Goal: Task Accomplishment & Management: Manage account settings

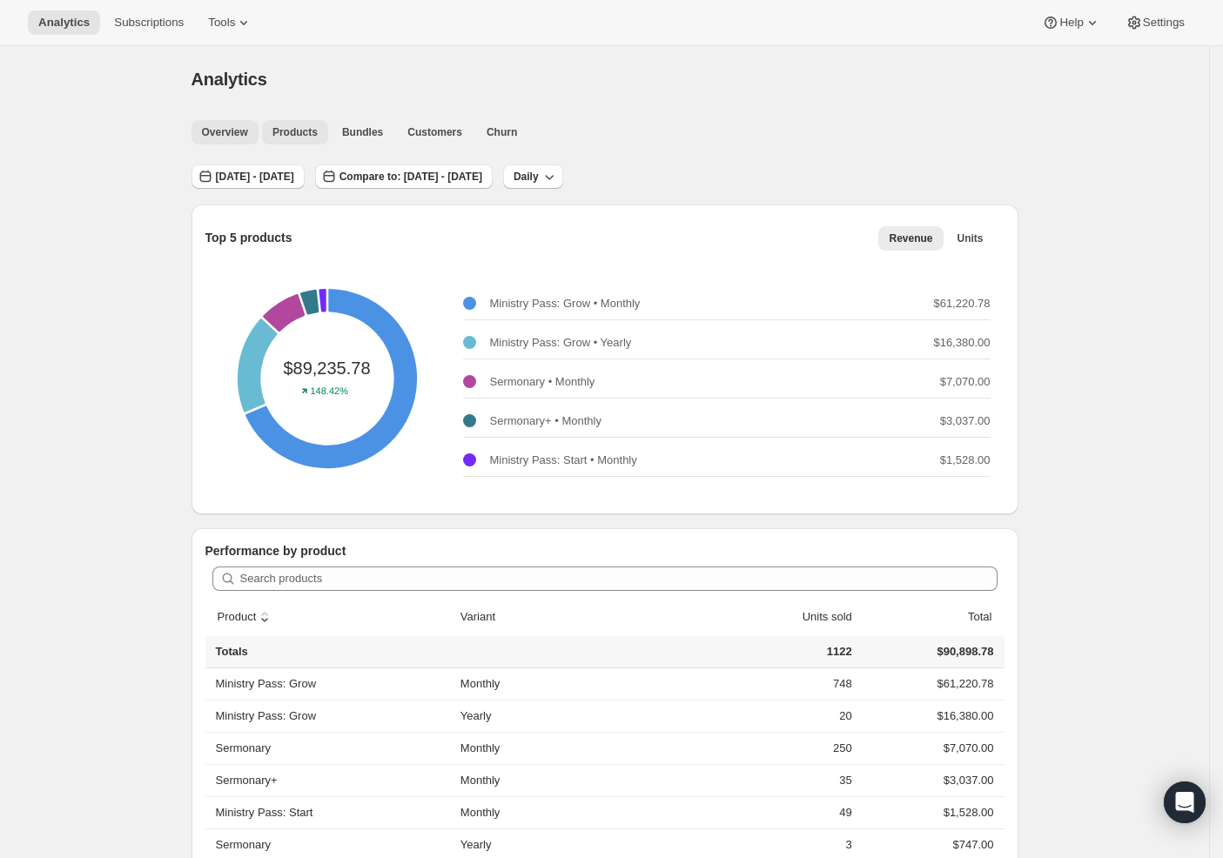
click at [231, 131] on span "Overview" at bounding box center [225, 132] width 46 height 14
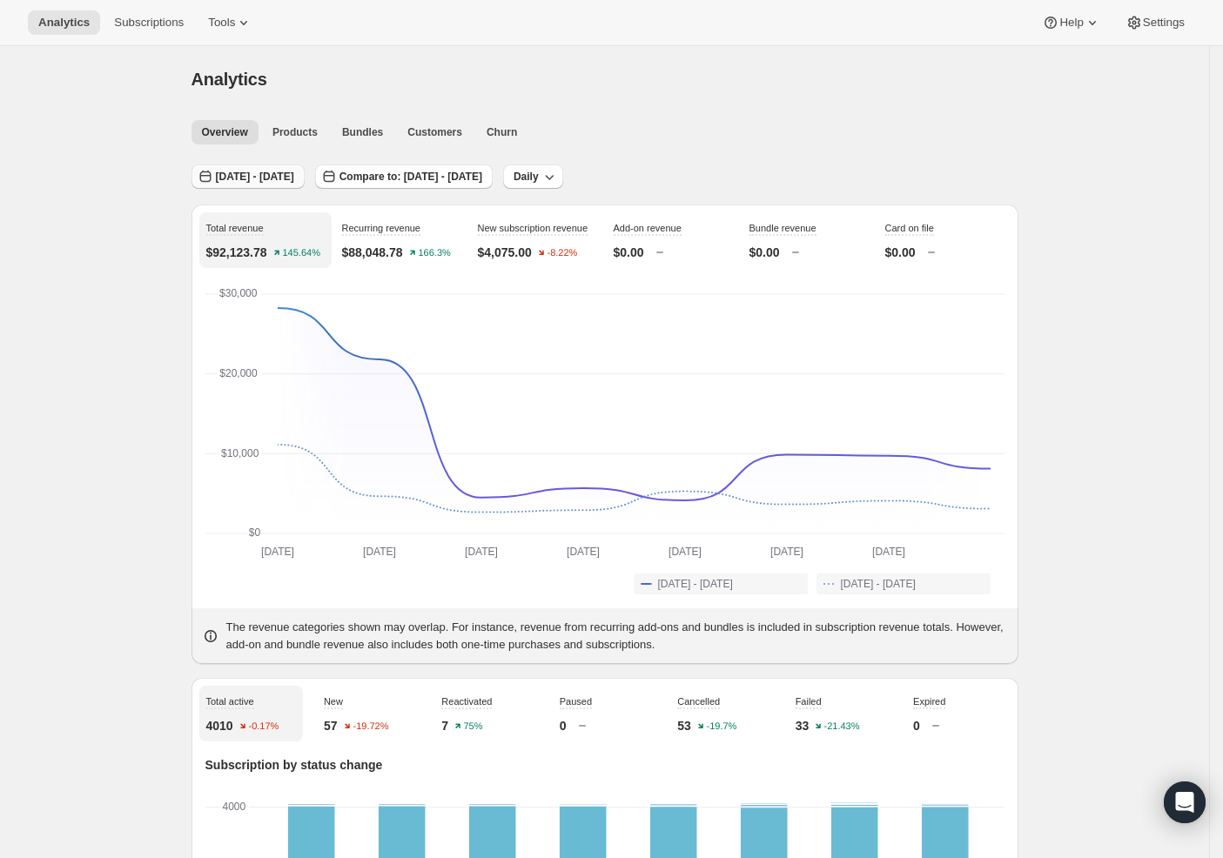
click at [286, 179] on span "[DATE] - [DATE]" at bounding box center [255, 177] width 78 height 14
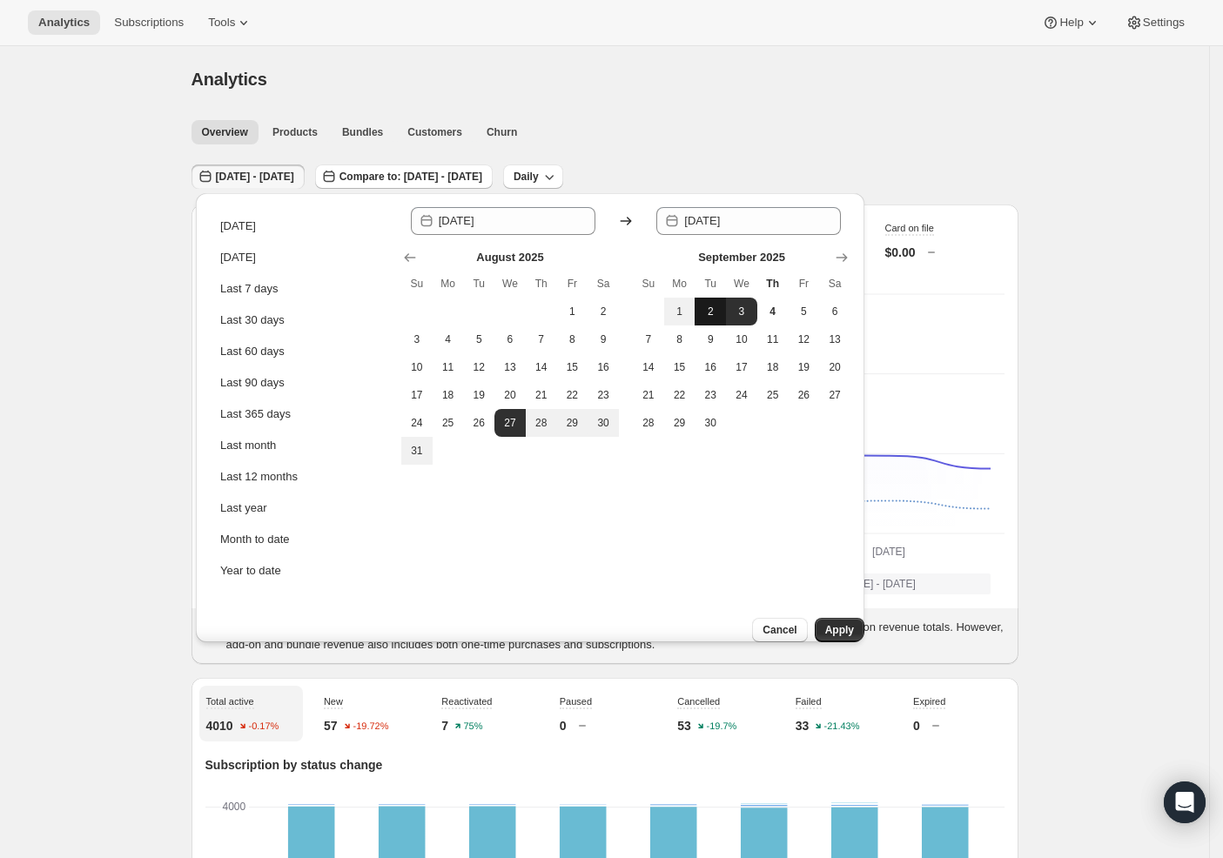
drag, startPoint x: 661, startPoint y: 312, endPoint x: 698, endPoint y: 310, distance: 37.5
click at [664, 312] on button "1" at bounding box center [679, 312] width 31 height 28
type input "[DATE]"
click at [726, 310] on button "3" at bounding box center [741, 312] width 31 height 28
type input "[DATE]"
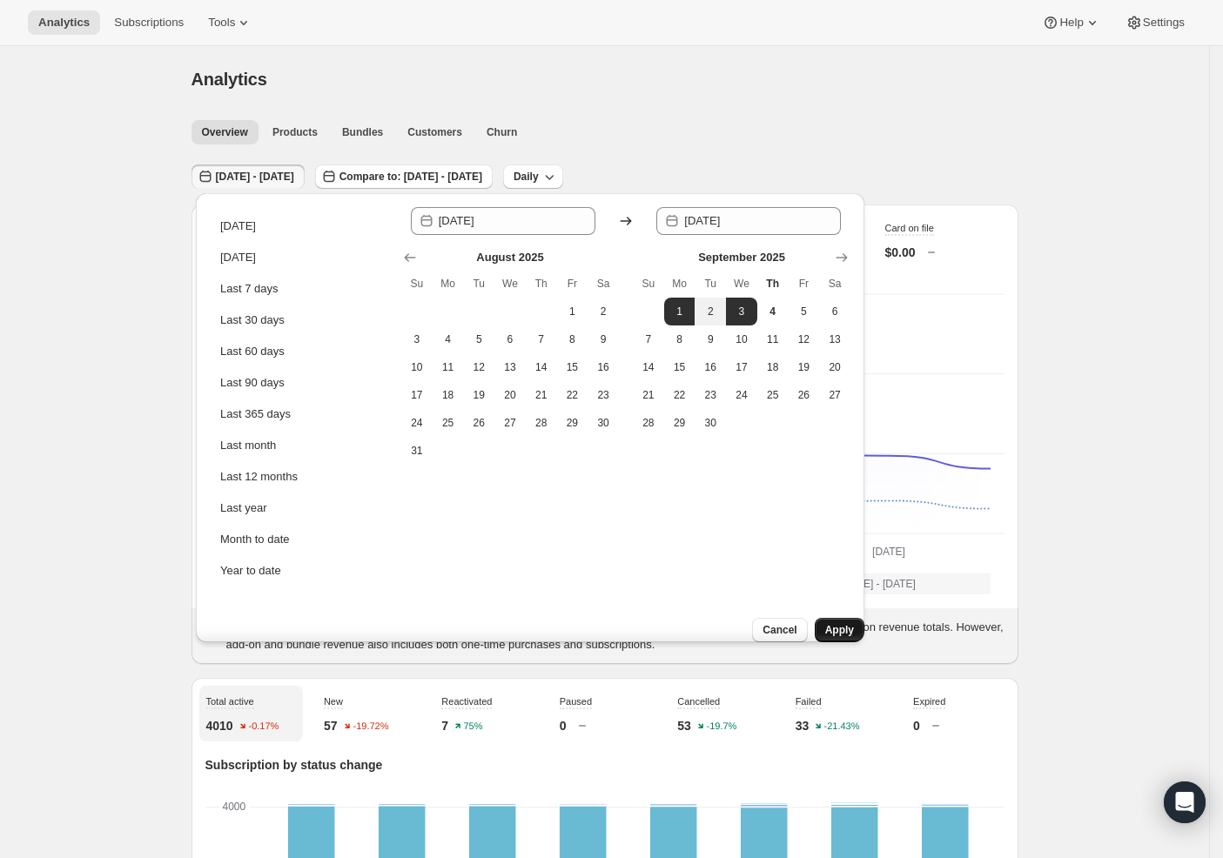
click at [825, 623] on span "Apply" at bounding box center [839, 630] width 29 height 14
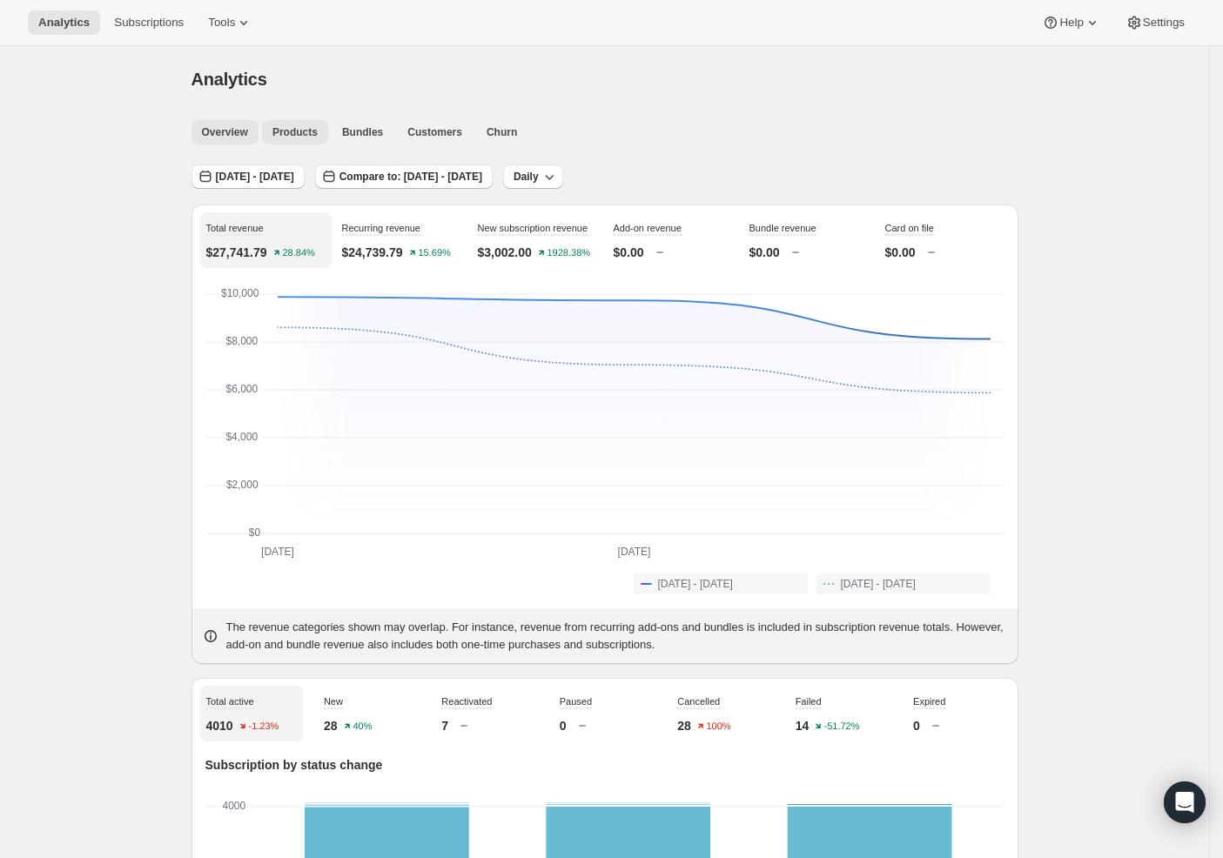
click at [314, 137] on span "Products" at bounding box center [294, 132] width 45 height 14
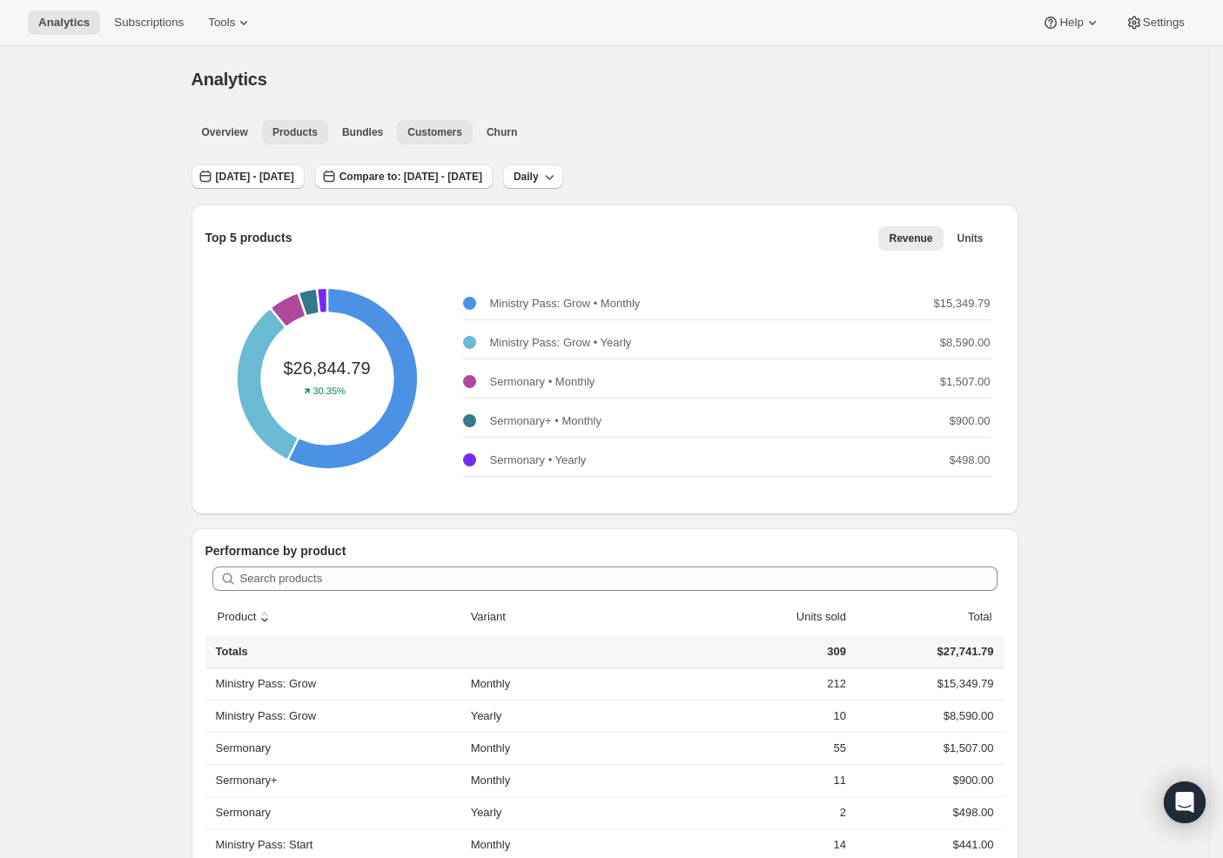
click at [415, 129] on span "Customers" at bounding box center [434, 132] width 55 height 14
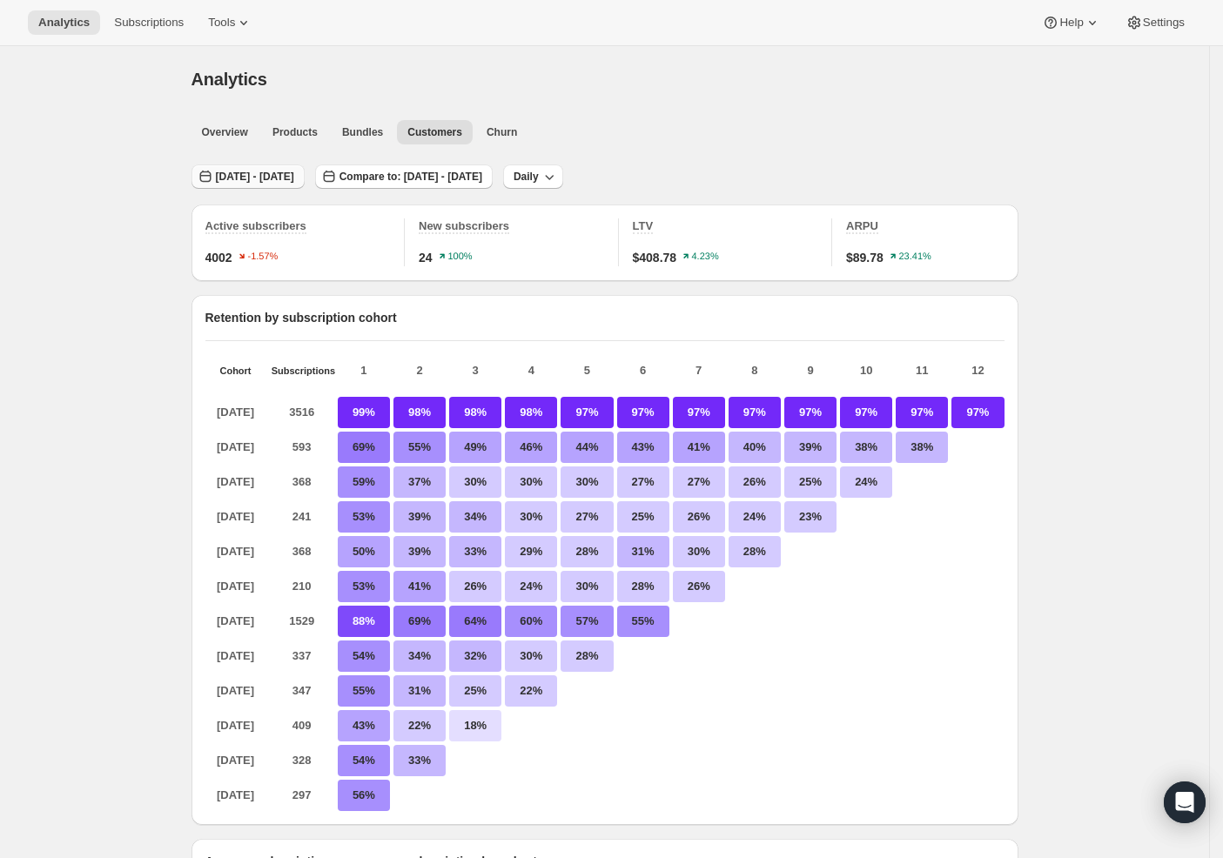
click at [294, 178] on span "[DATE] - [DATE]" at bounding box center [255, 177] width 78 height 14
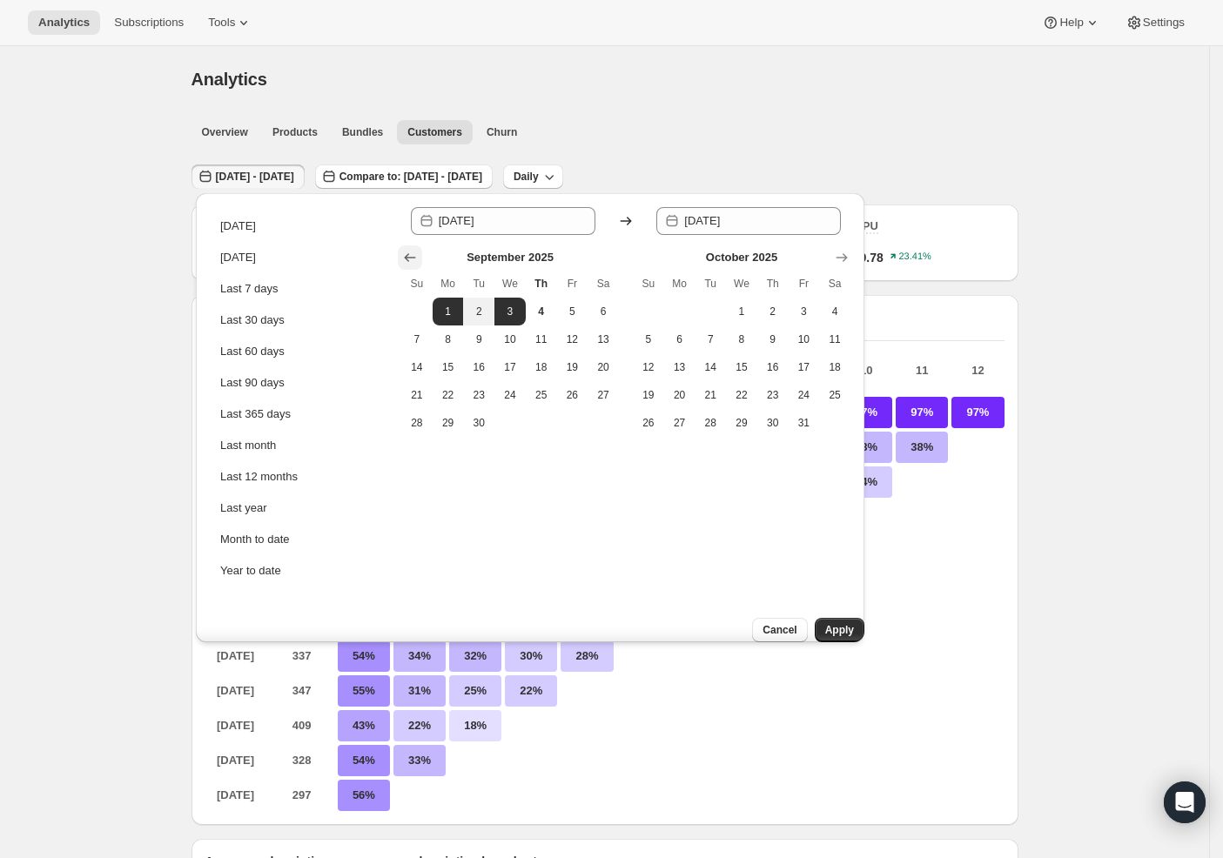
click at [401, 259] on icon "Show previous month, August 2025" at bounding box center [409, 257] width 17 height 17
click at [401, 259] on icon "Show previous month, July 2025" at bounding box center [409, 257] width 17 height 17
click at [405, 259] on icon "Show previous month, June 2025" at bounding box center [410, 257] width 11 height 9
click at [417, 313] on span "1" at bounding box center [416, 312] width 17 height 14
type input "[DATE]"
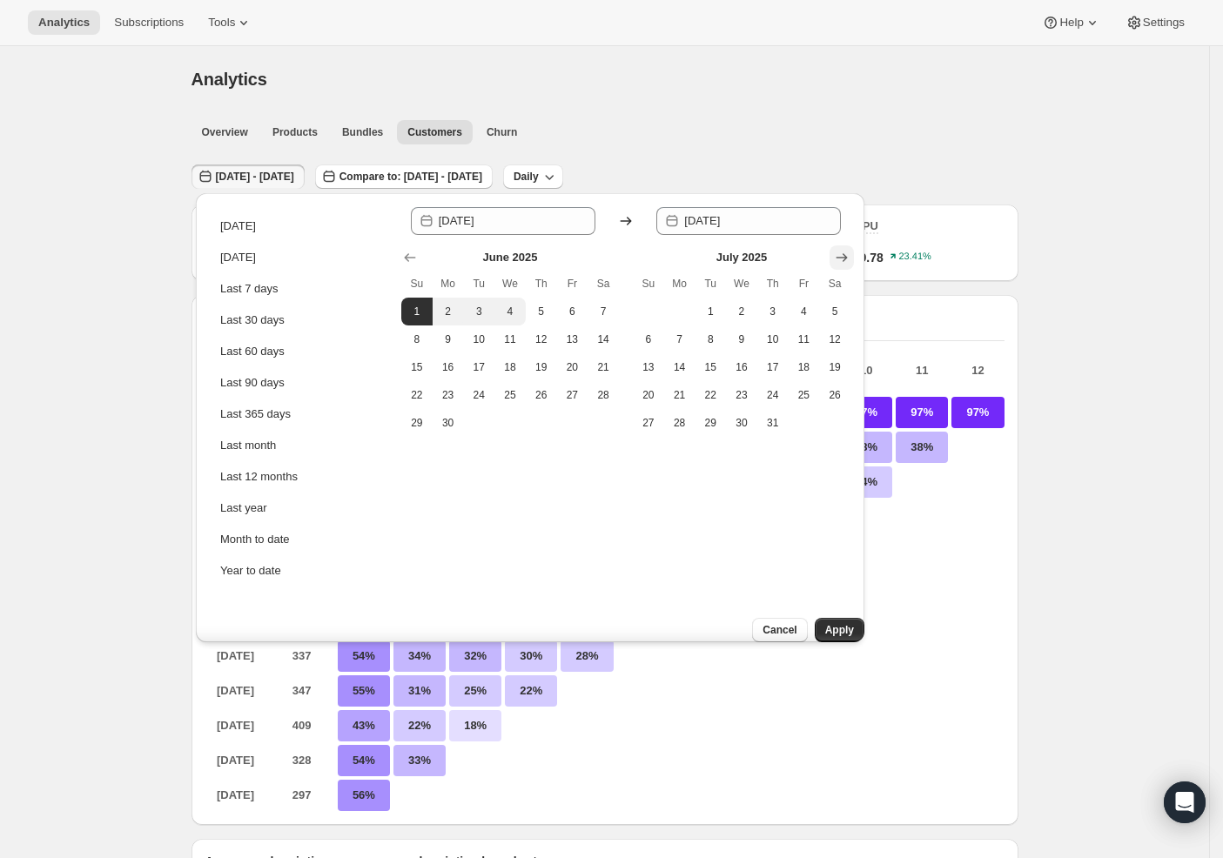
click at [836, 257] on icon "Show next month, August 2025" at bounding box center [841, 257] width 17 height 17
click at [836, 257] on icon "Show next month, September 2025" at bounding box center [841, 257] width 17 height 17
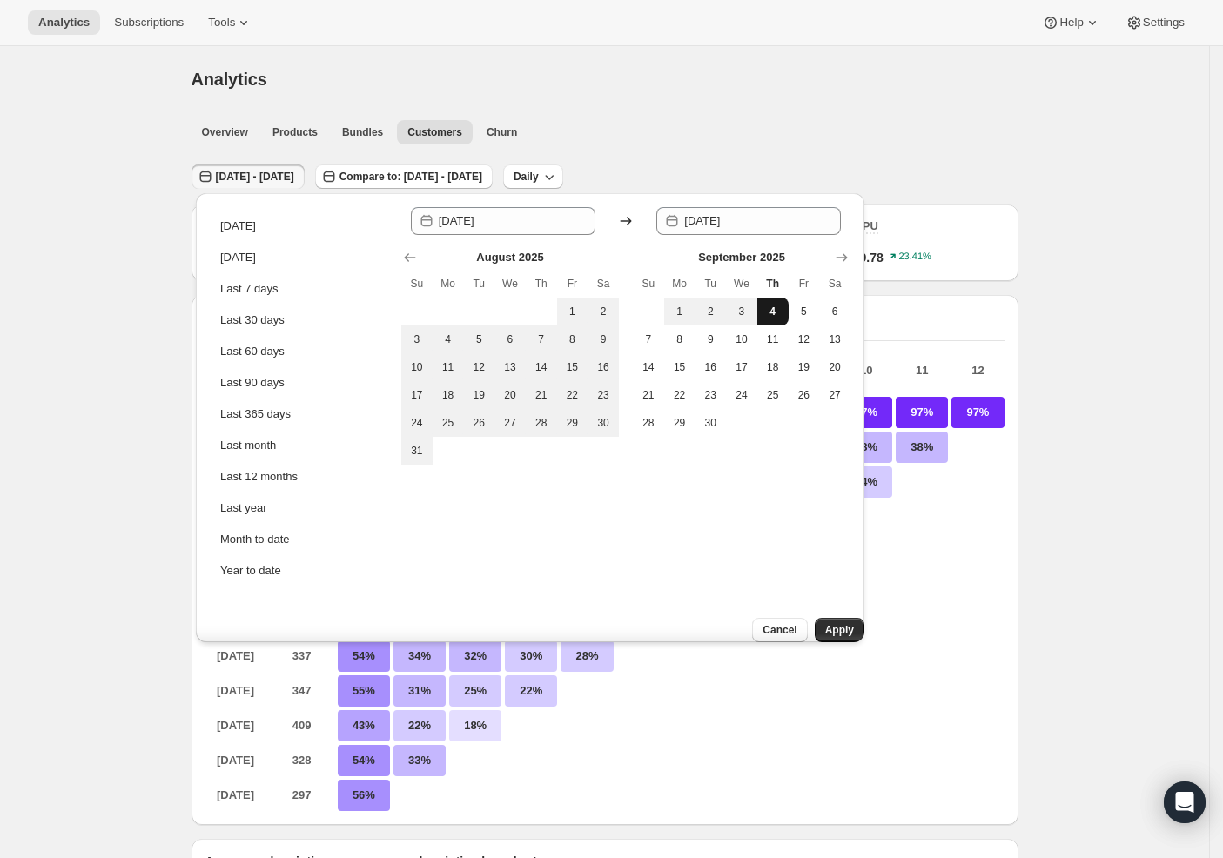
click at [764, 315] on span "4" at bounding box center [772, 312] width 17 height 14
type input "[DATE]"
click at [825, 623] on span "Apply" at bounding box center [839, 630] width 29 height 14
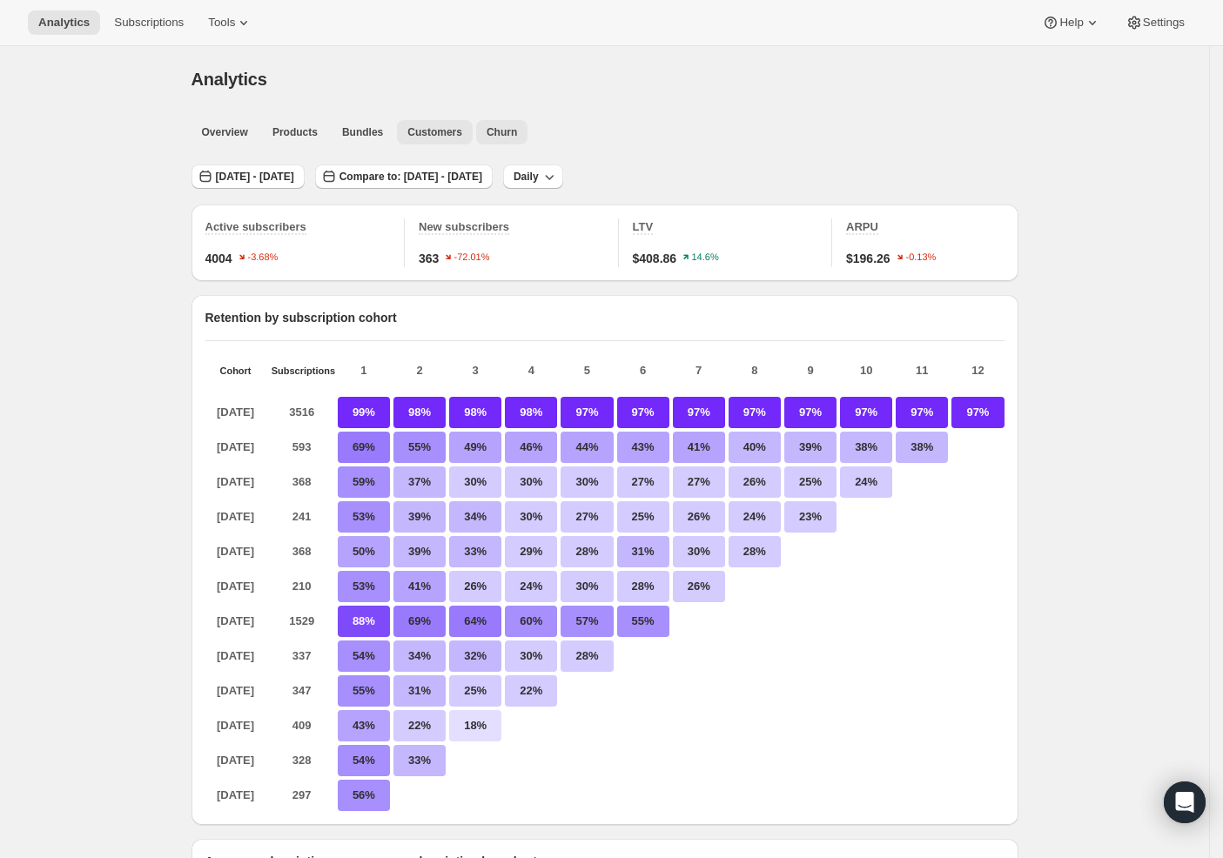
click at [516, 130] on span "Churn" at bounding box center [502, 132] width 30 height 14
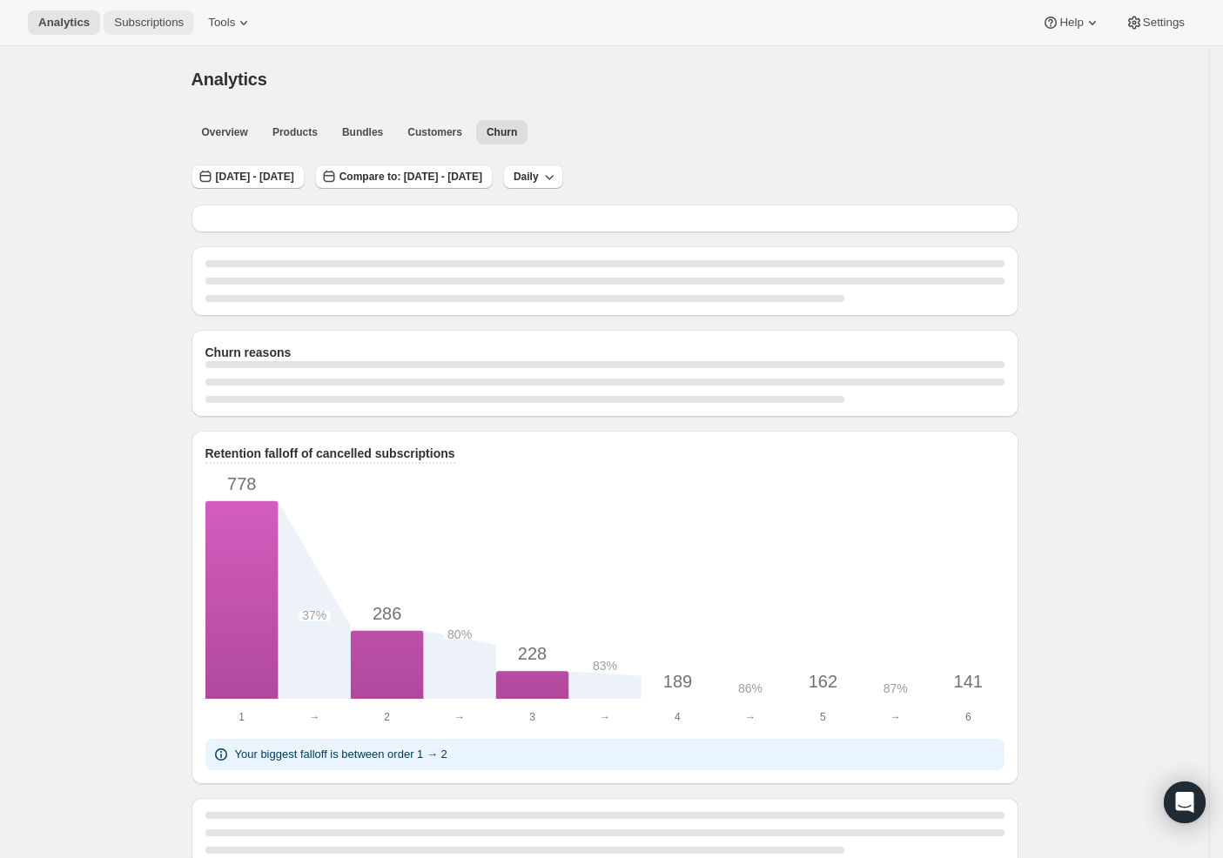
click at [168, 31] on button "Subscriptions" at bounding box center [149, 22] width 91 height 24
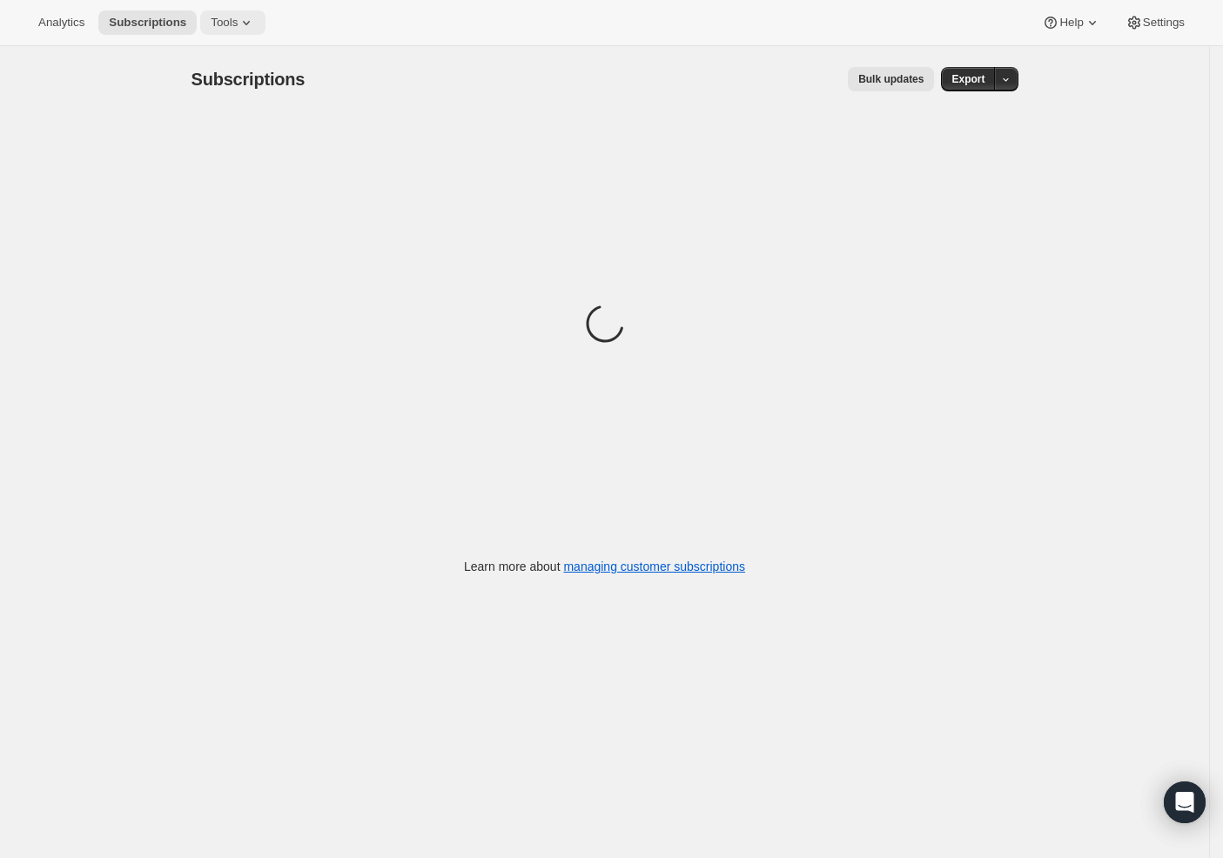
click at [211, 24] on span "Tools" at bounding box center [224, 23] width 27 height 14
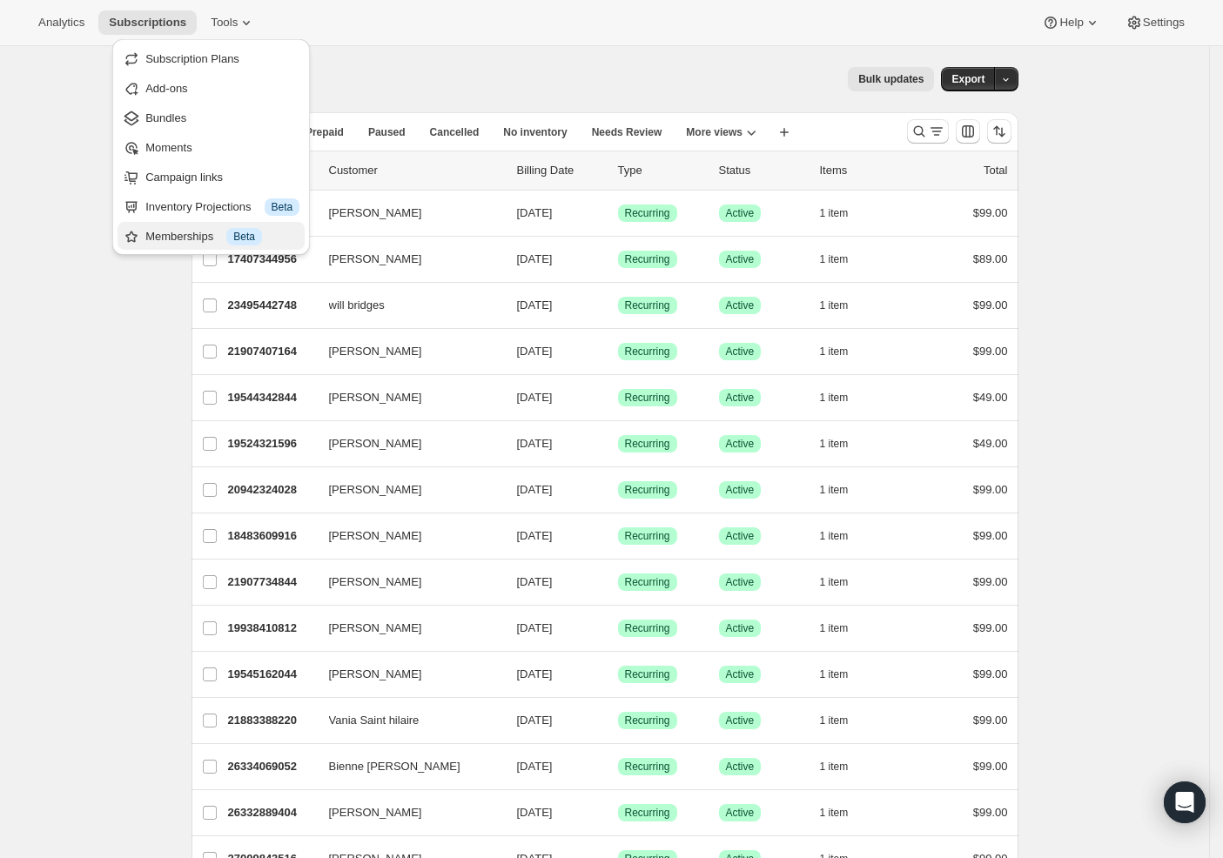
click at [179, 236] on div "Memberships Info Beta" at bounding box center [222, 236] width 154 height 17
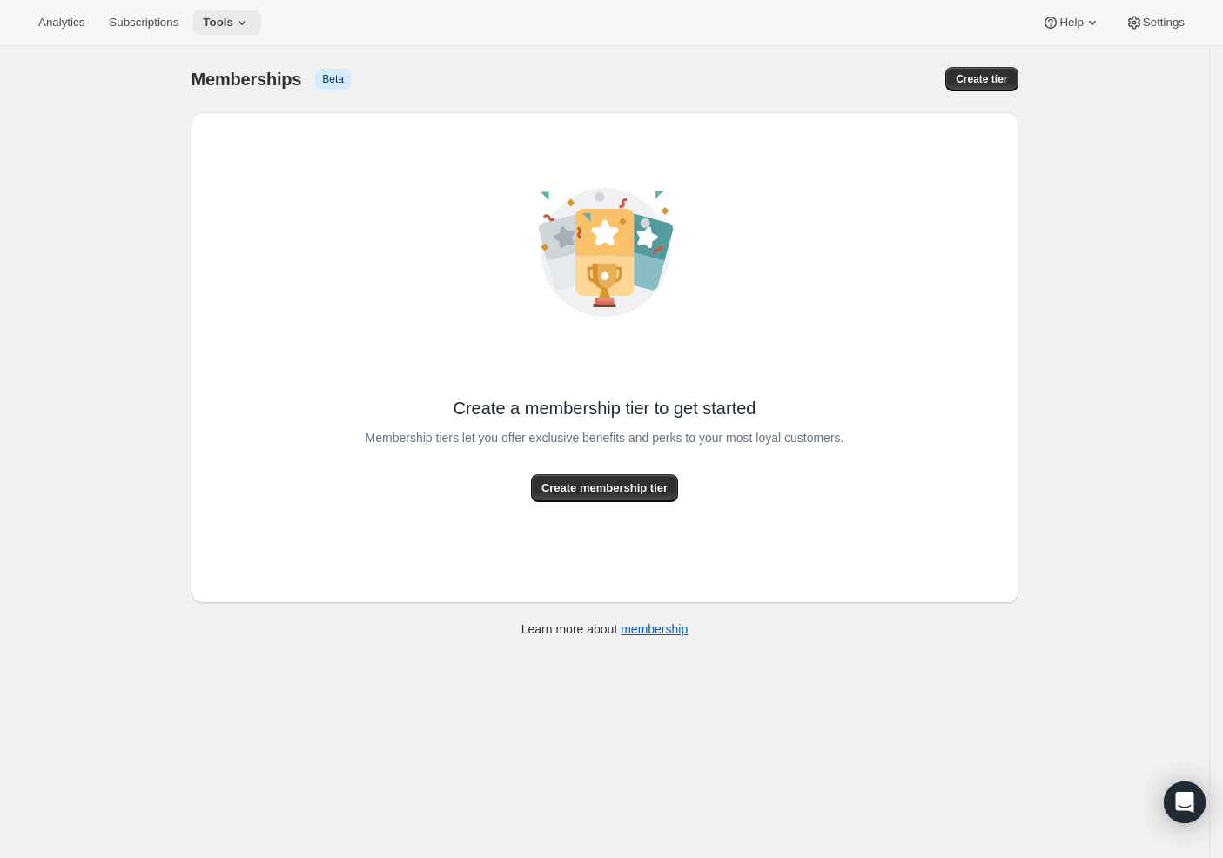
click at [214, 24] on span "Tools" at bounding box center [218, 23] width 30 height 14
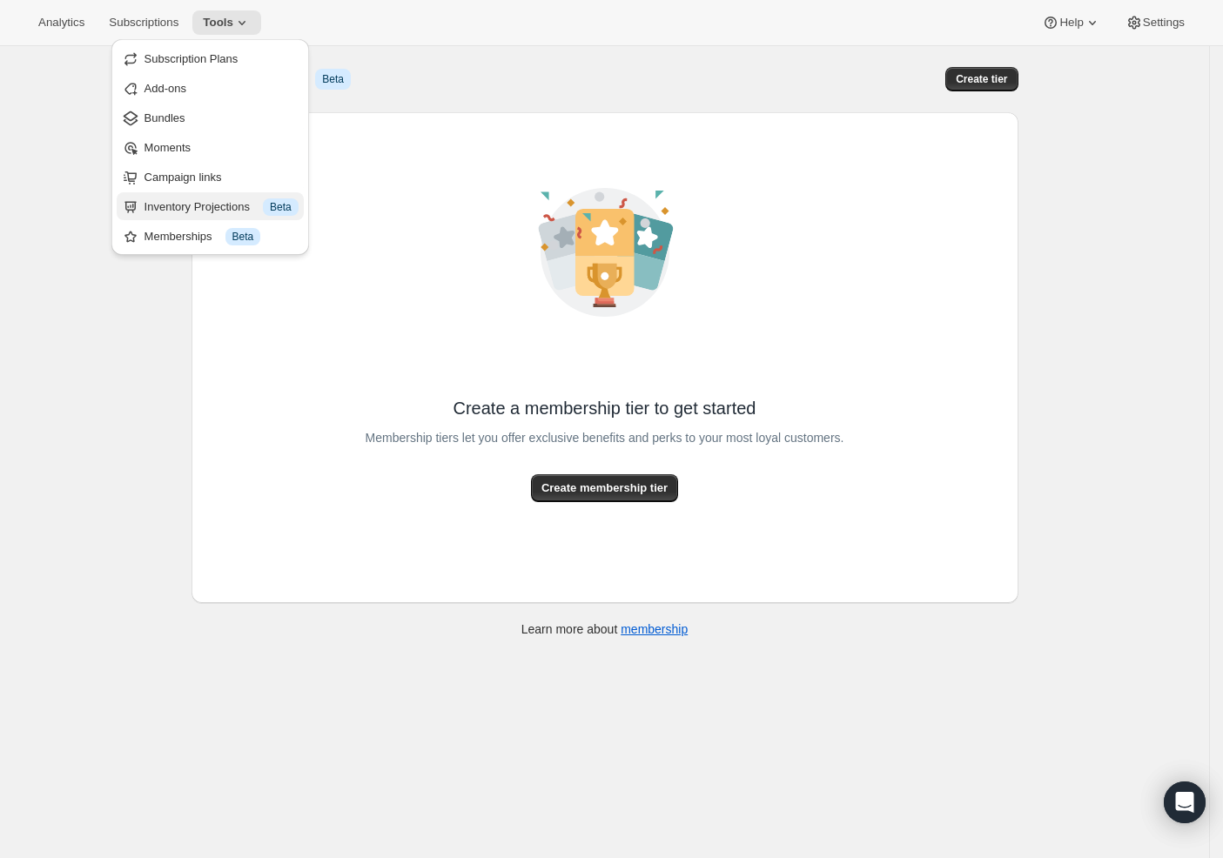
click at [215, 203] on div "Inventory Projections Info Beta" at bounding box center [221, 206] width 154 height 17
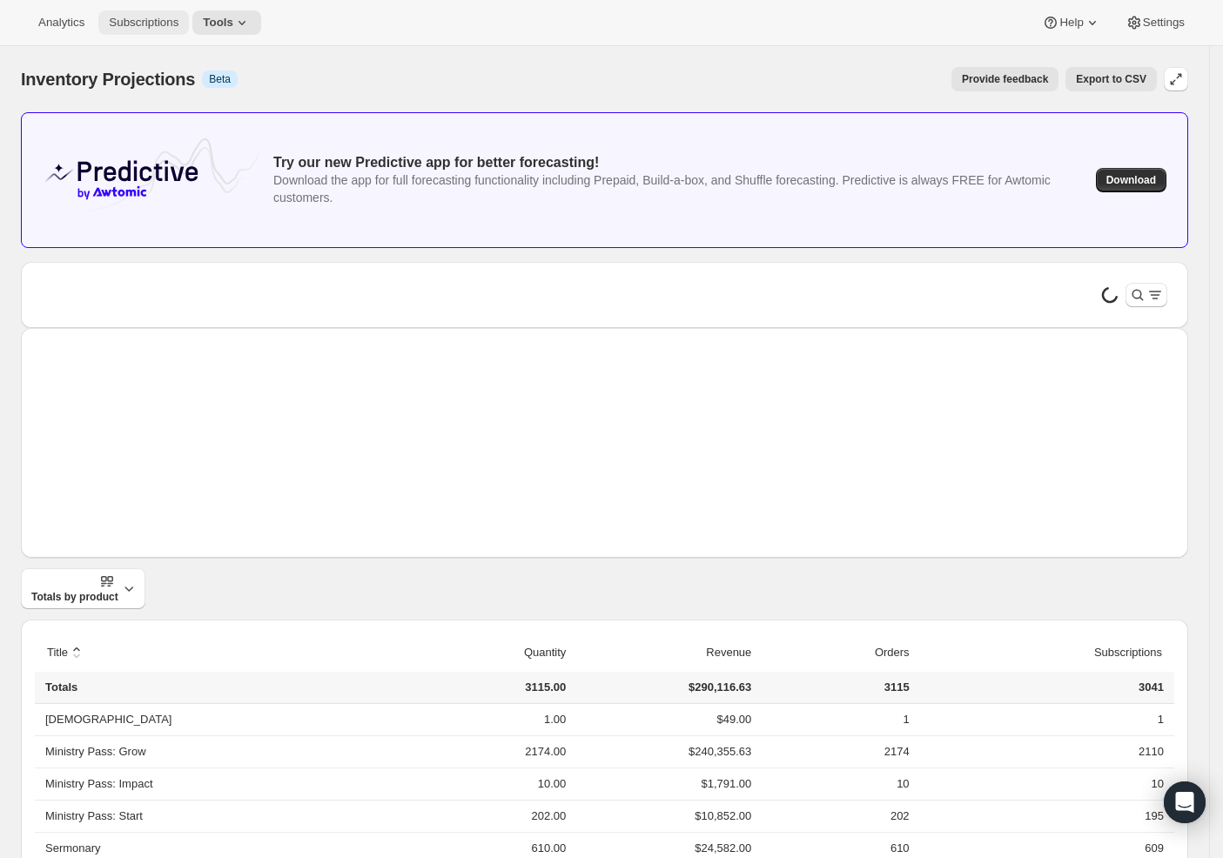
click at [131, 19] on span "Subscriptions" at bounding box center [144, 23] width 70 height 14
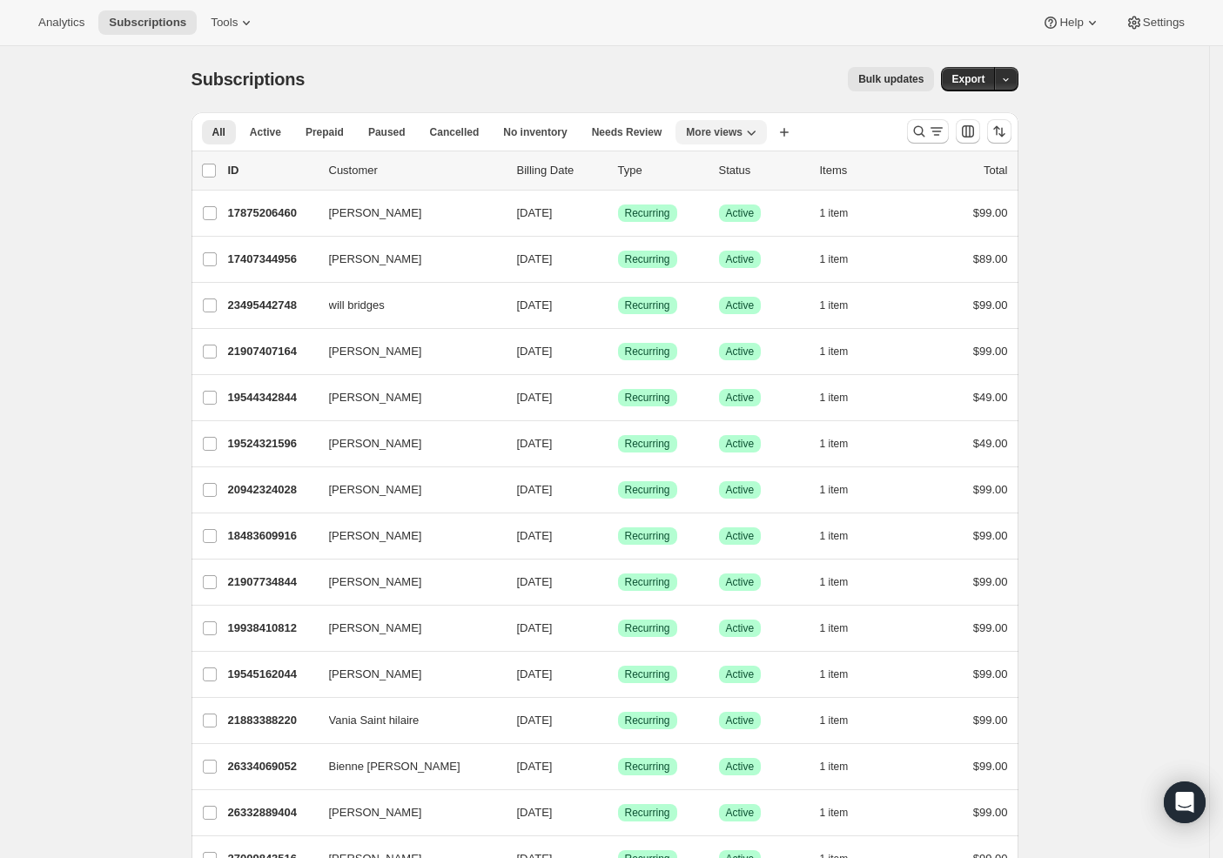
click at [742, 131] on span "More views" at bounding box center [714, 132] width 57 height 14
click at [751, 177] on button "Sermonary Active" at bounding box center [778, 171] width 174 height 31
click at [949, 125] on button "Search and filter results" at bounding box center [928, 131] width 42 height 24
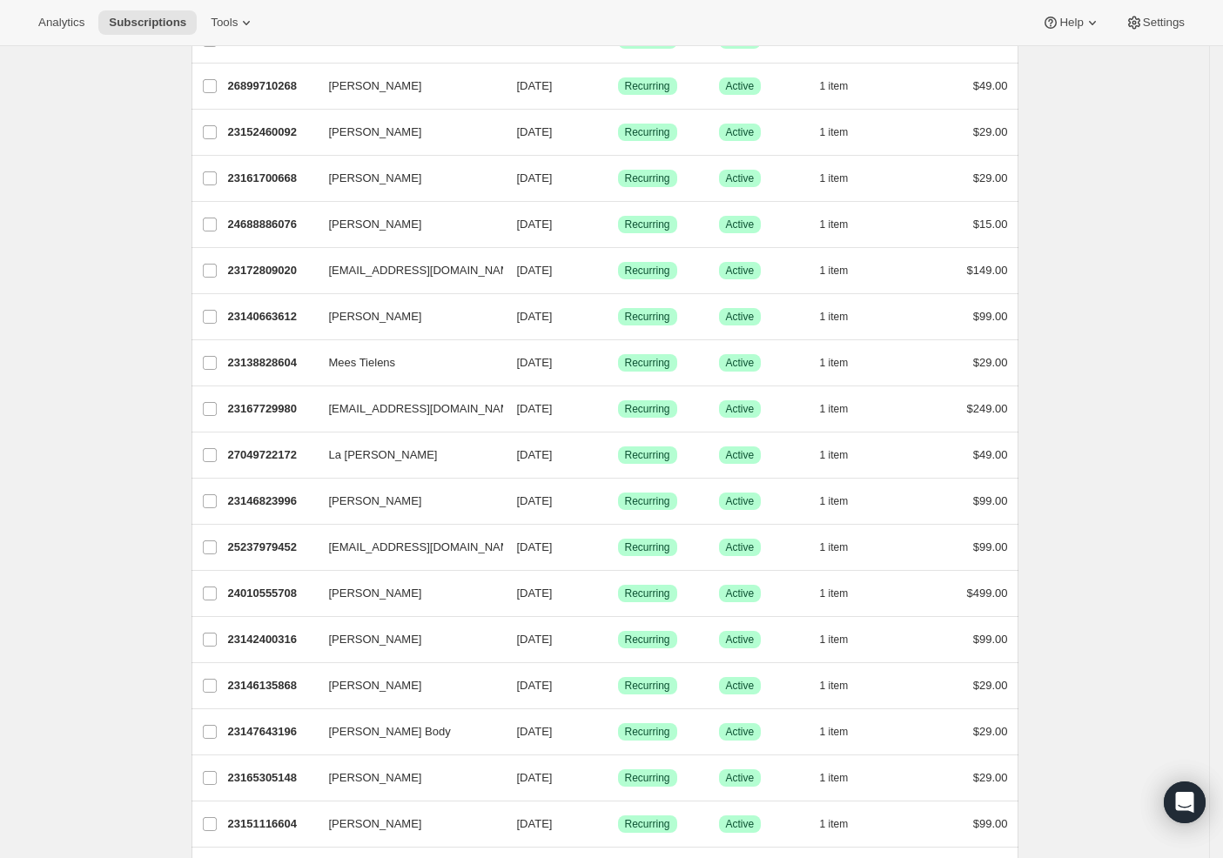
scroll to position [61, 0]
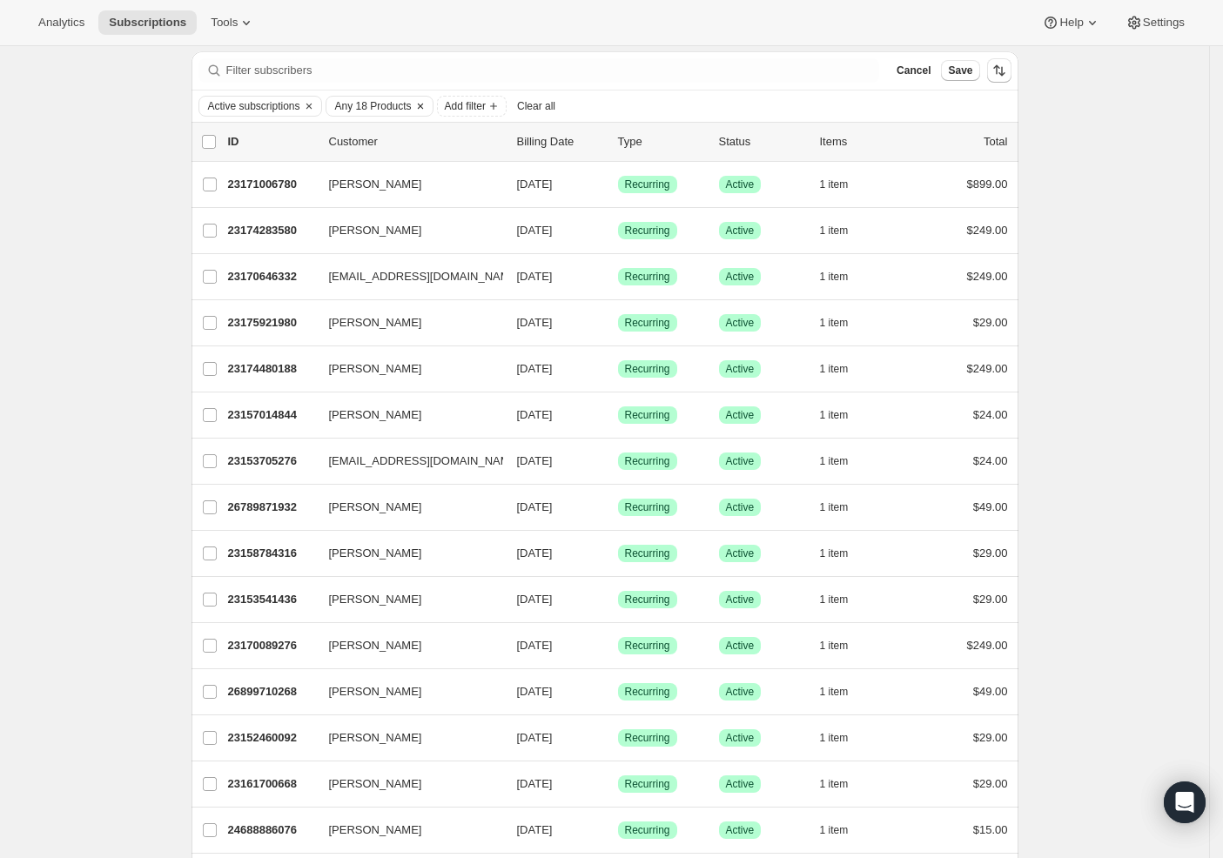
click at [361, 107] on span "Any 18 Products" at bounding box center [373, 106] width 77 height 14
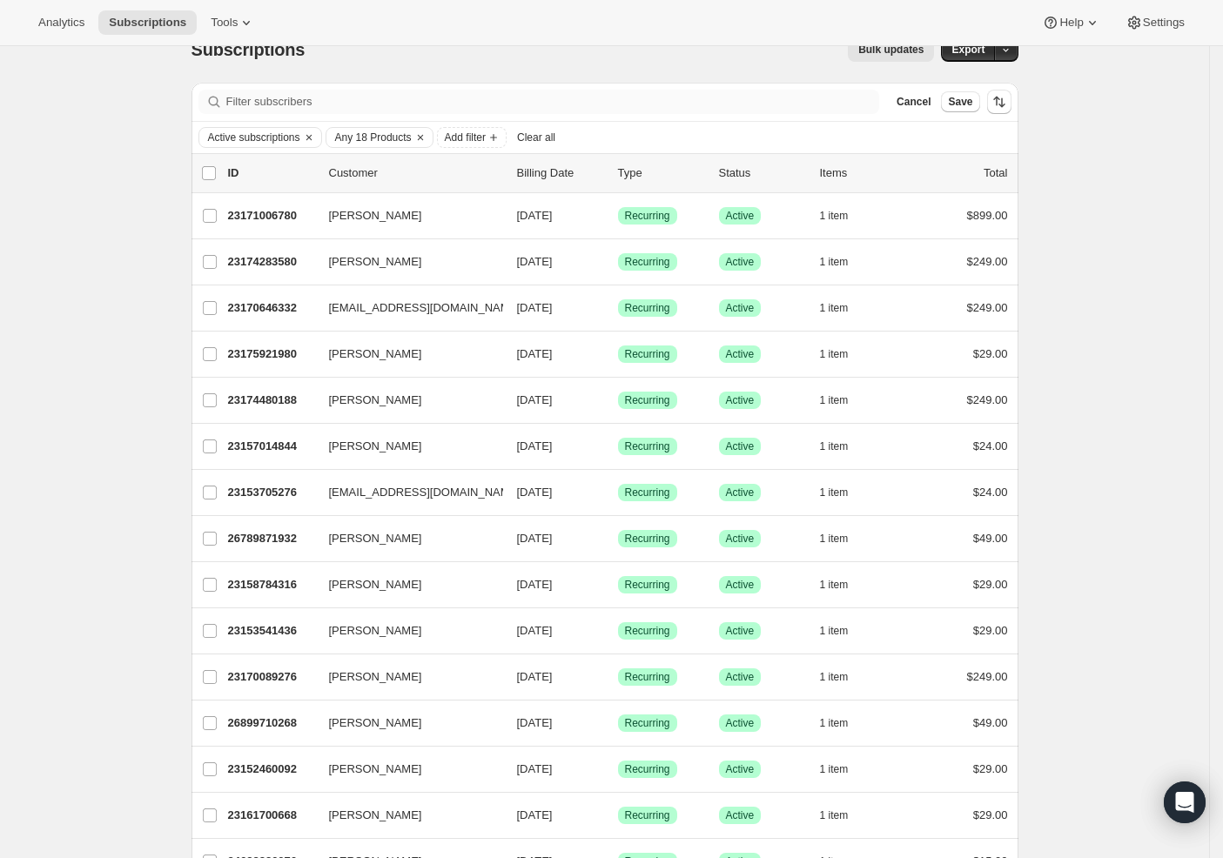
scroll to position [0, 0]
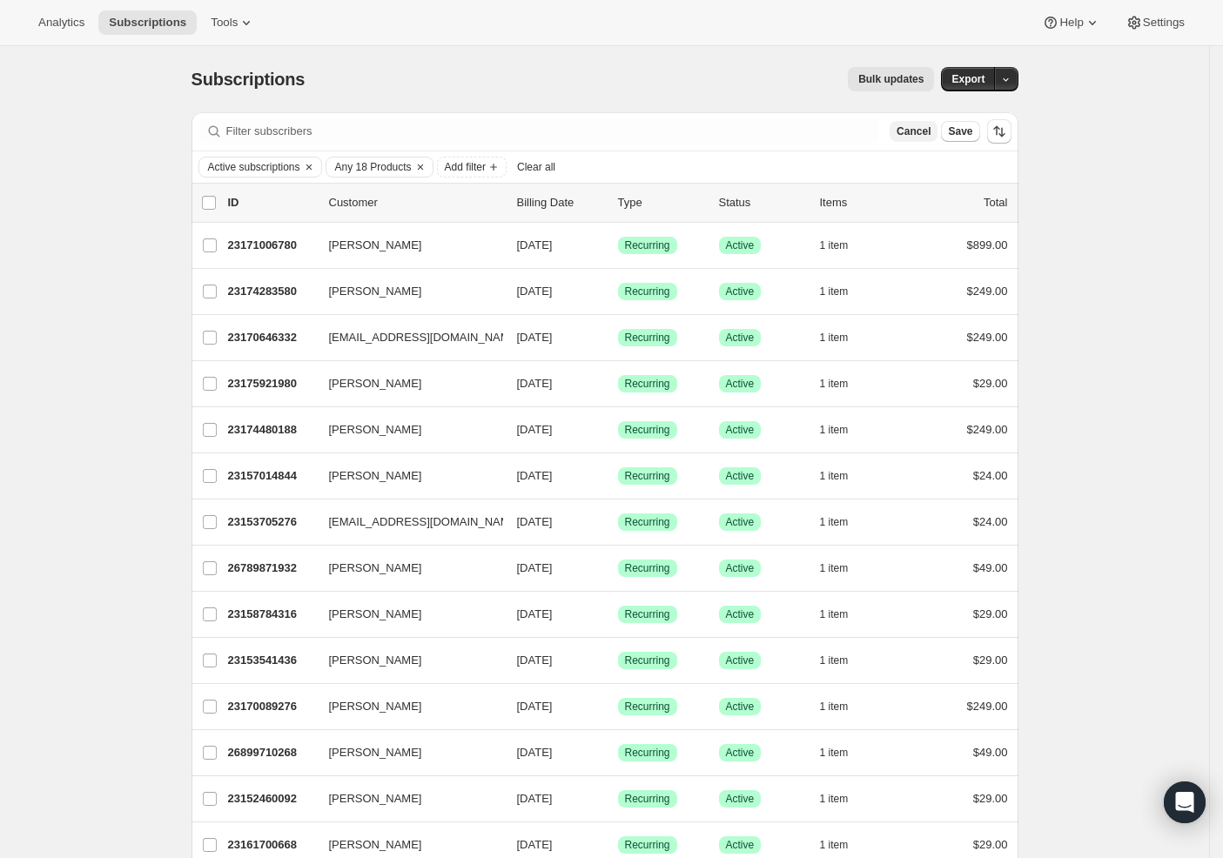
click at [917, 132] on span "Cancel" at bounding box center [914, 131] width 34 height 14
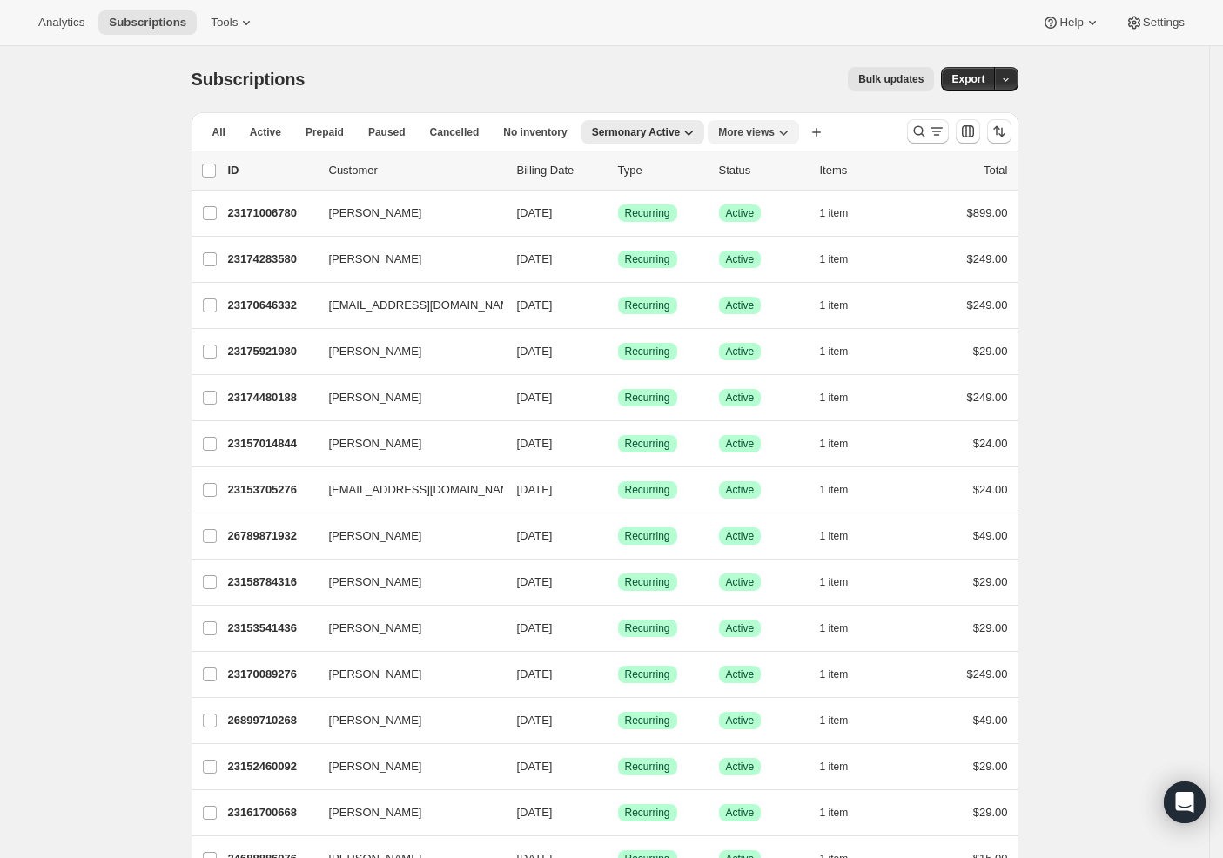
click at [775, 136] on span "More views" at bounding box center [746, 132] width 57 height 14
click at [798, 201] on button "MP Active" at bounding box center [811, 202] width 174 height 31
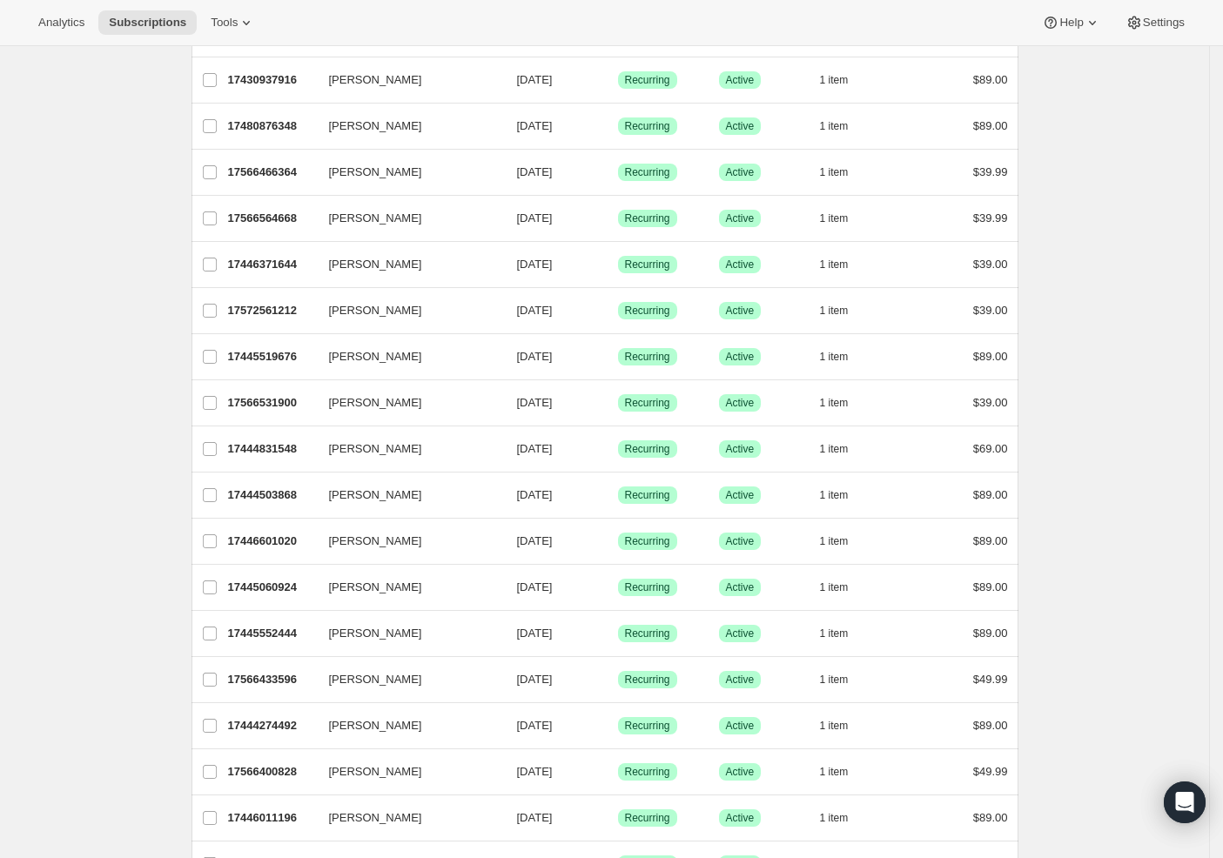
scroll to position [1749, 0]
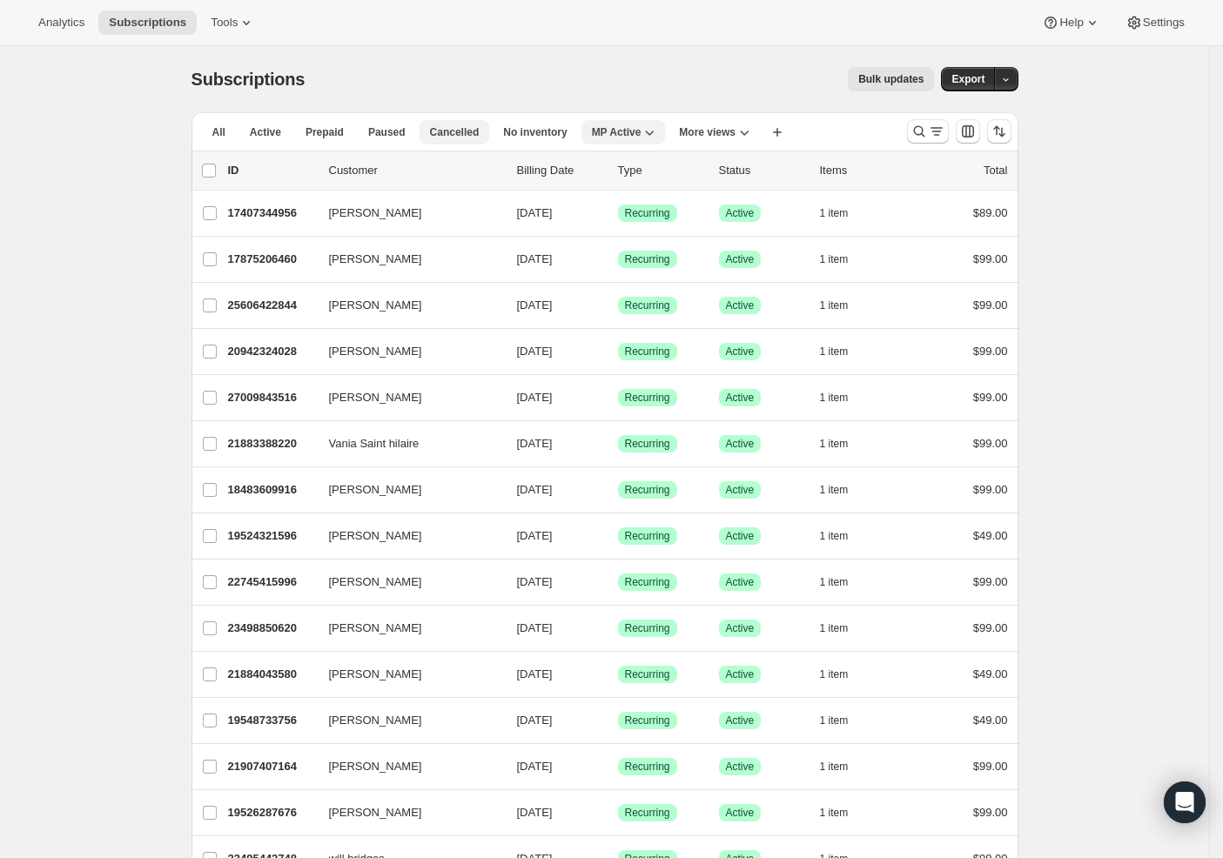
click at [447, 139] on button "Cancelled" at bounding box center [455, 132] width 71 height 24
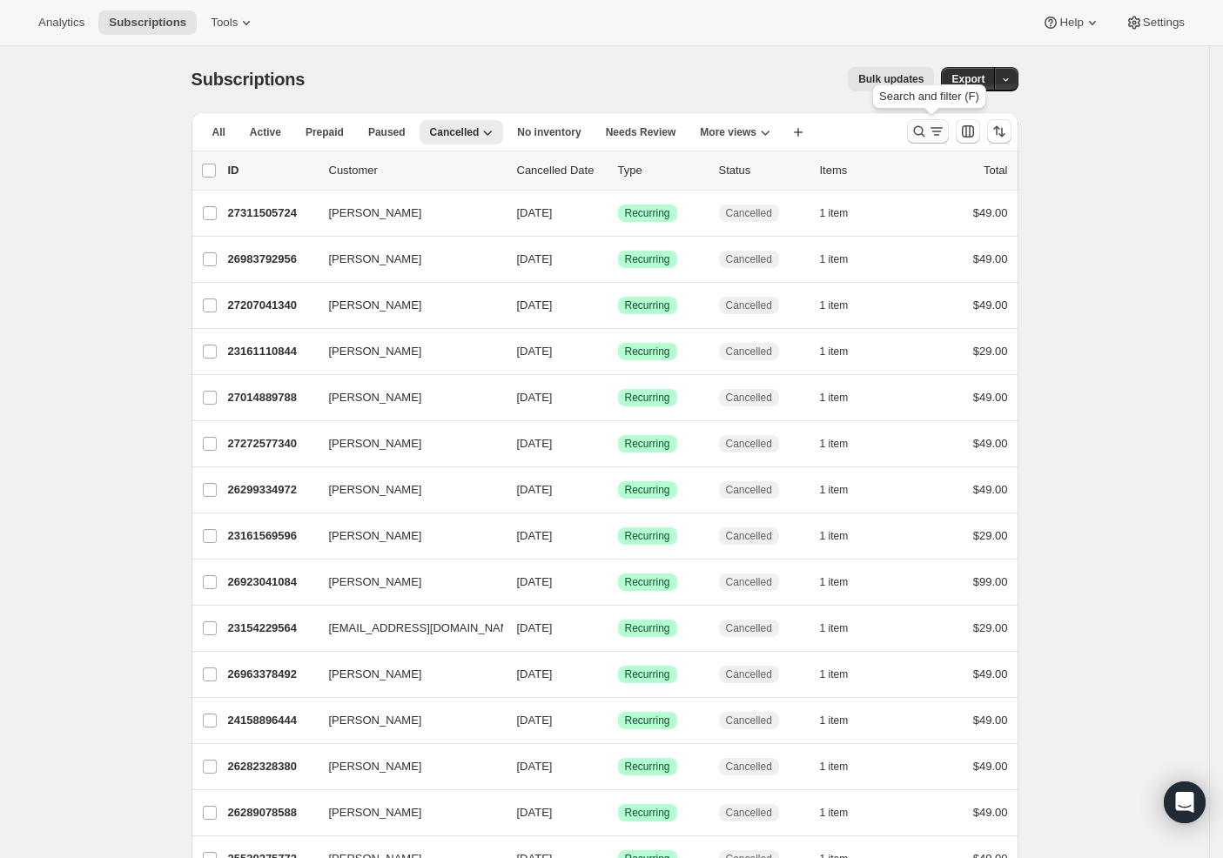
click at [944, 140] on button "Search and filter results" at bounding box center [928, 131] width 42 height 24
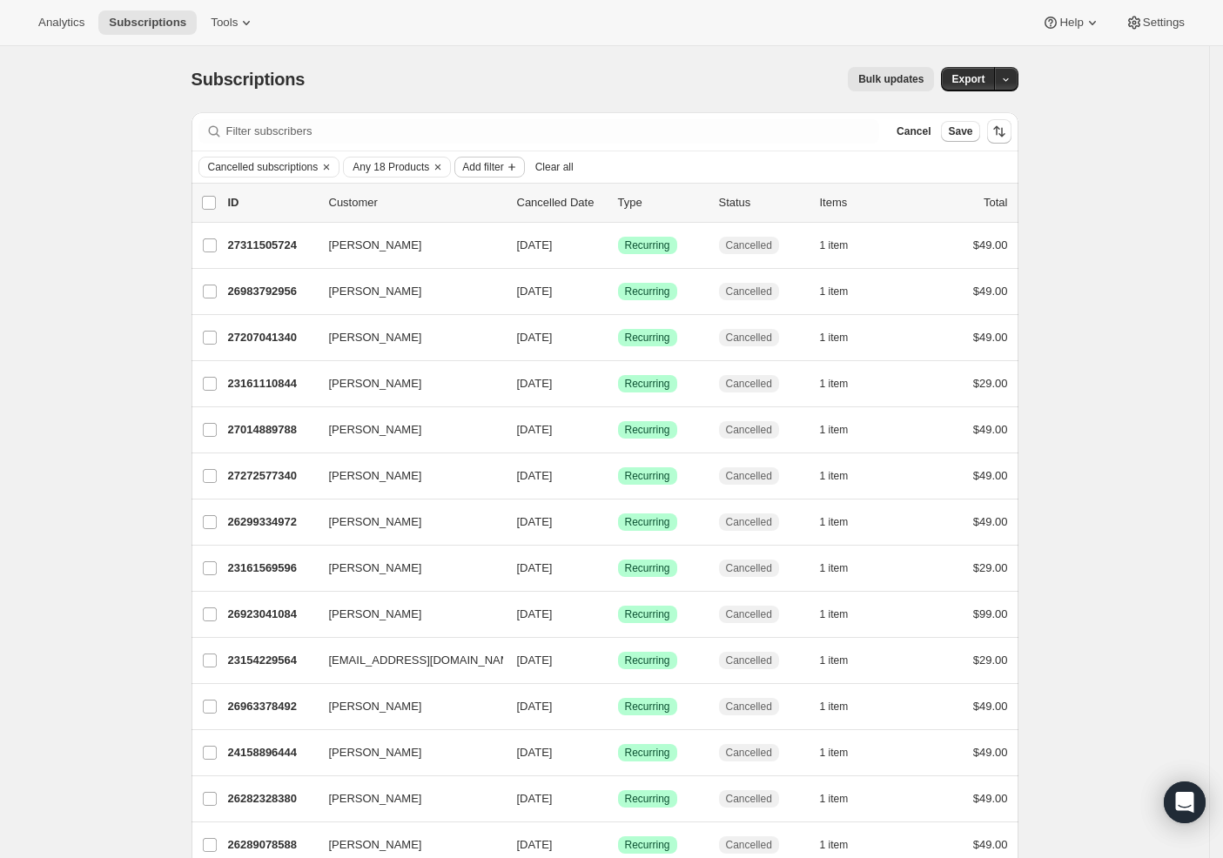
click at [498, 164] on span "Add filter" at bounding box center [482, 167] width 41 height 14
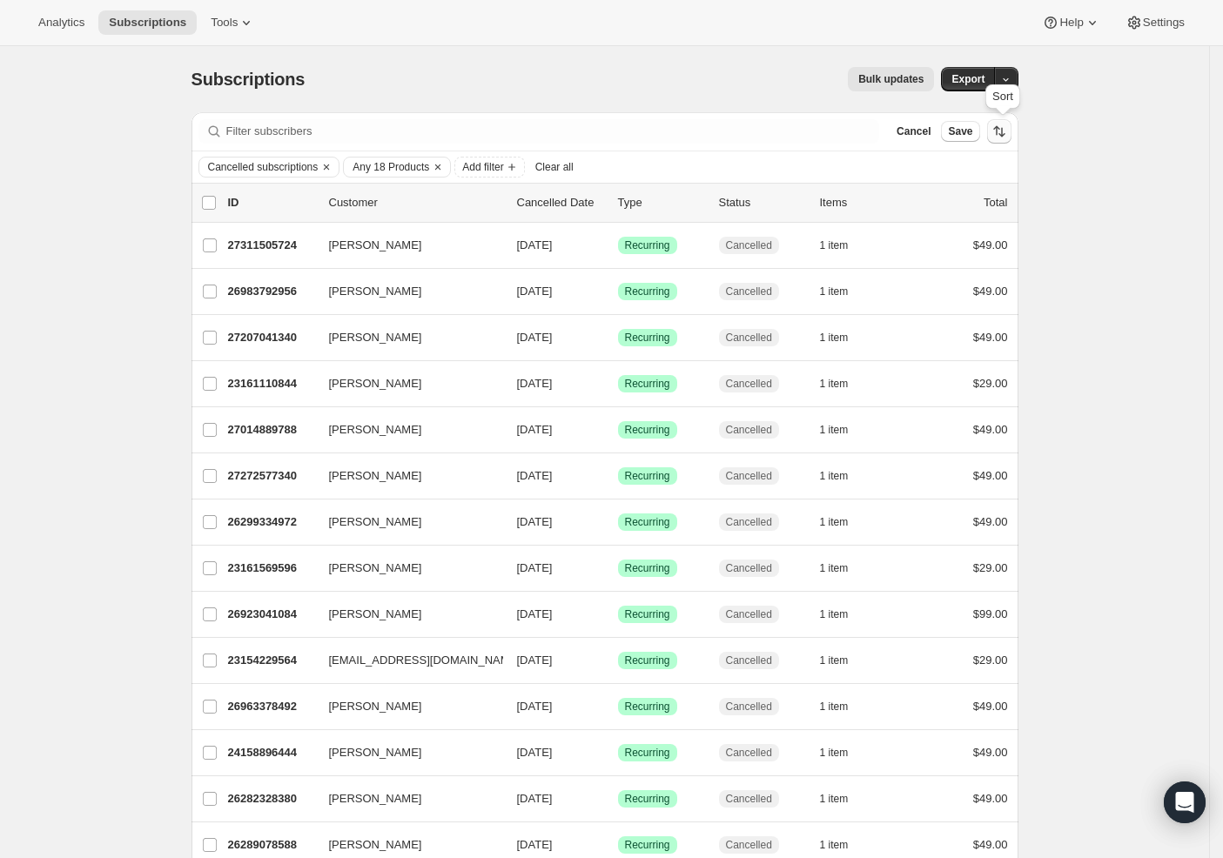
click at [1011, 134] on button "Sort the results" at bounding box center [999, 131] width 24 height 24
click at [413, 167] on span "Any 18 Products" at bounding box center [391, 167] width 77 height 14
click at [433, 259] on span "Select products to filter..." at bounding box center [482, 264] width 124 height 14
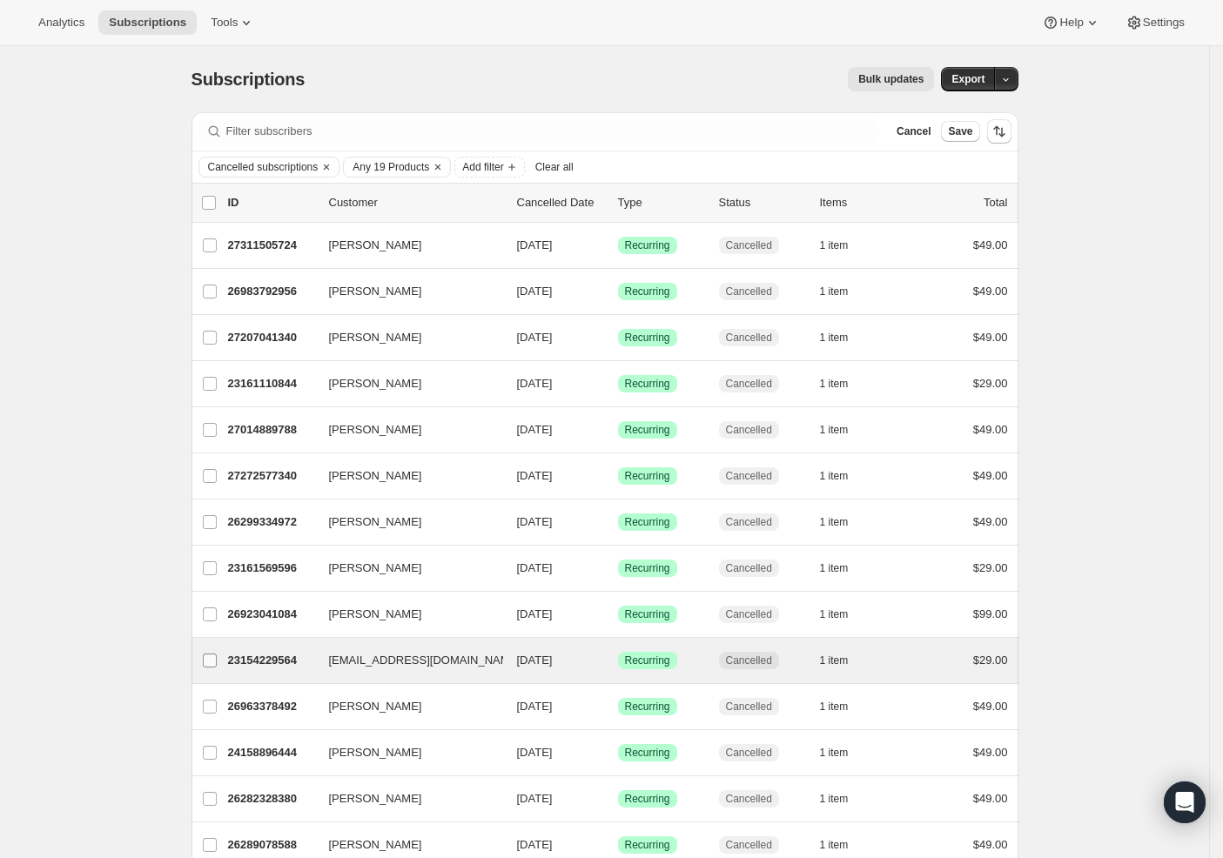
click at [217, 661] on input "nick.fields@live.com" at bounding box center [210, 661] width 14 height 14
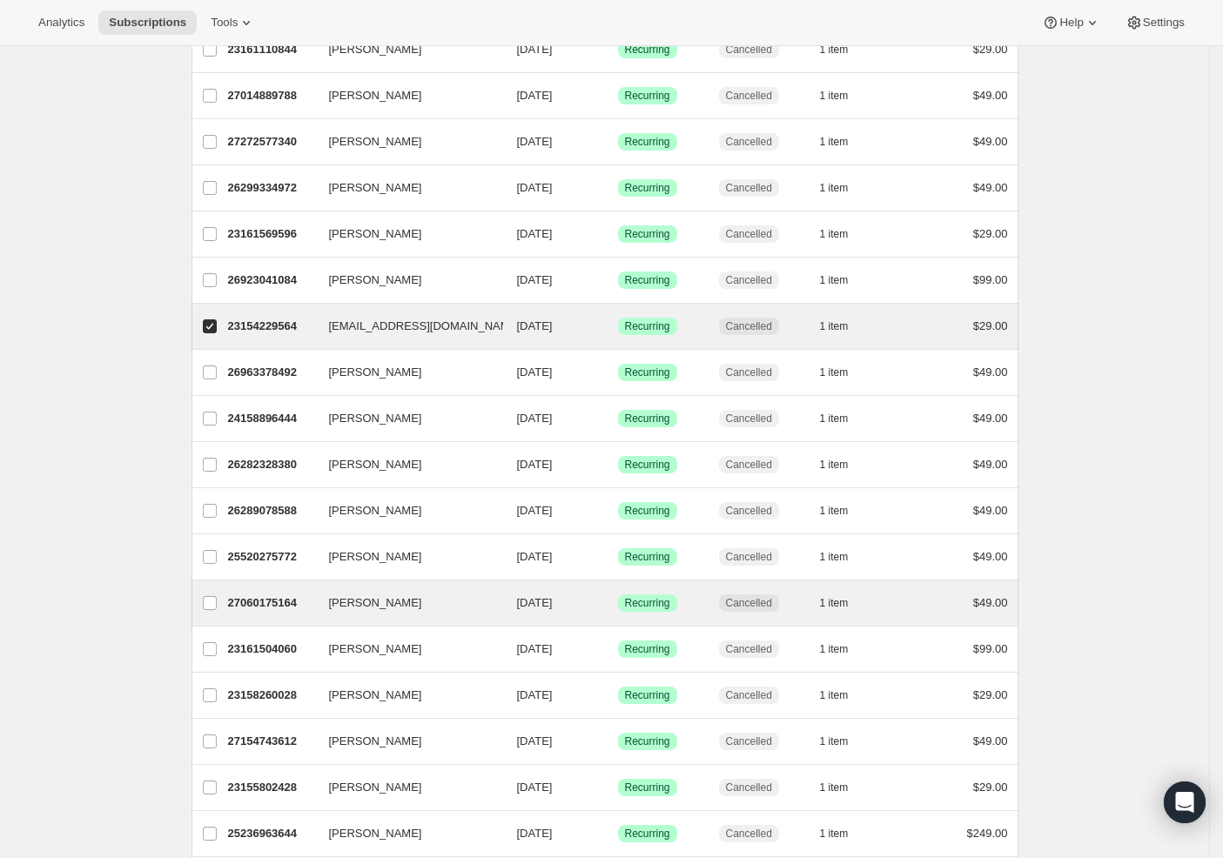
scroll to position [361, 0]
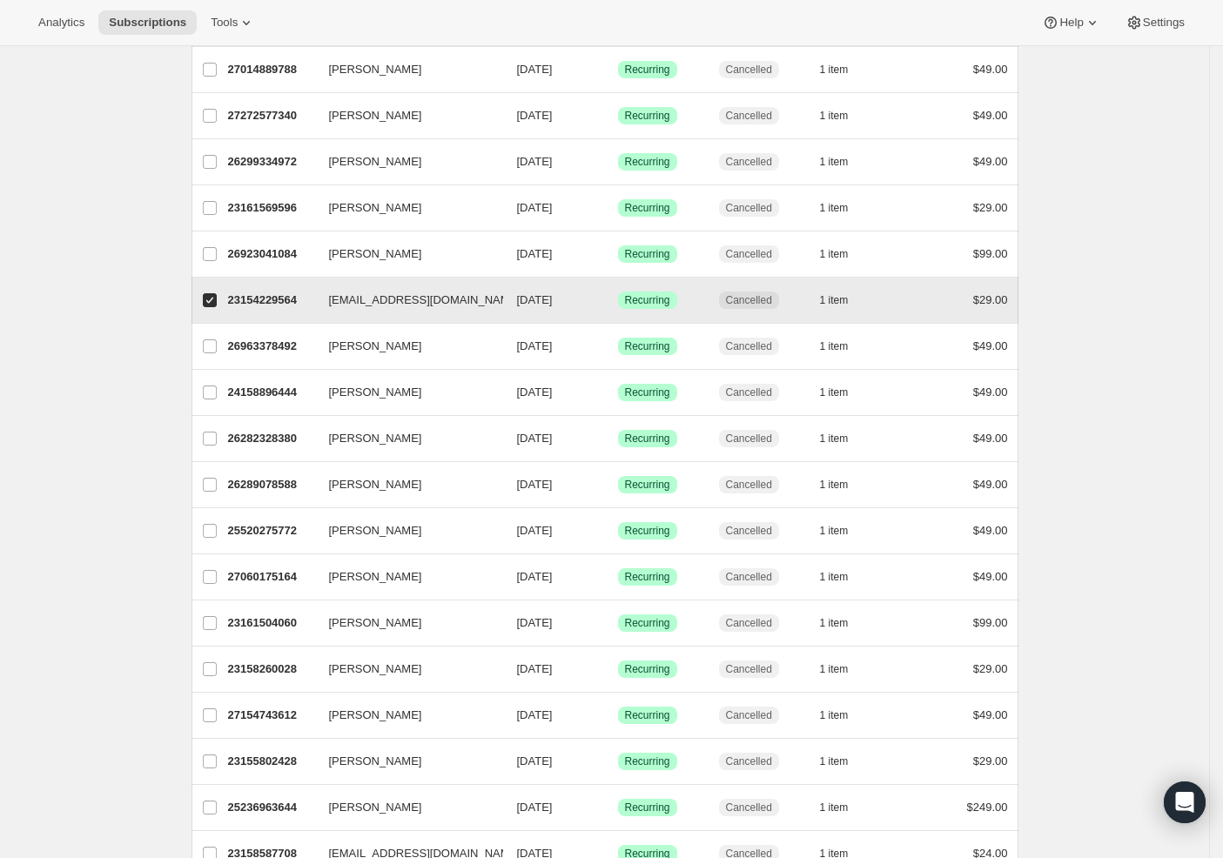
click at [217, 303] on input "nick.fields@live.com" at bounding box center [210, 300] width 14 height 14
checkbox input "false"
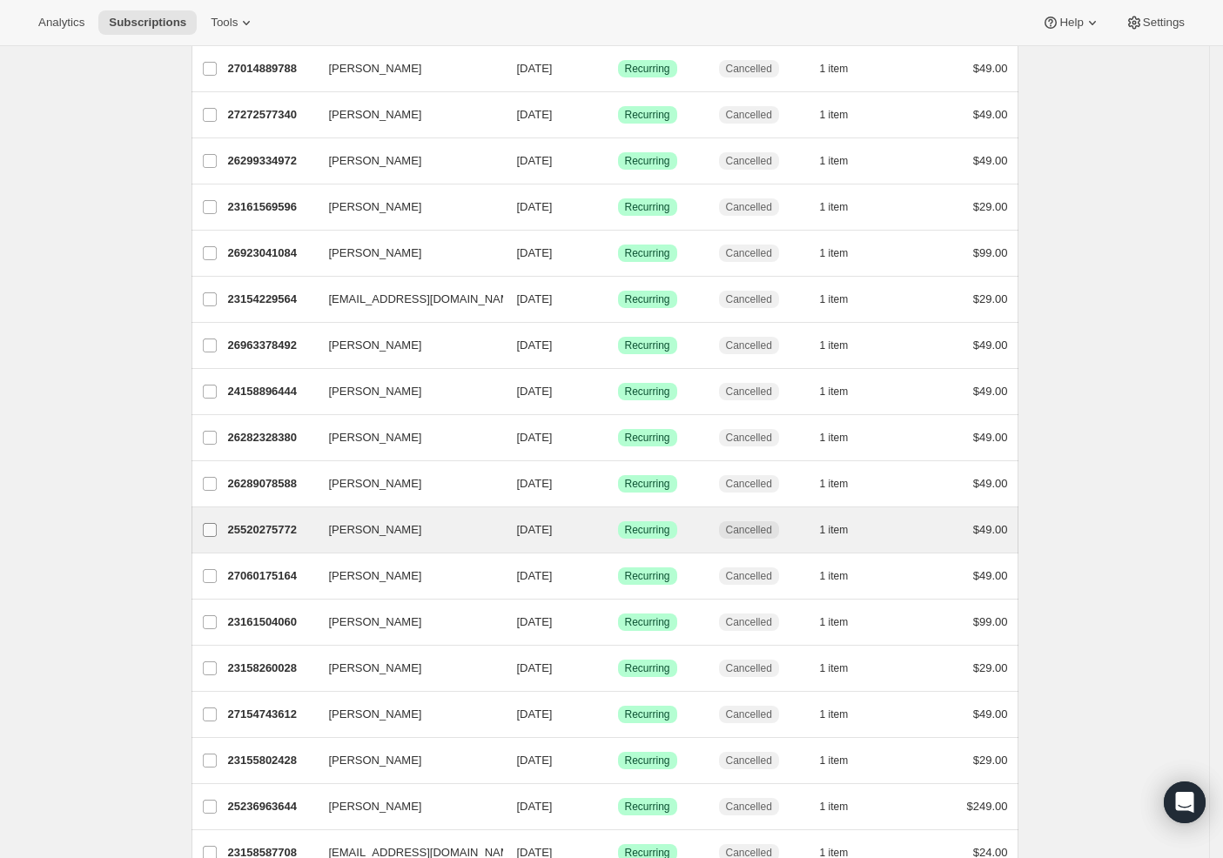
click at [212, 529] on input "Cedrick Jenkins" at bounding box center [210, 530] width 14 height 14
checkbox input "true"
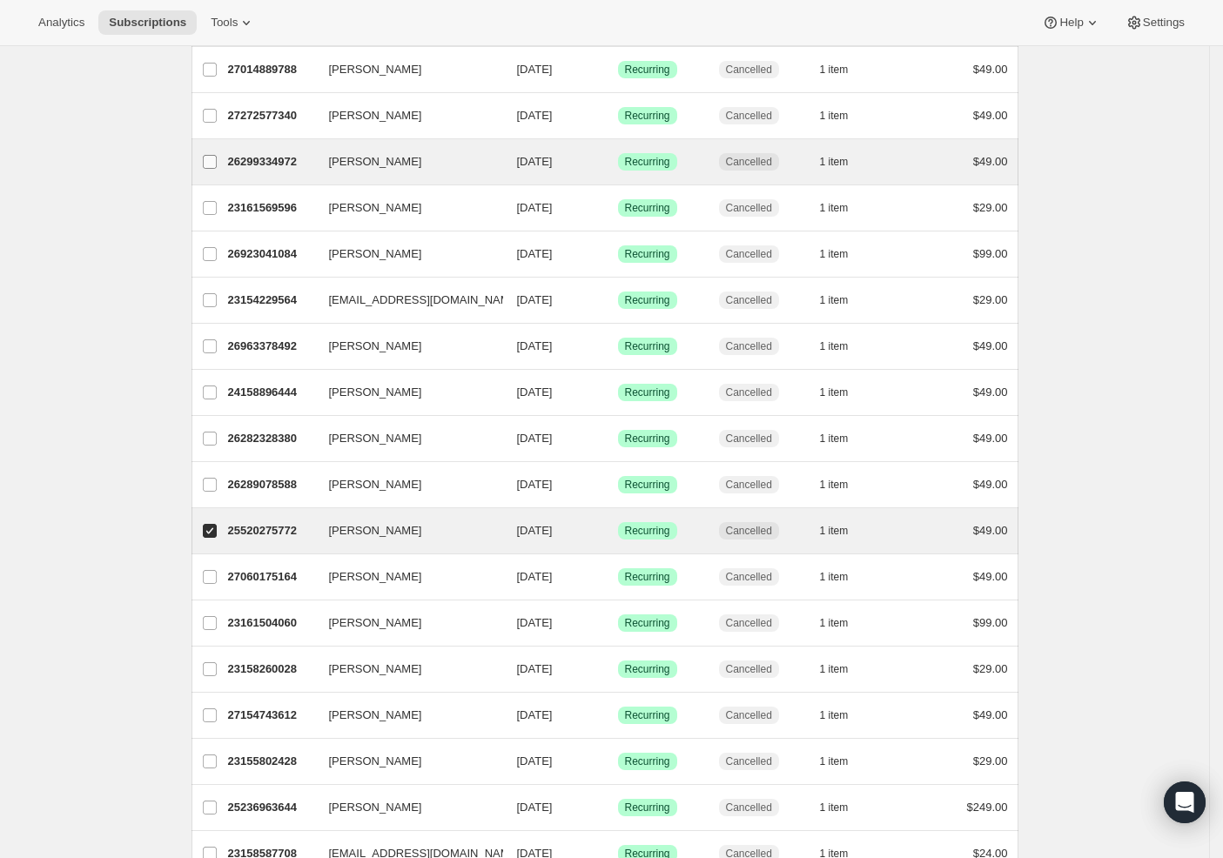
scroll to position [0, 0]
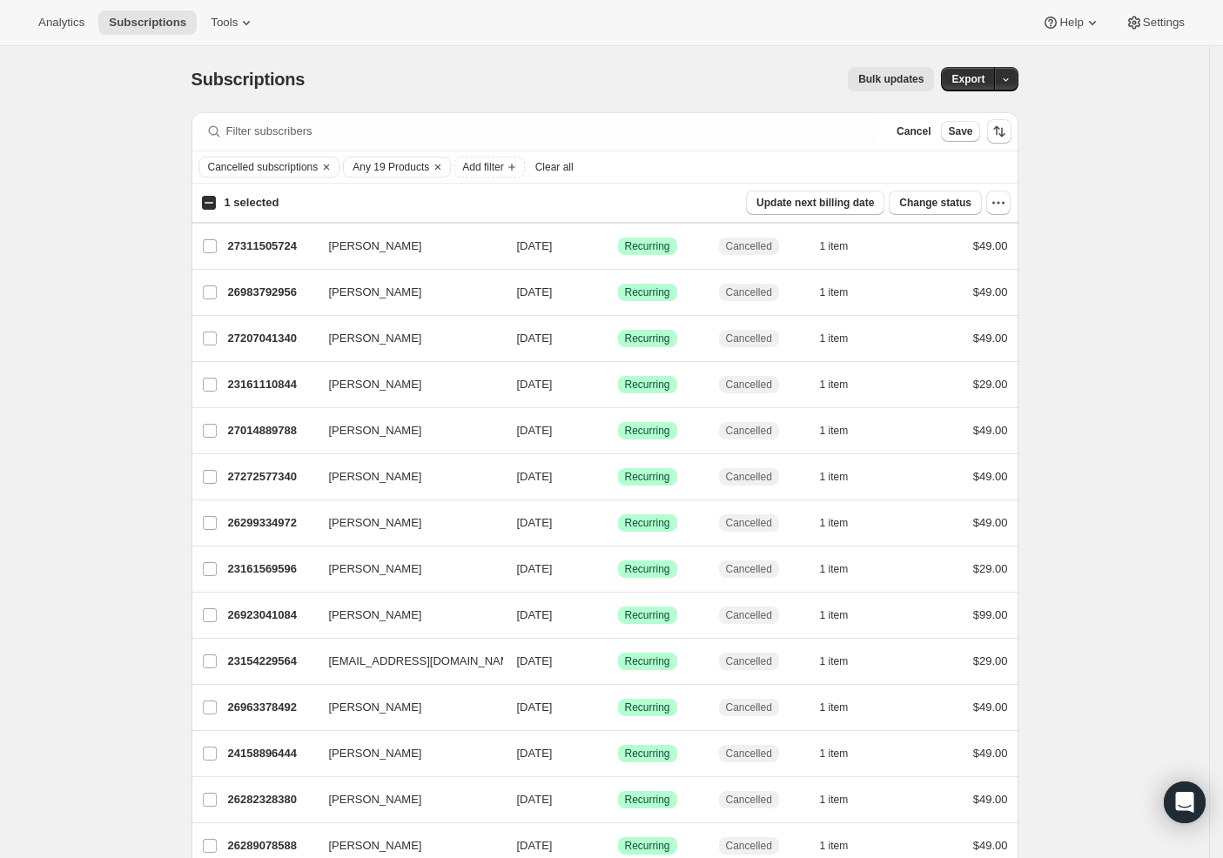
click at [227, 208] on label "1 selected" at bounding box center [239, 203] width 77 height 24
click at [216, 208] on input "1 selected" at bounding box center [209, 203] width 14 height 14
checkbox input "true"
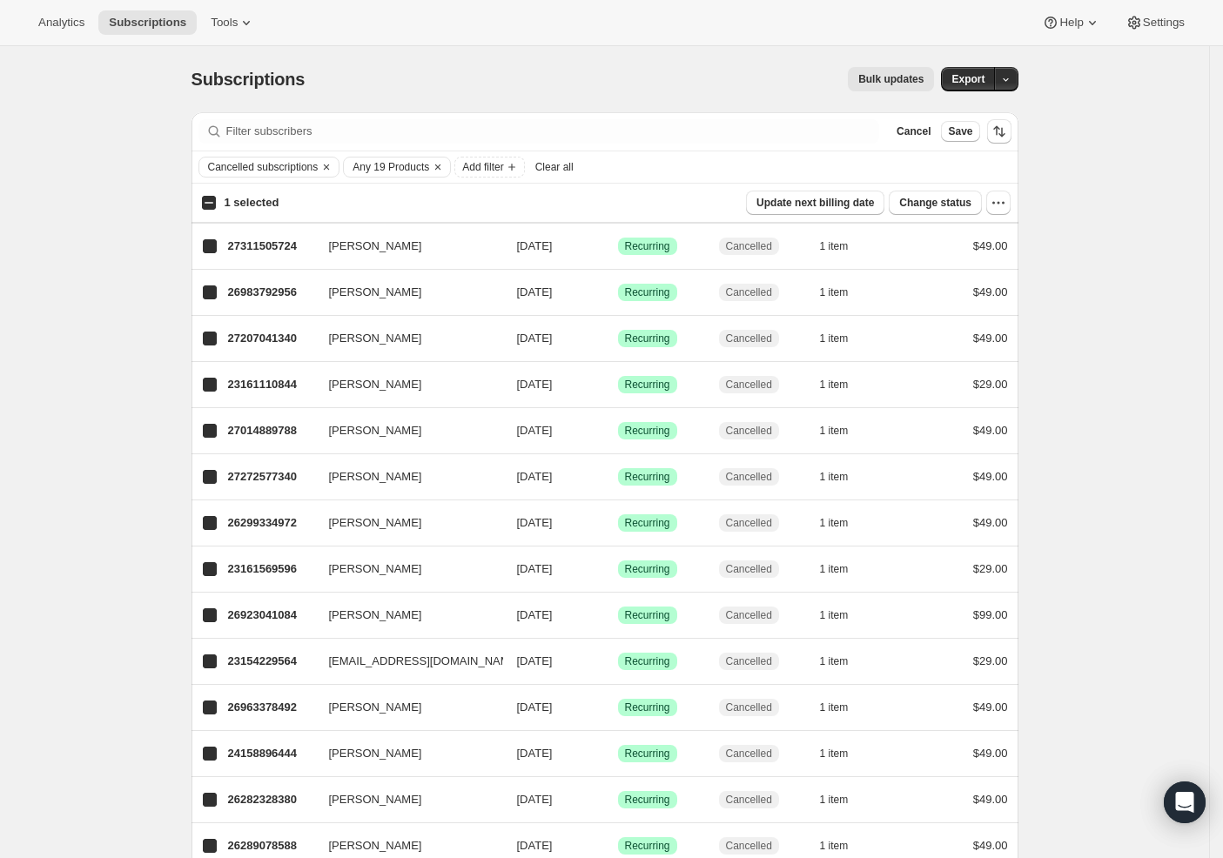
checkbox input "true"
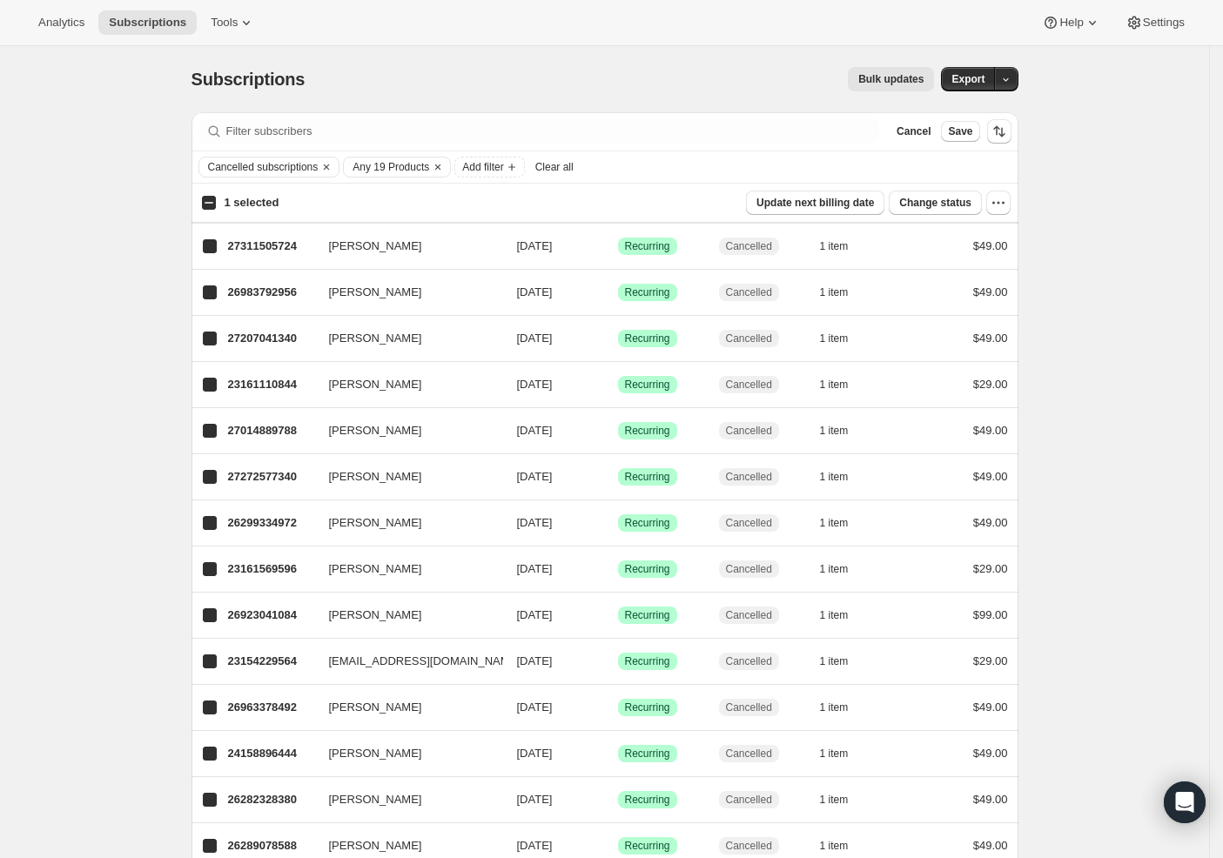
checkbox input "true"
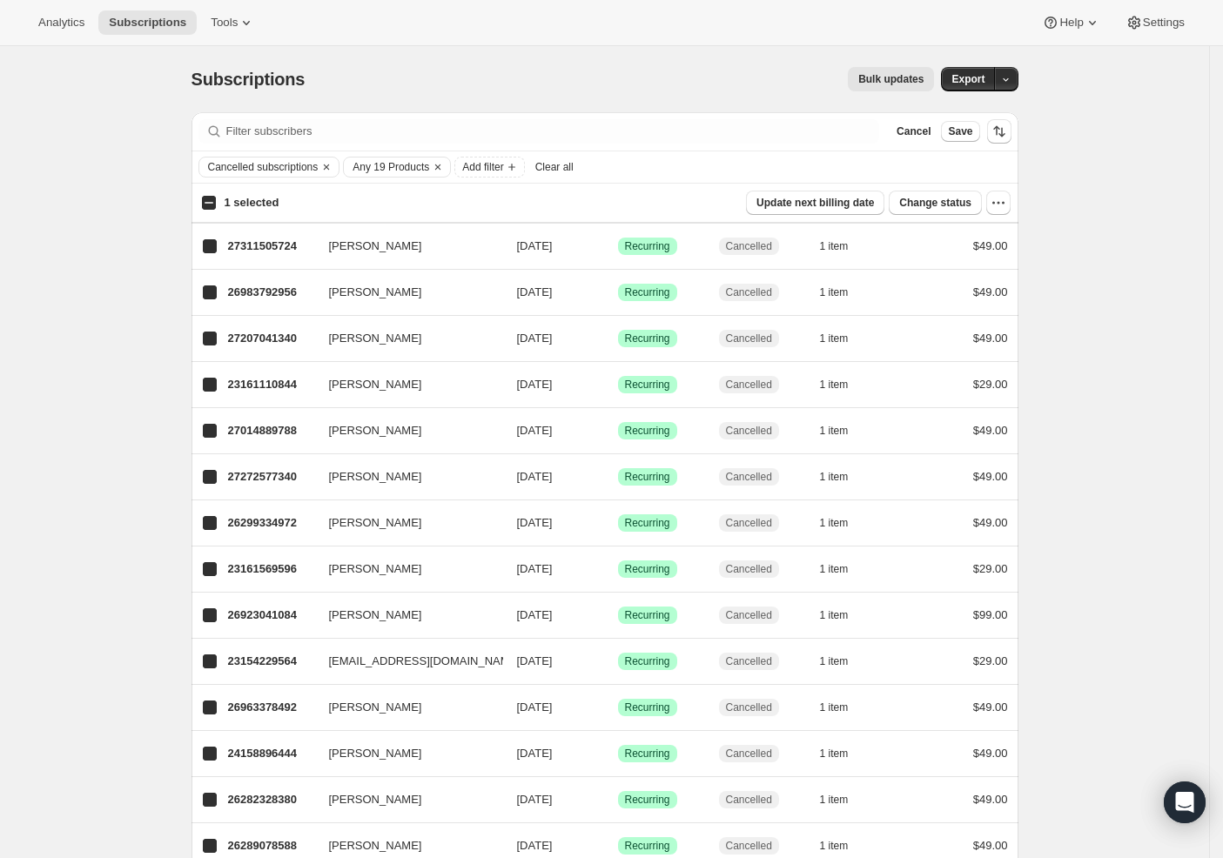
checkbox input "true"
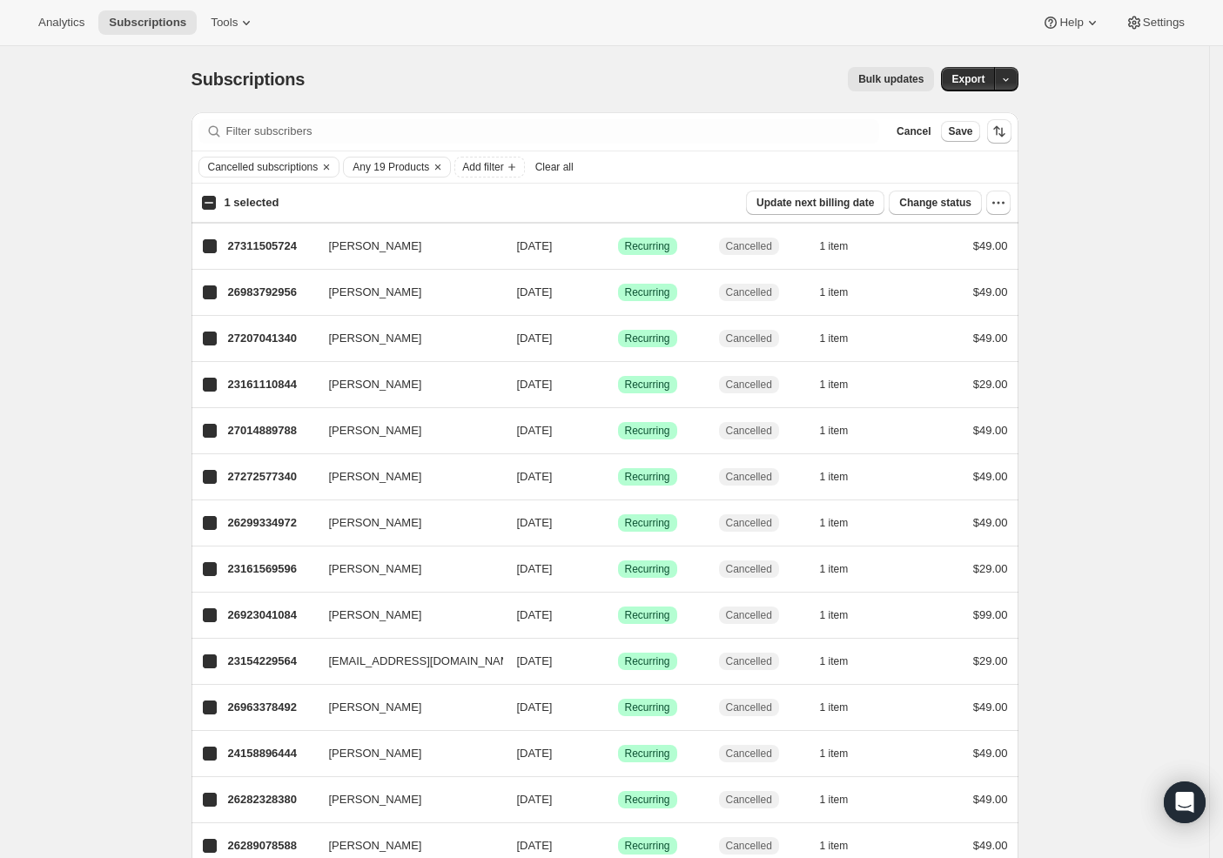
checkbox input "true"
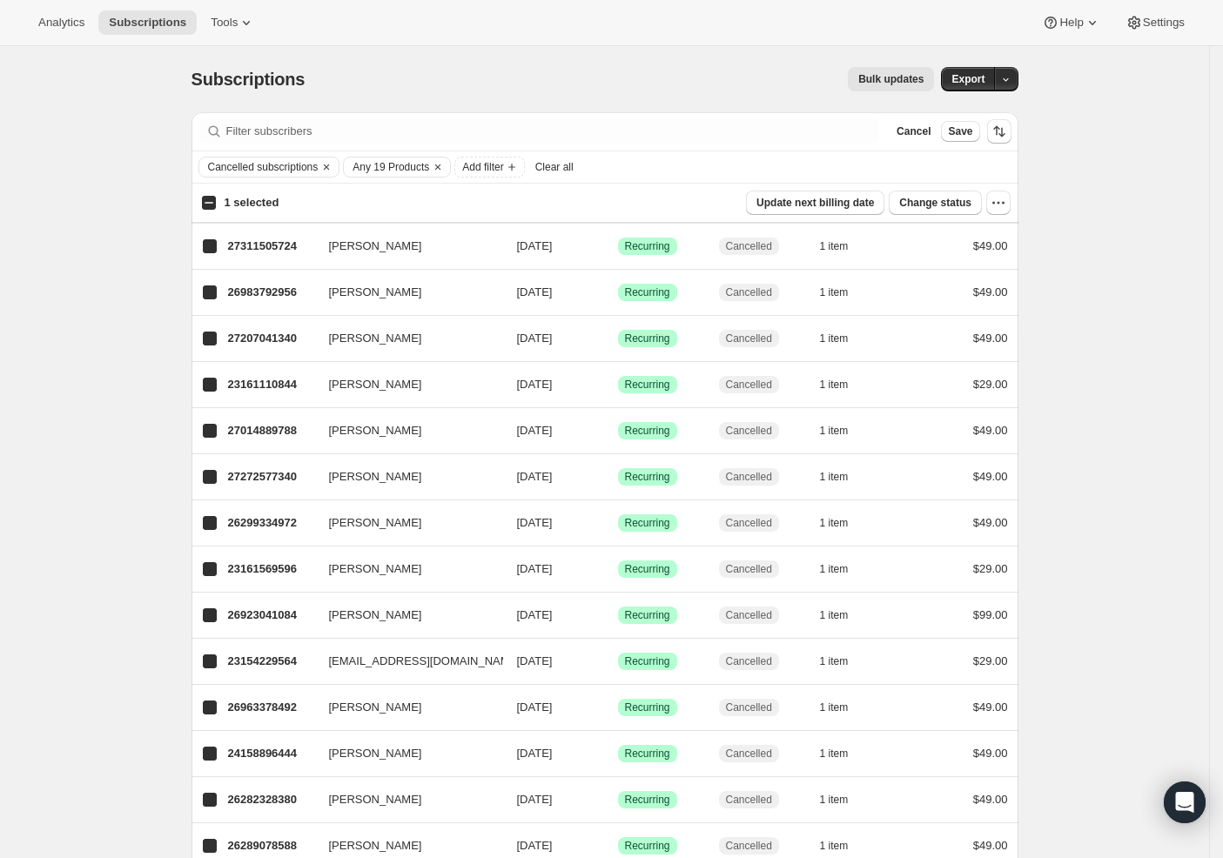
checkbox input "true"
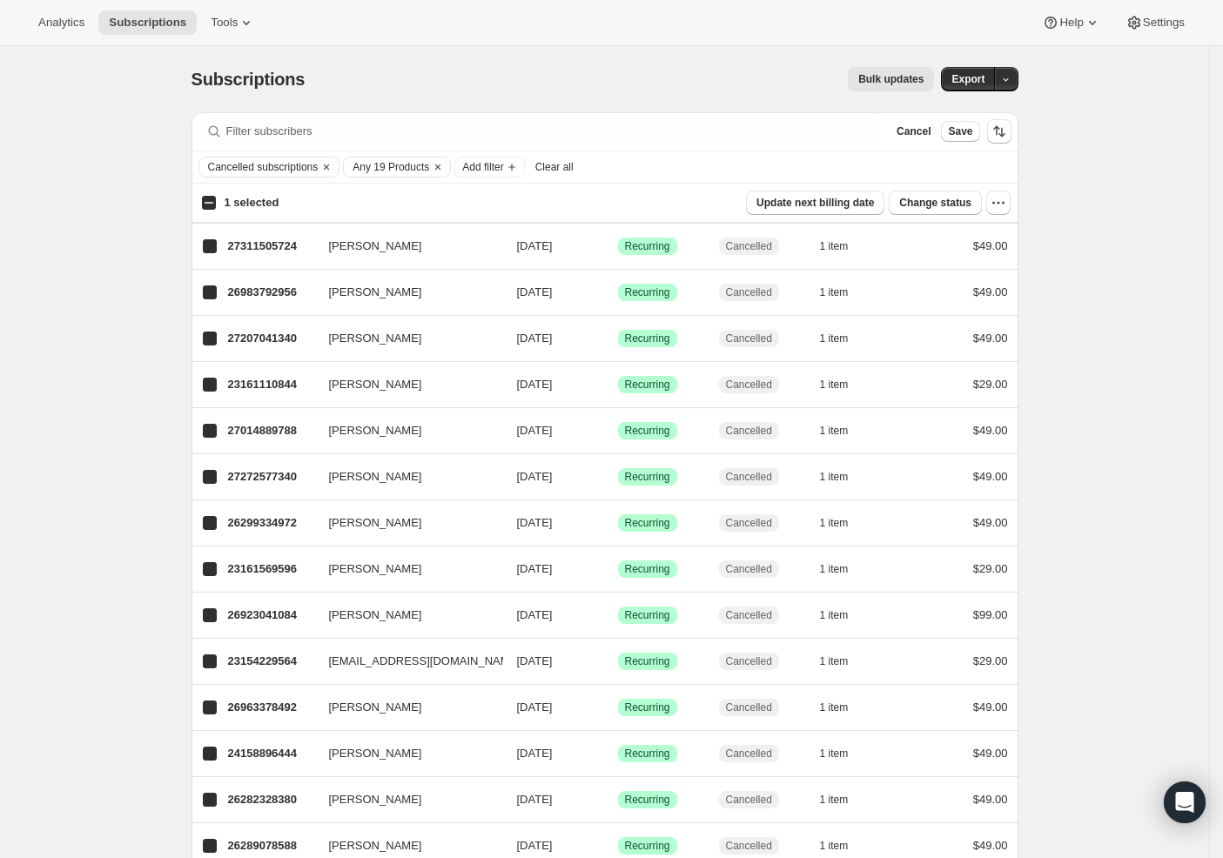
checkbox input "true"
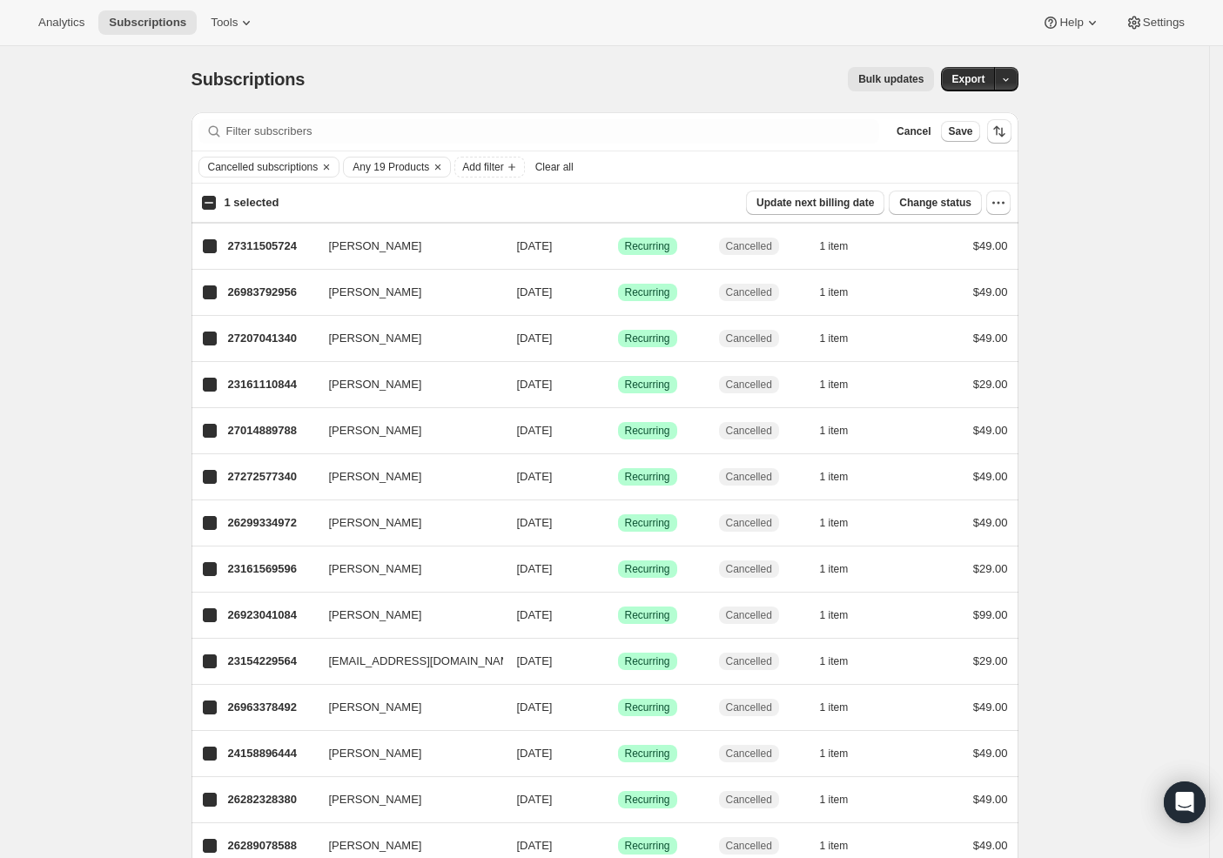
checkbox input "true"
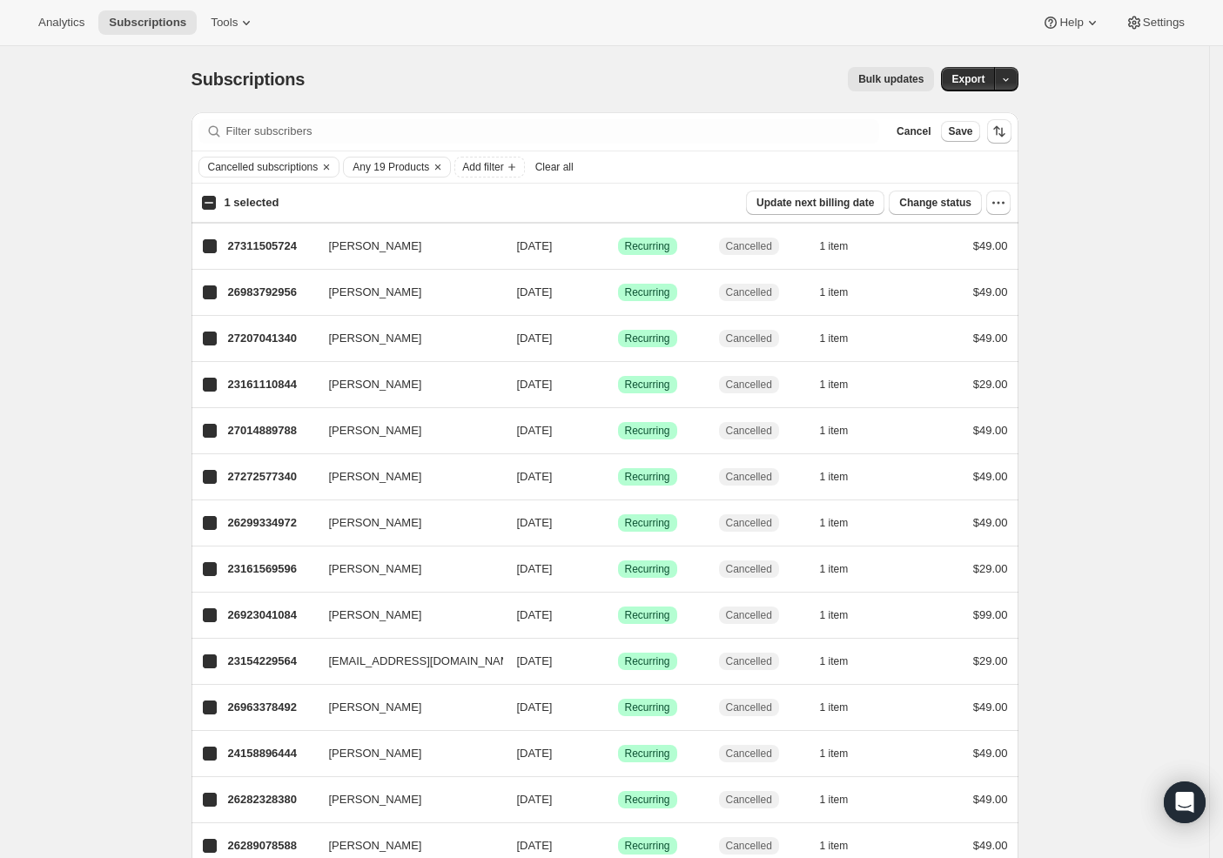
checkbox input "true"
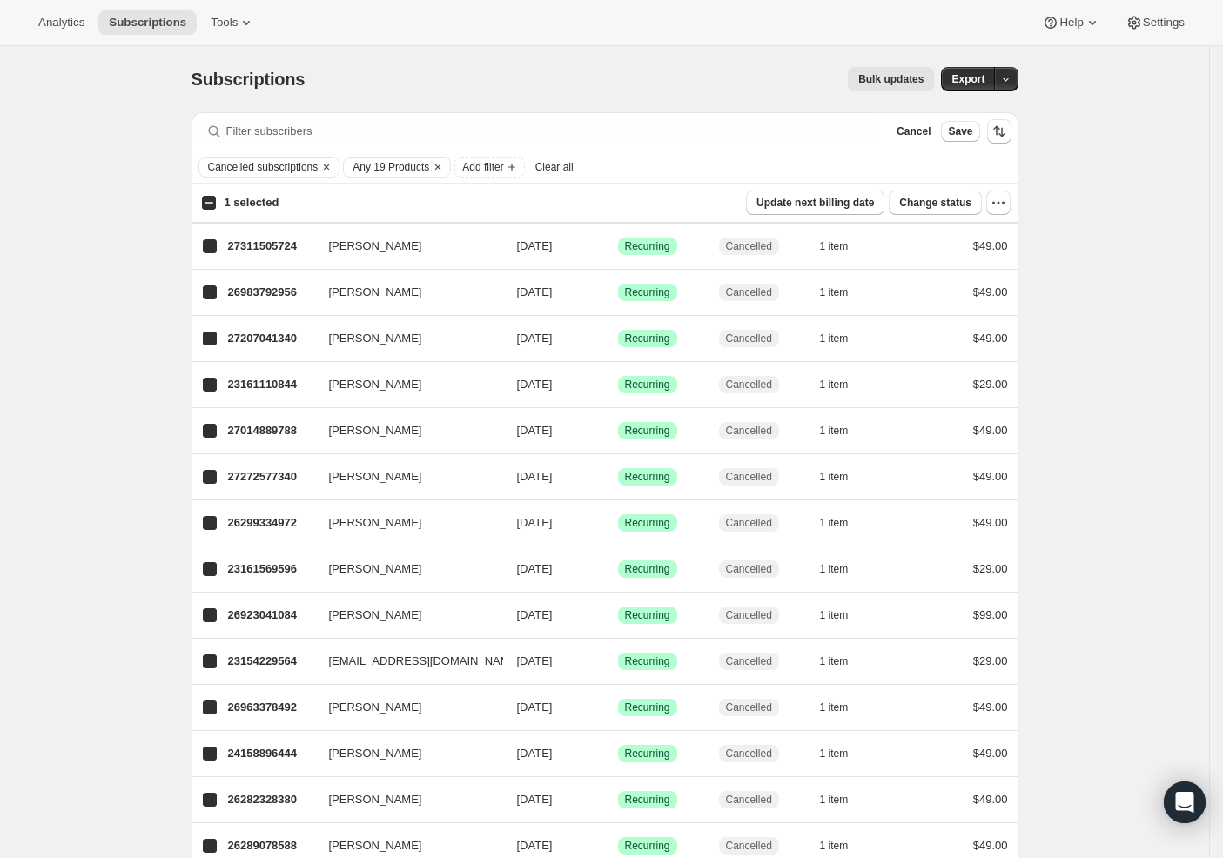
checkbox input "true"
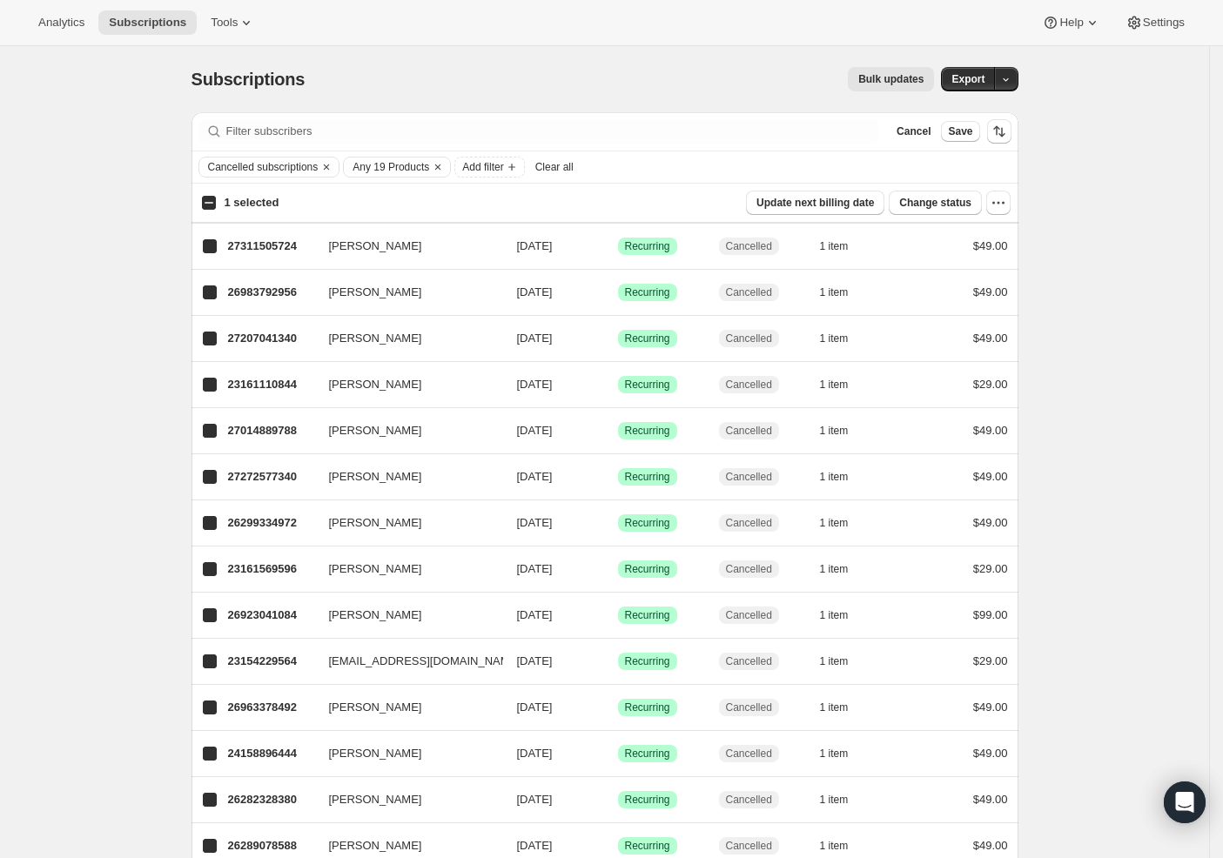
checkbox input "true"
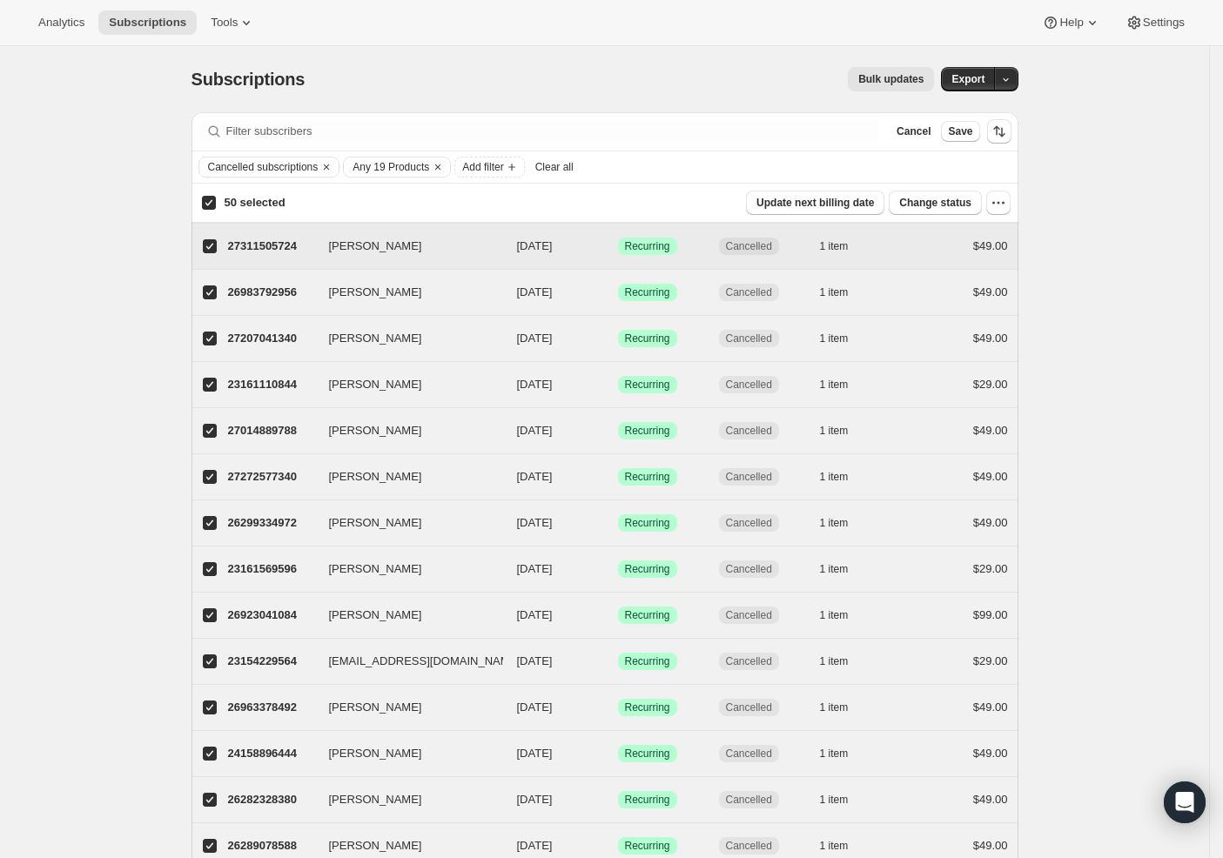
click at [217, 245] on input "Armando Villanueva" at bounding box center [210, 246] width 14 height 14
checkbox input "false"
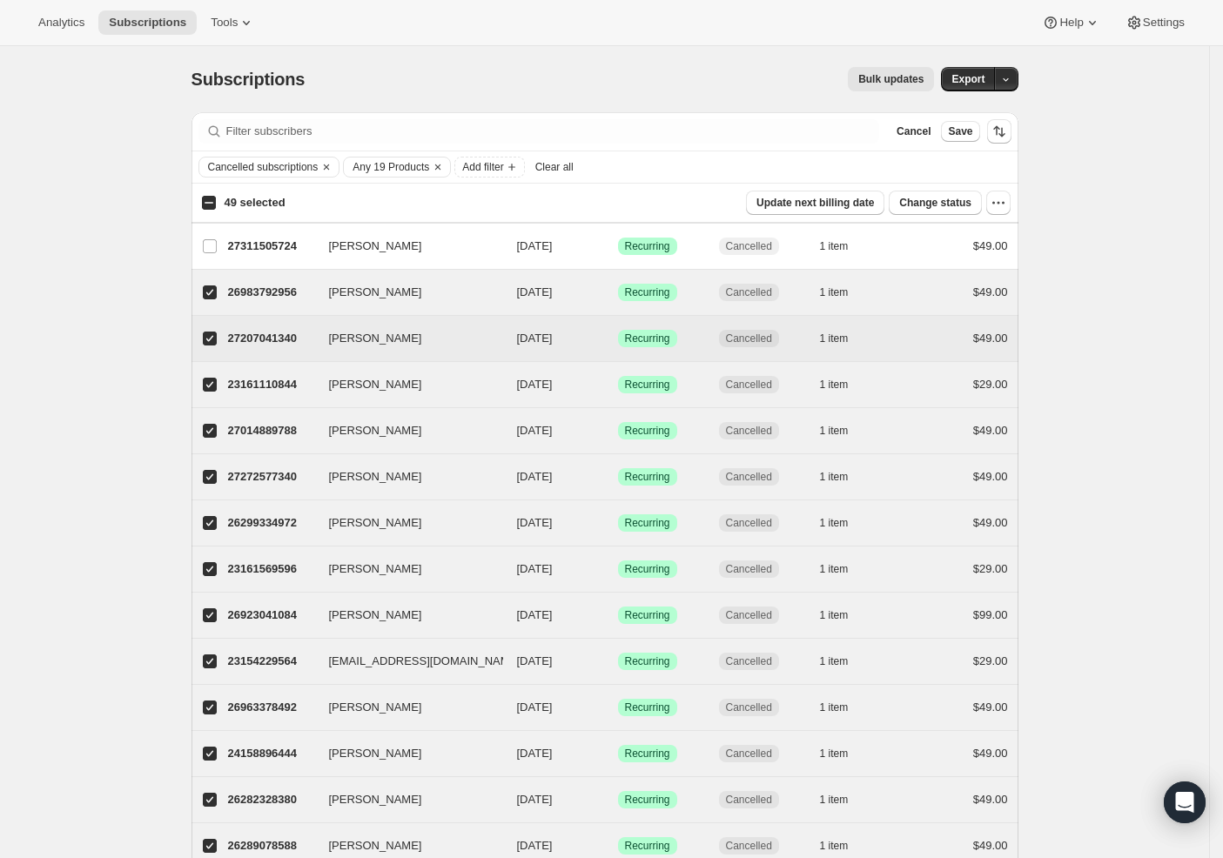
drag, startPoint x: 221, startPoint y: 280, endPoint x: 219, endPoint y: 318, distance: 37.5
click at [221, 281] on label "Paul Maynard" at bounding box center [209, 292] width 37 height 45
click at [217, 285] on input "Paul Maynard" at bounding box center [210, 292] width 14 height 14
checkbox input "false"
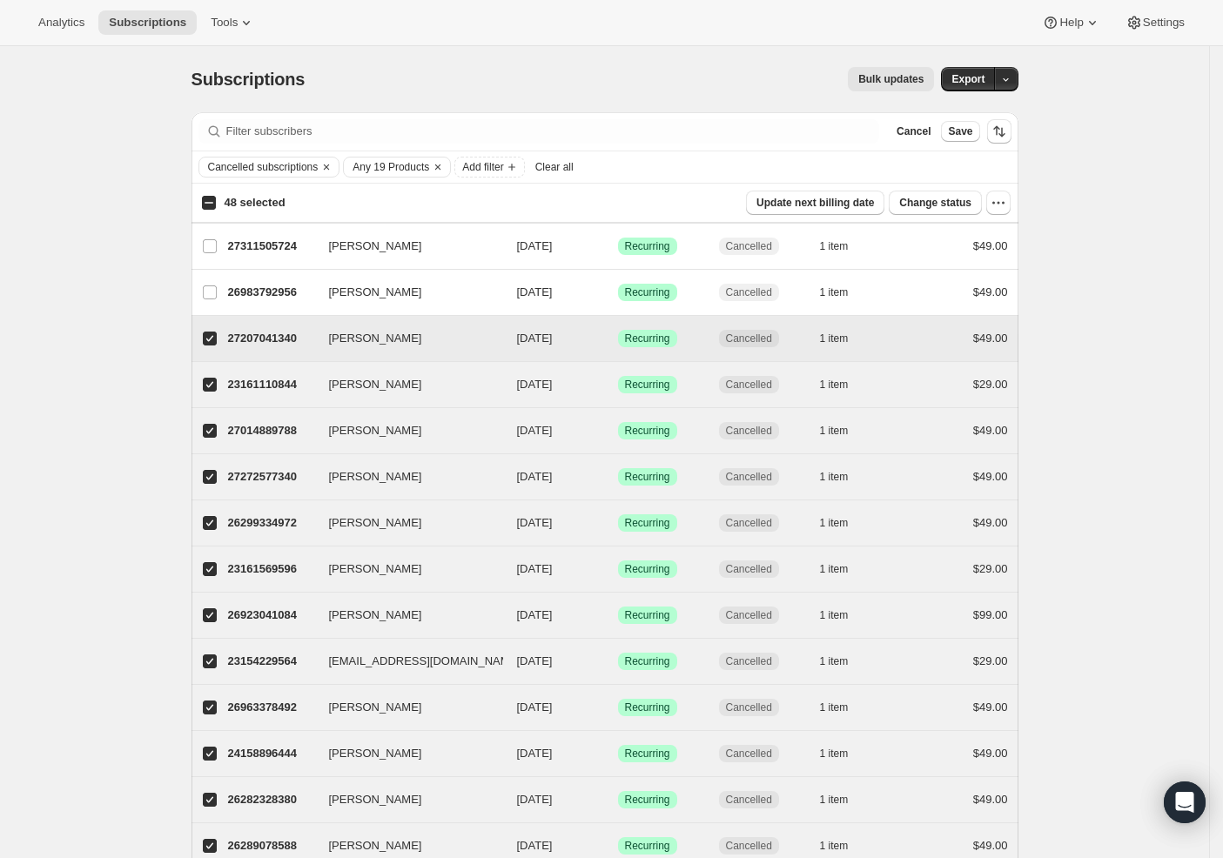
click at [217, 336] on input "Shannon Gordon" at bounding box center [210, 339] width 14 height 14
checkbox input "false"
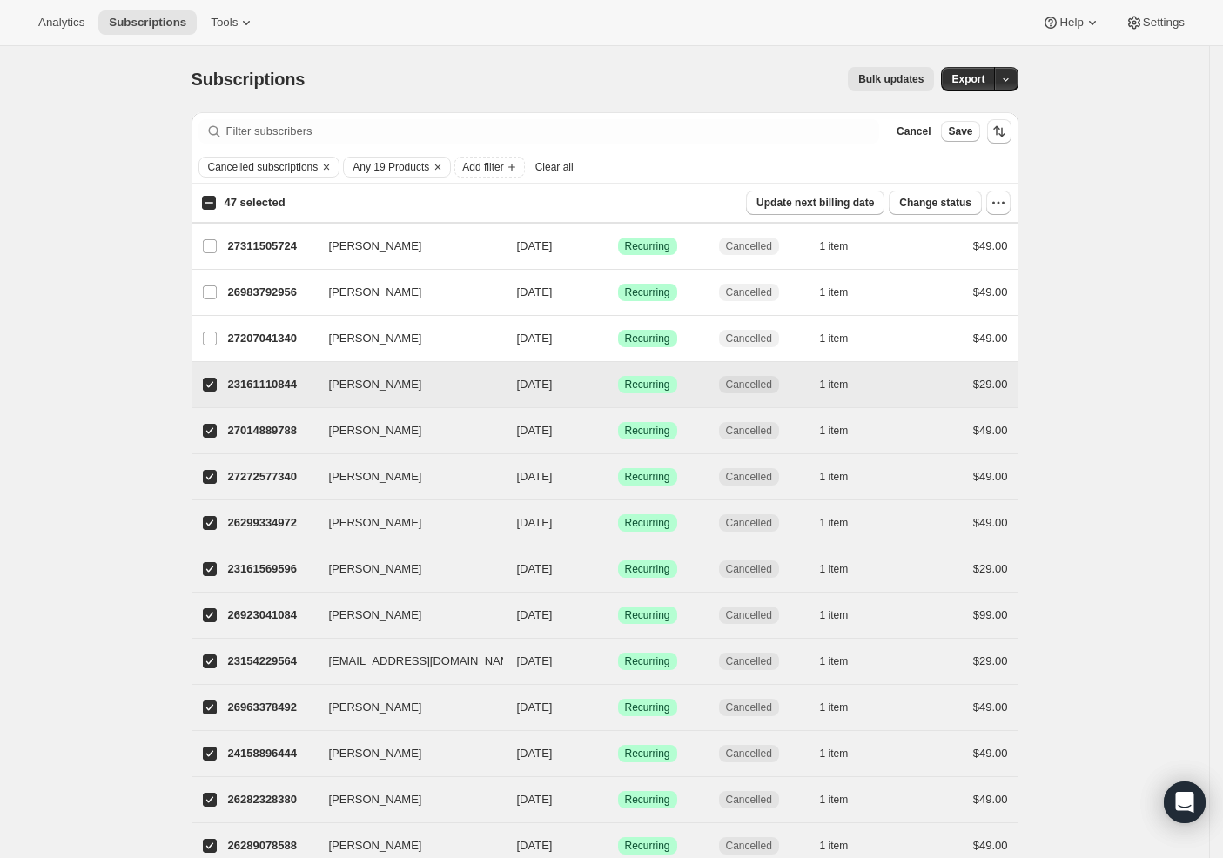
click at [205, 383] on label "Sean Tripline" at bounding box center [209, 384] width 37 height 45
click at [205, 383] on input "Sean Tripline" at bounding box center [210, 385] width 14 height 14
checkbox input "false"
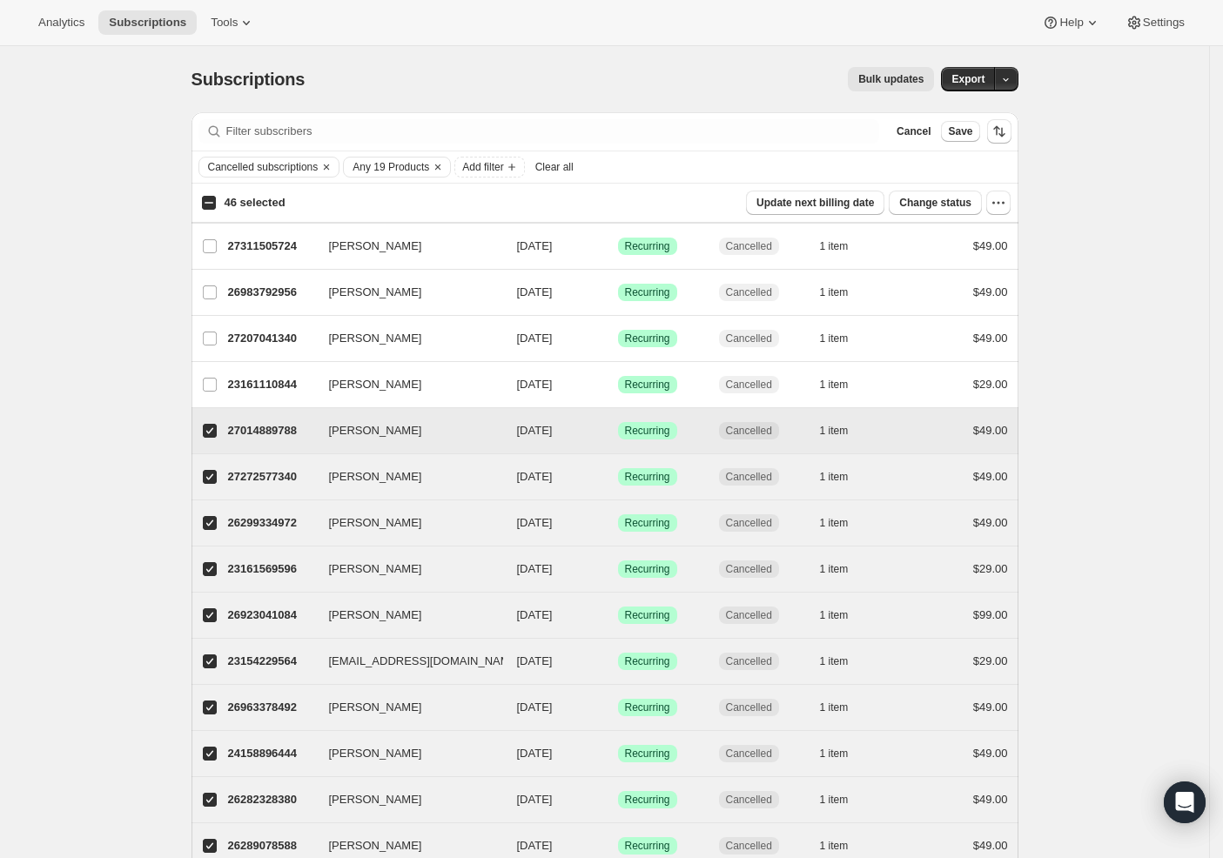
click at [210, 432] on input "Joe Crosby" at bounding box center [210, 431] width 14 height 14
checkbox input "false"
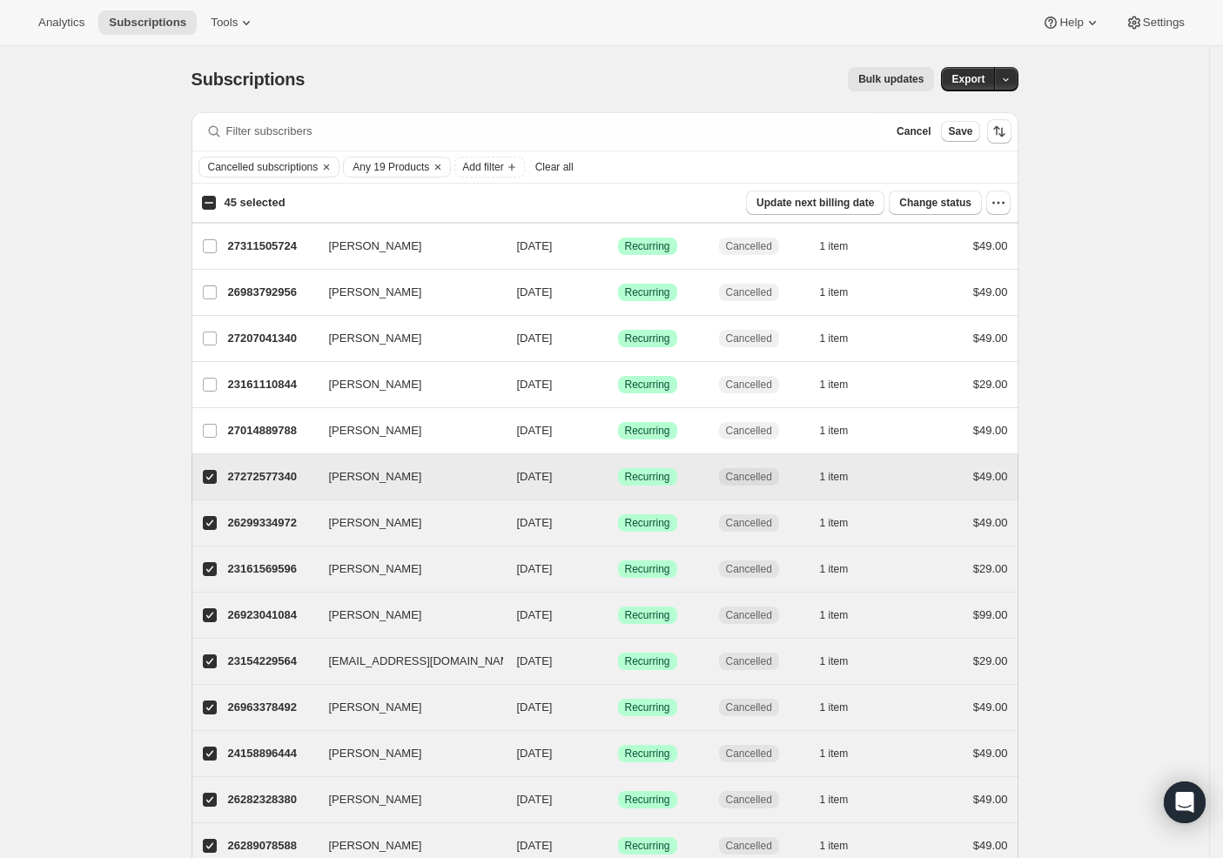
click at [216, 472] on span at bounding box center [210, 477] width 16 height 16
click at [216, 472] on input "Daniel Porter" at bounding box center [210, 477] width 14 height 14
checkbox input "false"
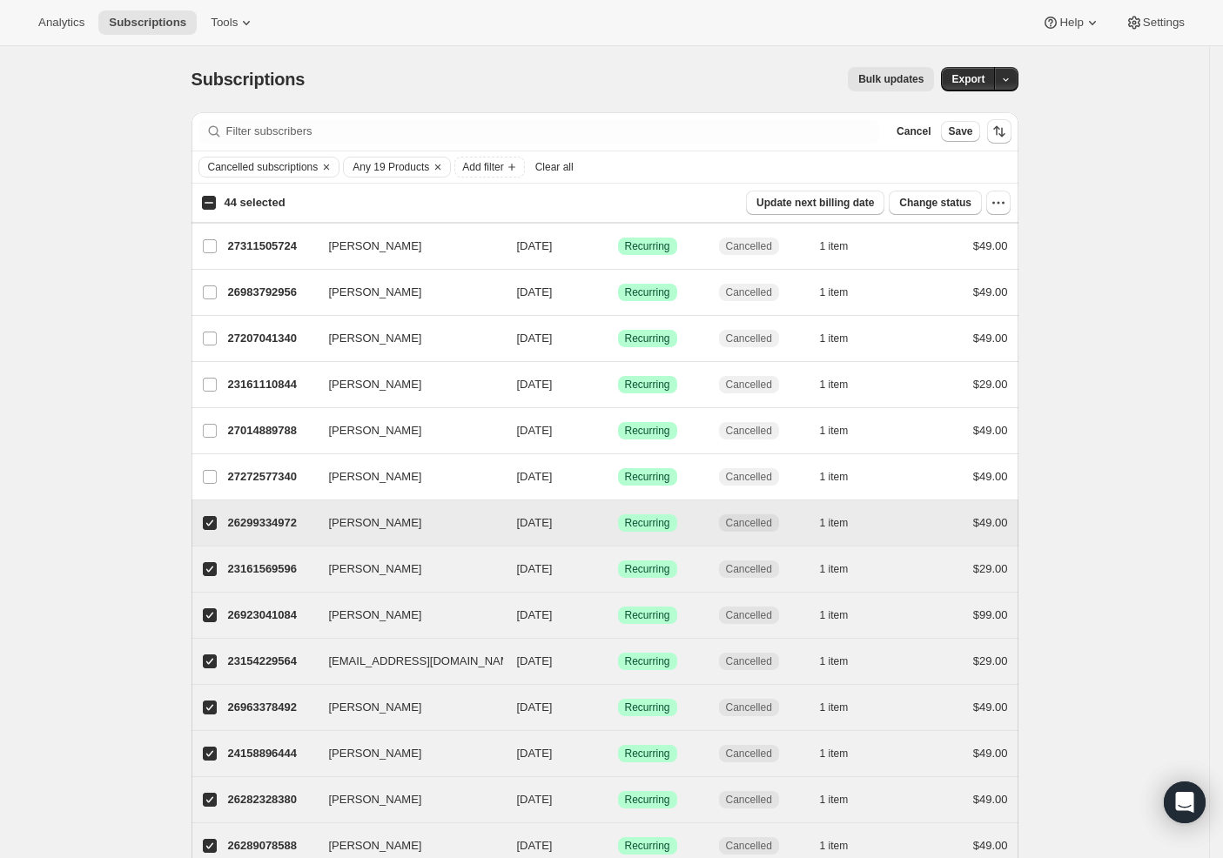
click at [210, 529] on input "Stevie Reynolds" at bounding box center [210, 523] width 14 height 14
checkbox input "false"
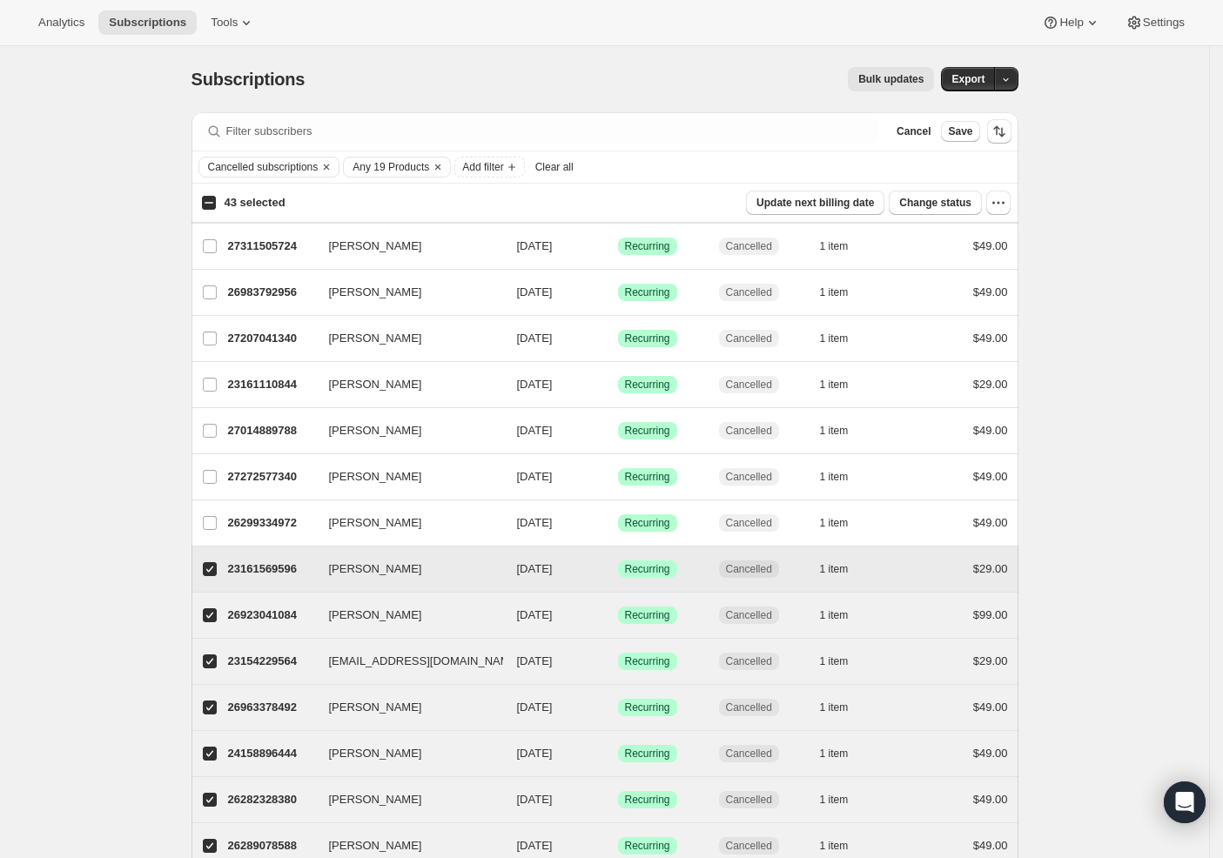
click at [214, 571] on input "Thomas C Kinney" at bounding box center [210, 569] width 14 height 14
checkbox input "false"
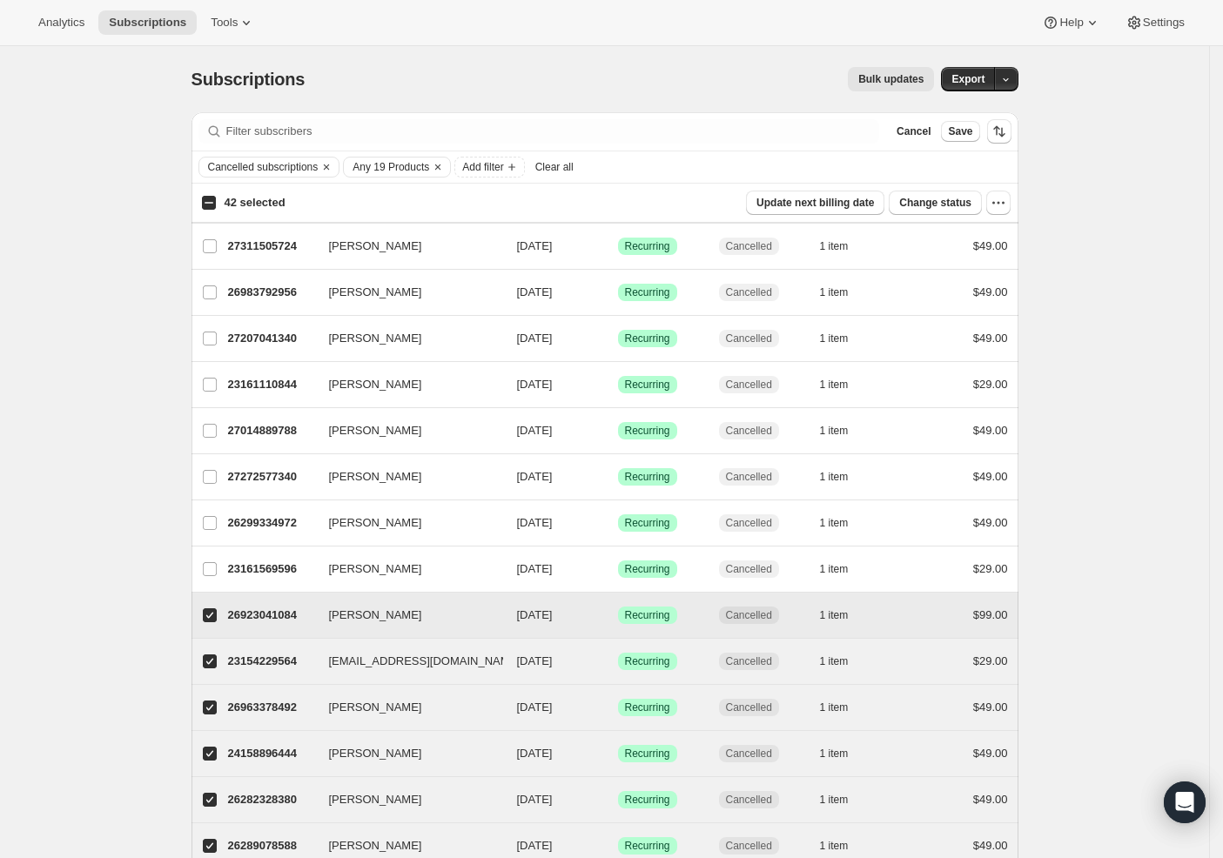
click at [212, 619] on input "Levan Salamashvili" at bounding box center [210, 615] width 14 height 14
checkbox input "false"
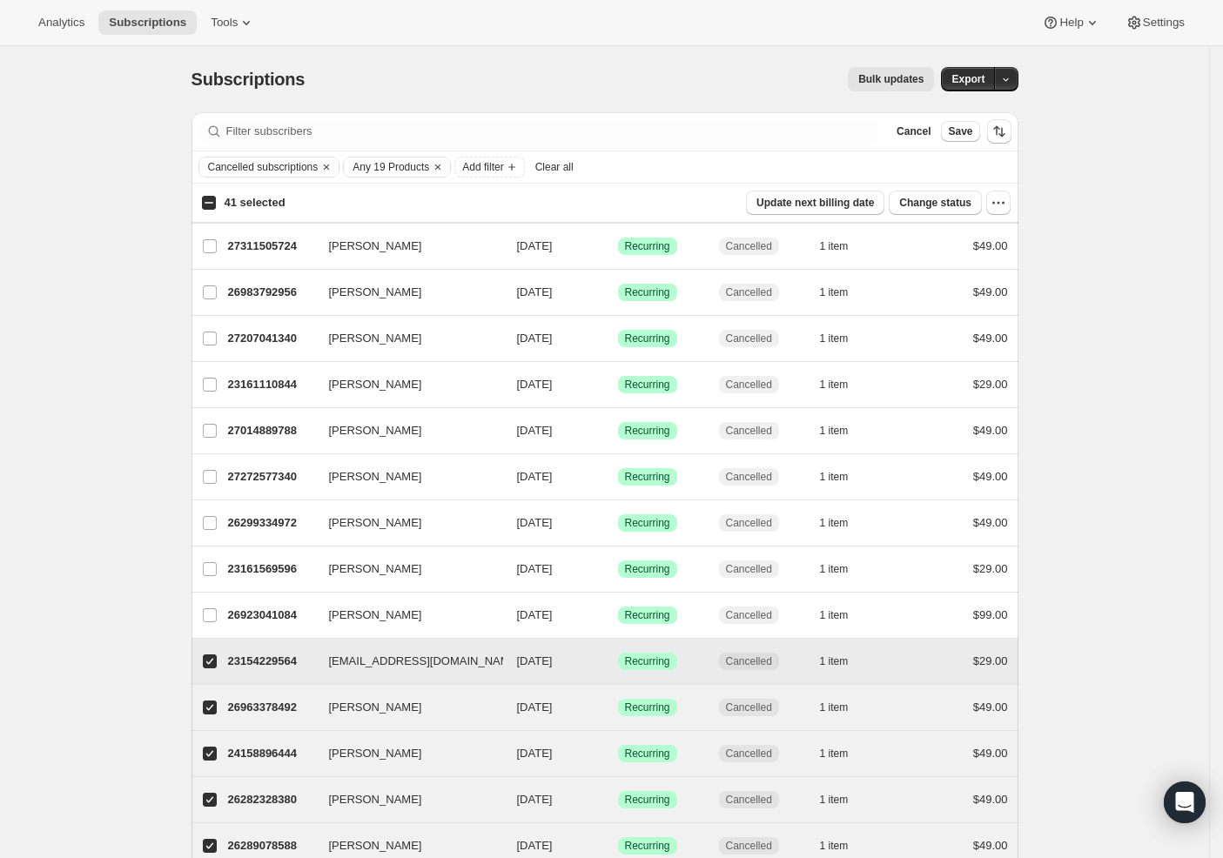
click at [217, 662] on input "nick.fields@live.com" at bounding box center [210, 662] width 14 height 14
checkbox input "false"
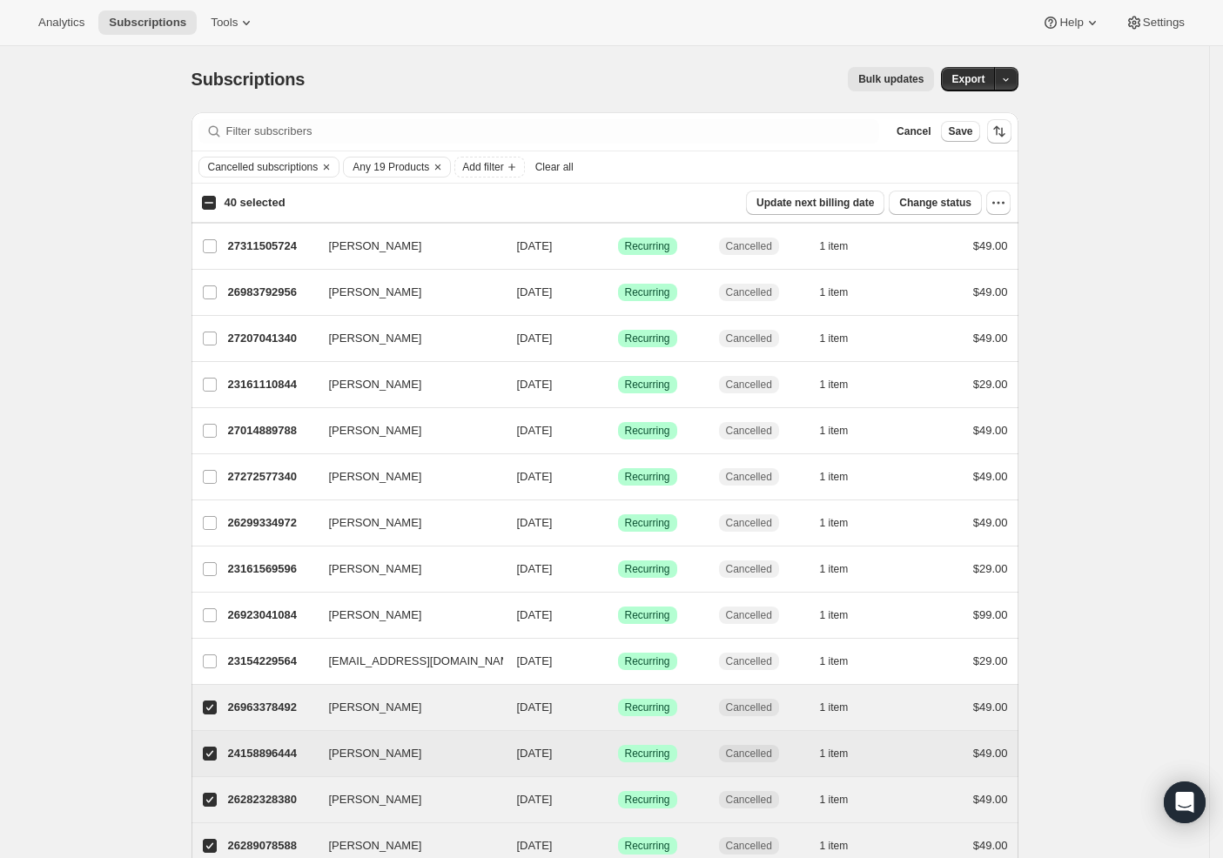
drag, startPoint x: 209, startPoint y: 710, endPoint x: 215, endPoint y: 753, distance: 43.1
click at [209, 710] on input "Martin Wasula" at bounding box center [210, 708] width 14 height 14
checkbox input "false"
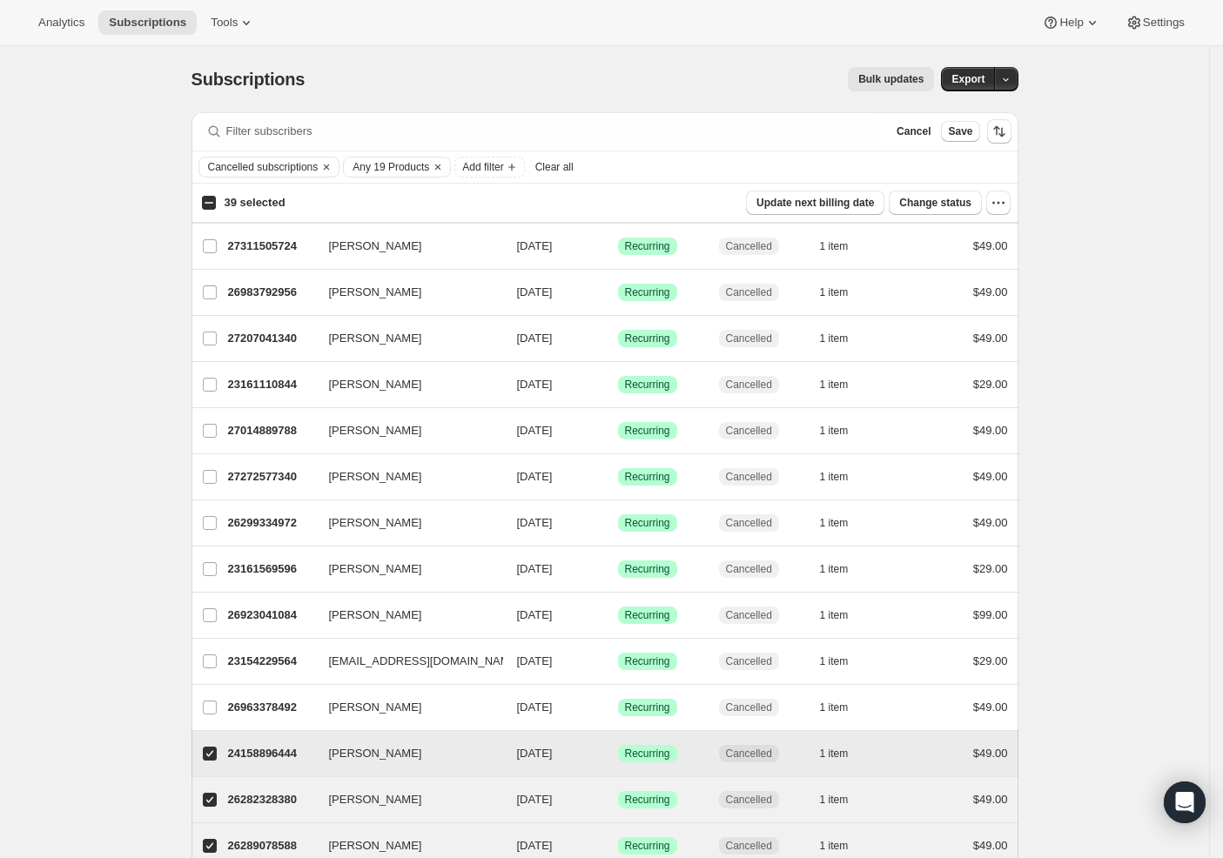
click at [215, 753] on input "Emanuel Long" at bounding box center [210, 754] width 14 height 14
checkbox input "false"
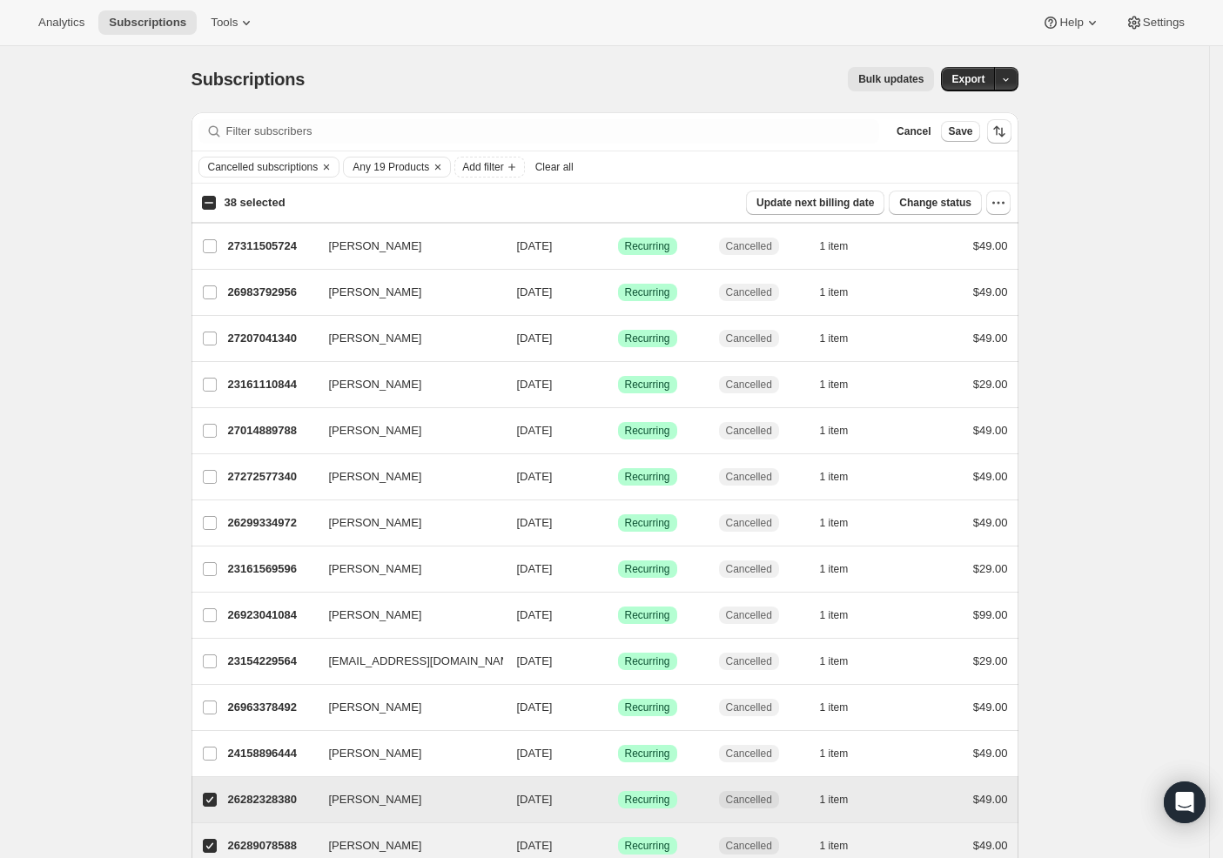
click at [216, 791] on label "Allen Martin" at bounding box center [209, 799] width 37 height 45
click at [216, 793] on input "Allen Martin" at bounding box center [210, 800] width 14 height 14
checkbox input "false"
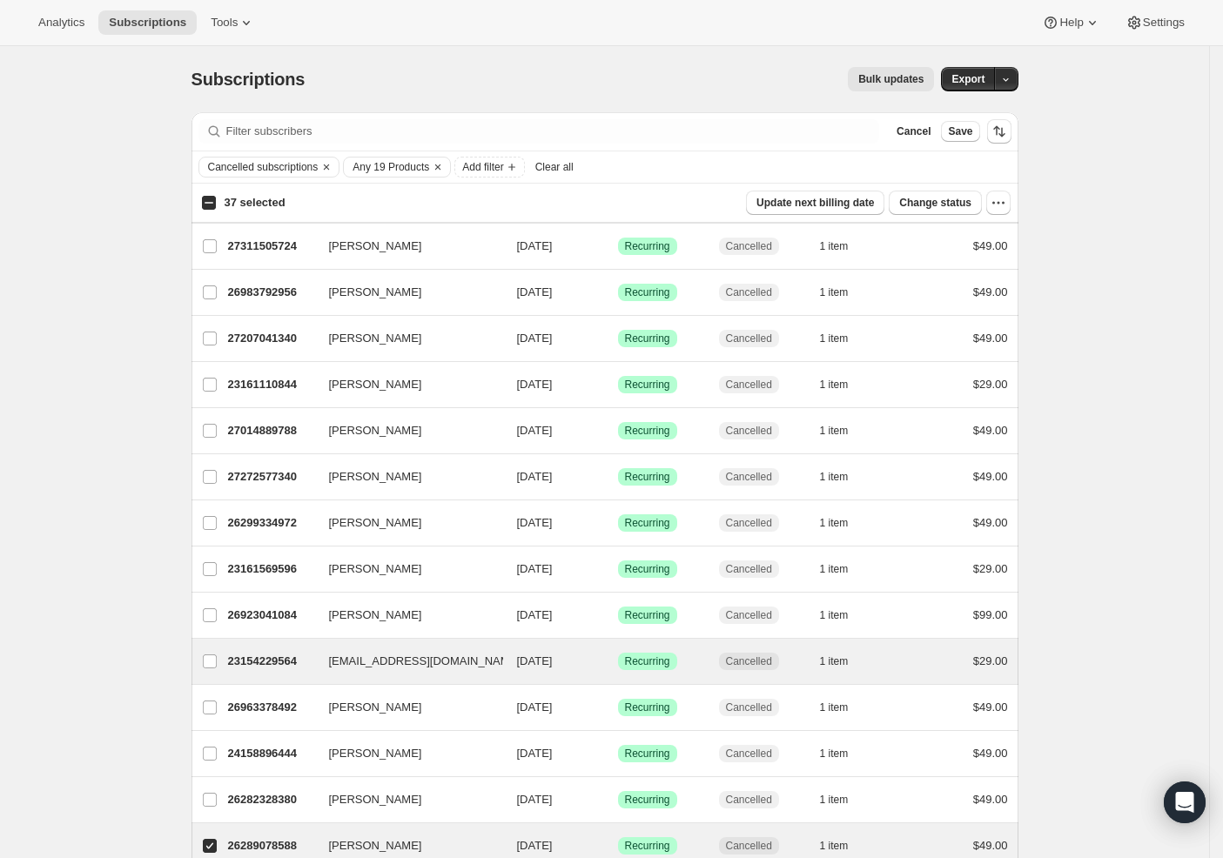
scroll to position [524, 0]
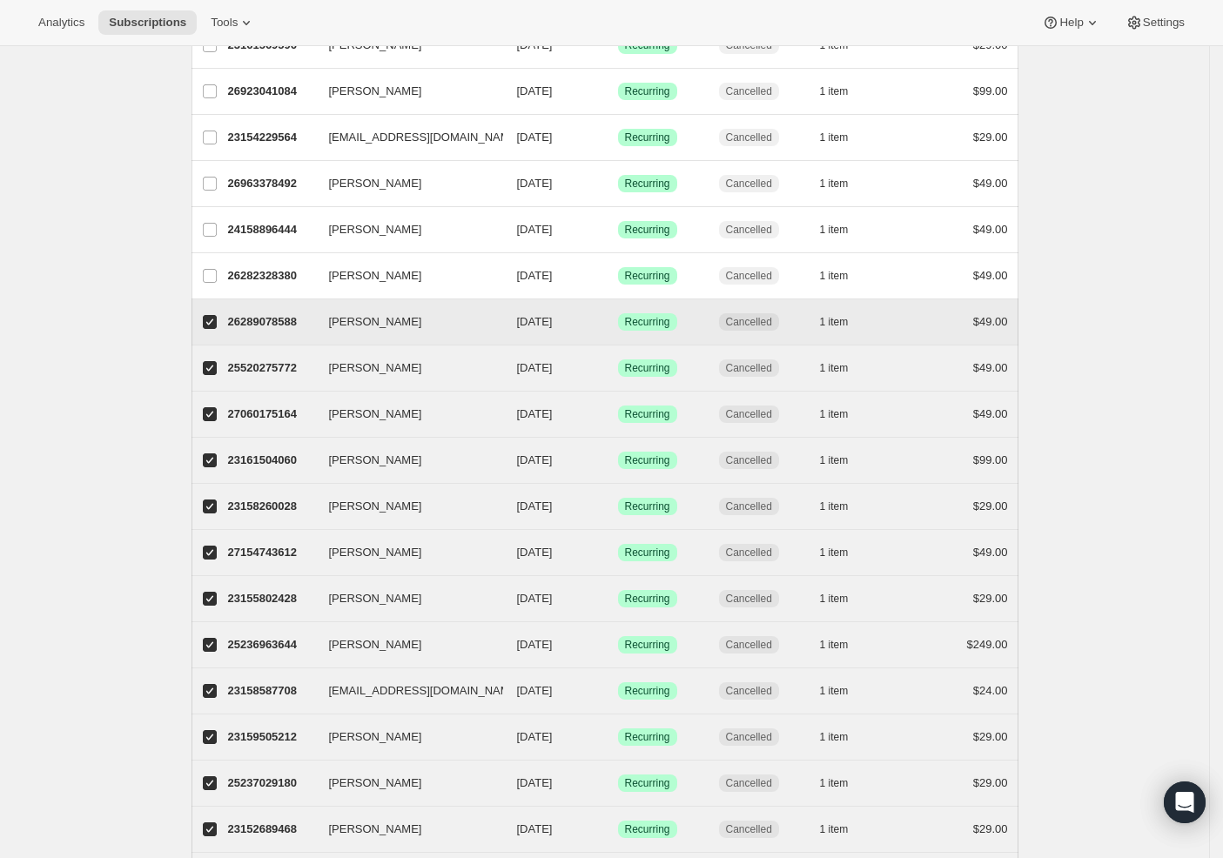
click at [223, 322] on label "Susanne Koch" at bounding box center [209, 321] width 37 height 45
click at [217, 322] on input "Susanne Koch" at bounding box center [210, 322] width 14 height 14
checkbox input "false"
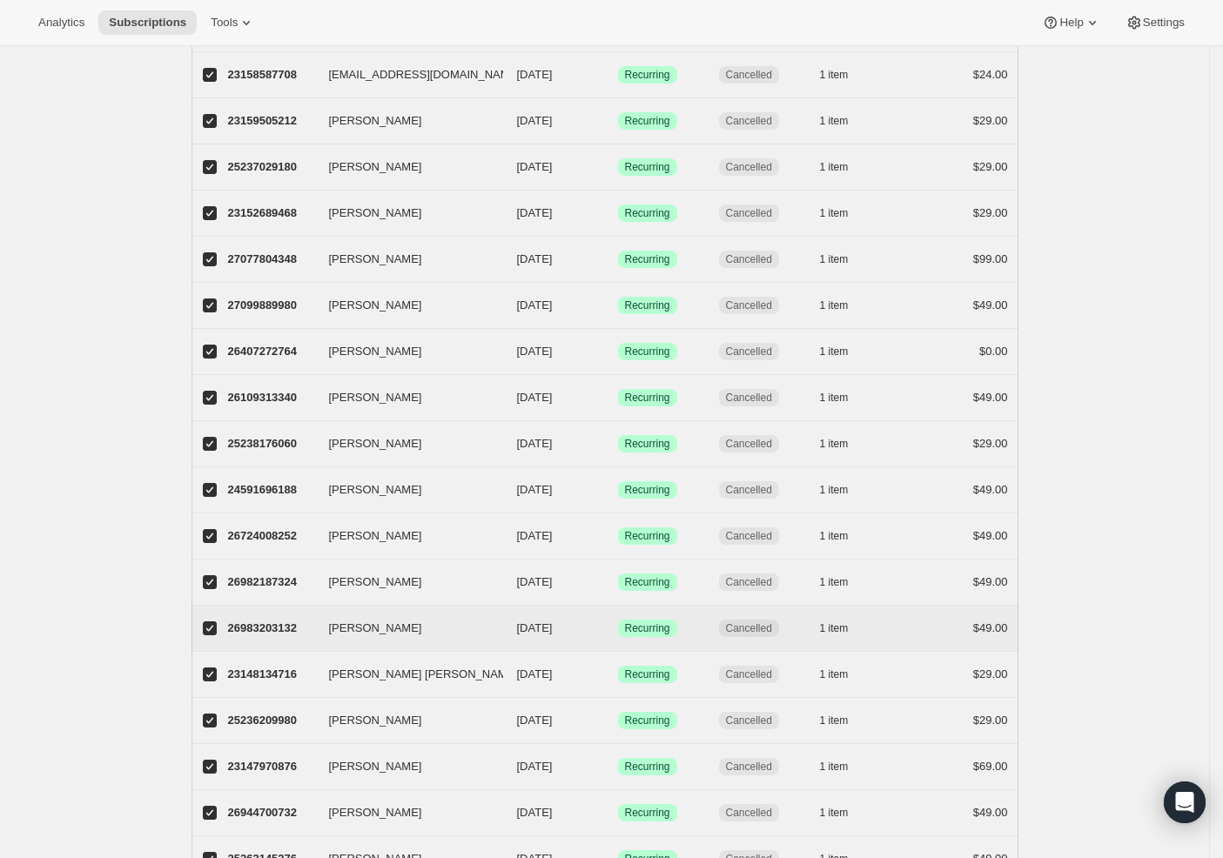
scroll to position [1746, 0]
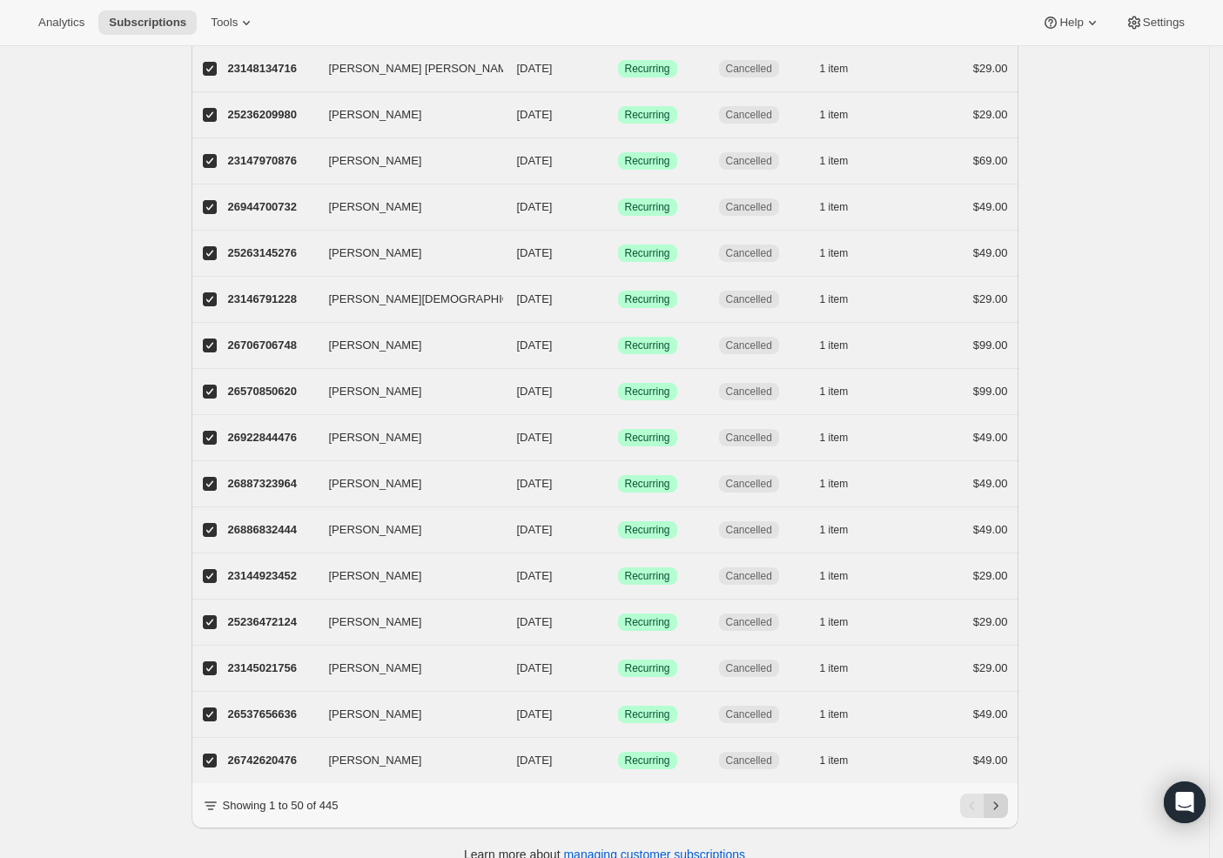
click at [1004, 815] on icon "Next" at bounding box center [995, 805] width 17 height 17
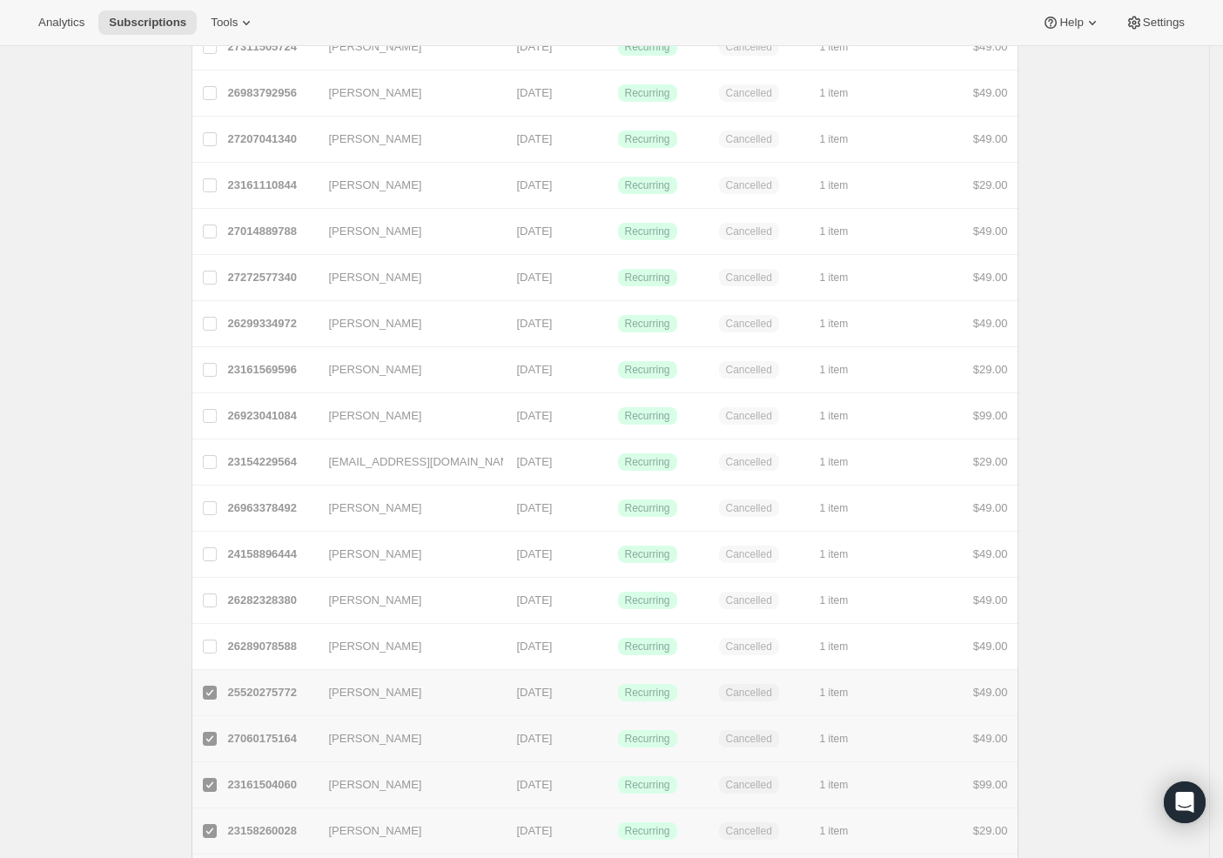
scroll to position [0, 0]
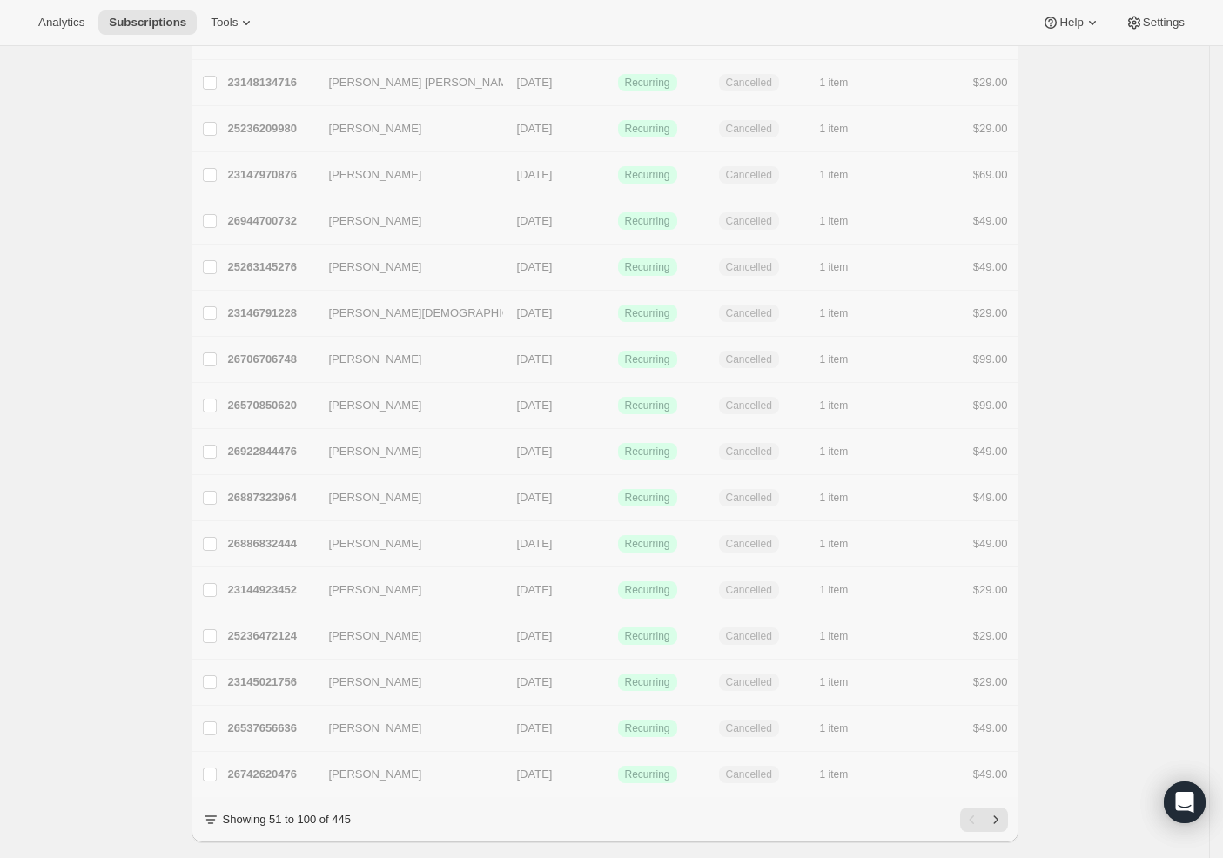
checkbox input "false"
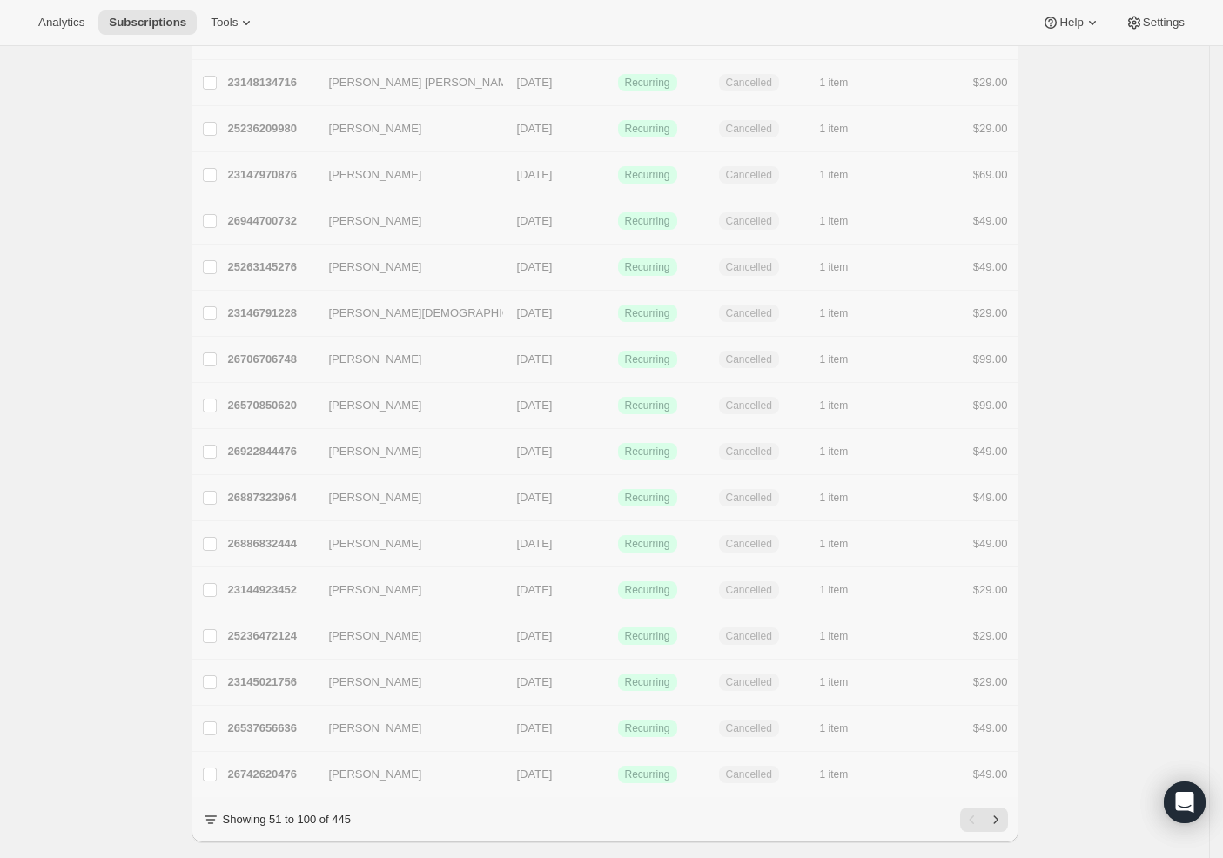
checkbox input "false"
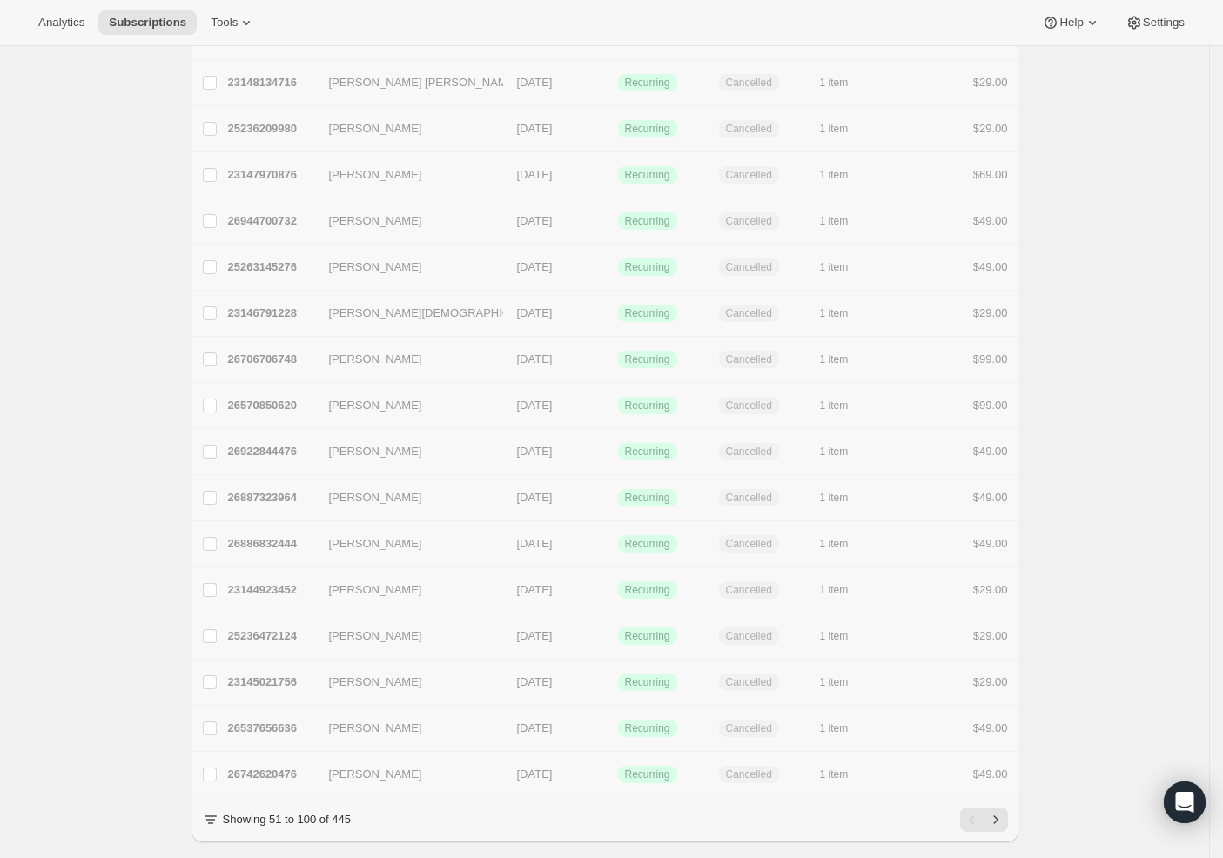
checkbox input "false"
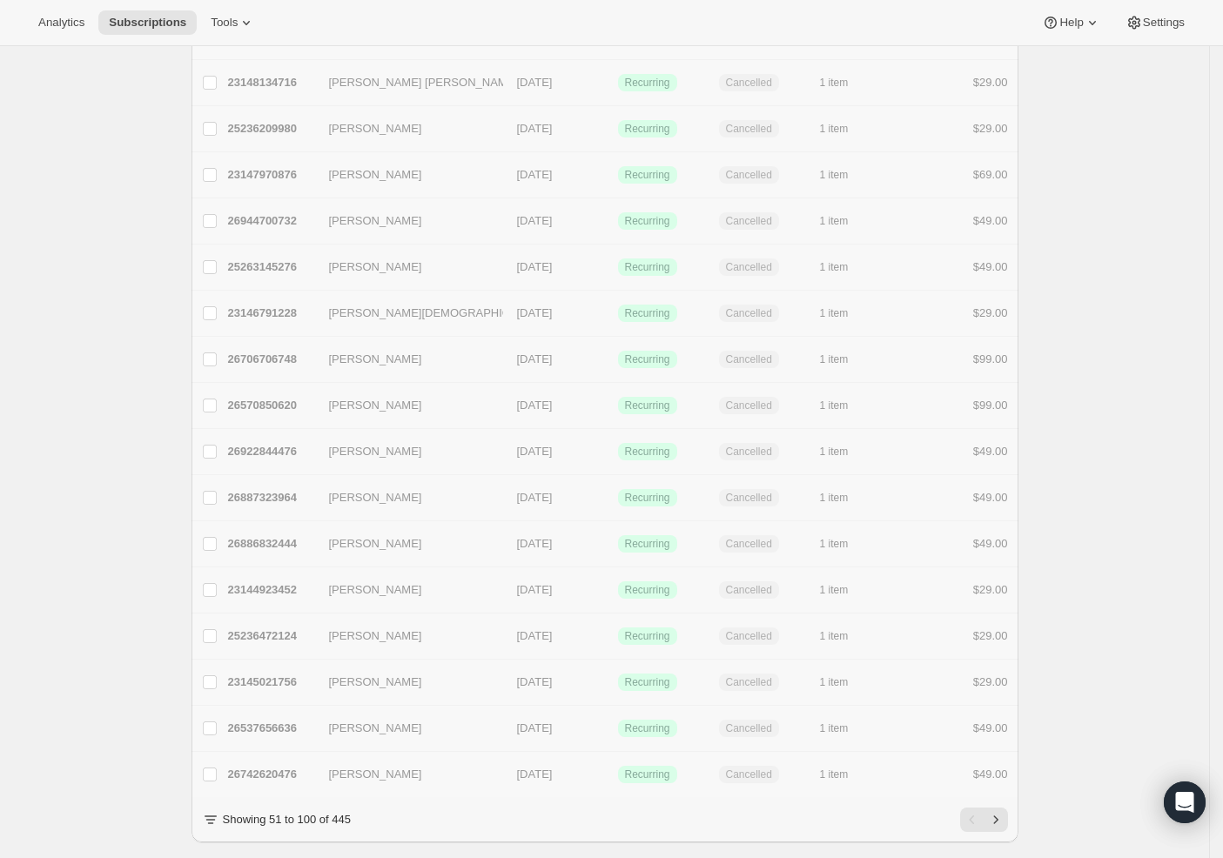
checkbox input "false"
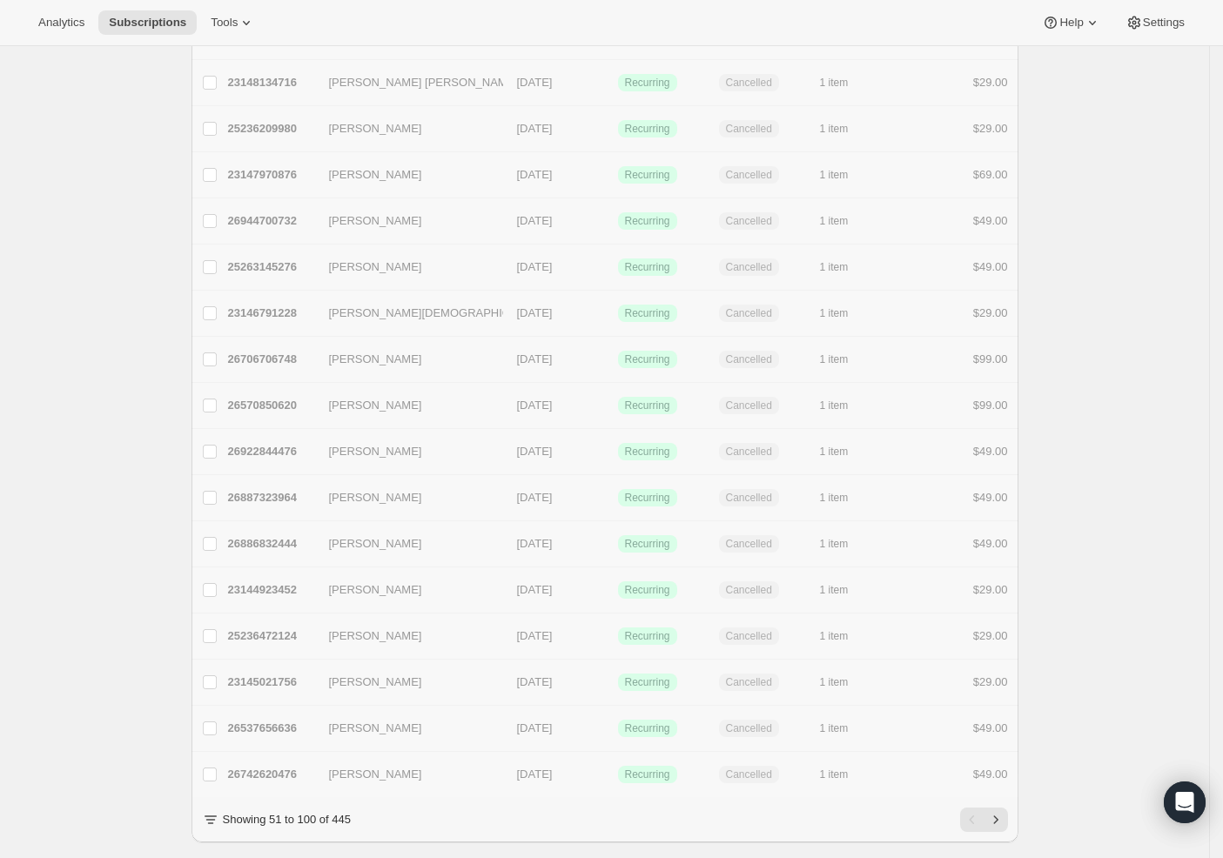
checkbox input "false"
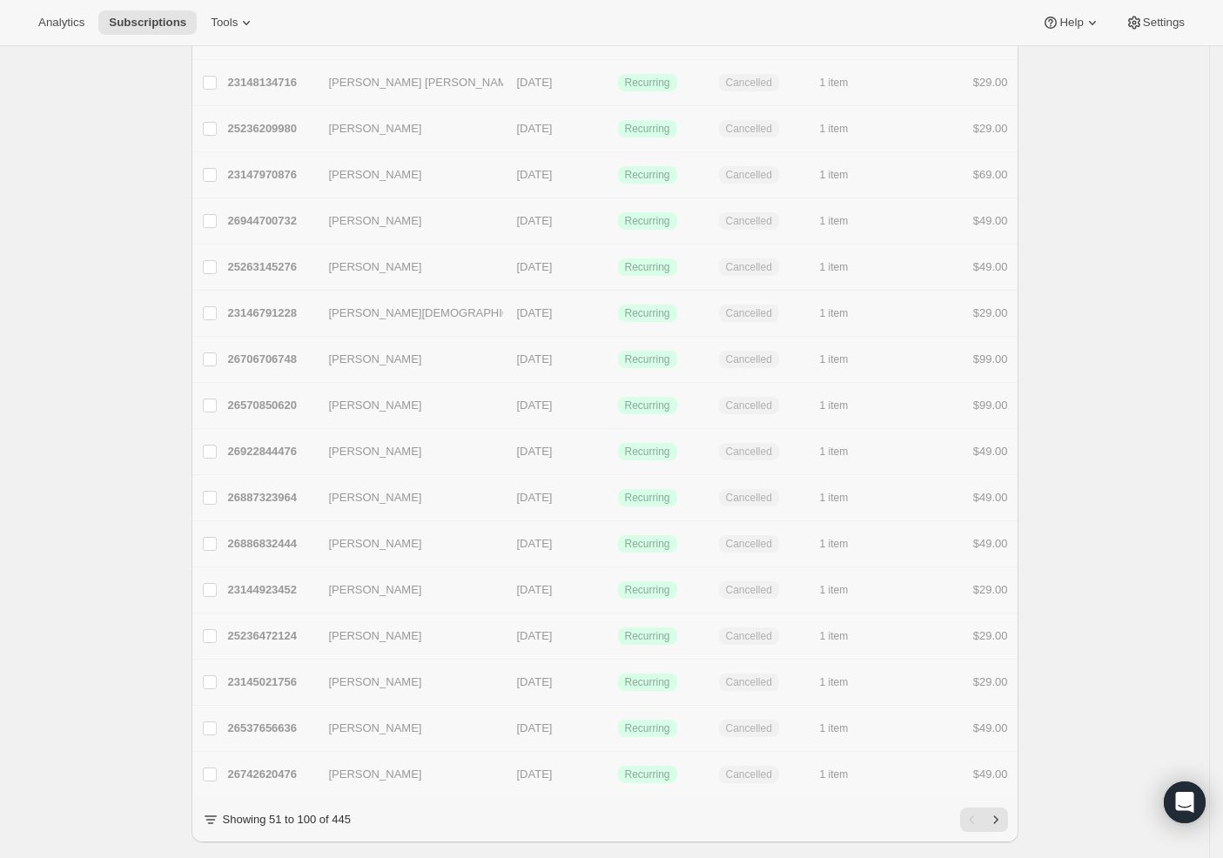
checkbox input "false"
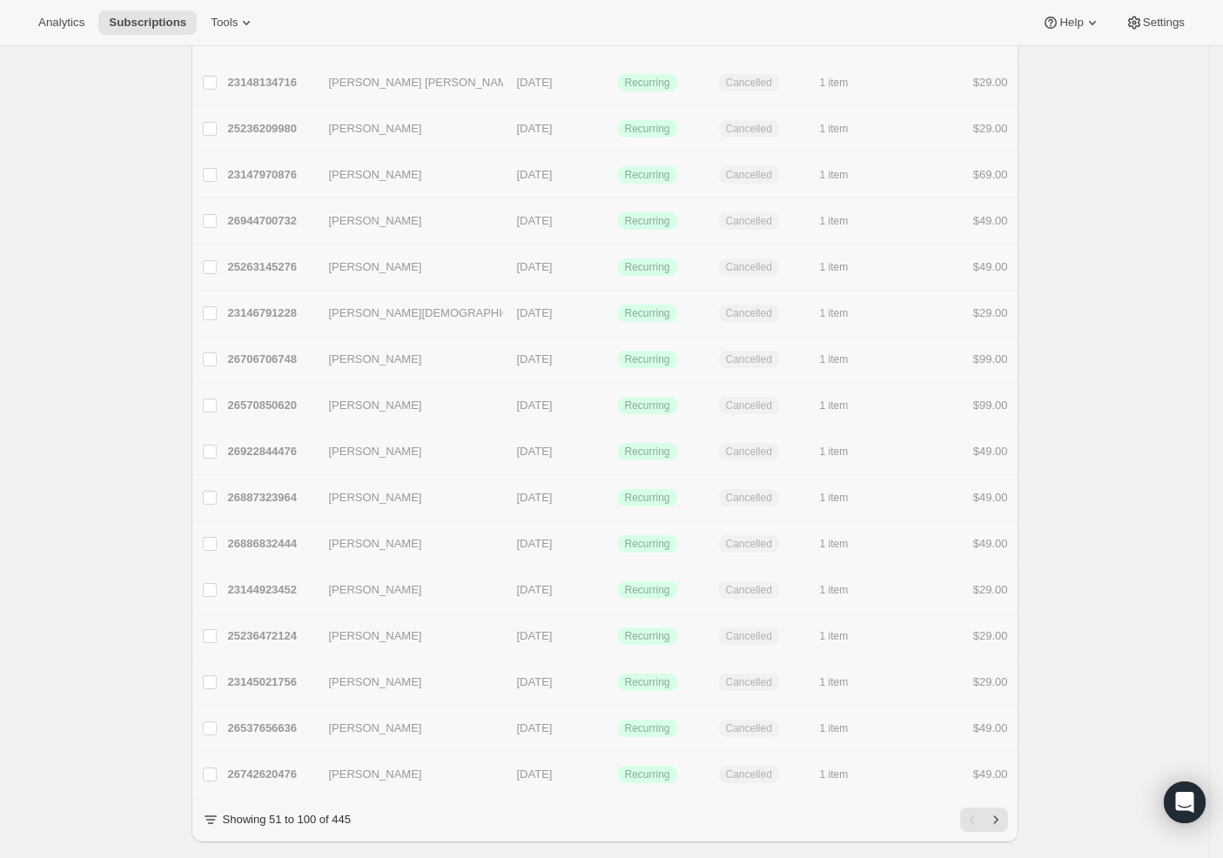
checkbox input "false"
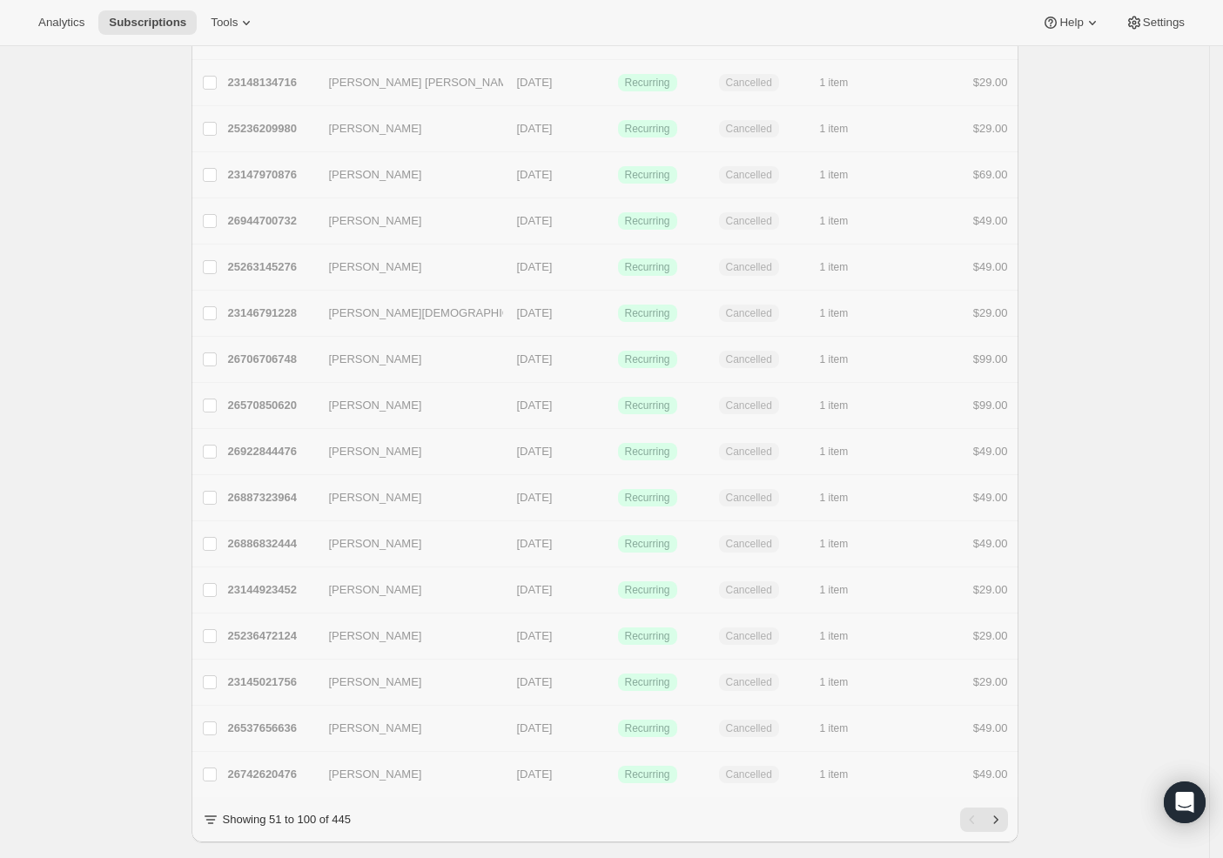
checkbox input "false"
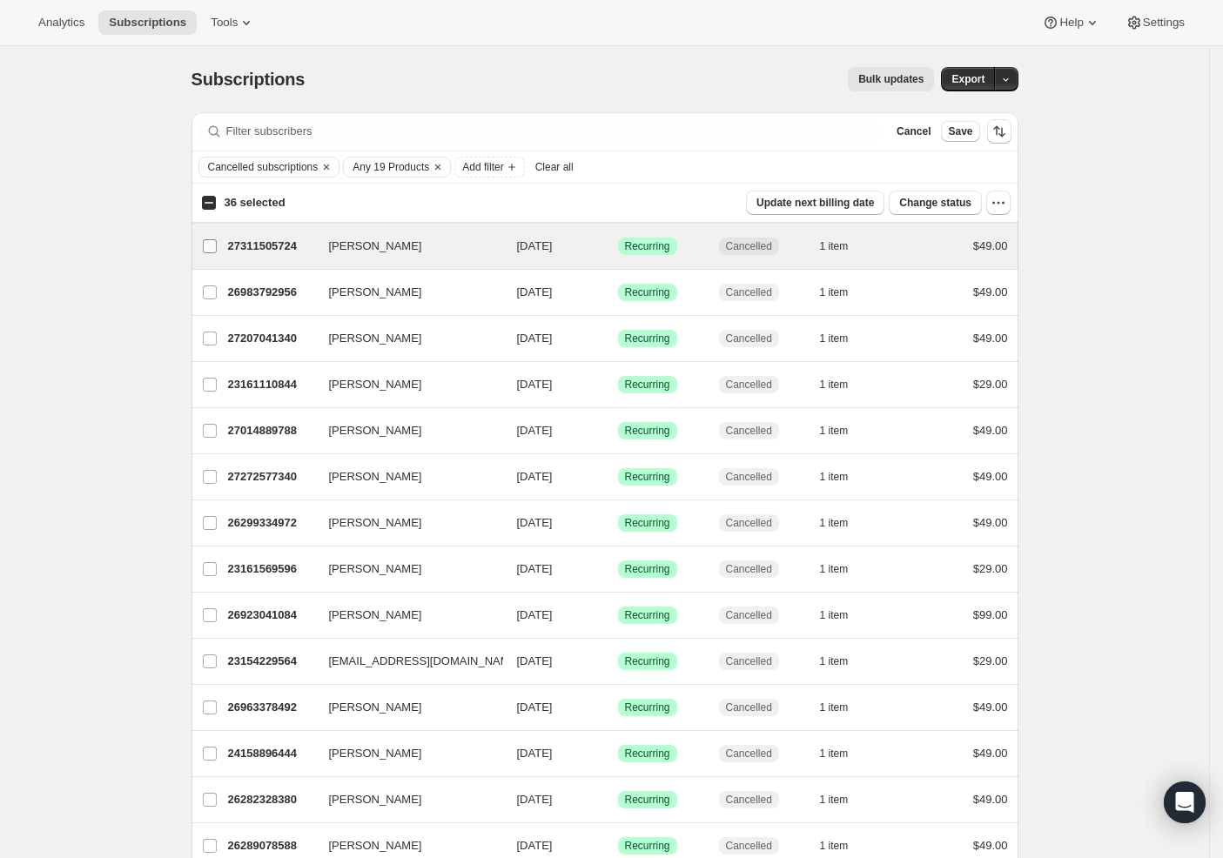
click at [217, 250] on input "Armando Villanueva" at bounding box center [210, 246] width 14 height 14
click at [212, 255] on label "Ralph A Denson" at bounding box center [209, 246] width 37 height 45
click at [212, 253] on input "Ralph A Denson" at bounding box center [210, 246] width 14 height 14
click at [217, 245] on input "Ralph A Denson" at bounding box center [210, 246] width 14 height 14
checkbox input "true"
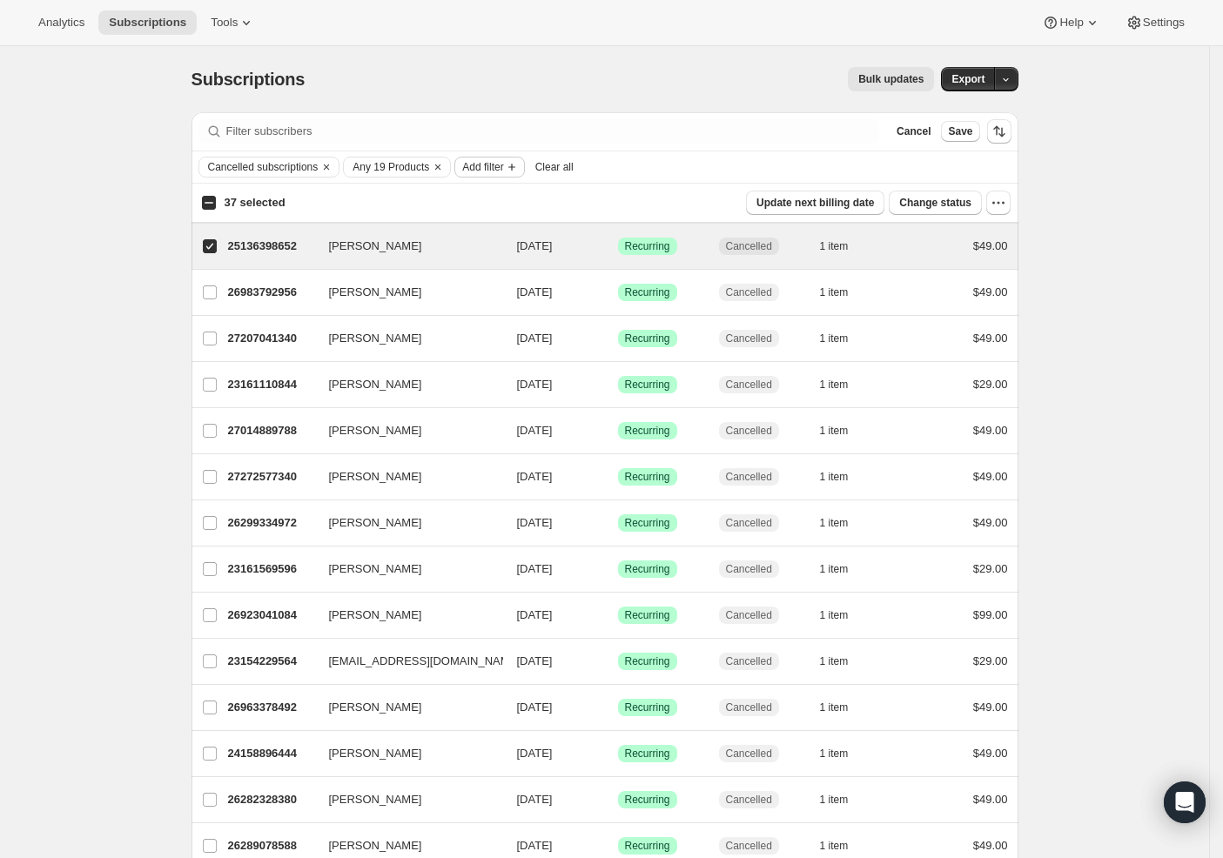
click at [503, 171] on span "Add filter" at bounding box center [482, 167] width 41 height 14
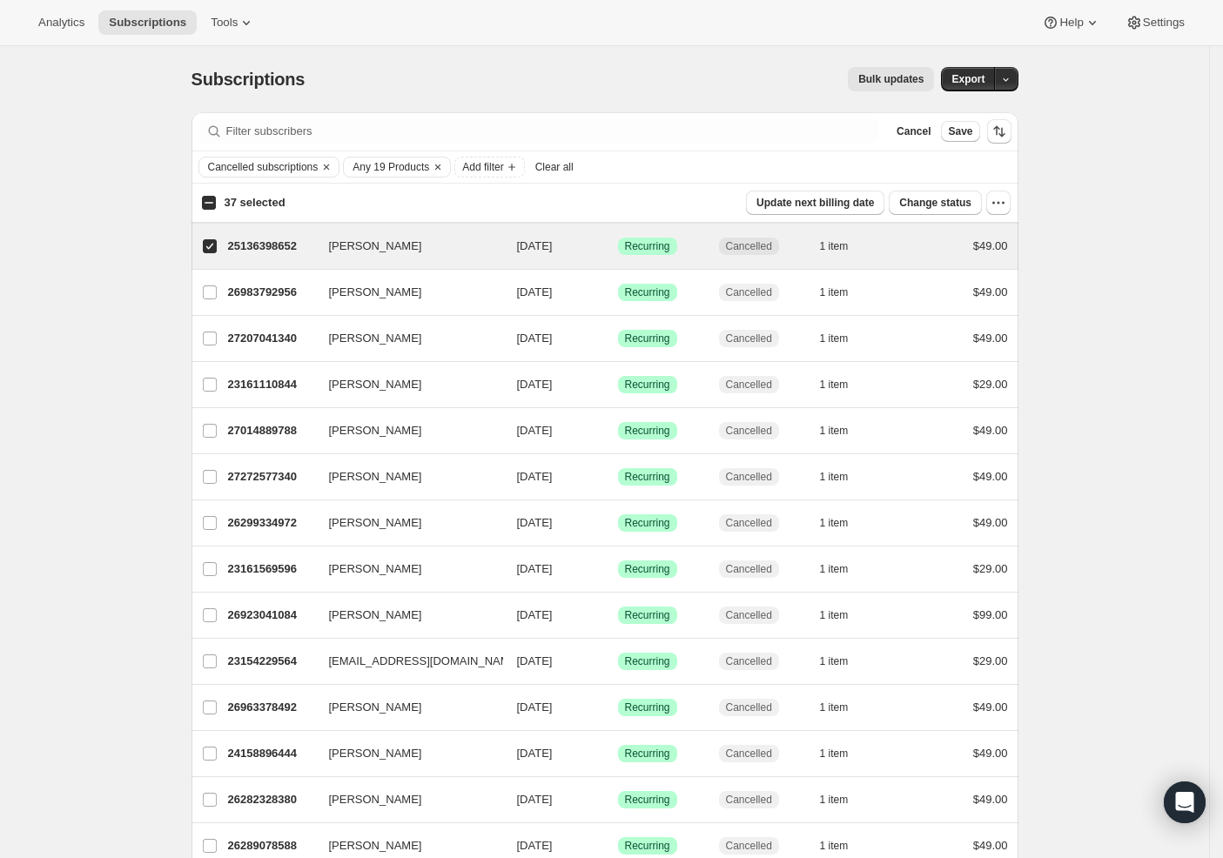
click at [216, 203] on input "37 selected" at bounding box center [209, 203] width 14 height 14
checkbox input "true"
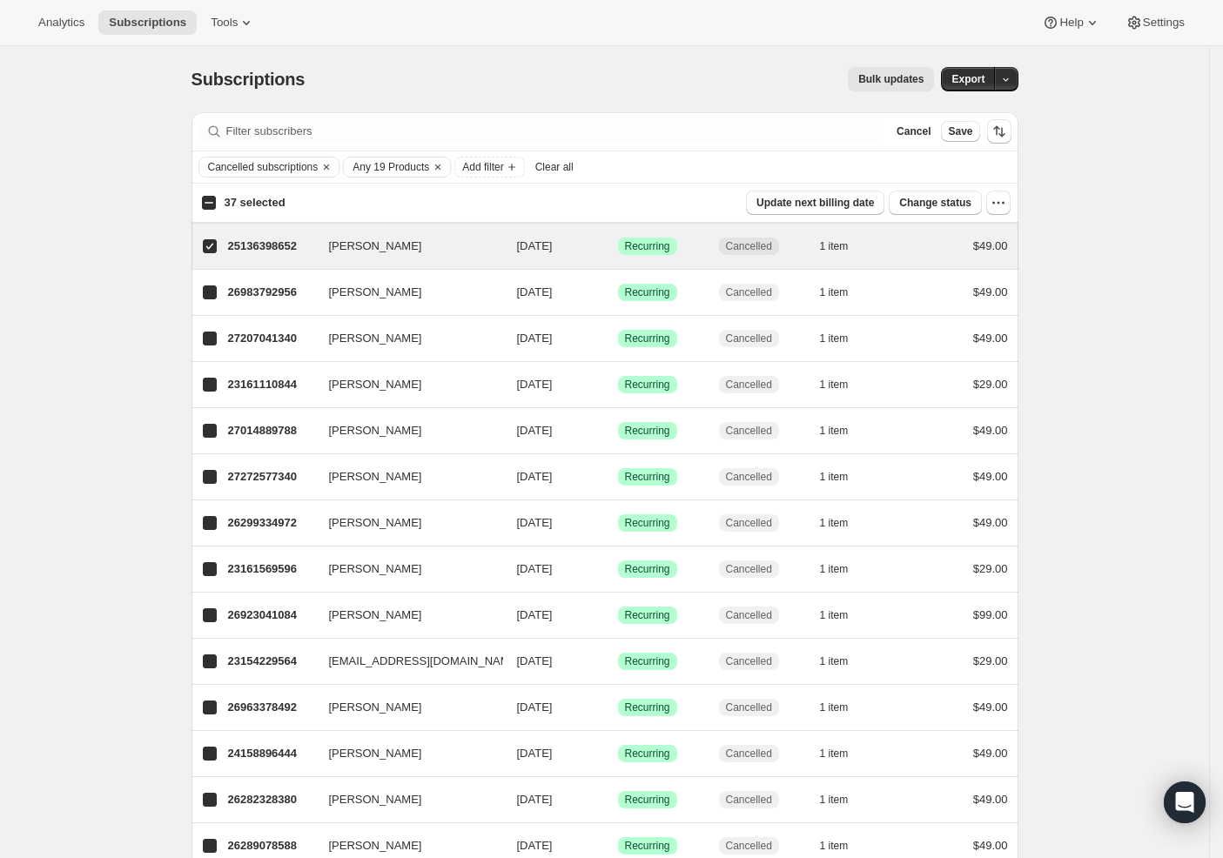
checkbox input "true"
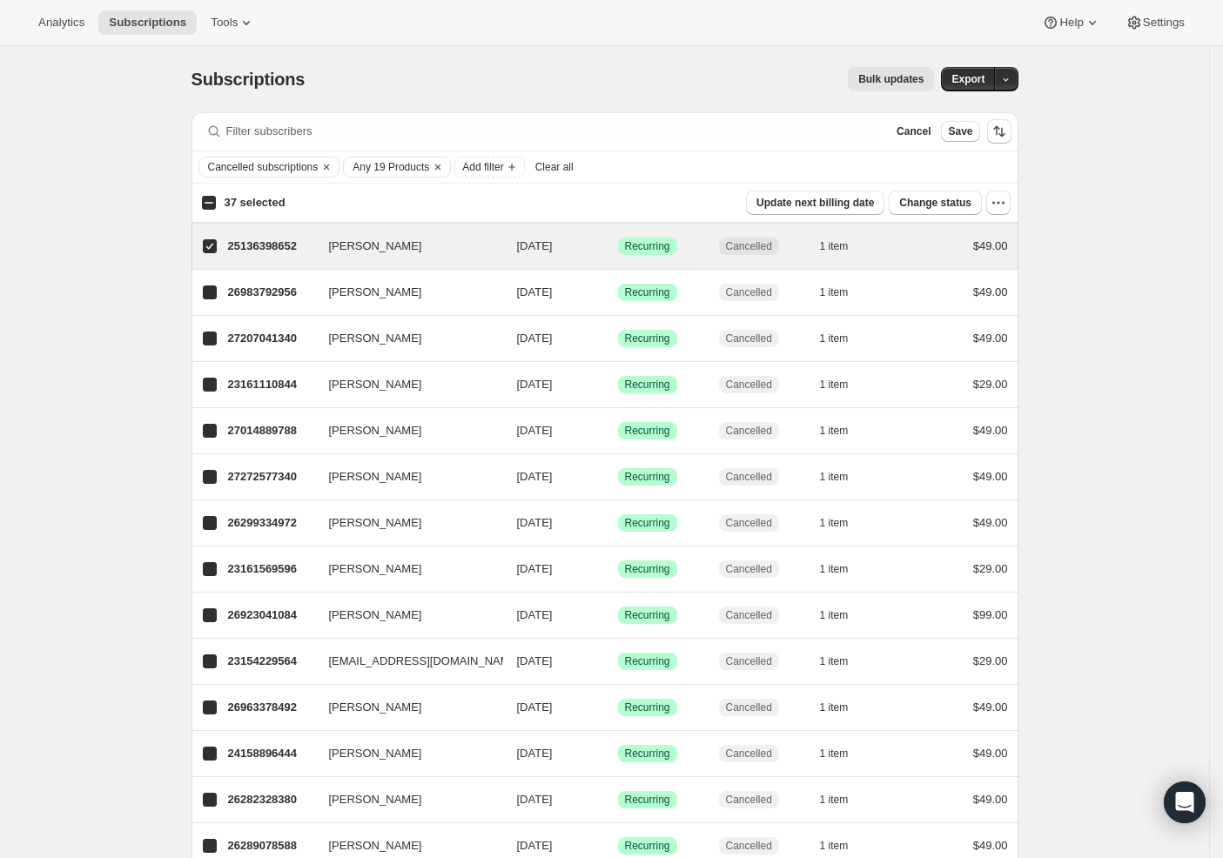
checkbox input "true"
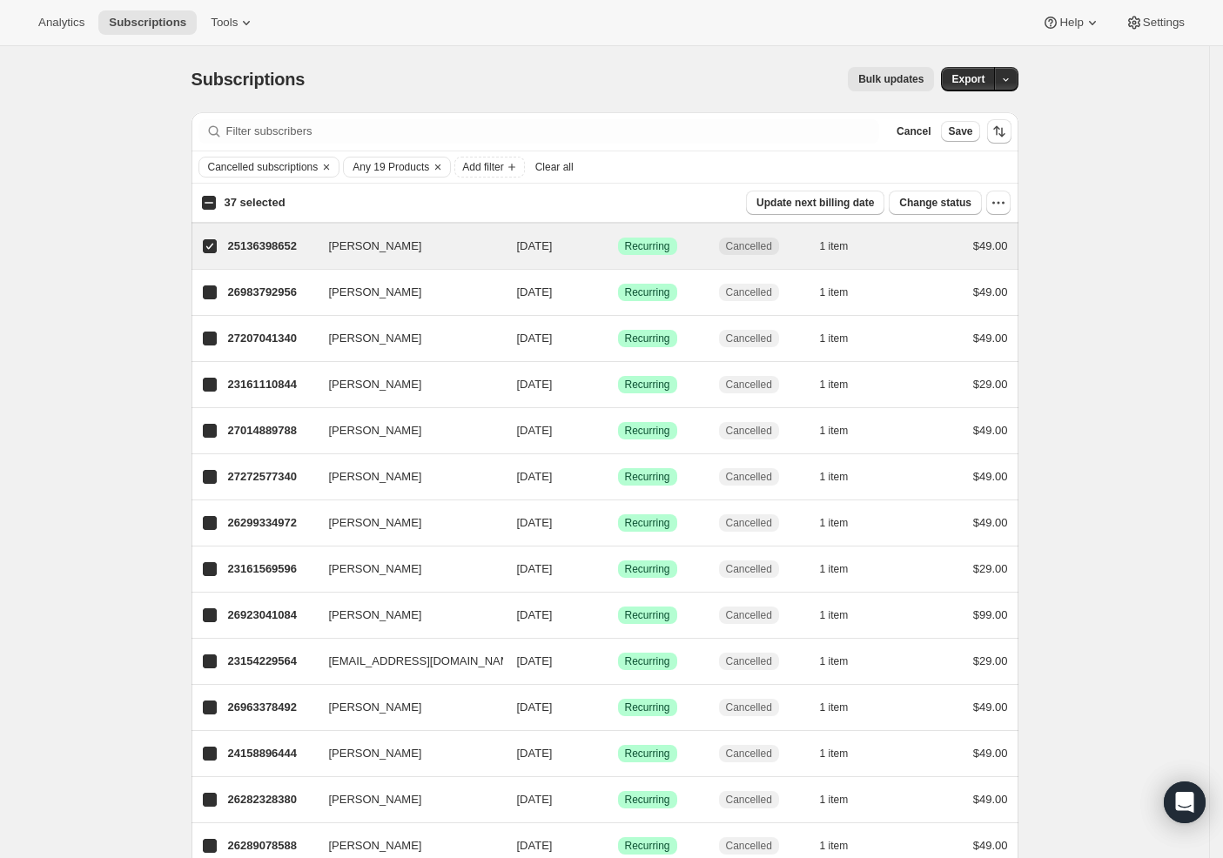
checkbox input "true"
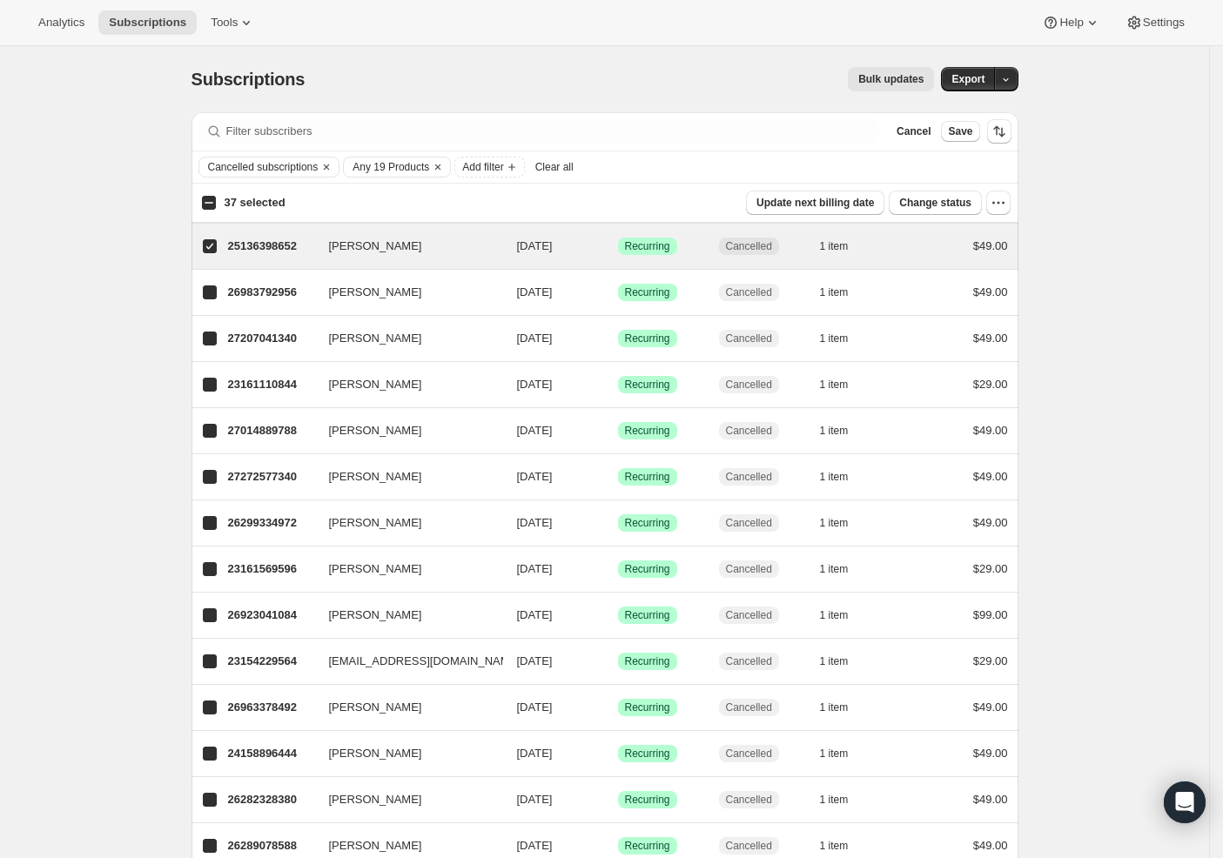
checkbox input "true"
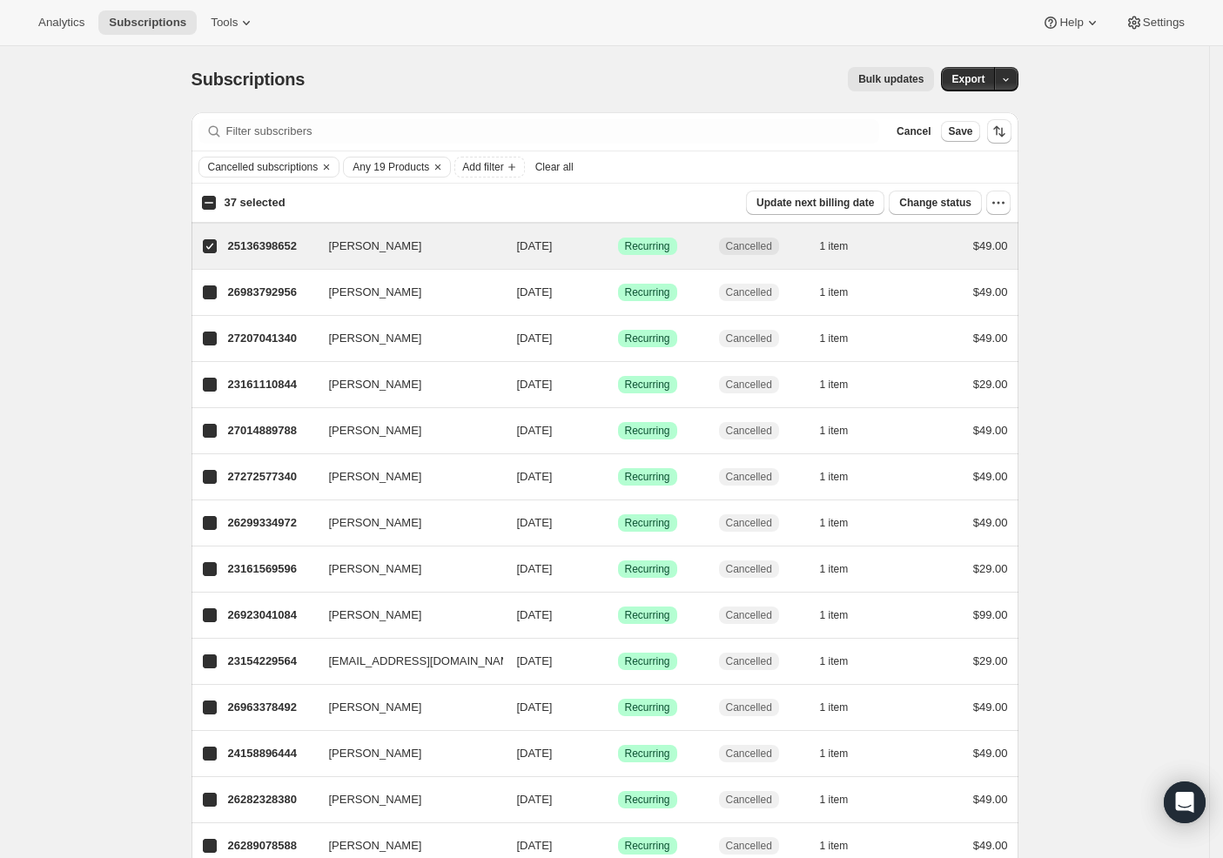
checkbox input "true"
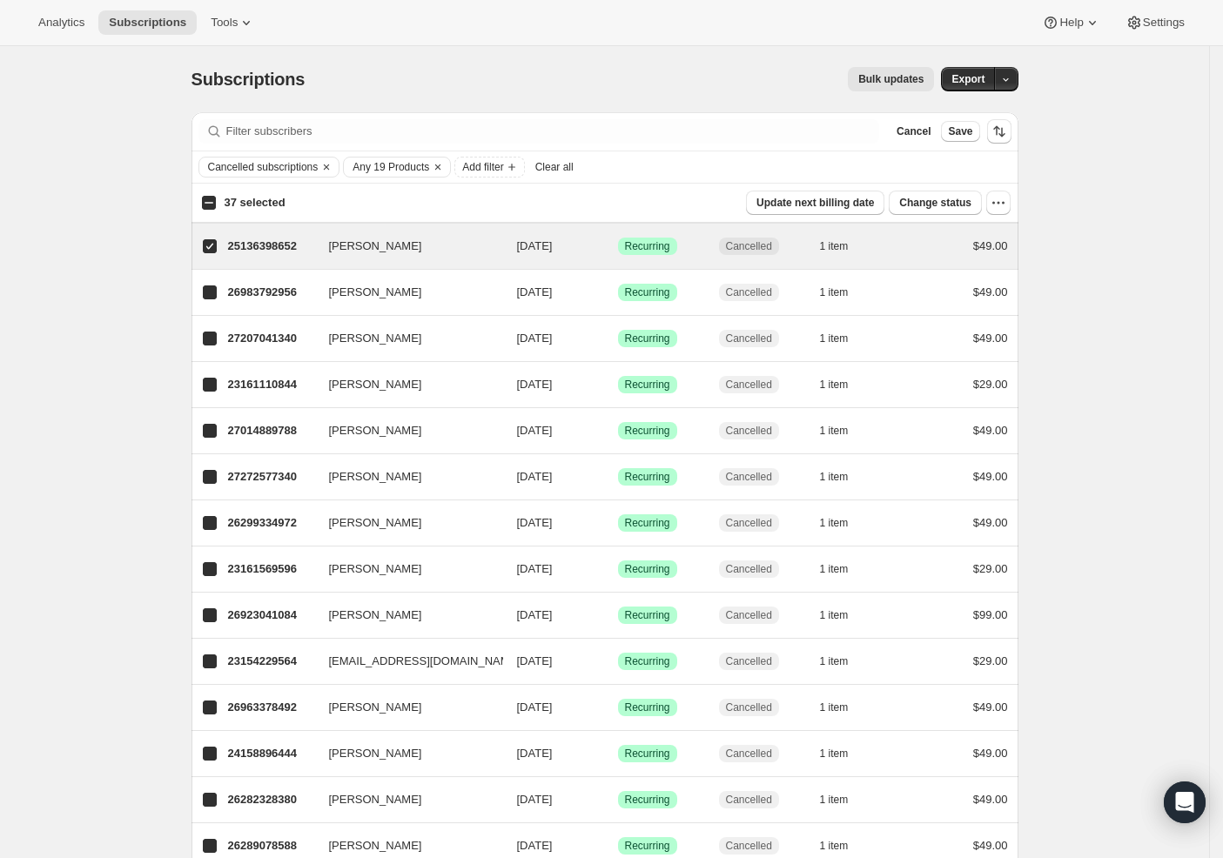
checkbox input "true"
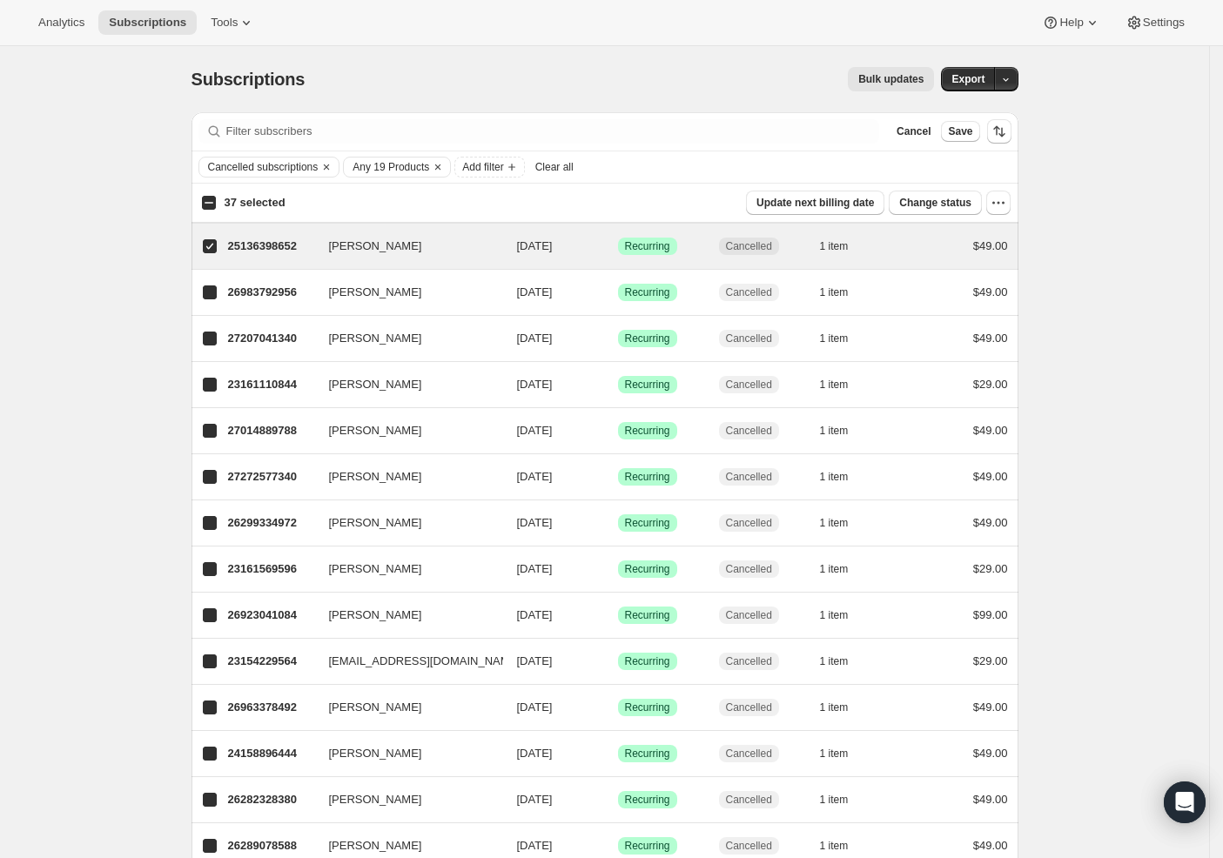
checkbox input "true"
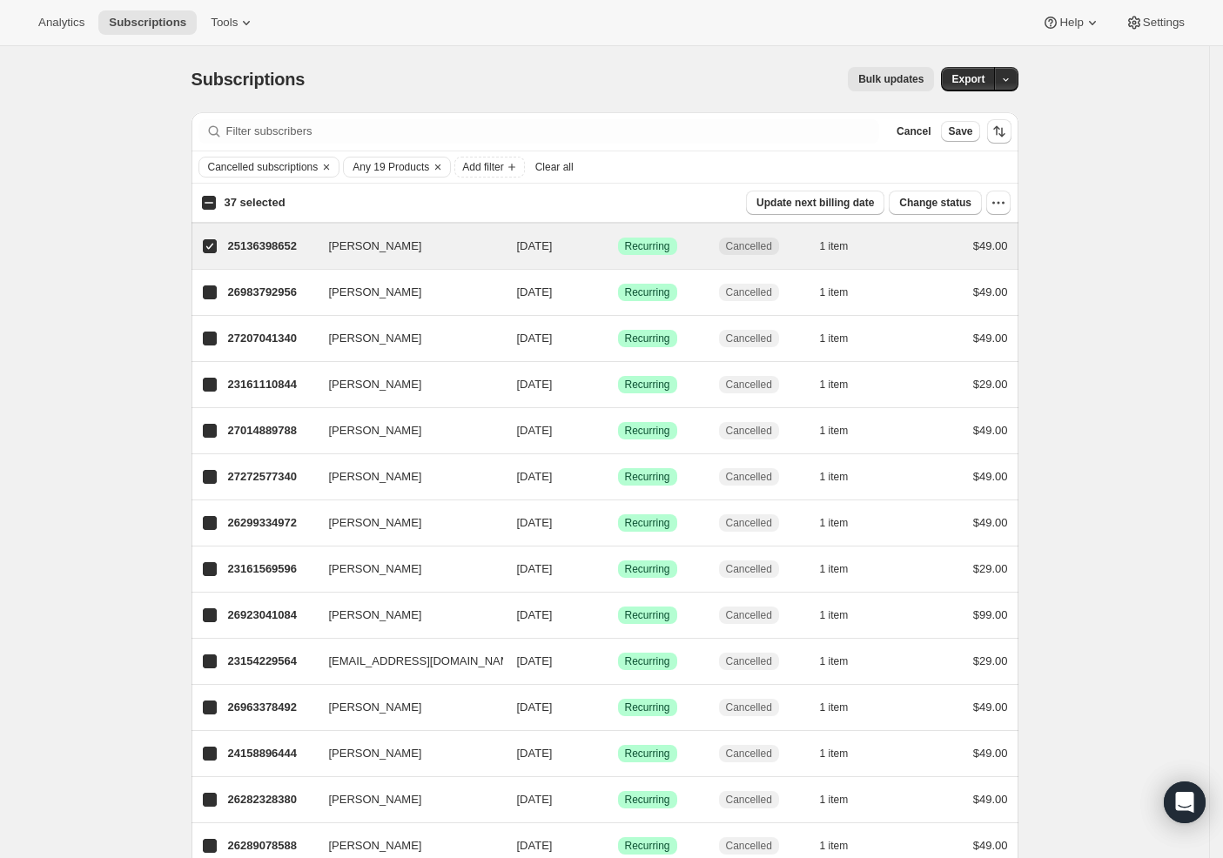
checkbox input "true"
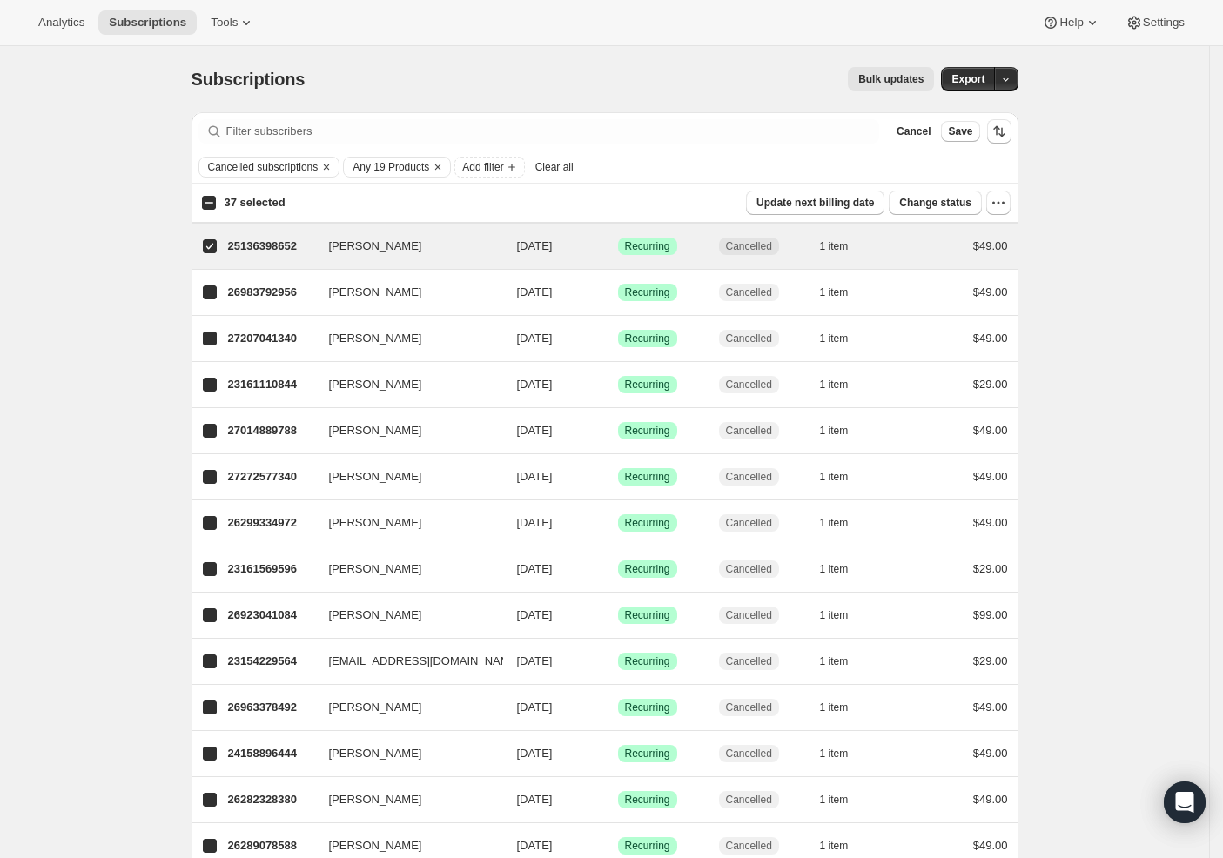
checkbox input "true"
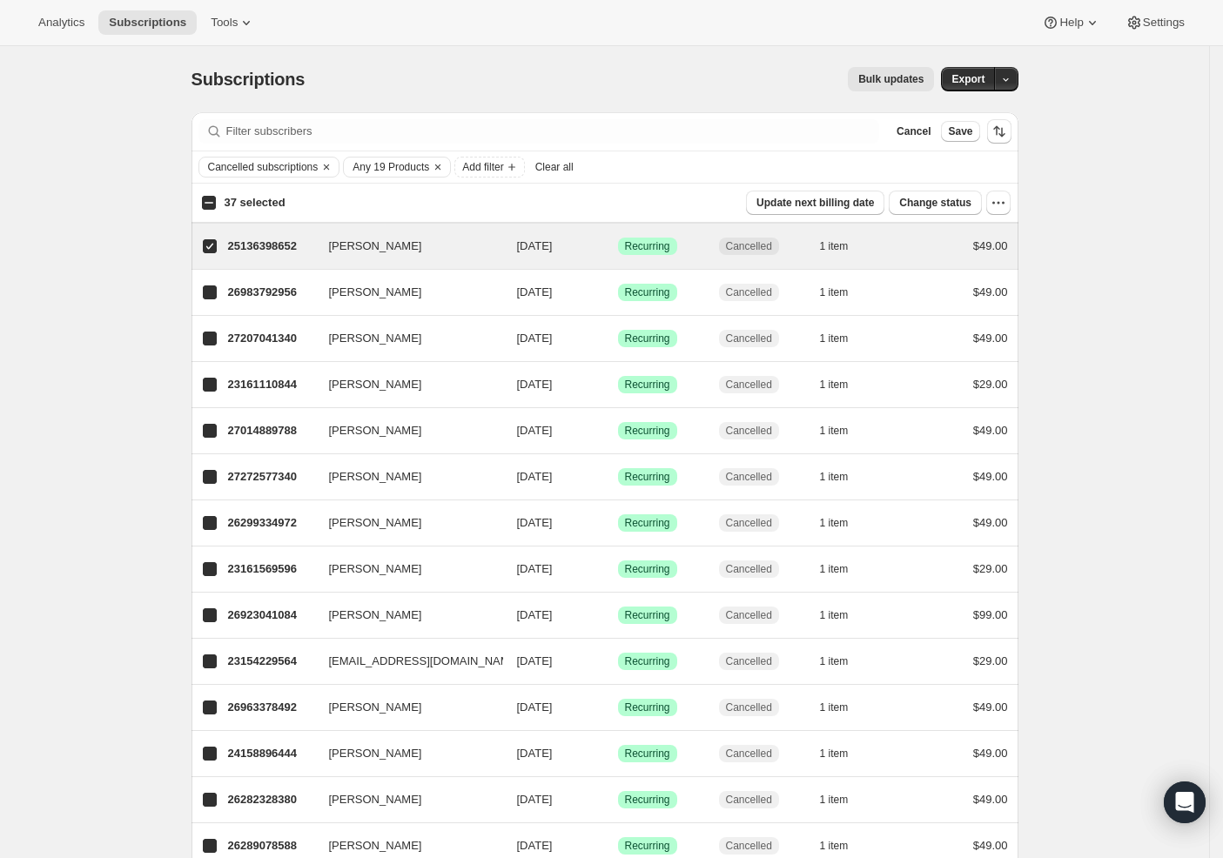
checkbox input "true"
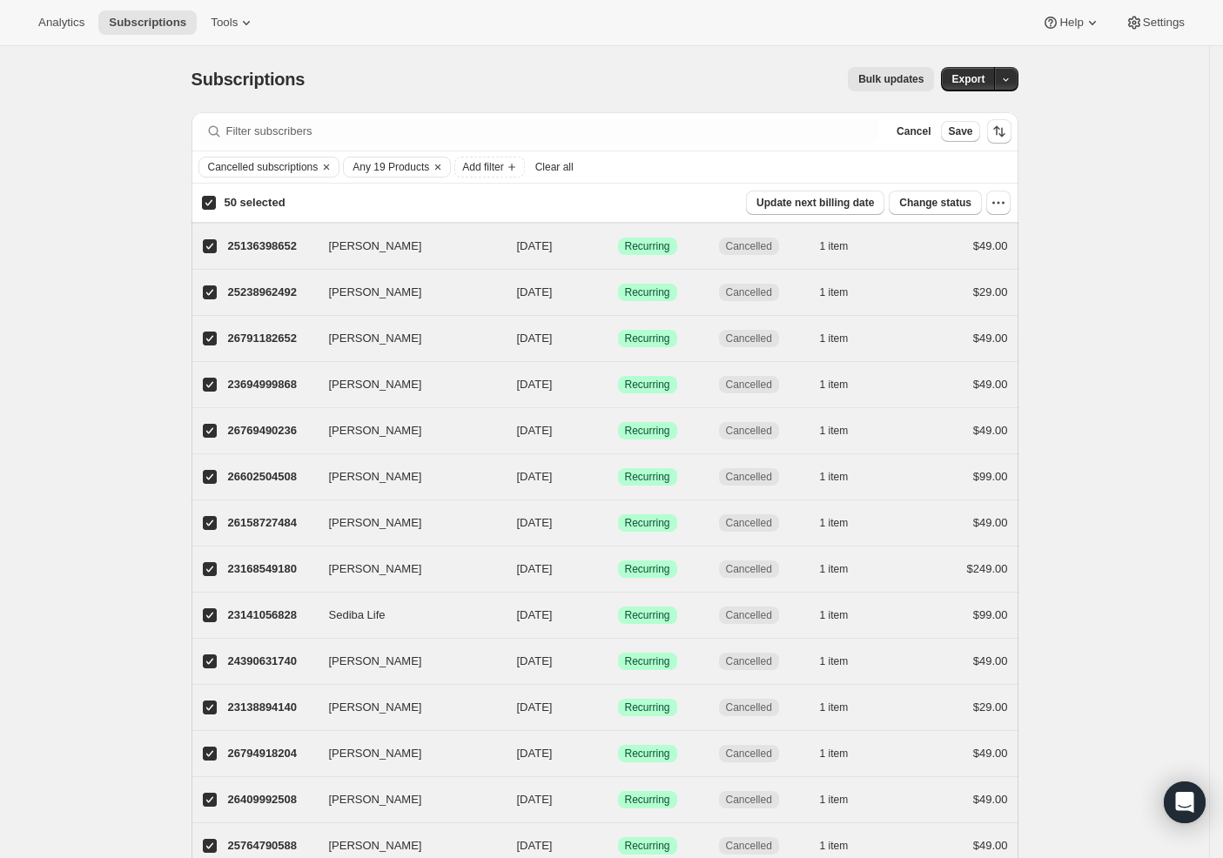
click at [216, 205] on input "50 selected" at bounding box center [209, 203] width 14 height 14
checkbox input "false"
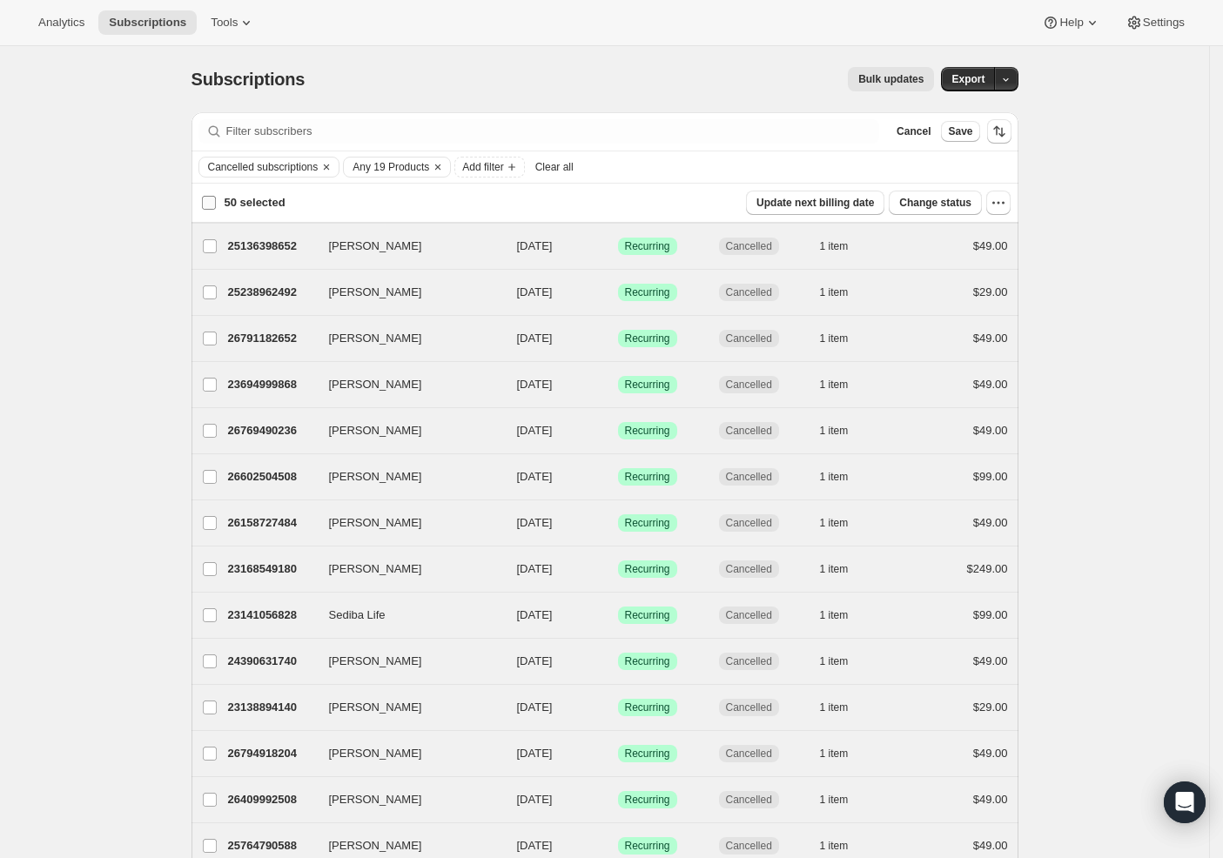
checkbox input "false"
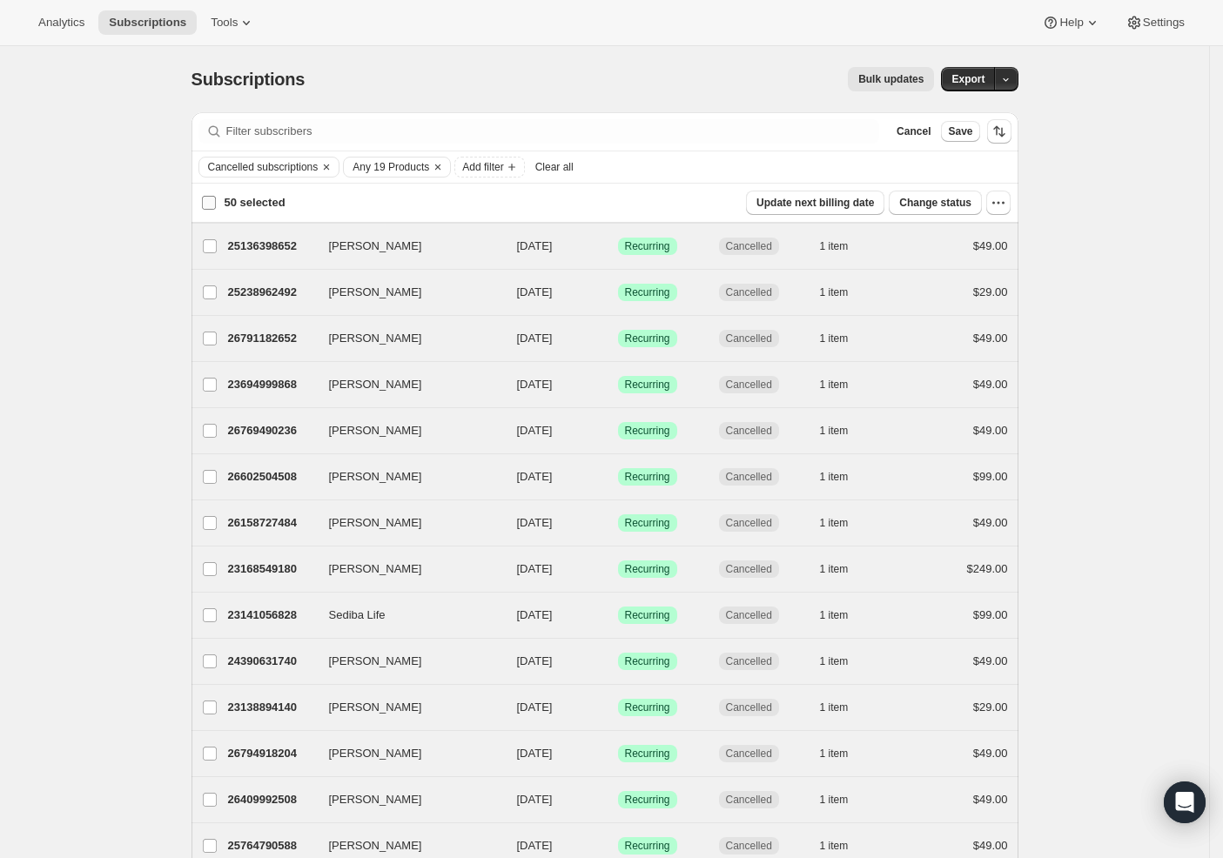
checkbox input "false"
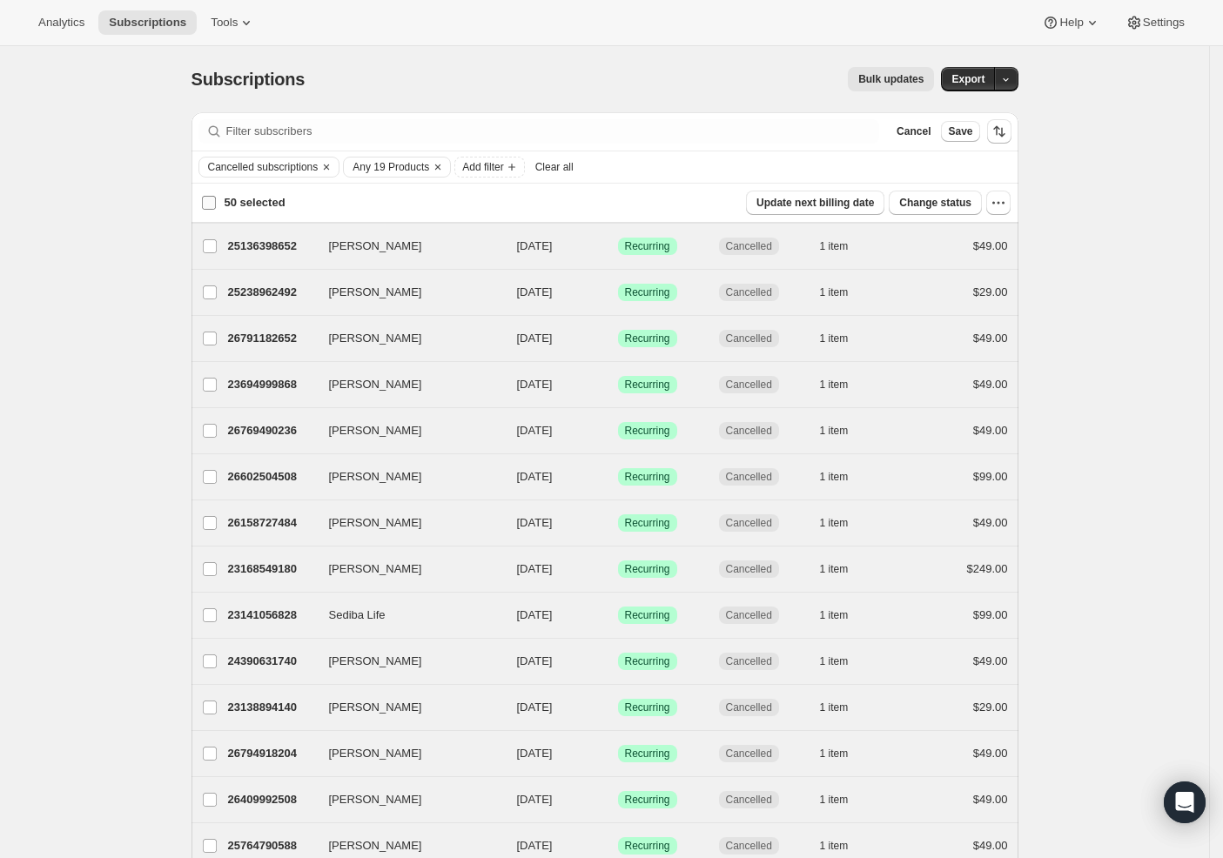
checkbox input "false"
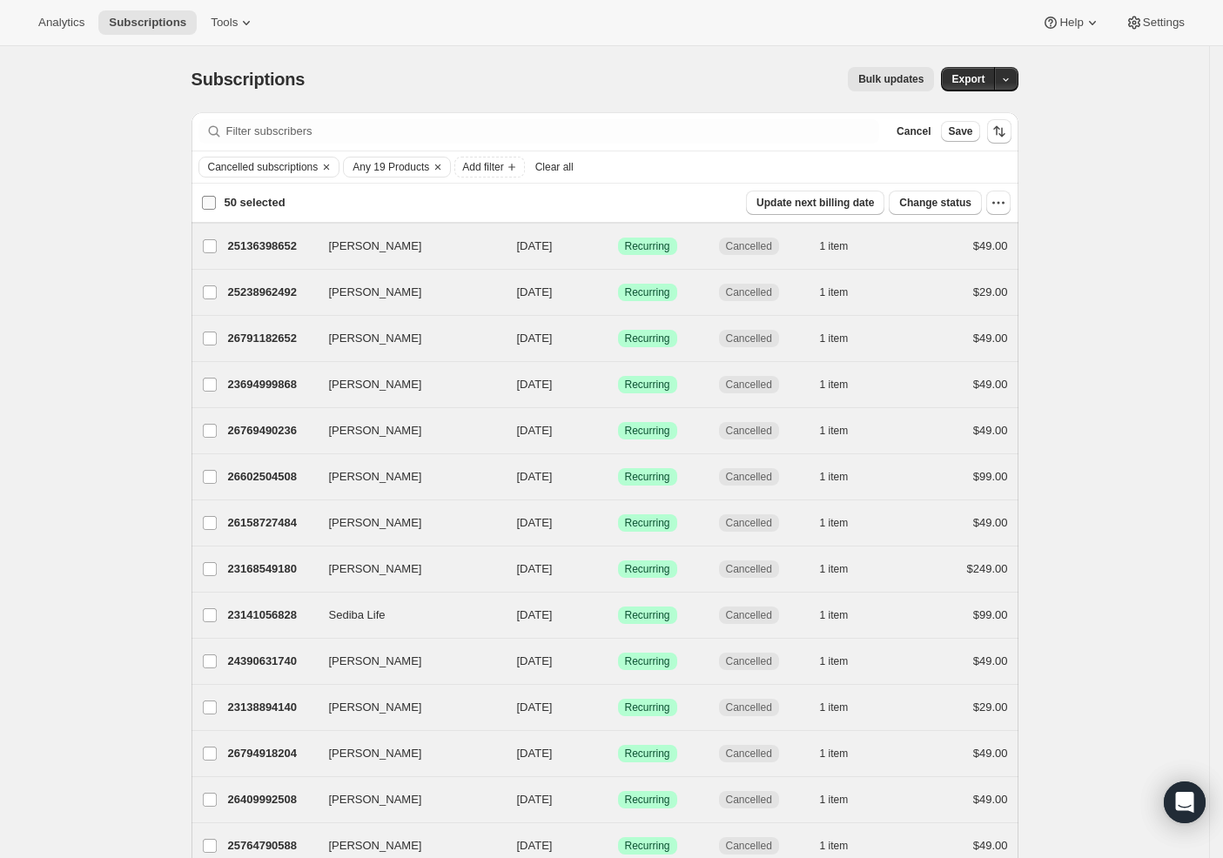
checkbox input "false"
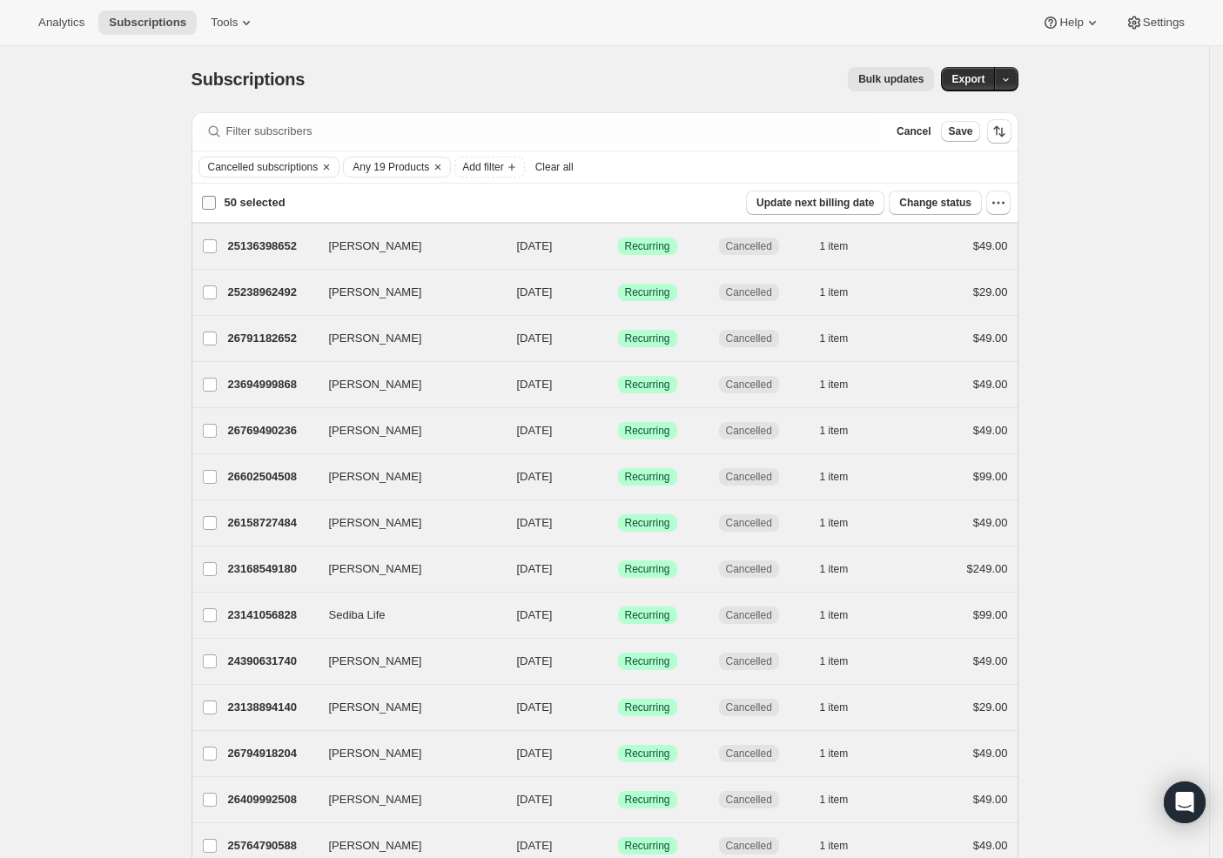
checkbox input "false"
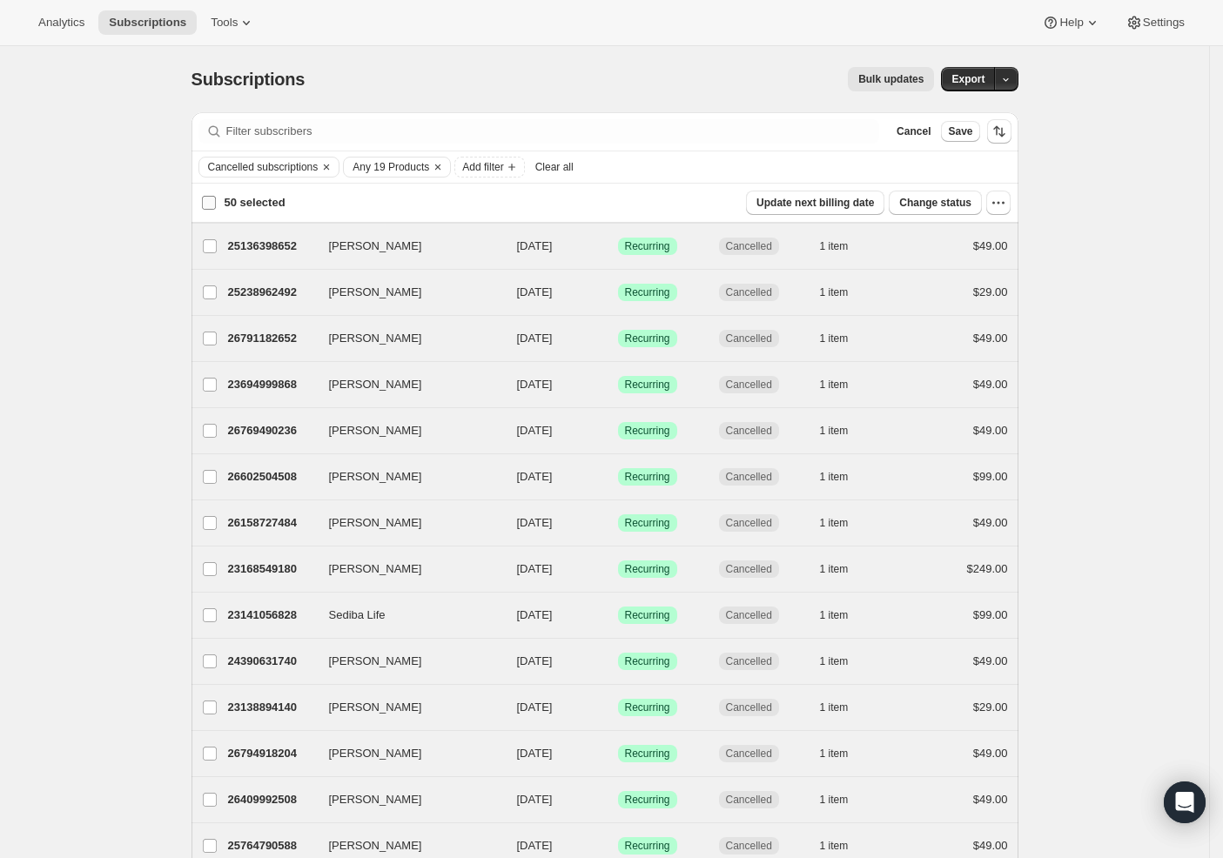
checkbox input "false"
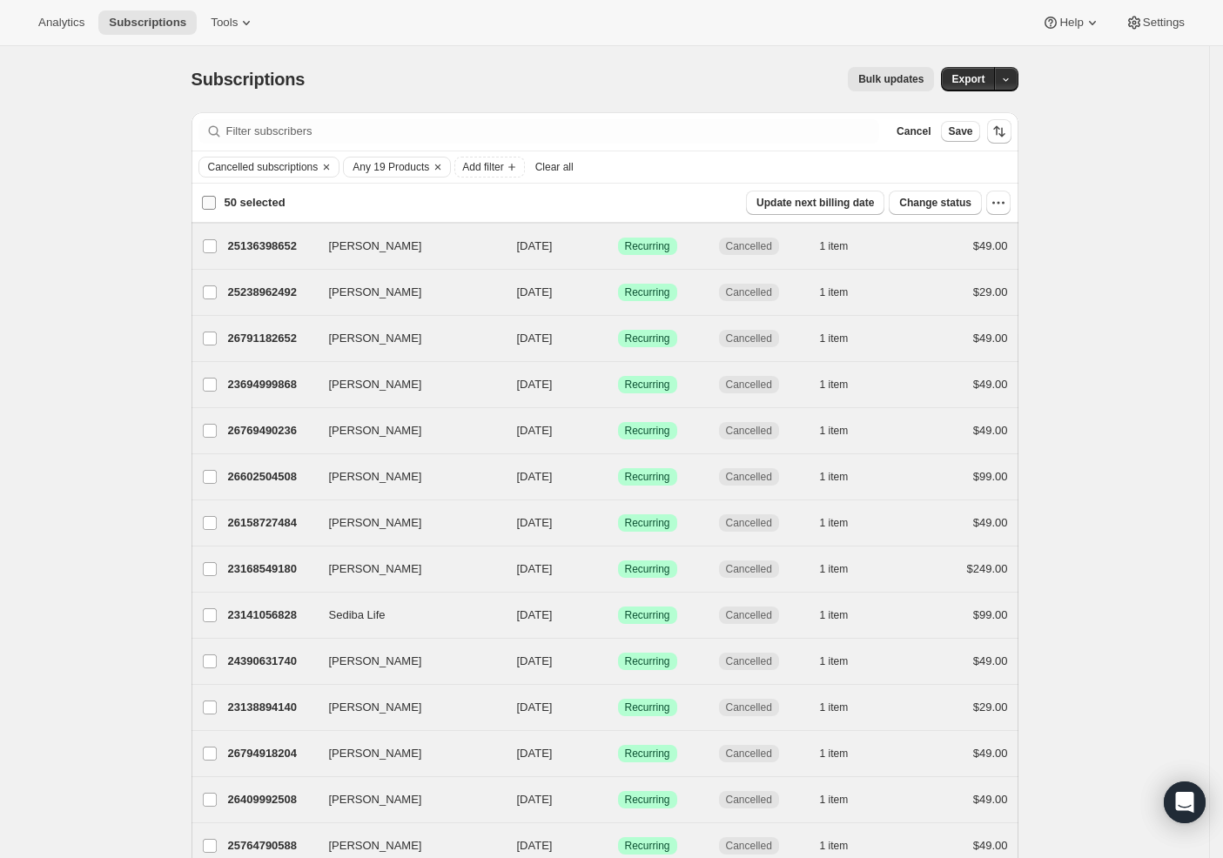
checkbox input "false"
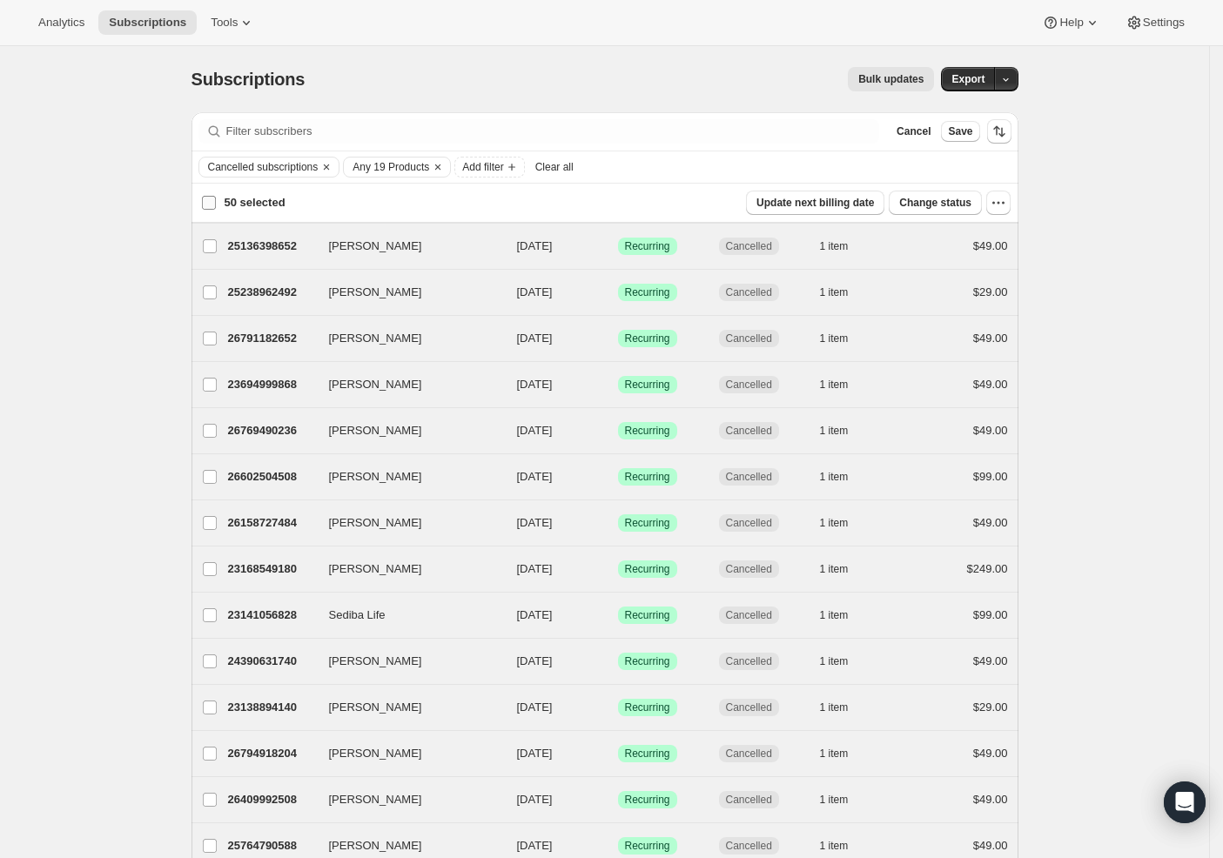
checkbox input "false"
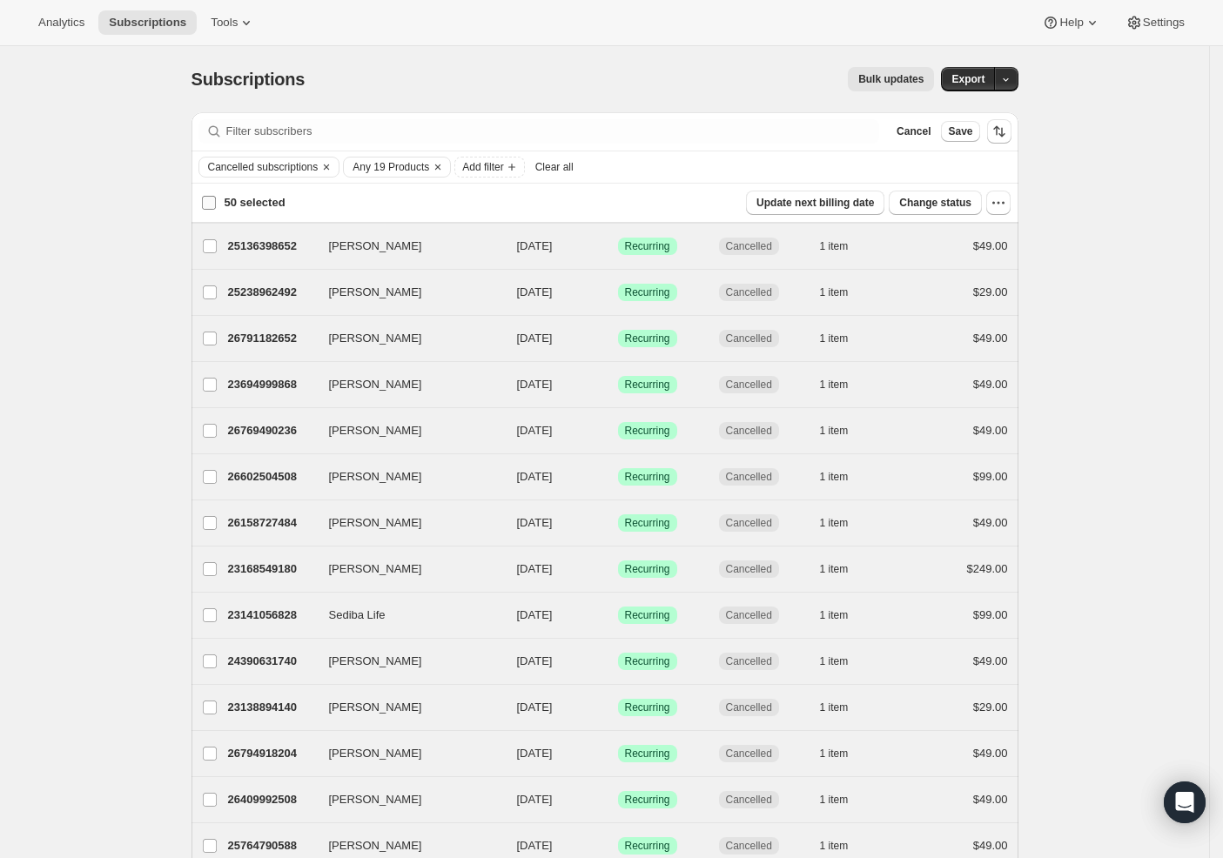
checkbox input "false"
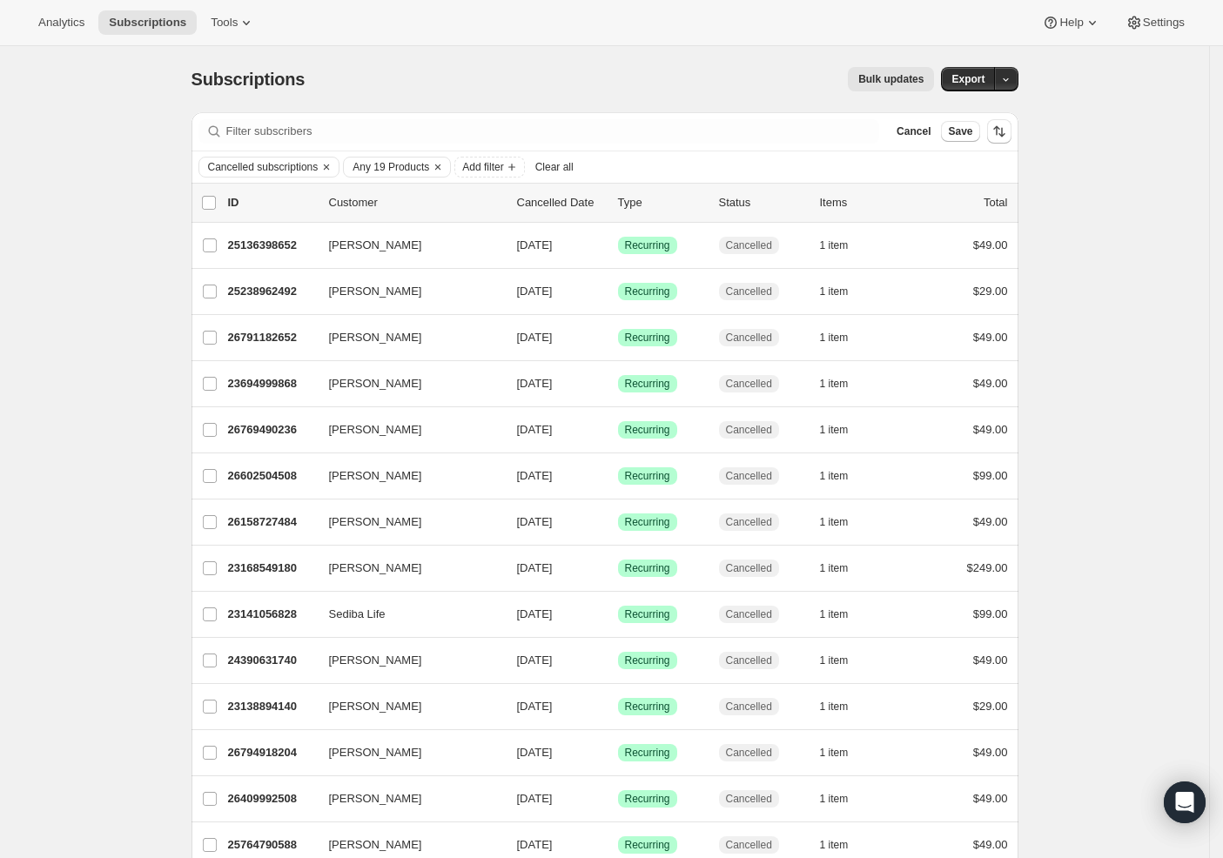
click at [560, 205] on p "Cancelled Date" at bounding box center [560, 202] width 87 height 17
click at [1005, 131] on icon "Sort the results" at bounding box center [1001, 133] width 7 height 10
click at [217, 197] on span at bounding box center [209, 203] width 16 height 16
click at [216, 197] on input "0 selected" at bounding box center [209, 203] width 14 height 14
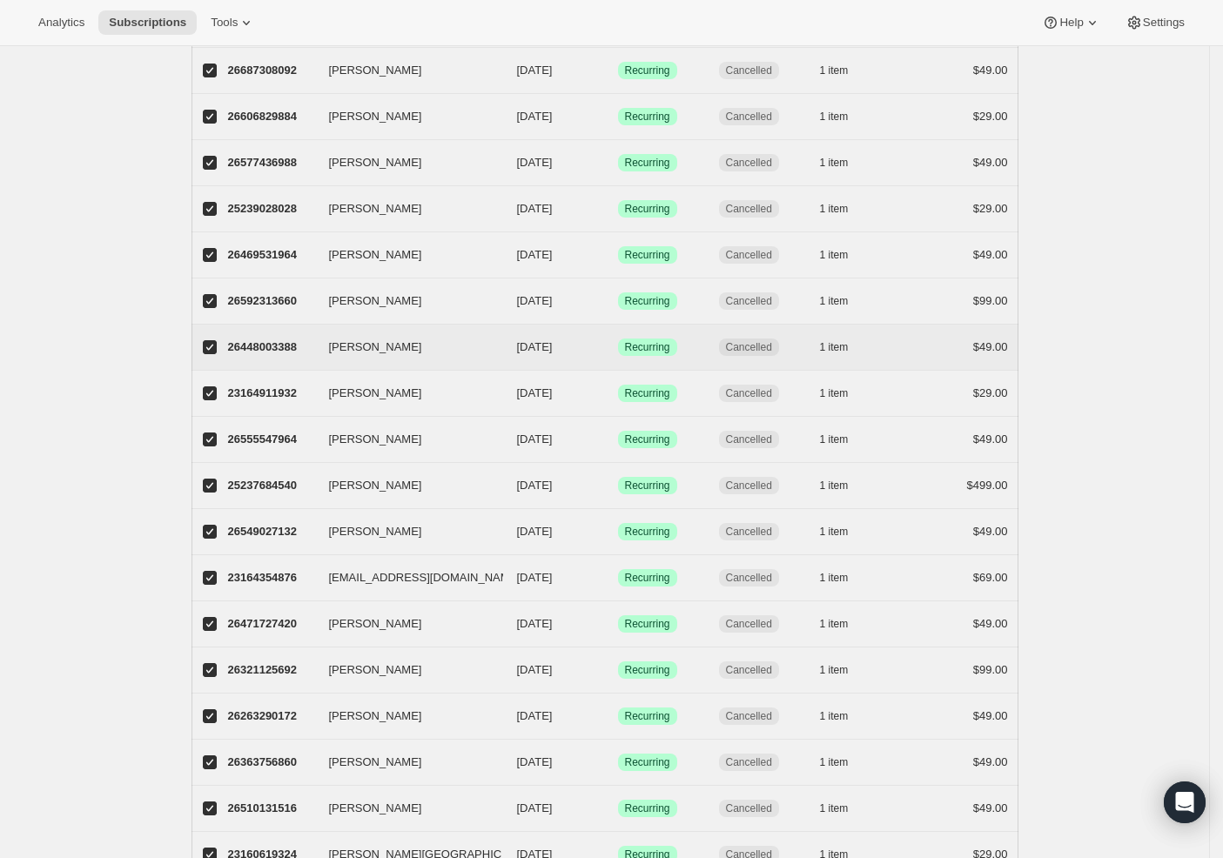
scroll to position [1056, 0]
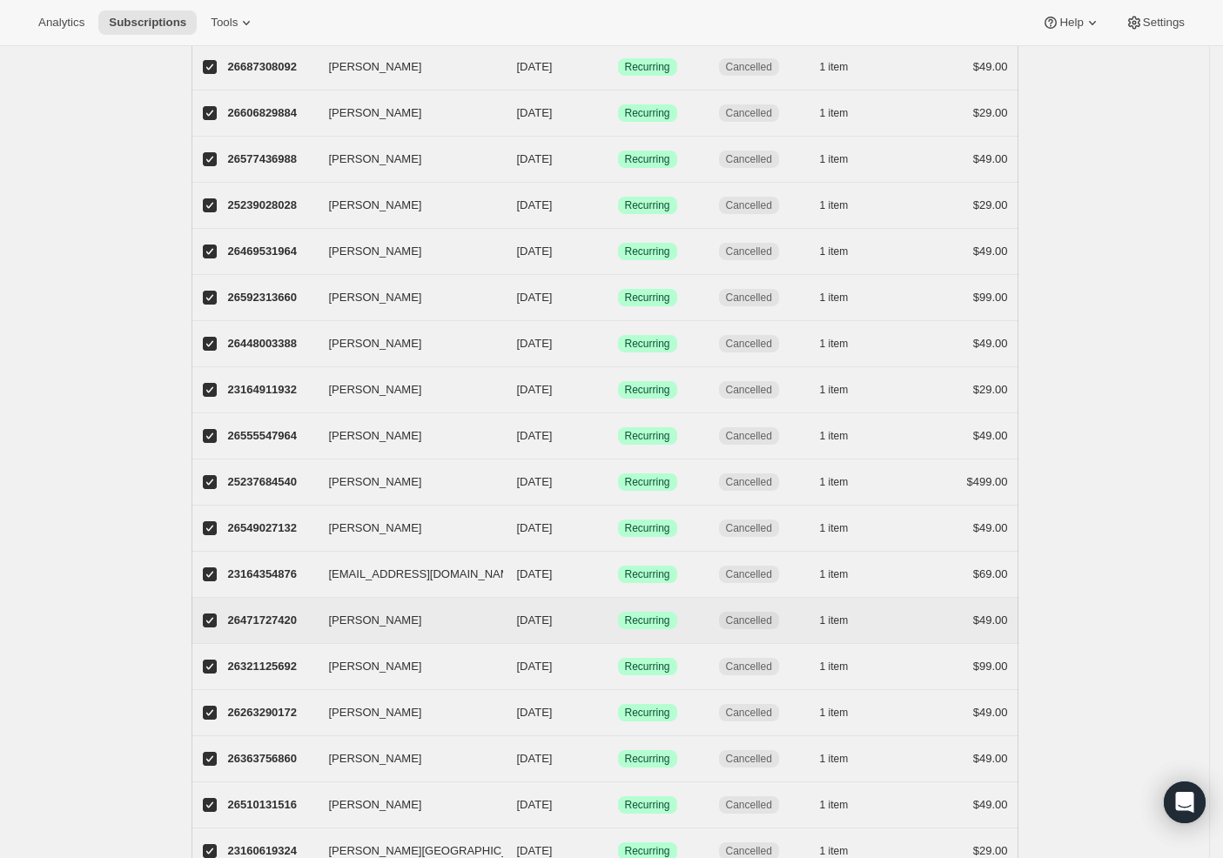
click at [213, 621] on input "Carly Leung" at bounding box center [210, 621] width 14 height 14
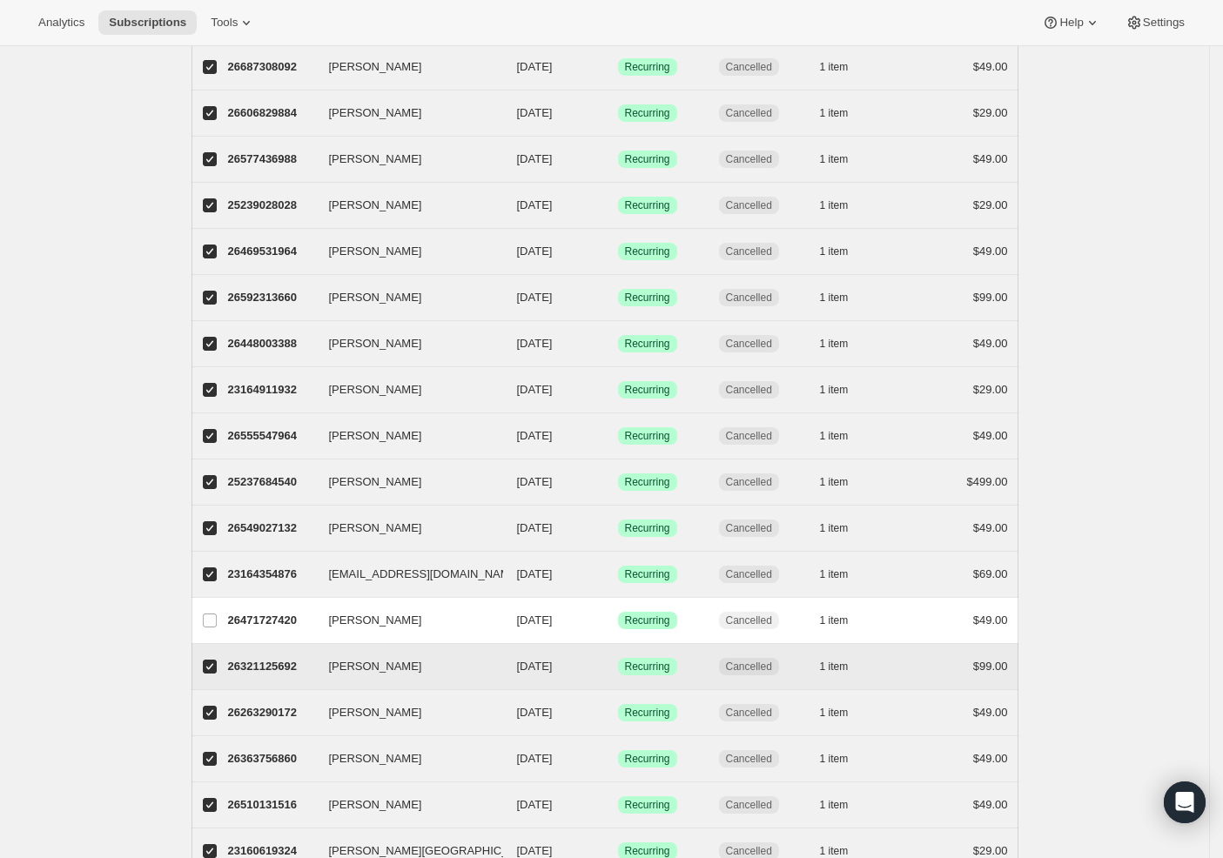
click at [215, 658] on label "Samuel Maisonet" at bounding box center [209, 666] width 37 height 45
click at [215, 660] on input "Samuel Maisonet" at bounding box center [210, 667] width 14 height 14
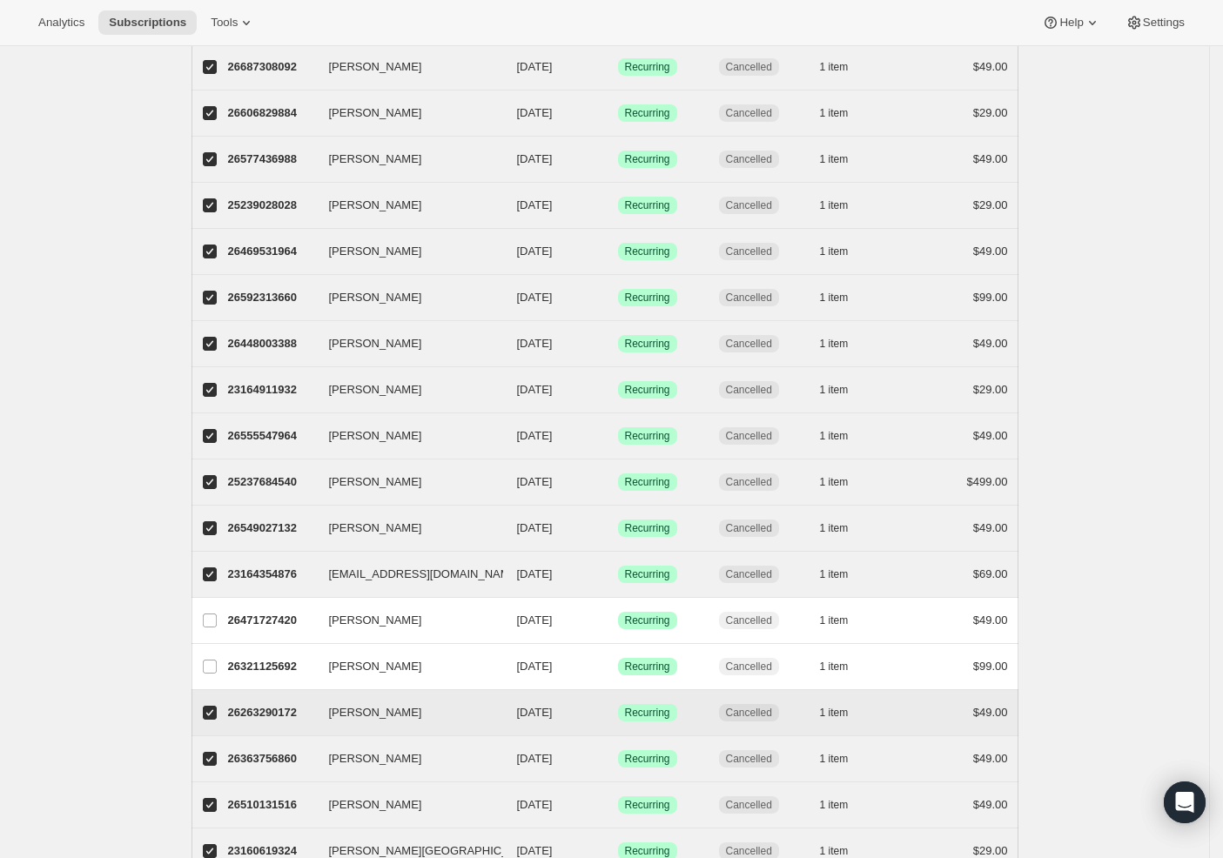
click at [215, 709] on input "Salvador Bracamontes" at bounding box center [210, 713] width 14 height 14
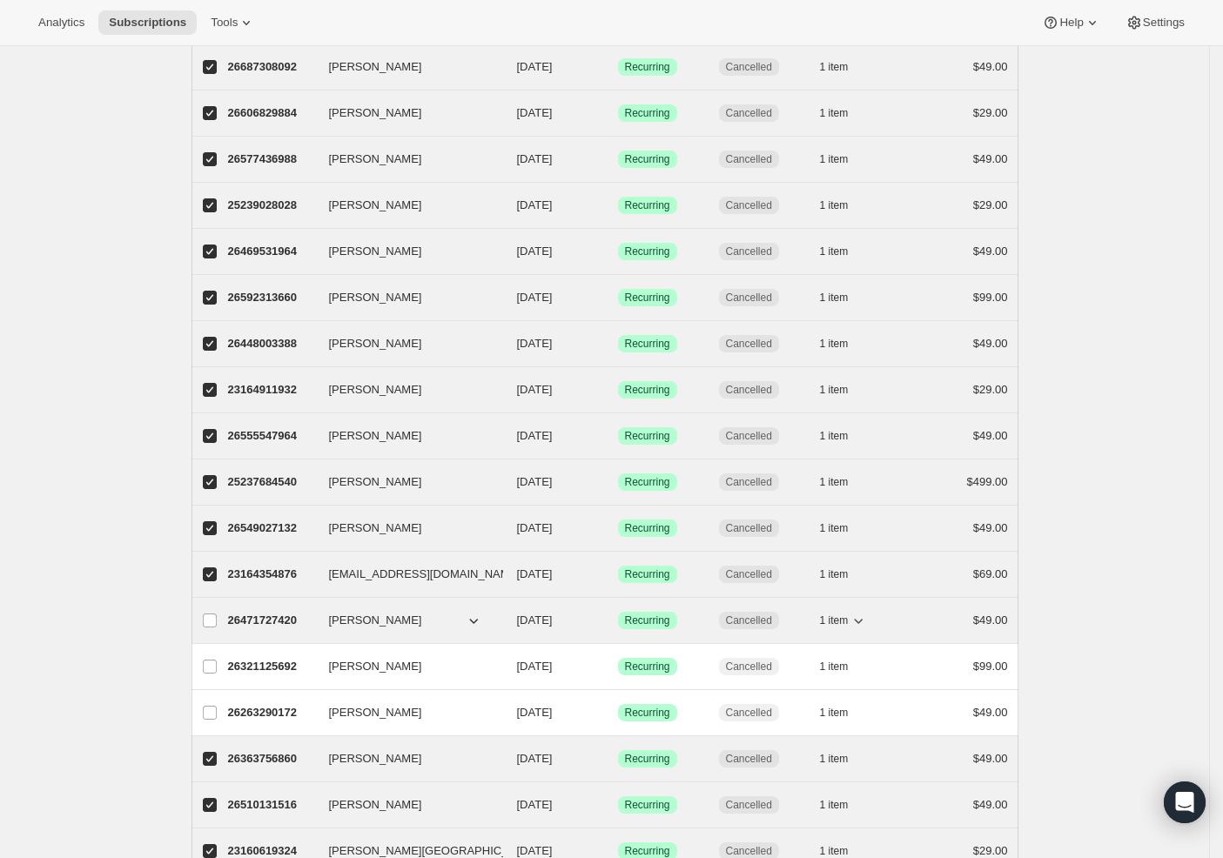
scroll to position [1559, 0]
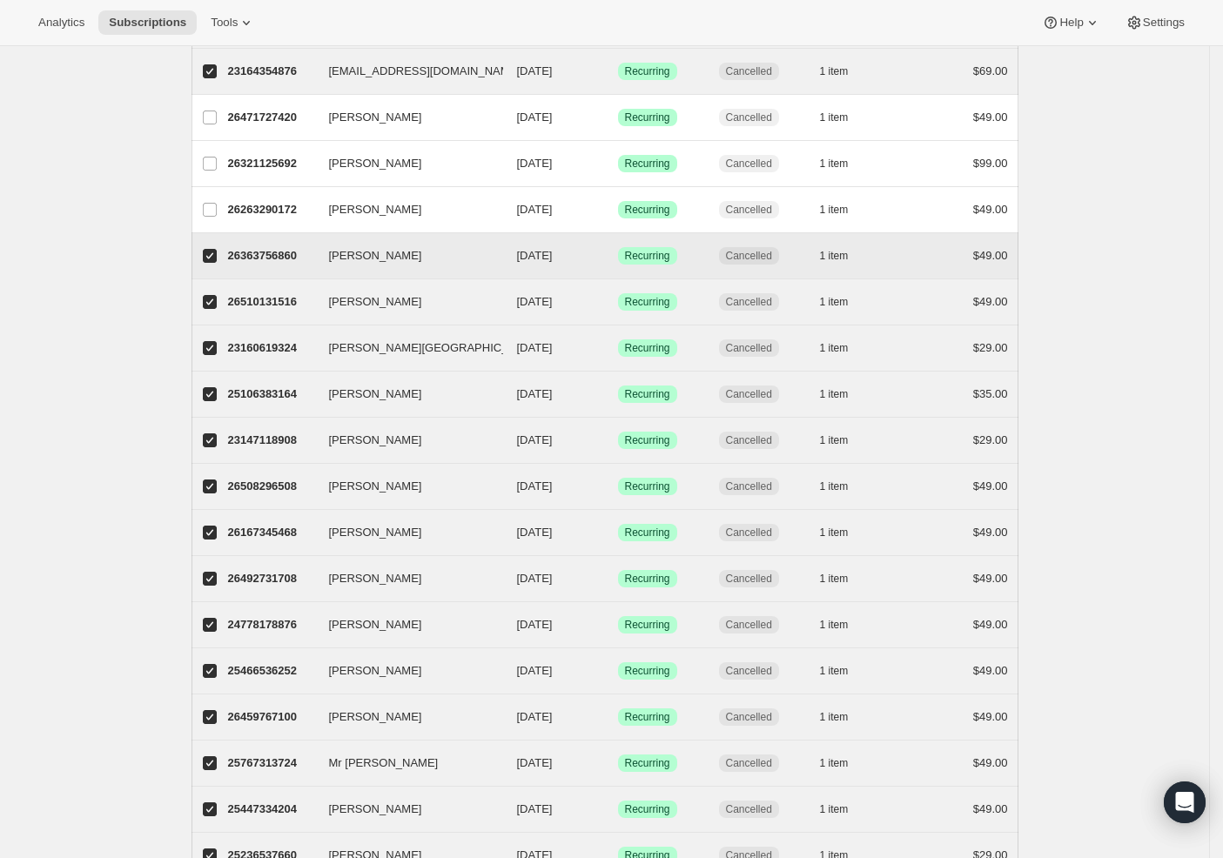
click at [219, 264] on label "Anthony Burns" at bounding box center [209, 255] width 37 height 45
click at [217, 263] on input "Anthony Burns" at bounding box center [210, 256] width 14 height 14
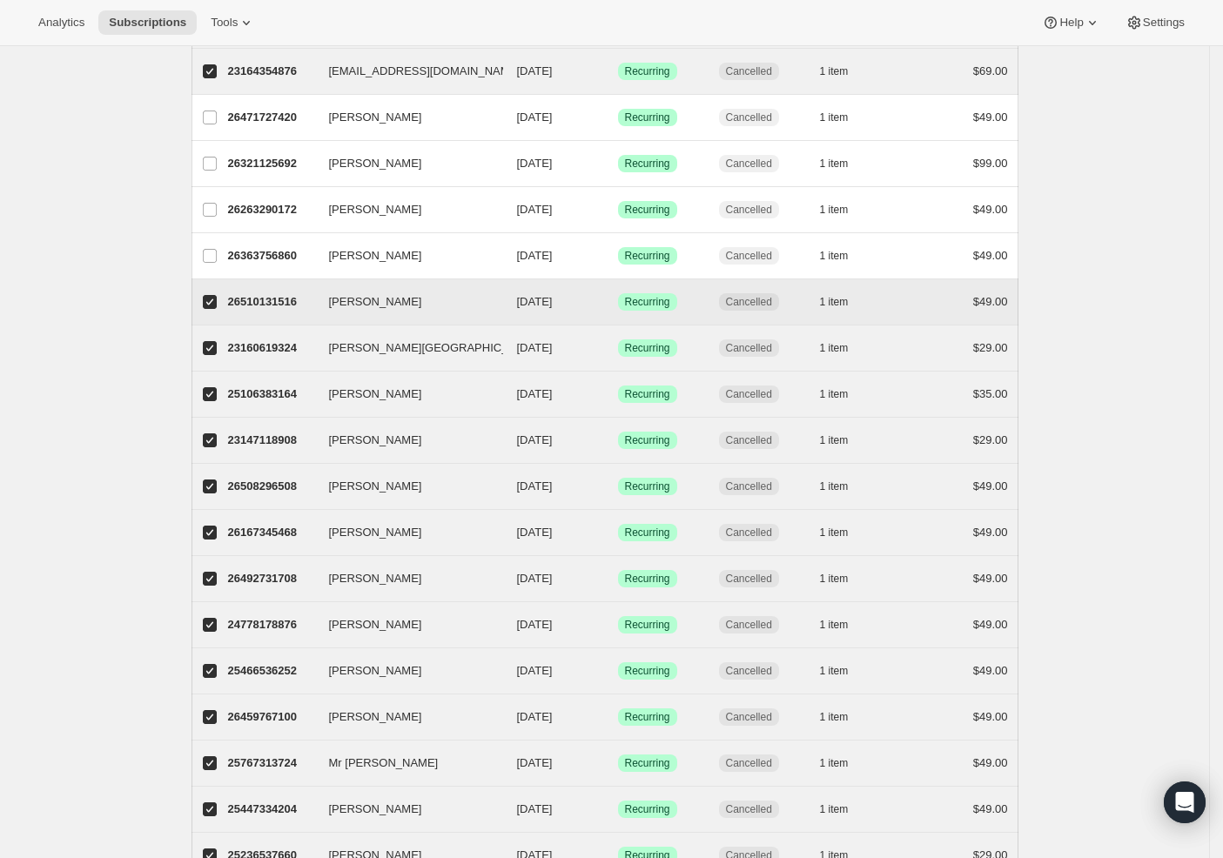
click at [217, 301] on input "Steven Wright" at bounding box center [210, 302] width 14 height 14
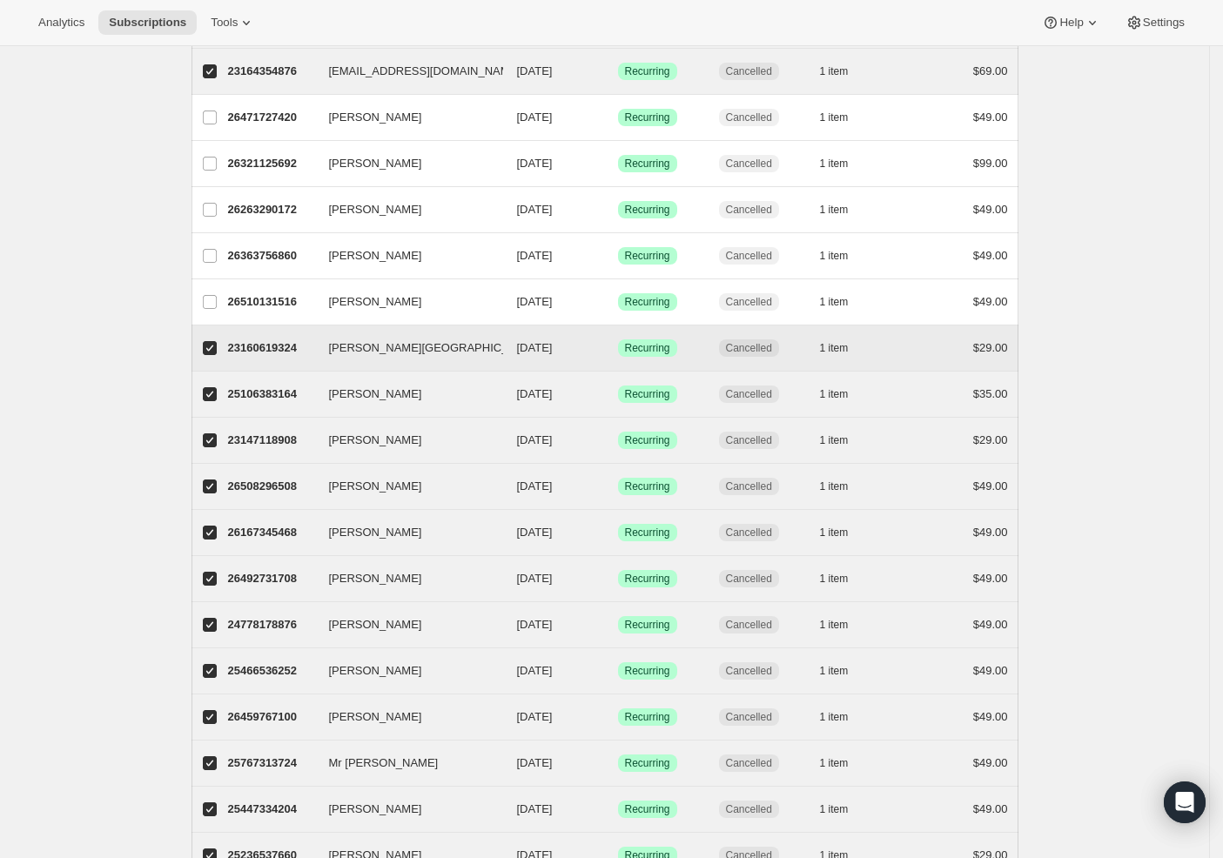
click at [218, 357] on label "James W Cummins" at bounding box center [209, 348] width 37 height 45
click at [217, 355] on input "James W Cummins" at bounding box center [210, 348] width 14 height 14
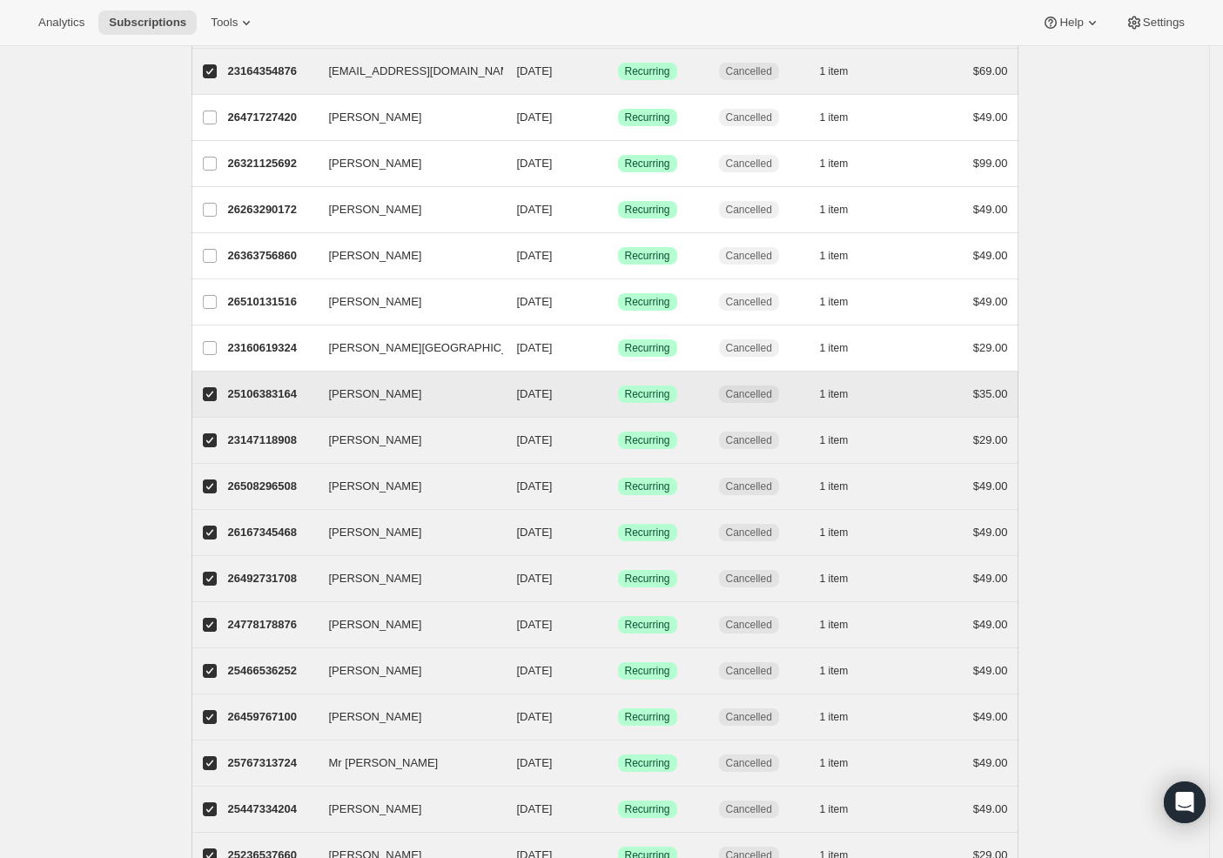
click at [217, 395] on input "Darren DePaul" at bounding box center [210, 394] width 14 height 14
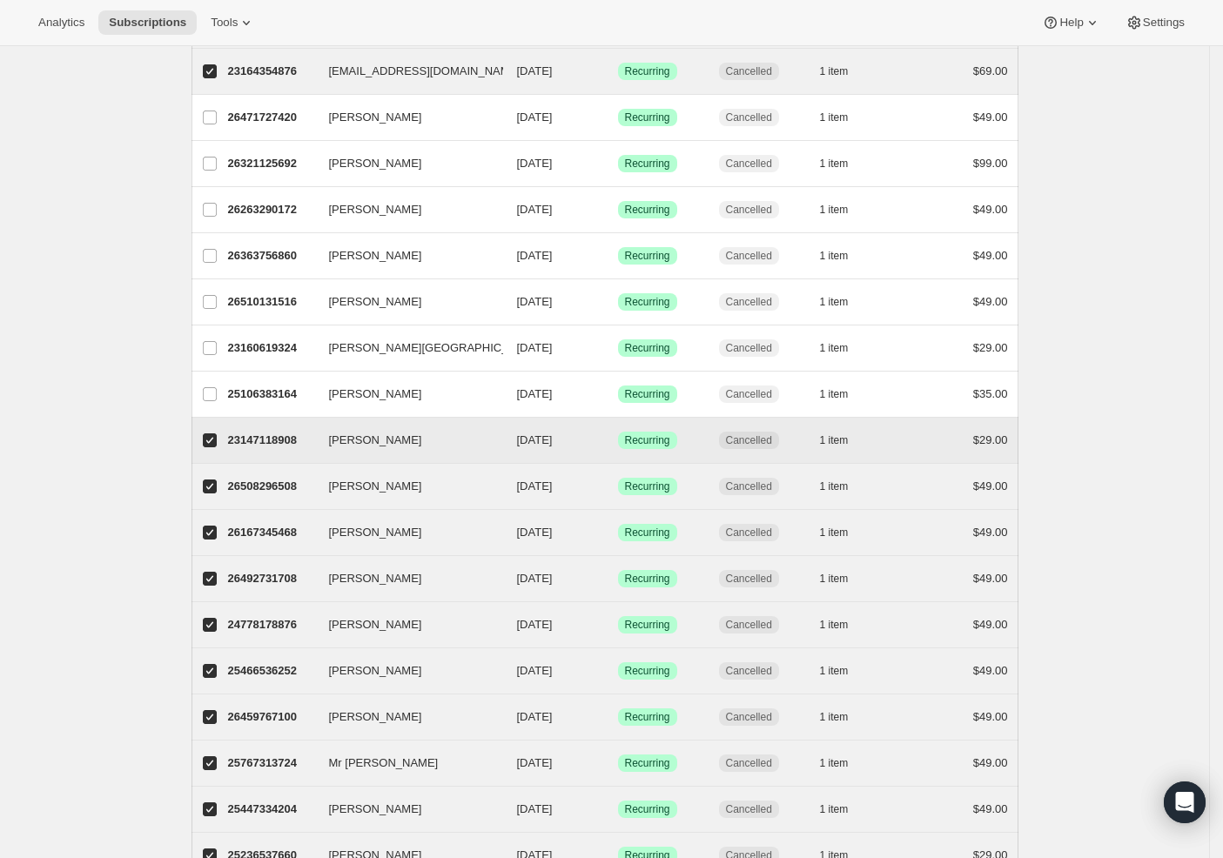
click at [217, 454] on label "Madelyn Dixon" at bounding box center [209, 440] width 37 height 45
click at [217, 447] on input "Madelyn Dixon" at bounding box center [210, 440] width 14 height 14
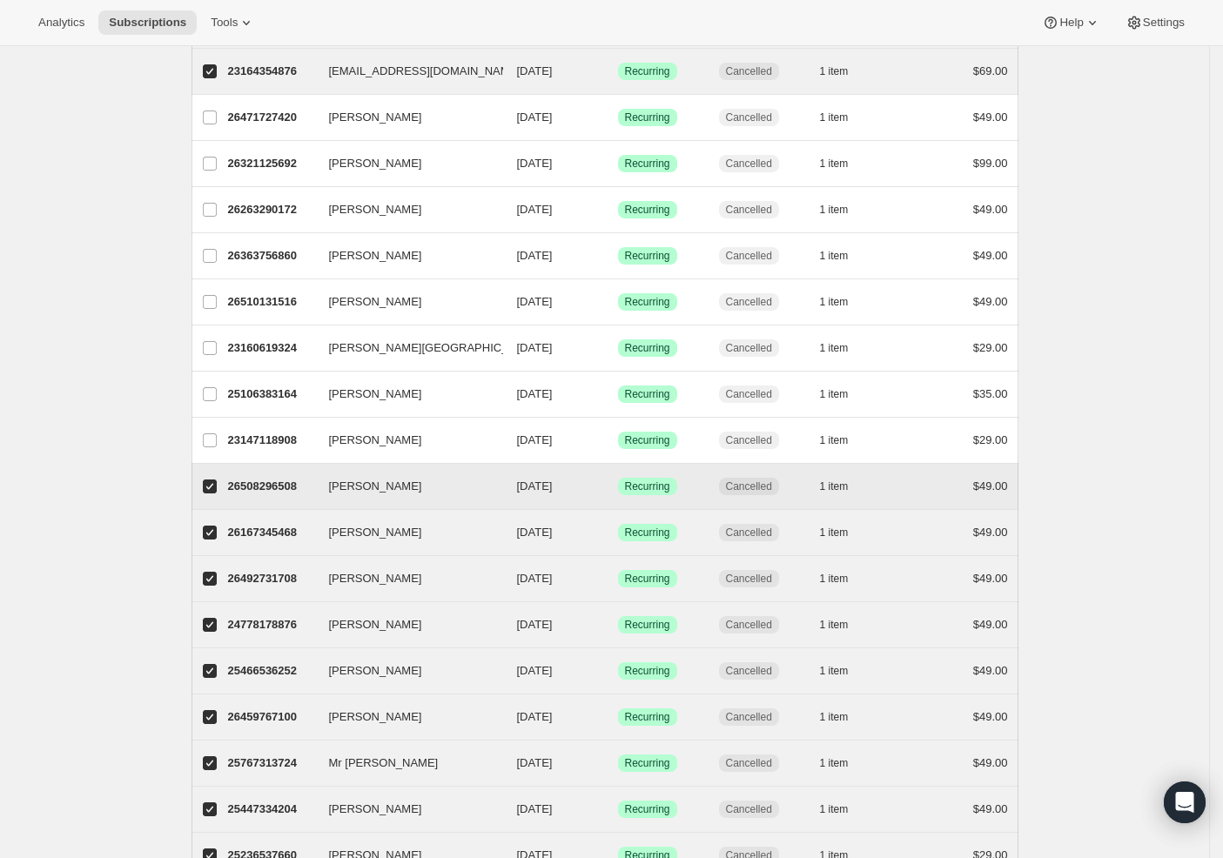
click at [217, 488] on input "Tracy Slaughter" at bounding box center [210, 487] width 14 height 14
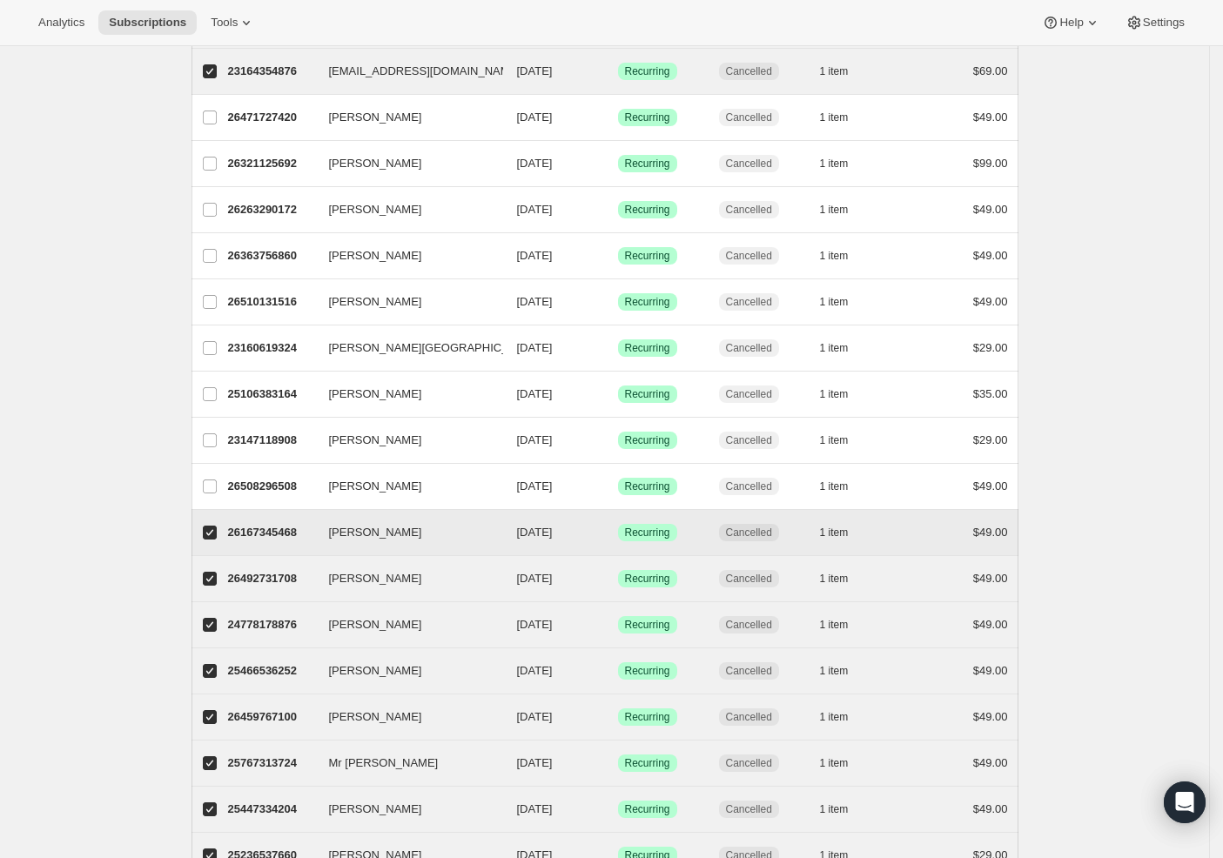
click at [212, 532] on input "Christian Vaillancourt" at bounding box center [210, 533] width 14 height 14
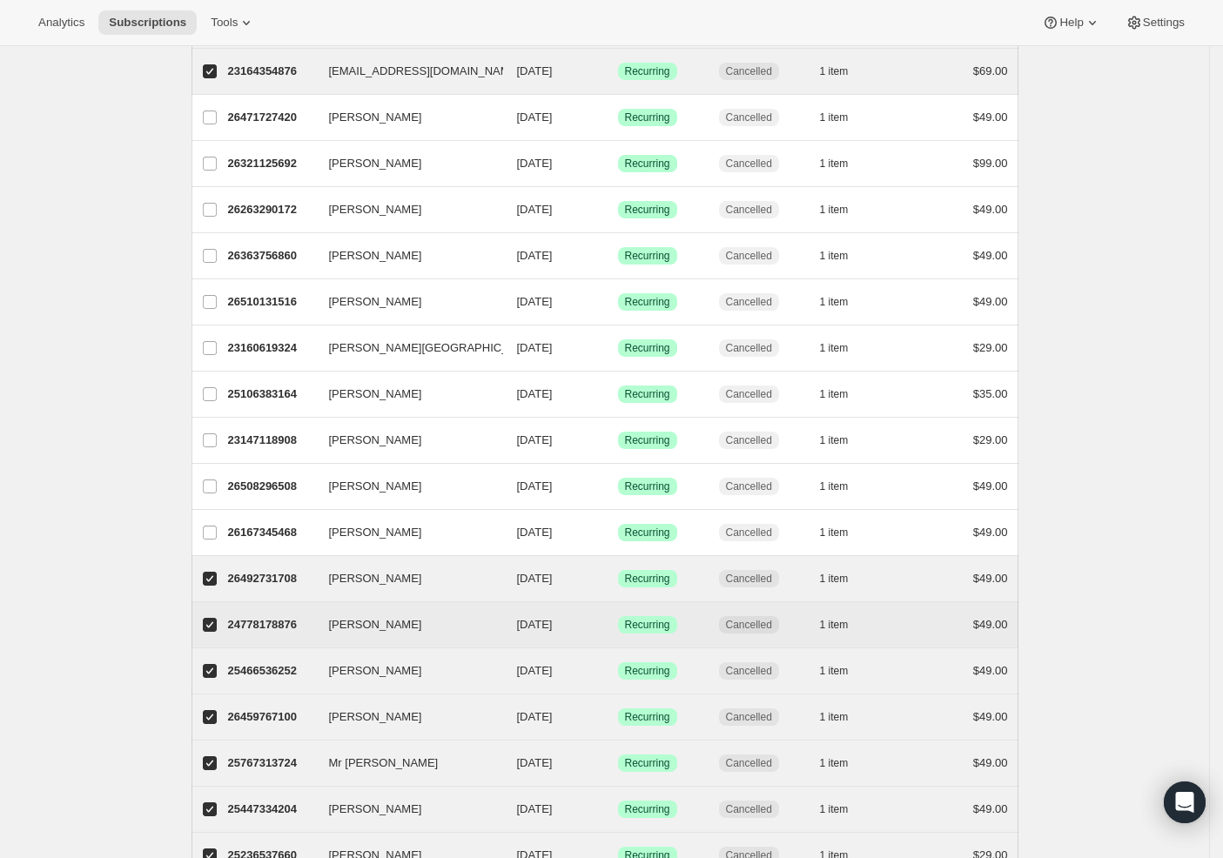
drag, startPoint x: 212, startPoint y: 581, endPoint x: 212, endPoint y: 622, distance: 40.9
click at [212, 581] on input "Patrick Higginbottom" at bounding box center [210, 579] width 14 height 14
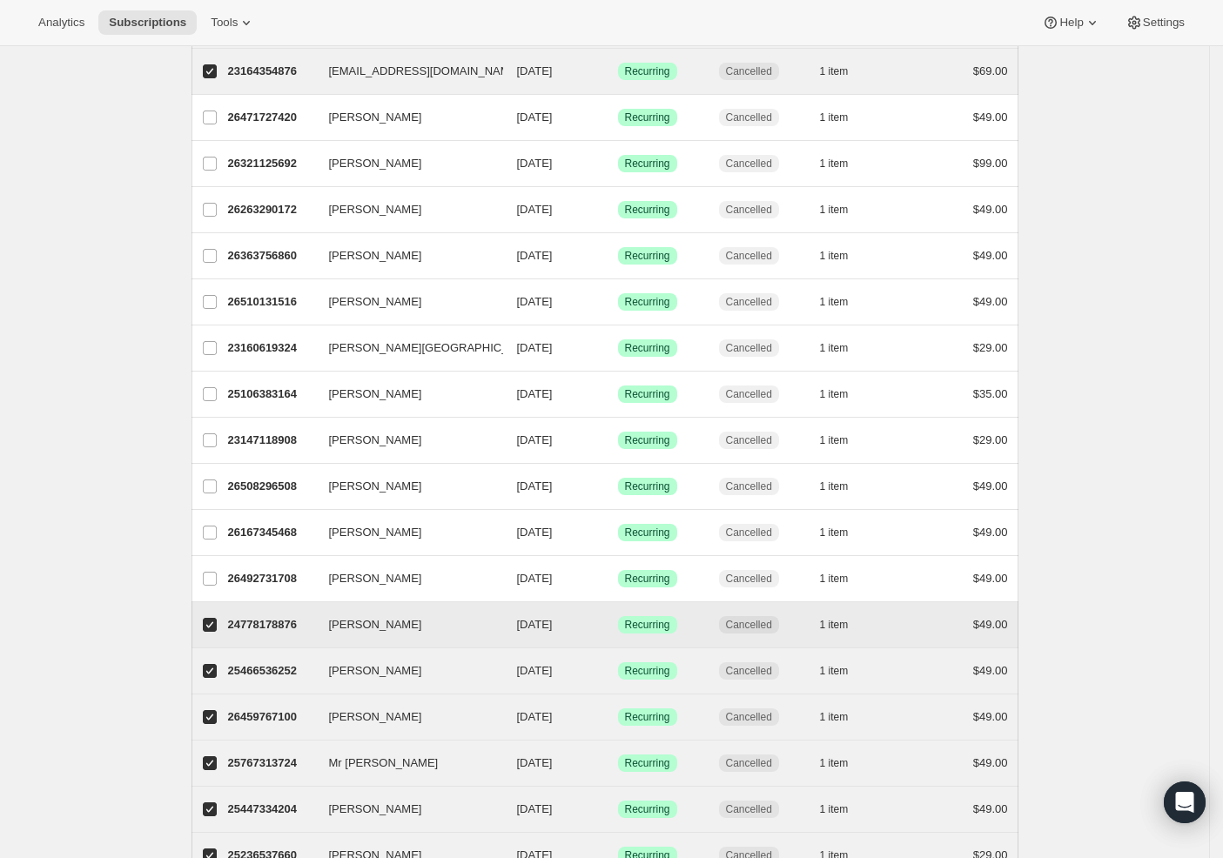
click at [212, 628] on input "ANDRE GEORGE" at bounding box center [210, 625] width 14 height 14
drag, startPoint x: 218, startPoint y: 664, endPoint x: 219, endPoint y: 644, distance: 20.1
click at [217, 665] on input "Jamie Bennett" at bounding box center [210, 671] width 14 height 14
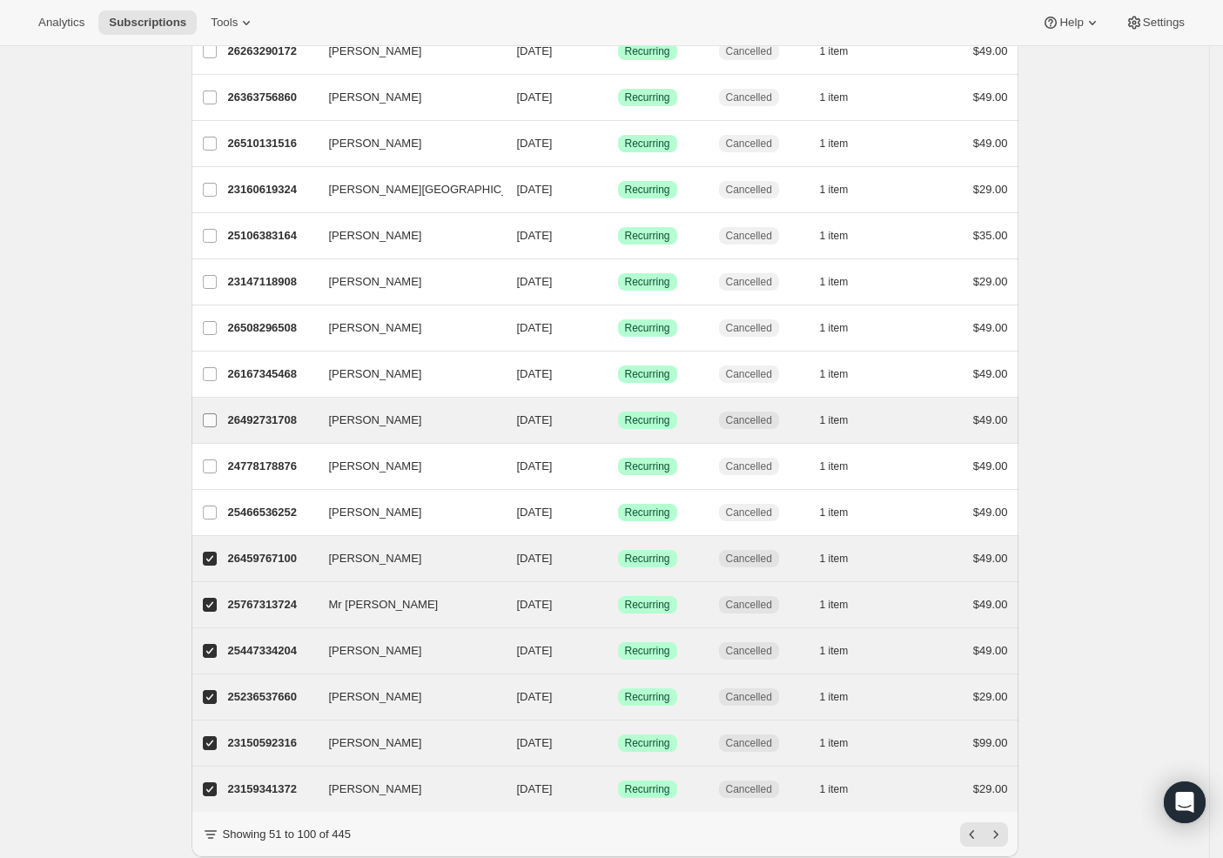
scroll to position [1782, 0]
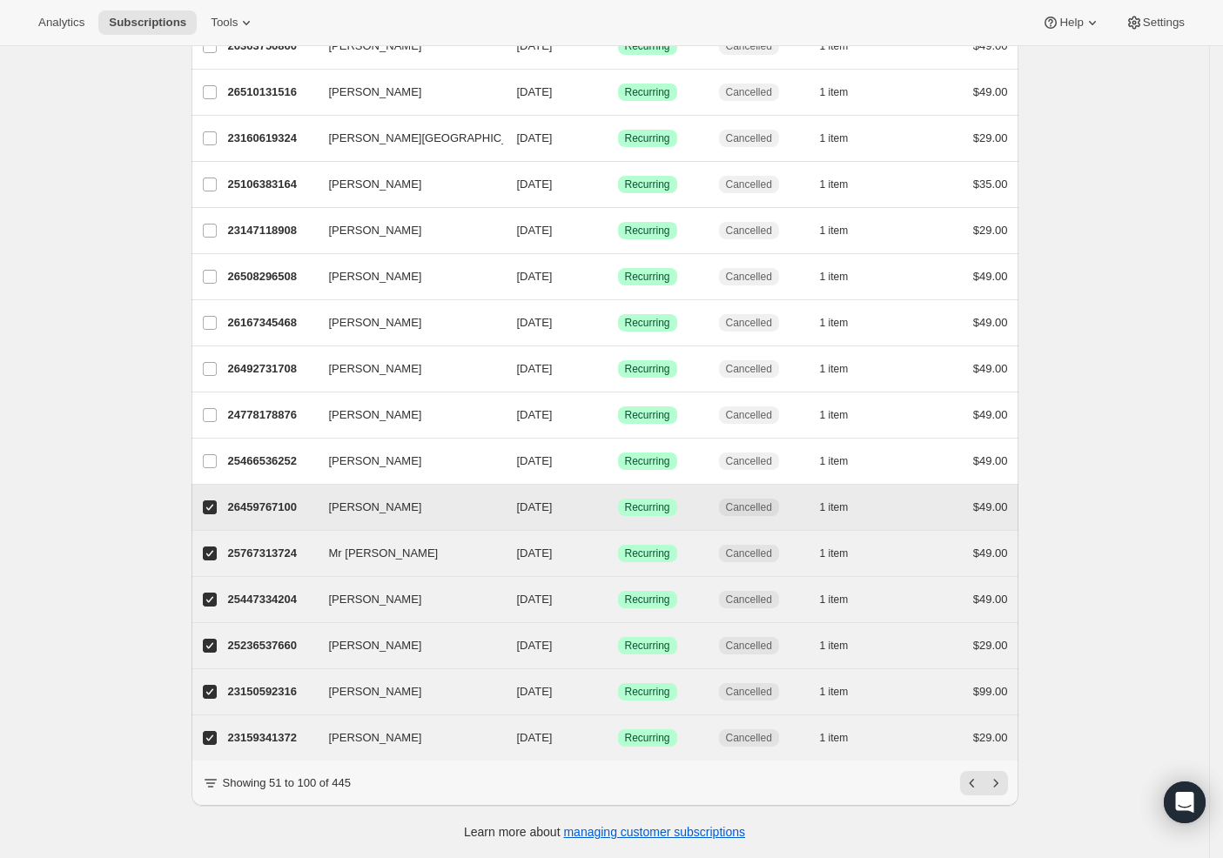
click at [214, 500] on input "Justin Simmons" at bounding box center [210, 507] width 14 height 14
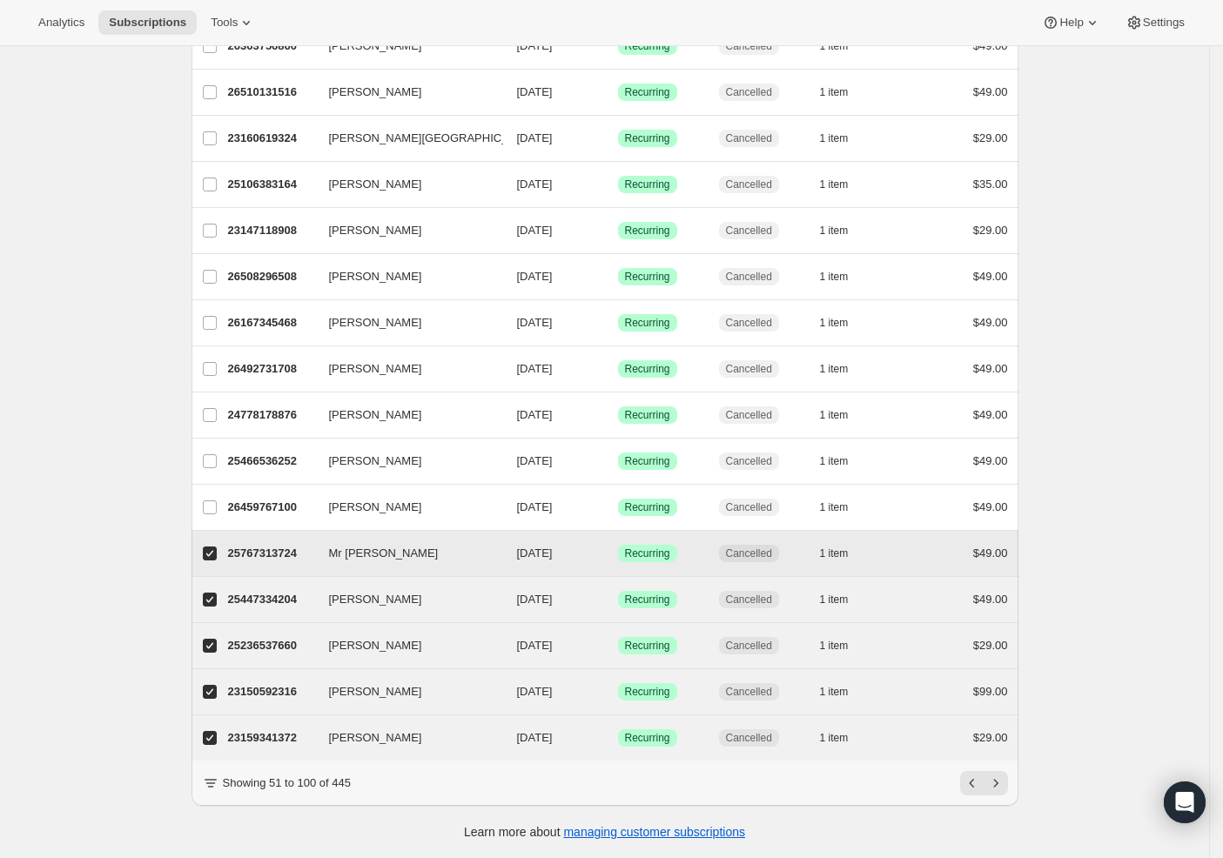
click at [214, 555] on label "Mr SJ McTernaghan" at bounding box center [209, 553] width 37 height 45
click at [214, 555] on input "Mr SJ McTernaghan" at bounding box center [210, 554] width 14 height 14
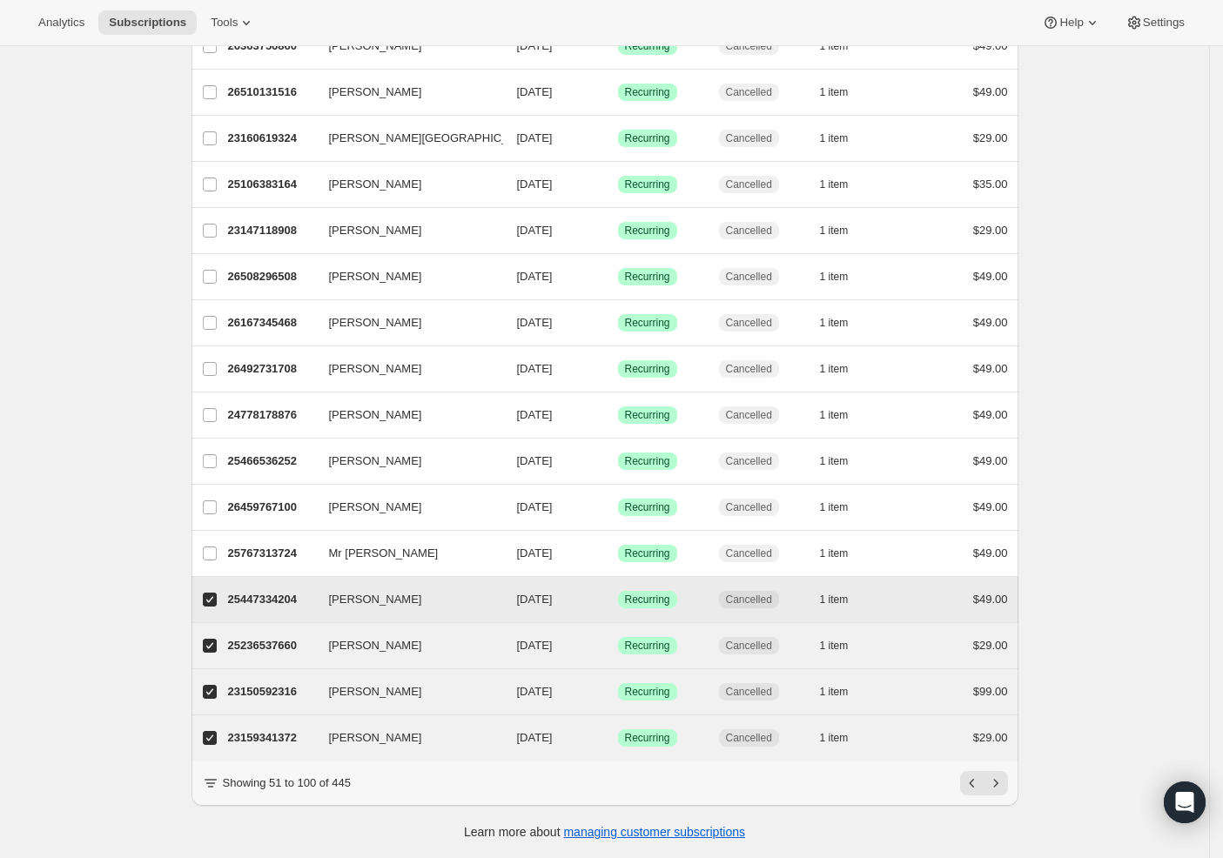
click at [214, 593] on input "Jason Hubbard" at bounding box center [210, 600] width 14 height 14
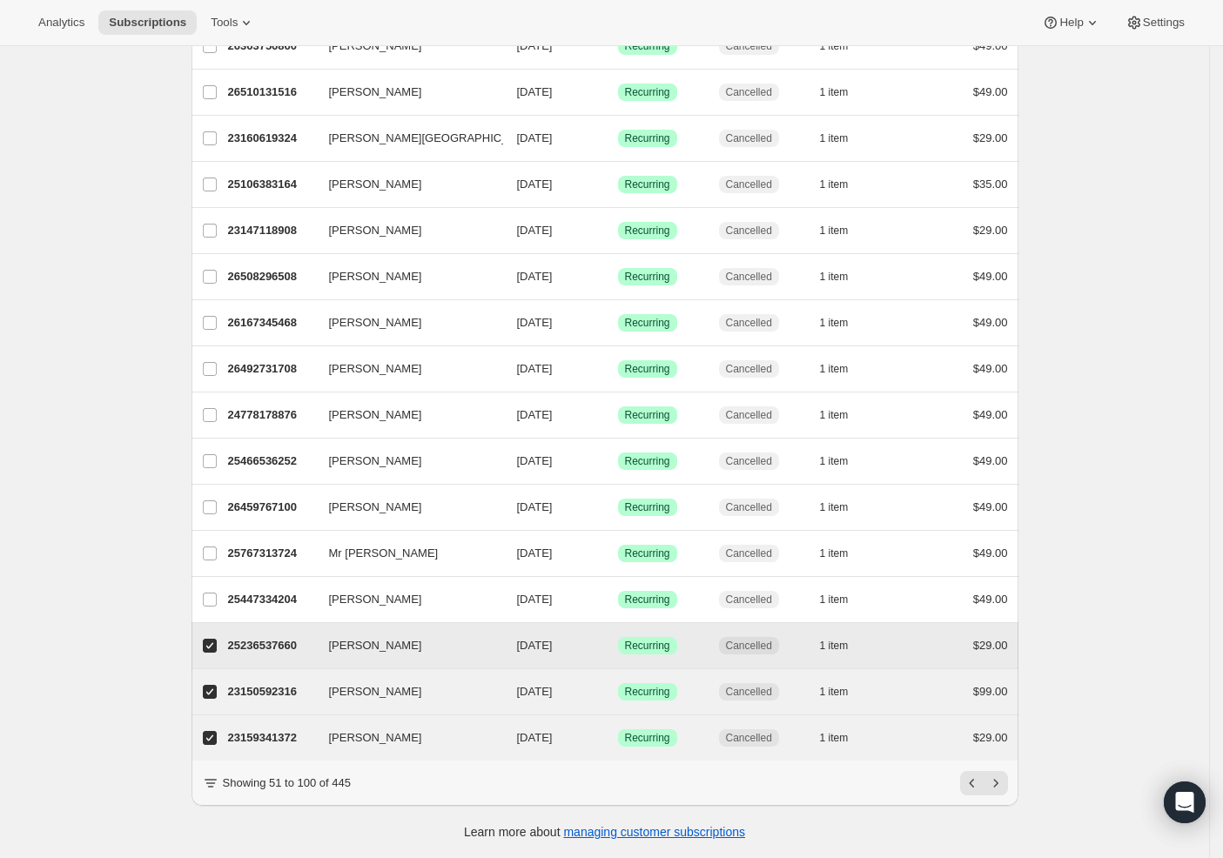
drag, startPoint x: 218, startPoint y: 630, endPoint x: 217, endPoint y: 652, distance: 21.8
click at [217, 639] on input "Jonathan Porter" at bounding box center [210, 646] width 14 height 14
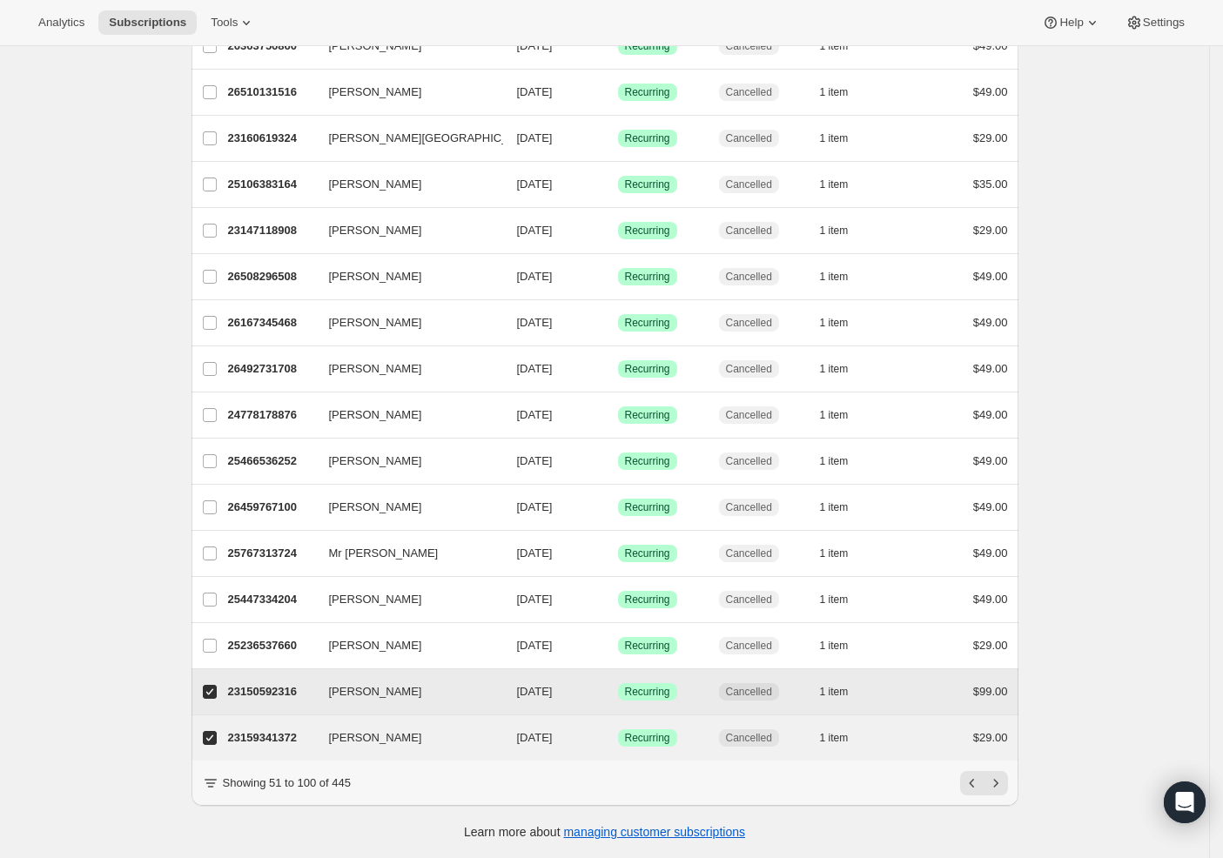
click at [218, 669] on label "Rafael Nieves" at bounding box center [209, 691] width 37 height 45
click at [217, 685] on input "Rafael Nieves" at bounding box center [210, 692] width 14 height 14
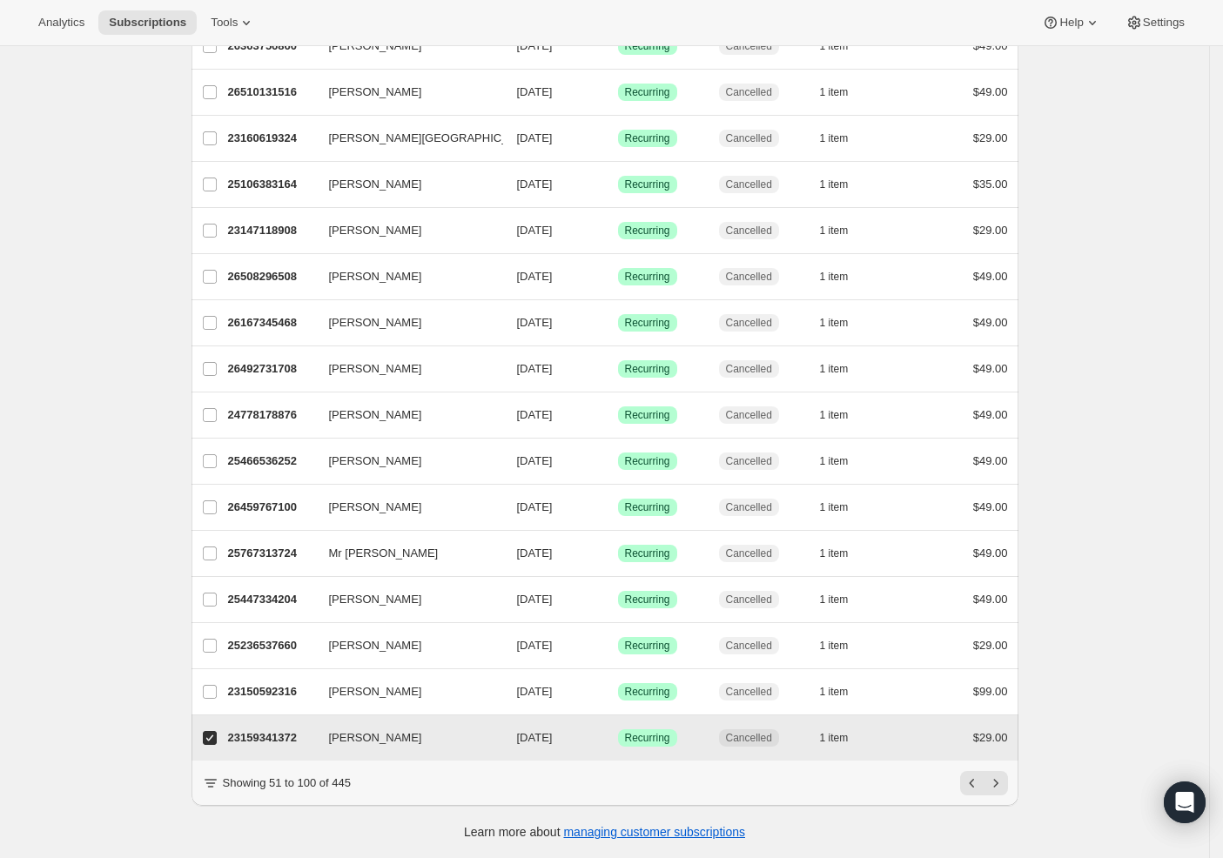
click at [207, 736] on label "Joseph Adams" at bounding box center [209, 737] width 37 height 45
click at [207, 736] on input "Joseph Adams" at bounding box center [210, 738] width 14 height 14
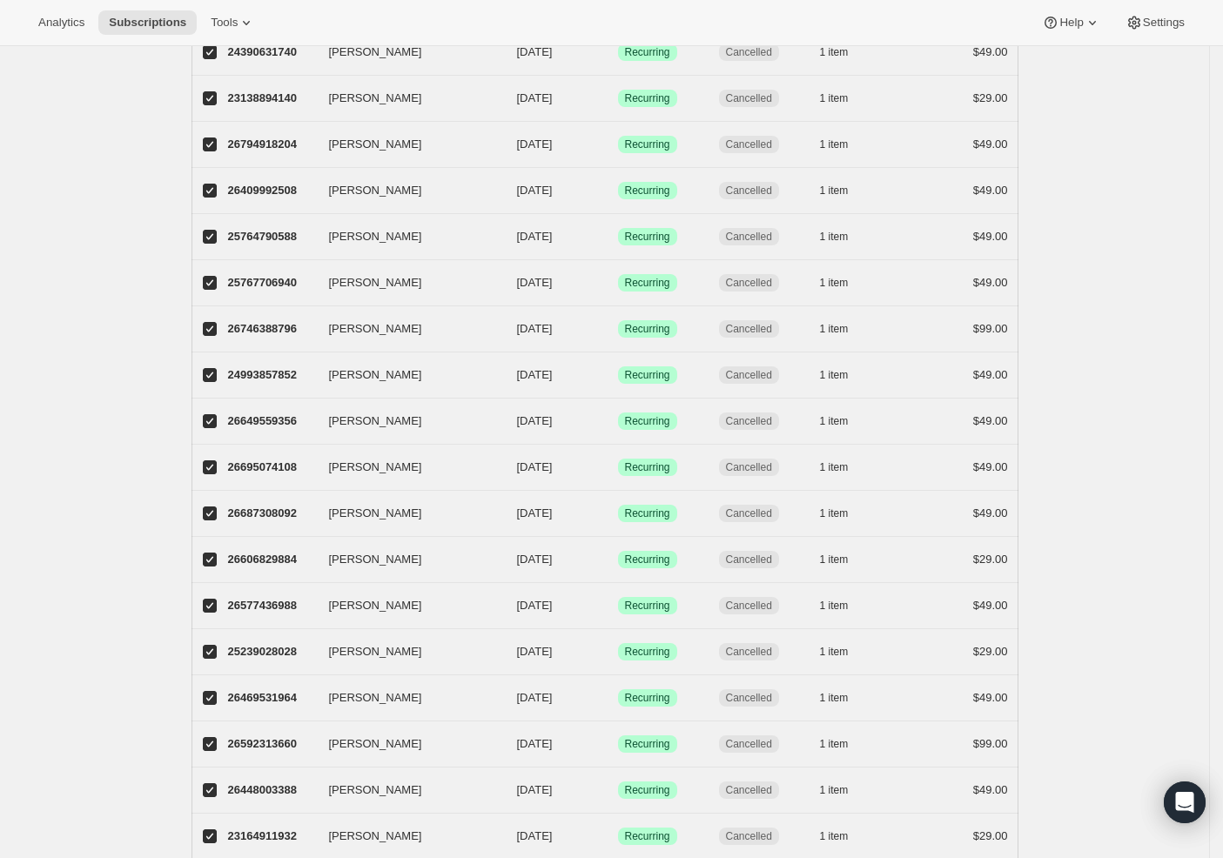
scroll to position [0, 0]
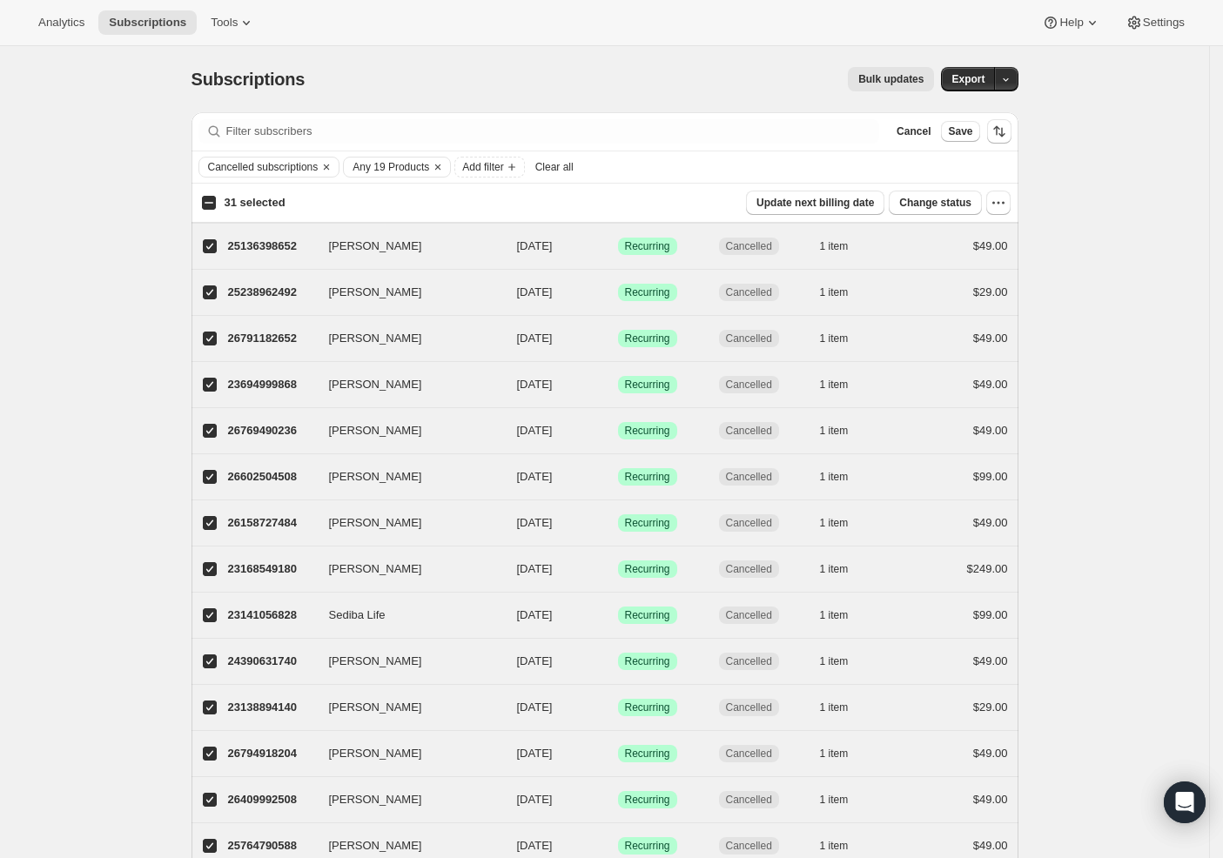
click at [216, 204] on input "31 selected" at bounding box center [209, 203] width 14 height 14
click at [926, 131] on span "Cancel" at bounding box center [914, 131] width 34 height 14
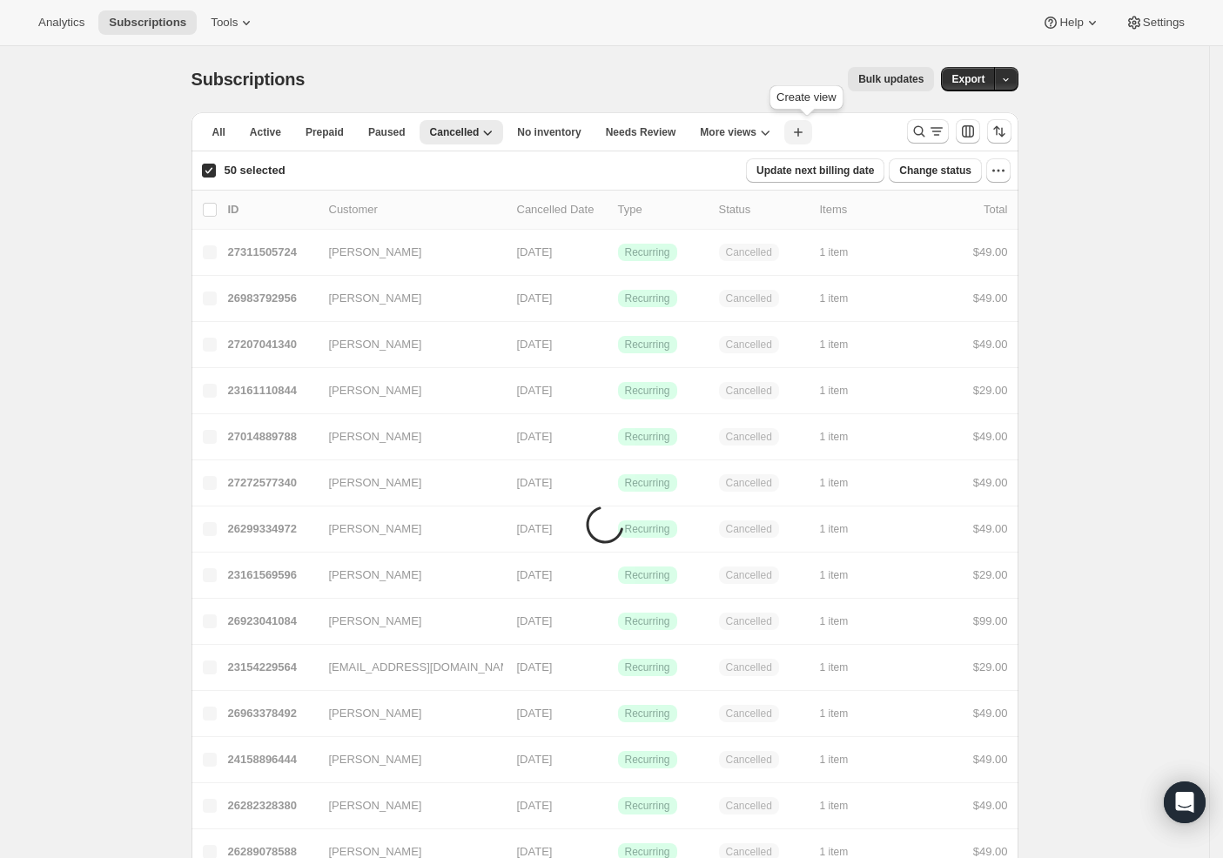
click at [806, 129] on icon "button" at bounding box center [797, 132] width 17 height 17
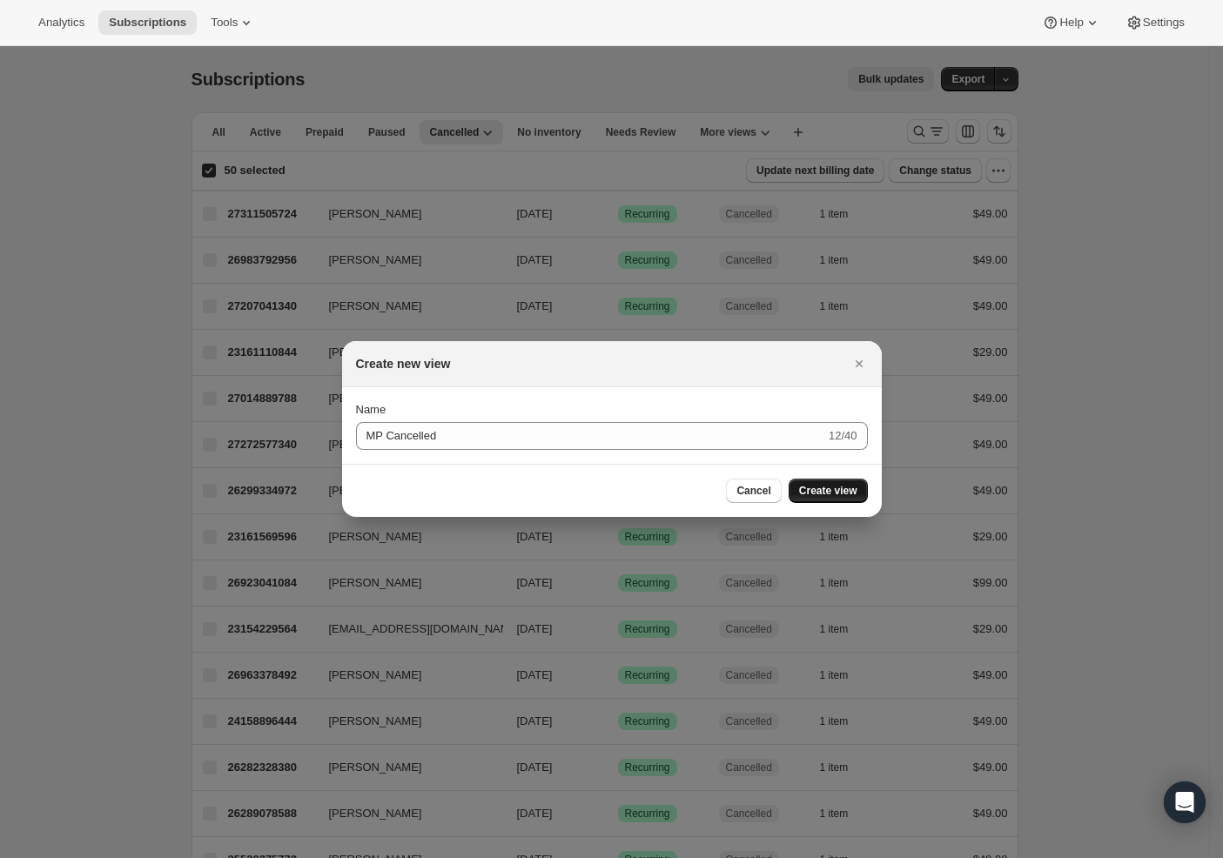
click at [816, 488] on span "Create view" at bounding box center [828, 491] width 58 height 14
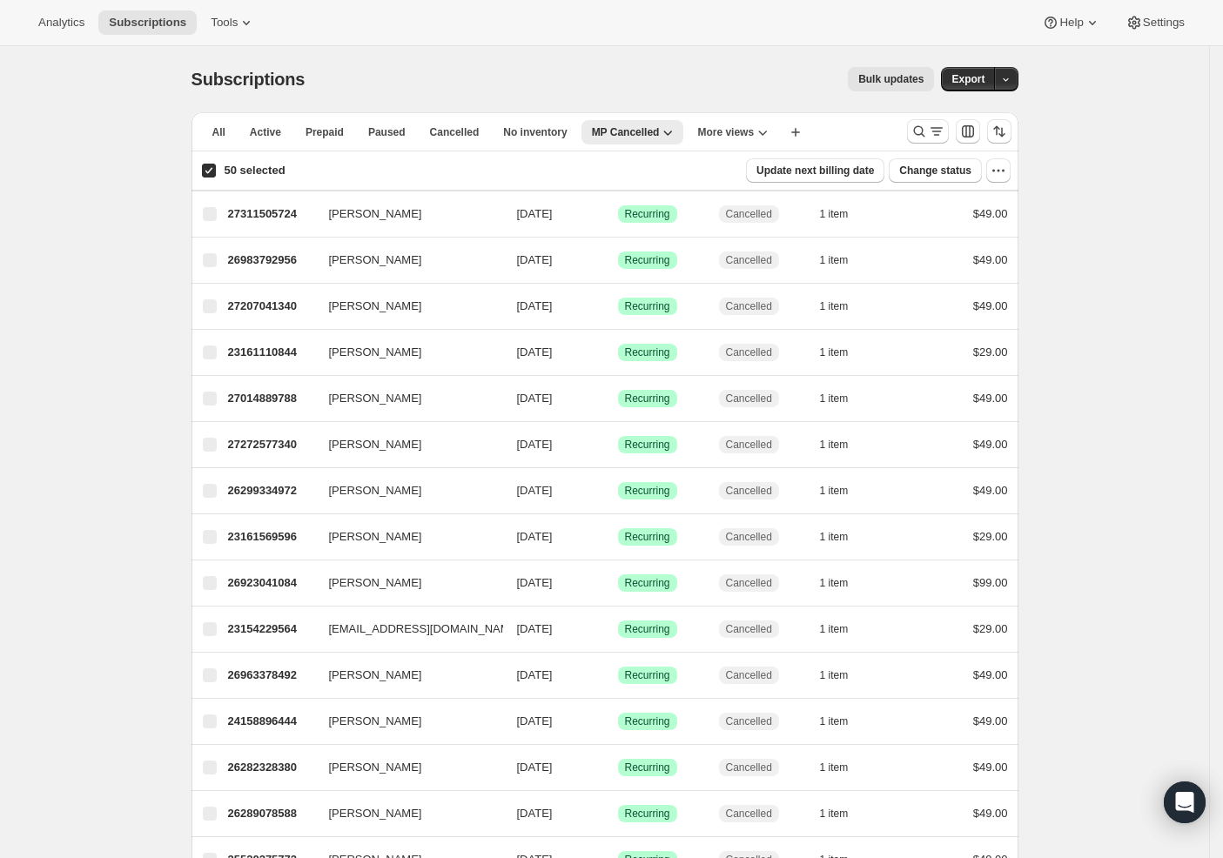
click at [212, 169] on input "50 selected" at bounding box center [209, 171] width 14 height 14
click at [933, 136] on icon "Search and filter results" at bounding box center [936, 131] width 17 height 17
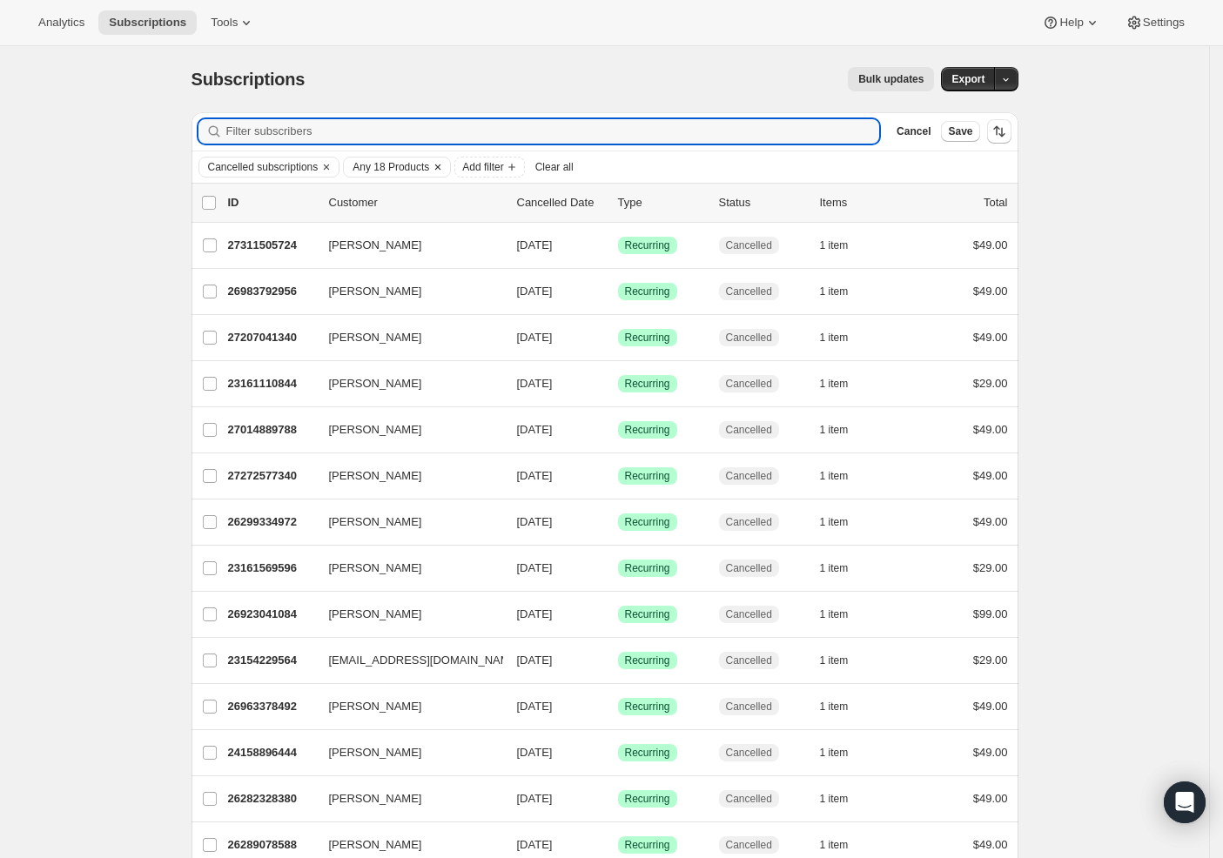
click at [397, 171] on span "Any 18 Products" at bounding box center [391, 167] width 77 height 14
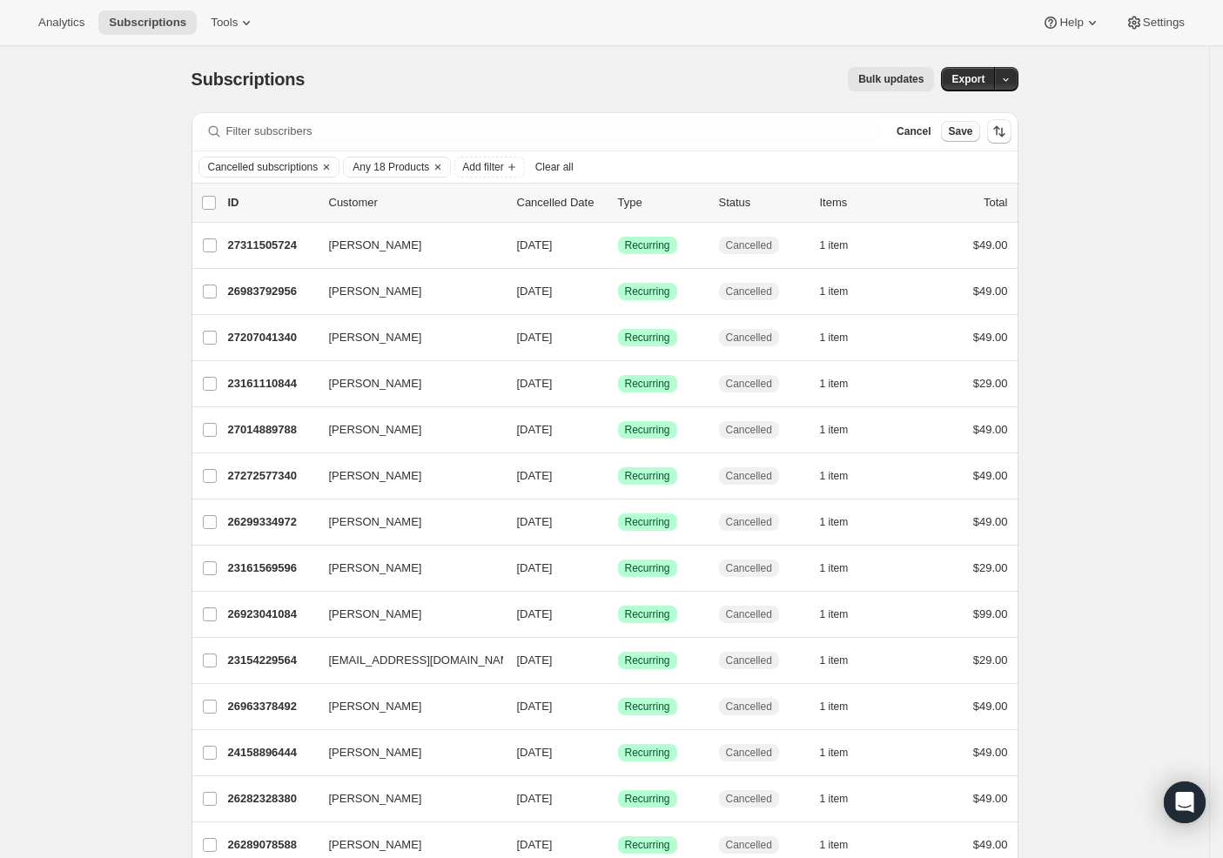
click at [964, 135] on span "Save" at bounding box center [960, 131] width 24 height 14
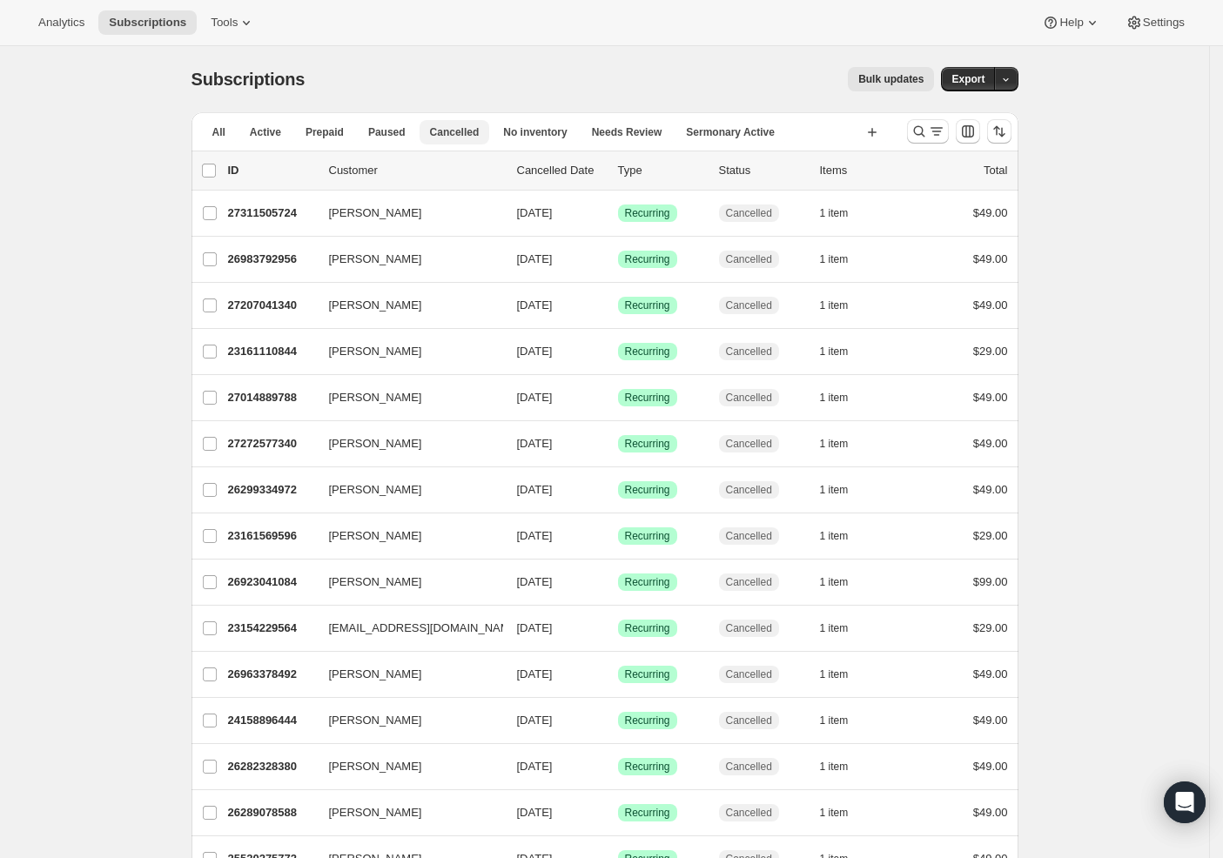
click at [454, 127] on span "Cancelled" at bounding box center [455, 132] width 50 height 14
click at [489, 135] on icon "button" at bounding box center [487, 132] width 17 height 17
click at [807, 127] on icon "button" at bounding box center [797, 132] width 17 height 17
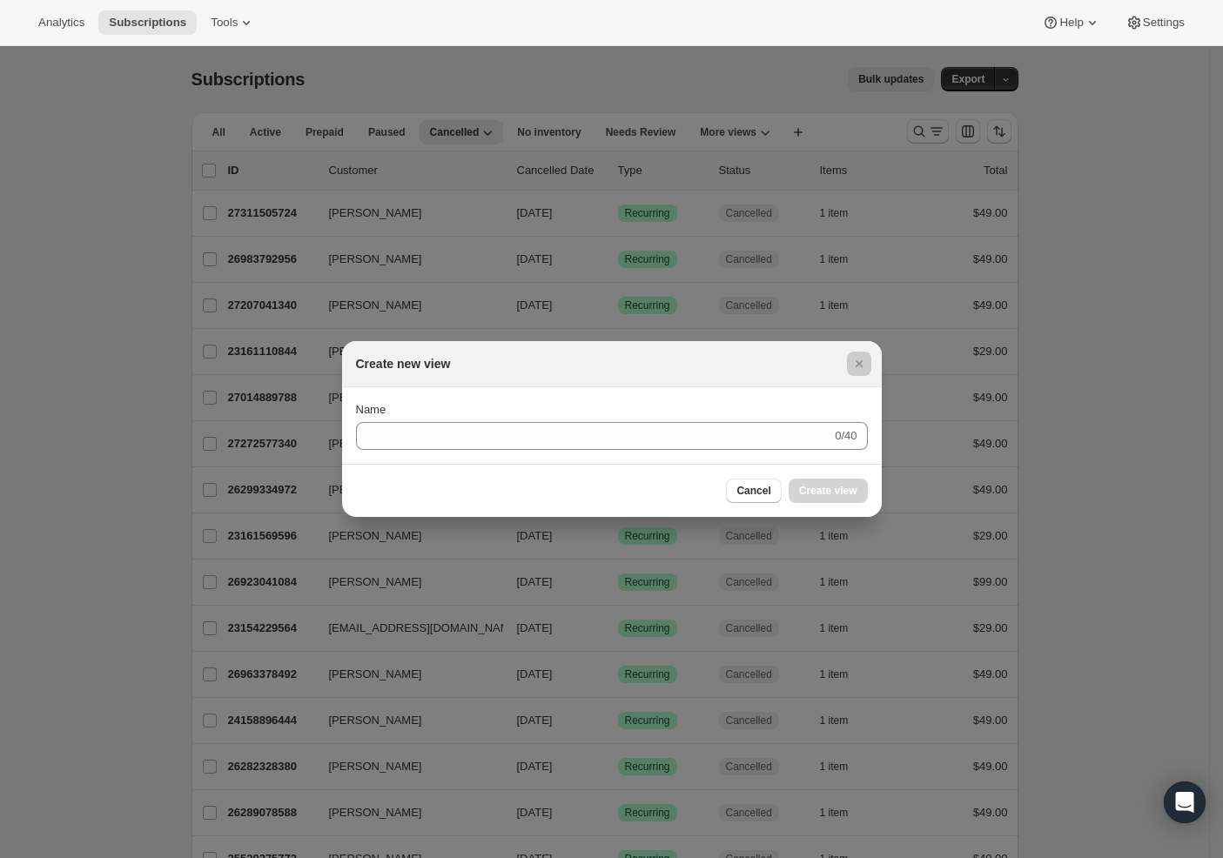
drag, startPoint x: 122, startPoint y: 338, endPoint x: 158, endPoint y: 299, distance: 52.3
click at [122, 338] on div at bounding box center [611, 429] width 1223 height 858
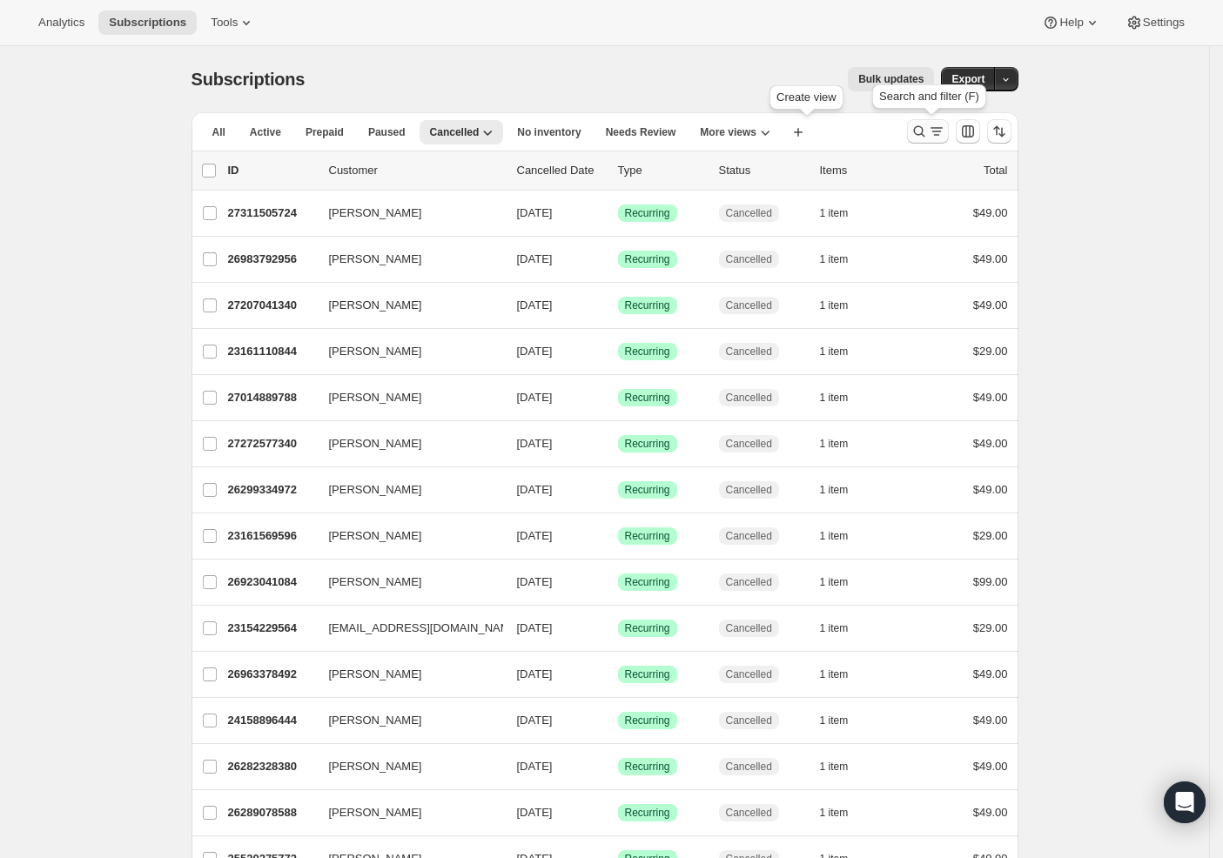
click at [944, 131] on icon "Search and filter results" at bounding box center [936, 131] width 17 height 17
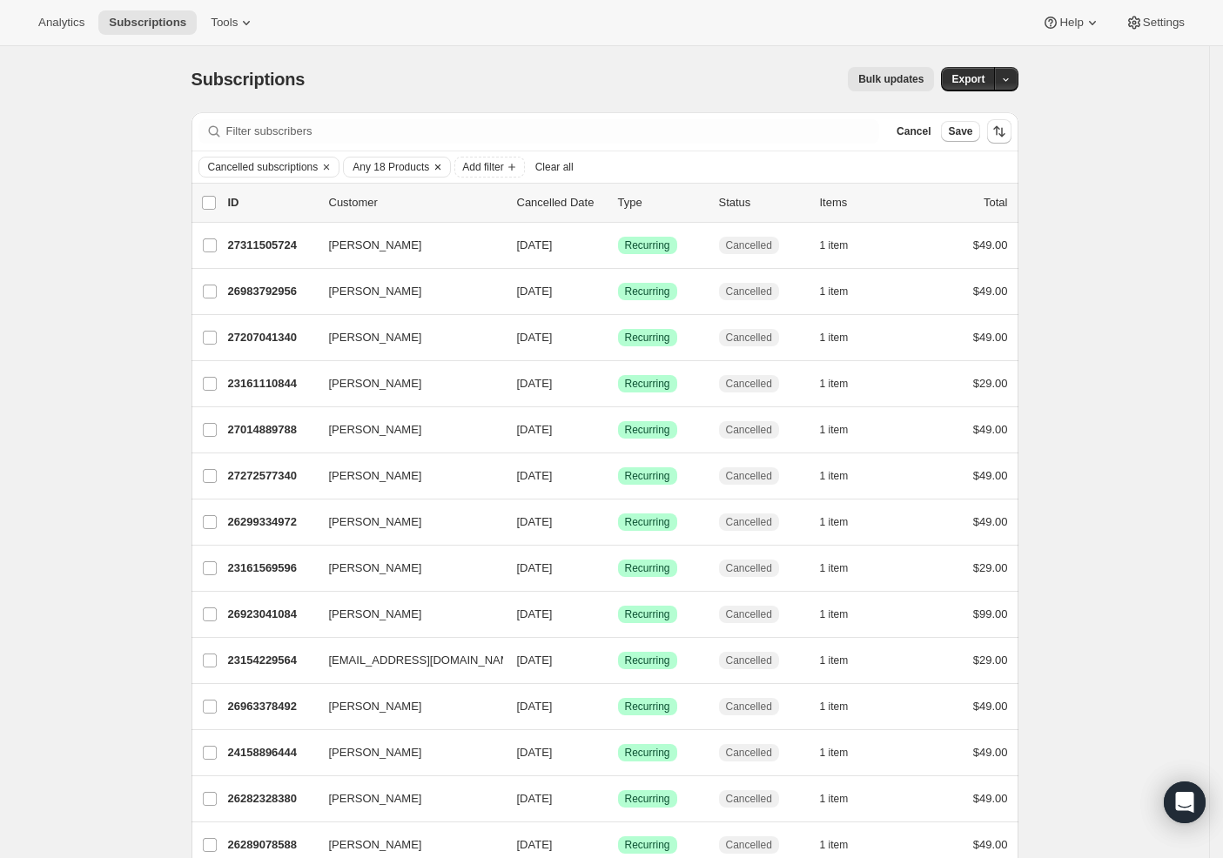
click at [440, 170] on icon "Clear" at bounding box center [437, 167] width 5 height 5
click at [392, 165] on span "Add filter" at bounding box center [371, 167] width 41 height 14
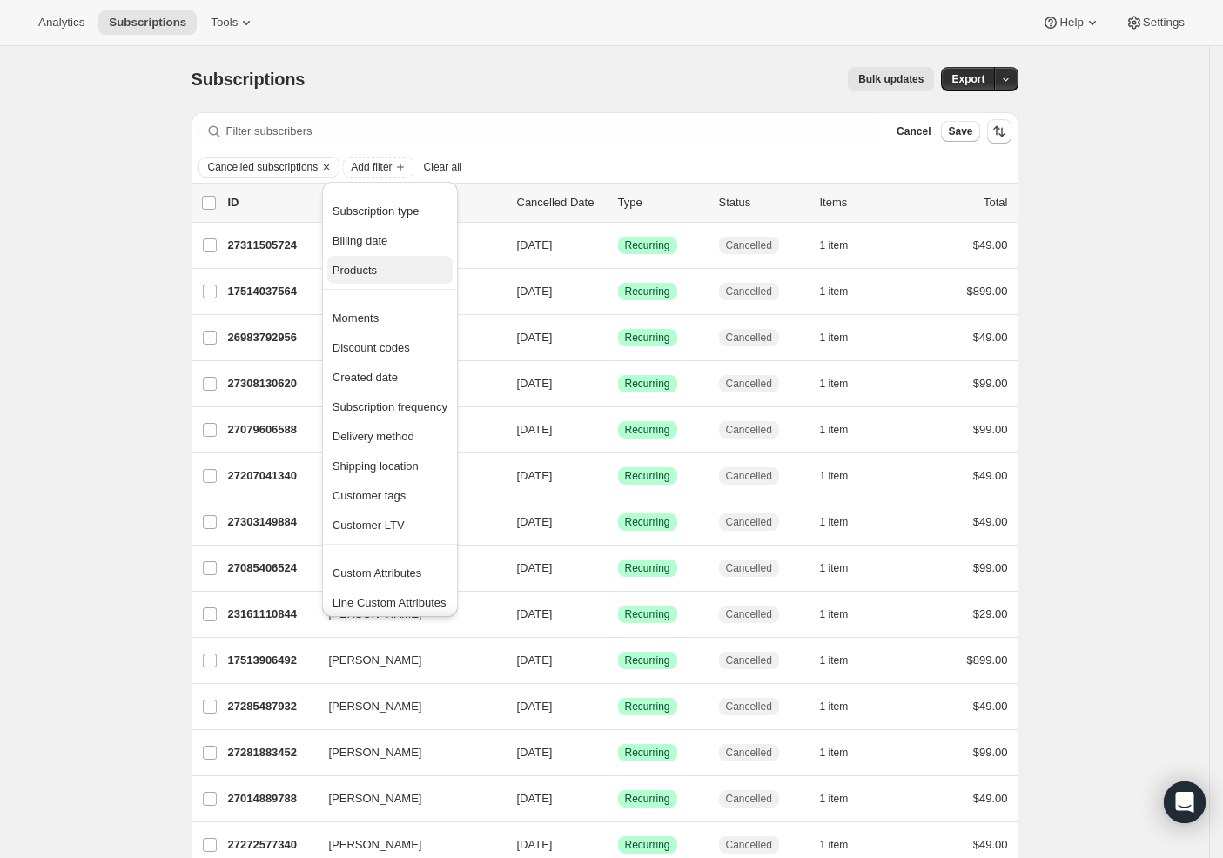
click at [375, 262] on span "Products" at bounding box center [389, 270] width 115 height 17
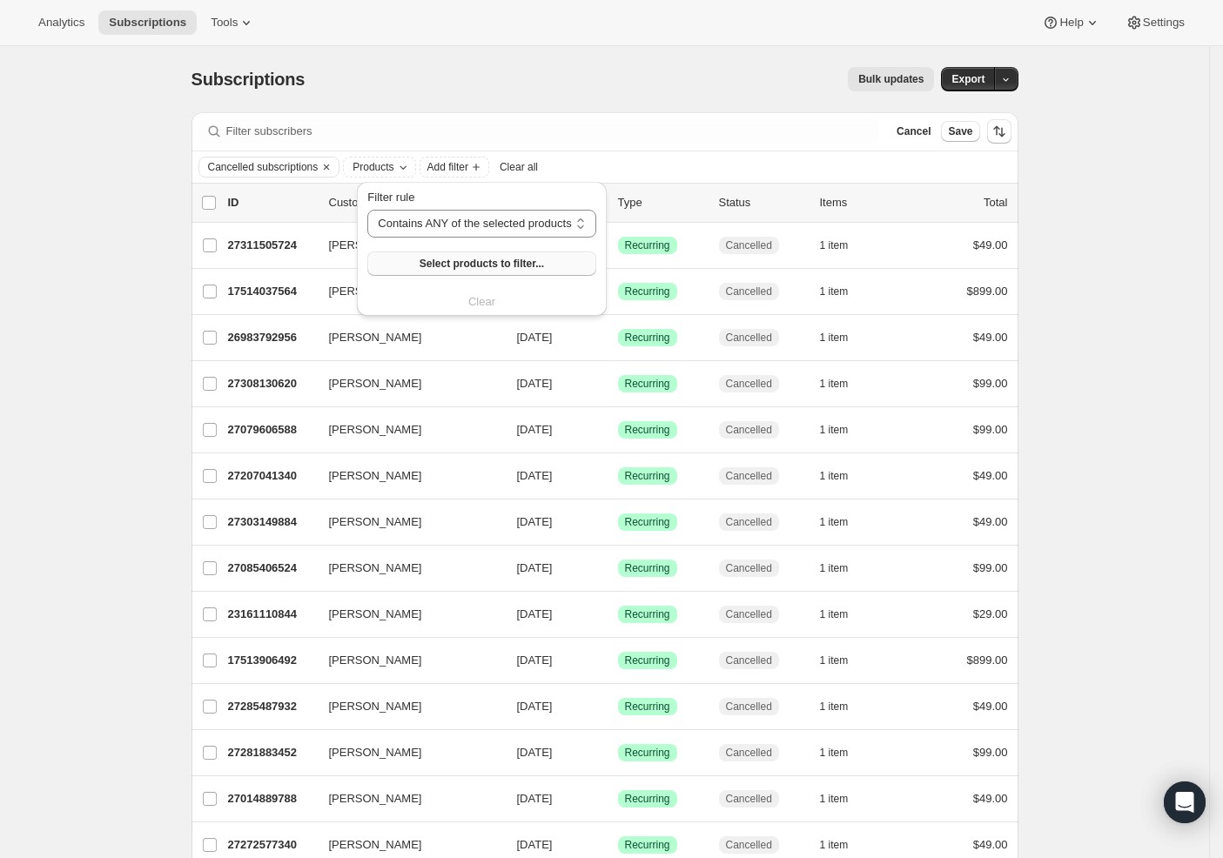
click at [493, 259] on span "Select products to filter..." at bounding box center [482, 264] width 124 height 14
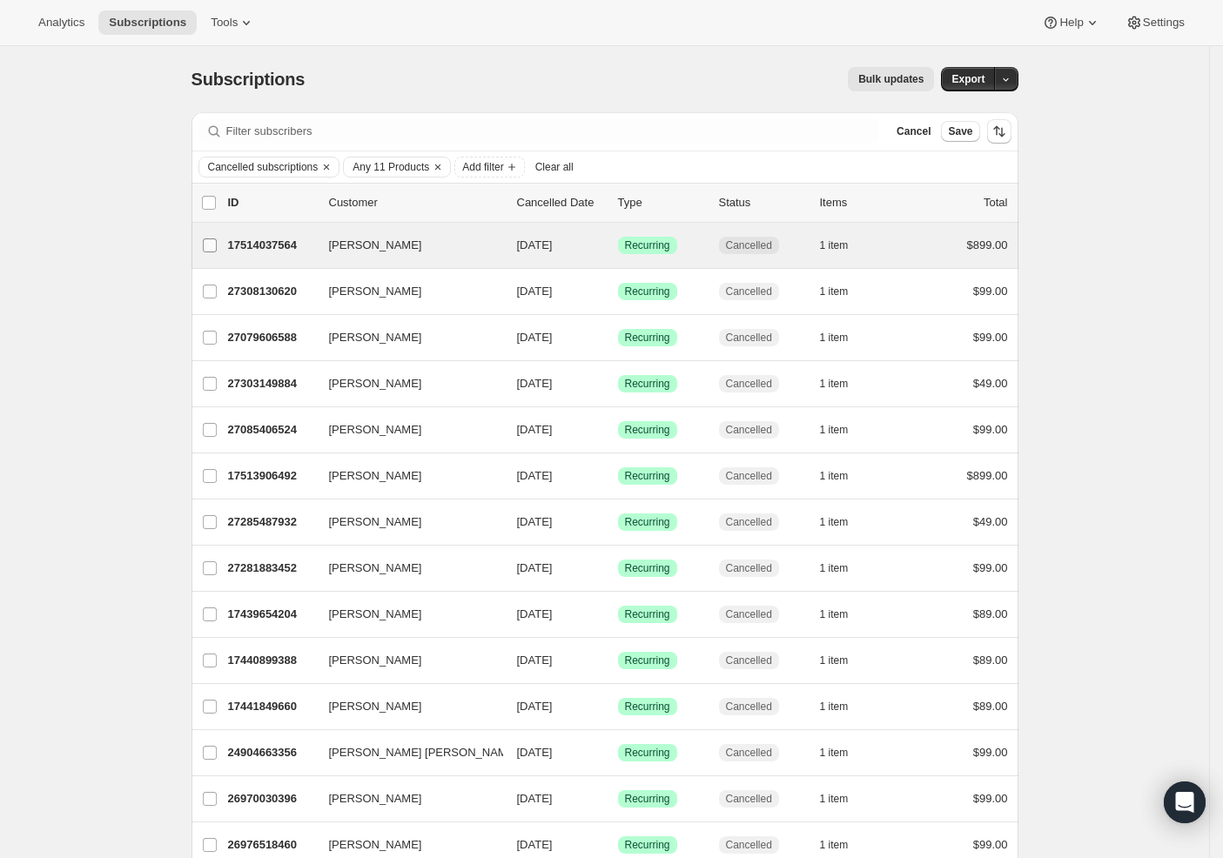
click at [217, 245] on input "Aaron Clark" at bounding box center [210, 245] width 14 height 14
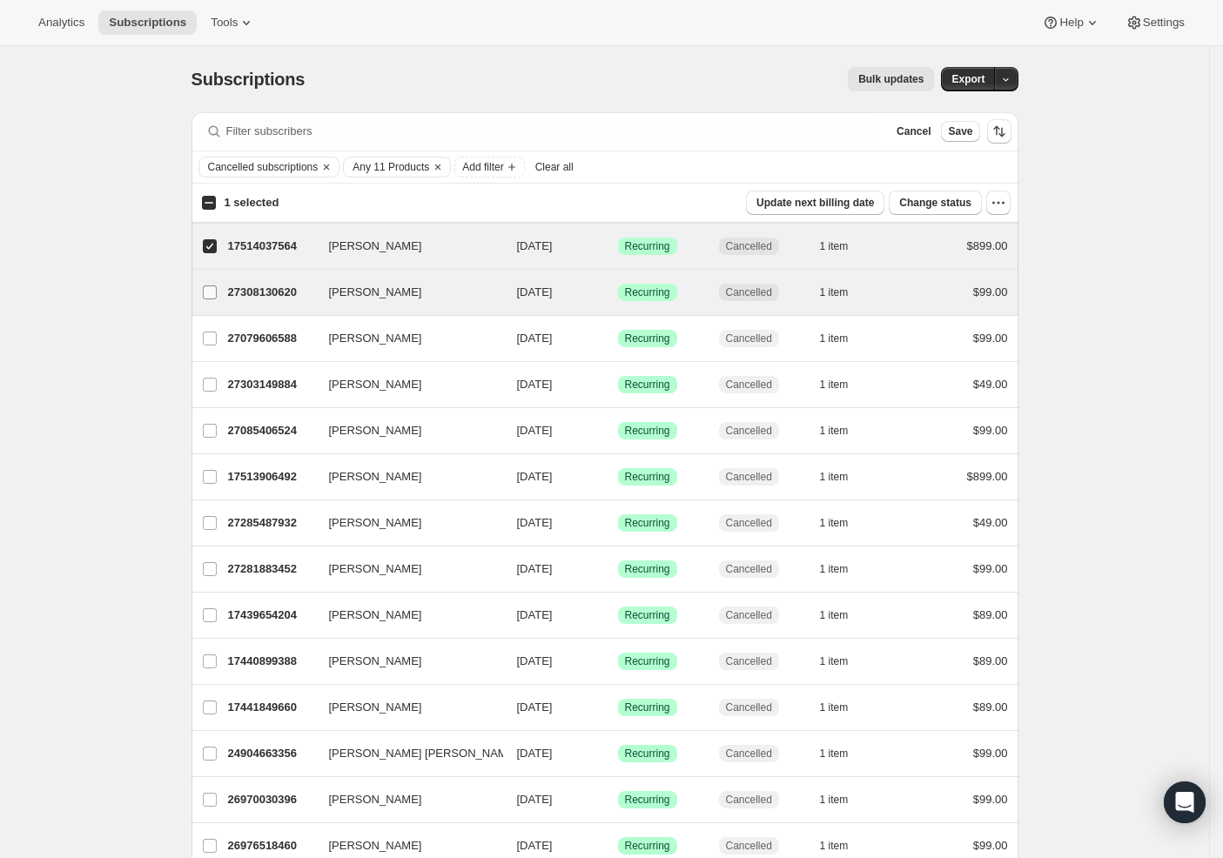
click at [216, 282] on label "Darren Livie" at bounding box center [209, 292] width 37 height 45
click at [216, 285] on input "Darren Livie" at bounding box center [210, 292] width 14 height 14
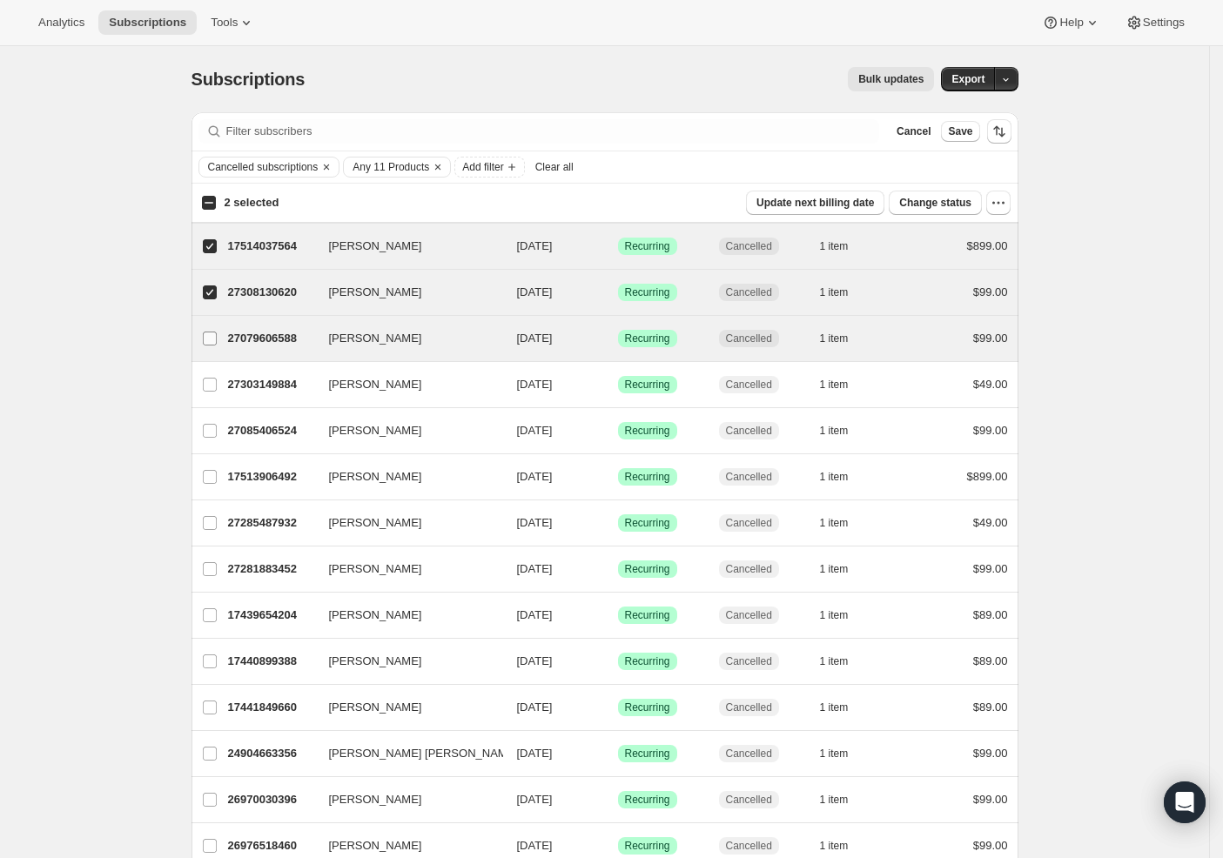
click at [214, 335] on input "Brad Braggs" at bounding box center [210, 339] width 14 height 14
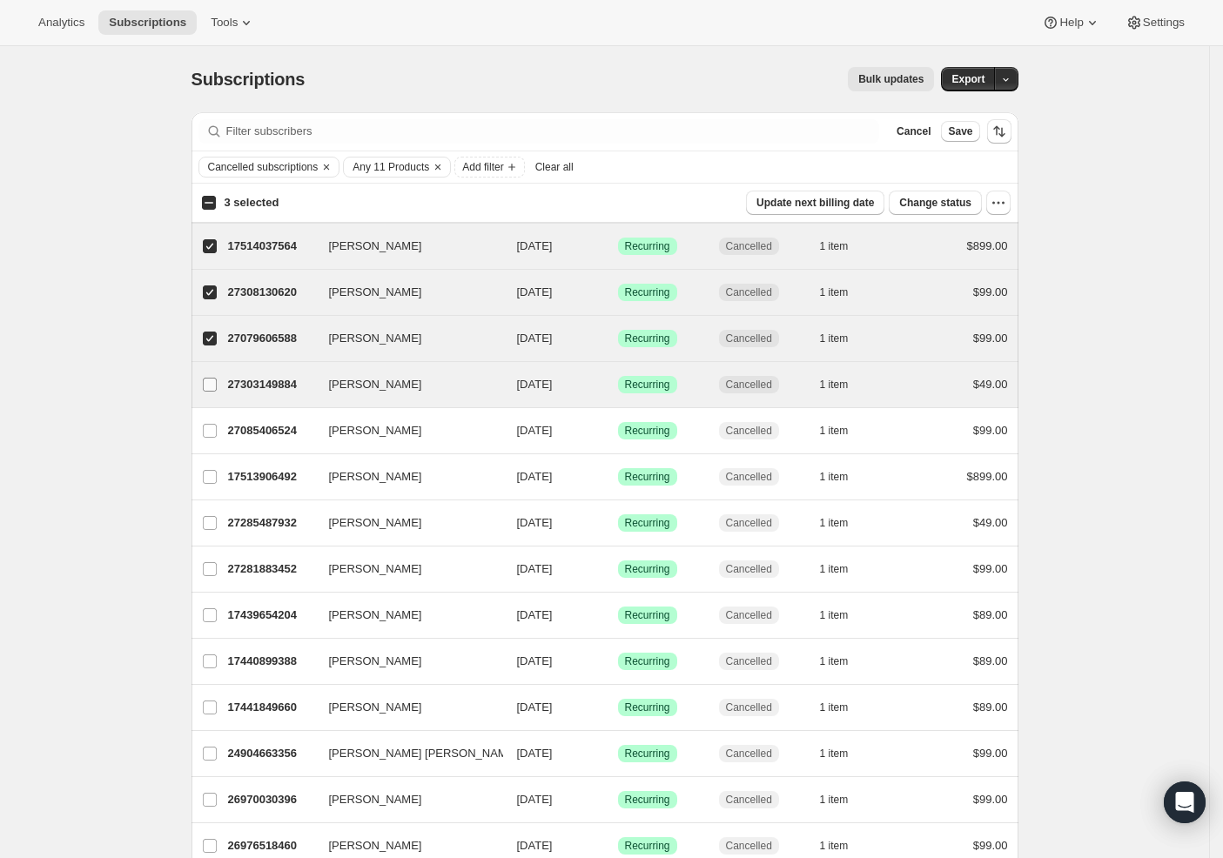
click at [214, 374] on label "Kelvin Balingit" at bounding box center [209, 384] width 37 height 45
click at [214, 378] on input "Kelvin Balingit" at bounding box center [210, 385] width 14 height 14
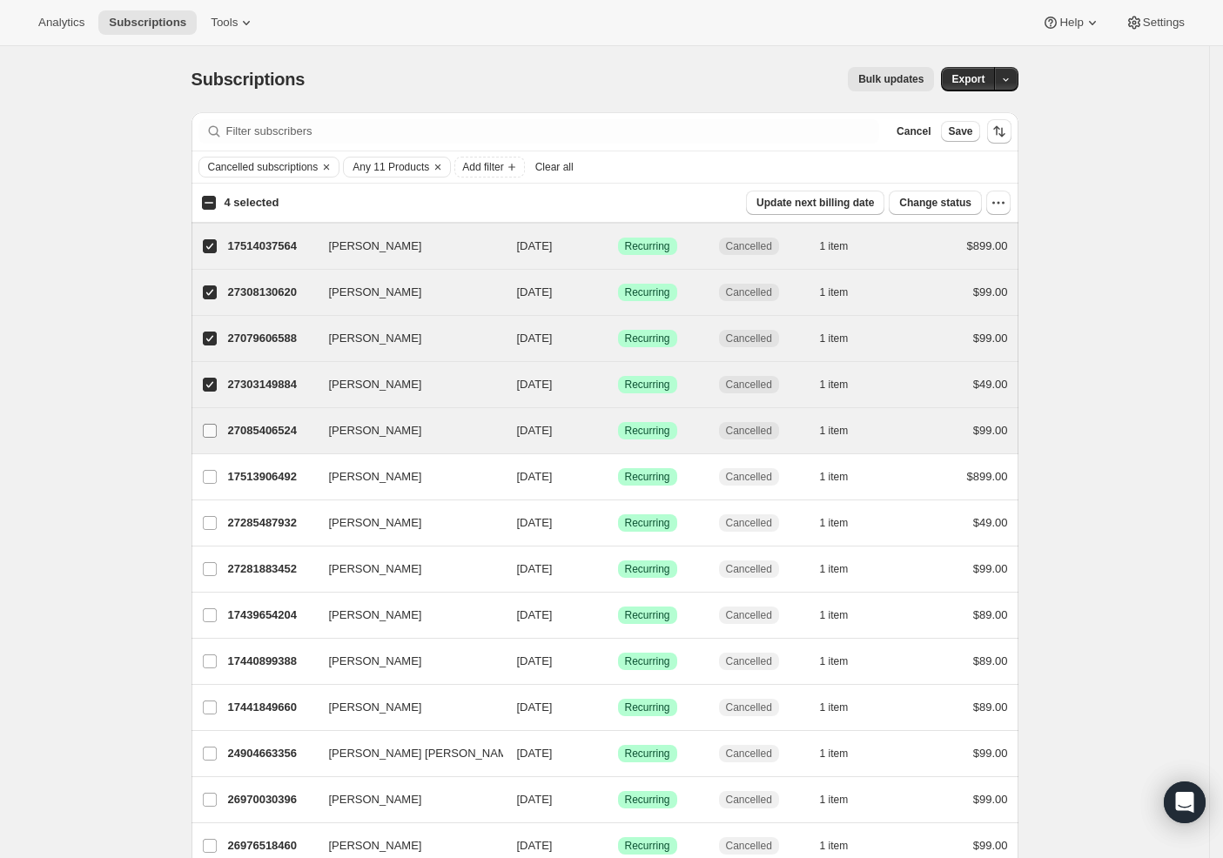
click at [205, 427] on label "Kyle George" at bounding box center [209, 430] width 37 height 45
click at [205, 427] on input "Kyle George" at bounding box center [210, 431] width 14 height 14
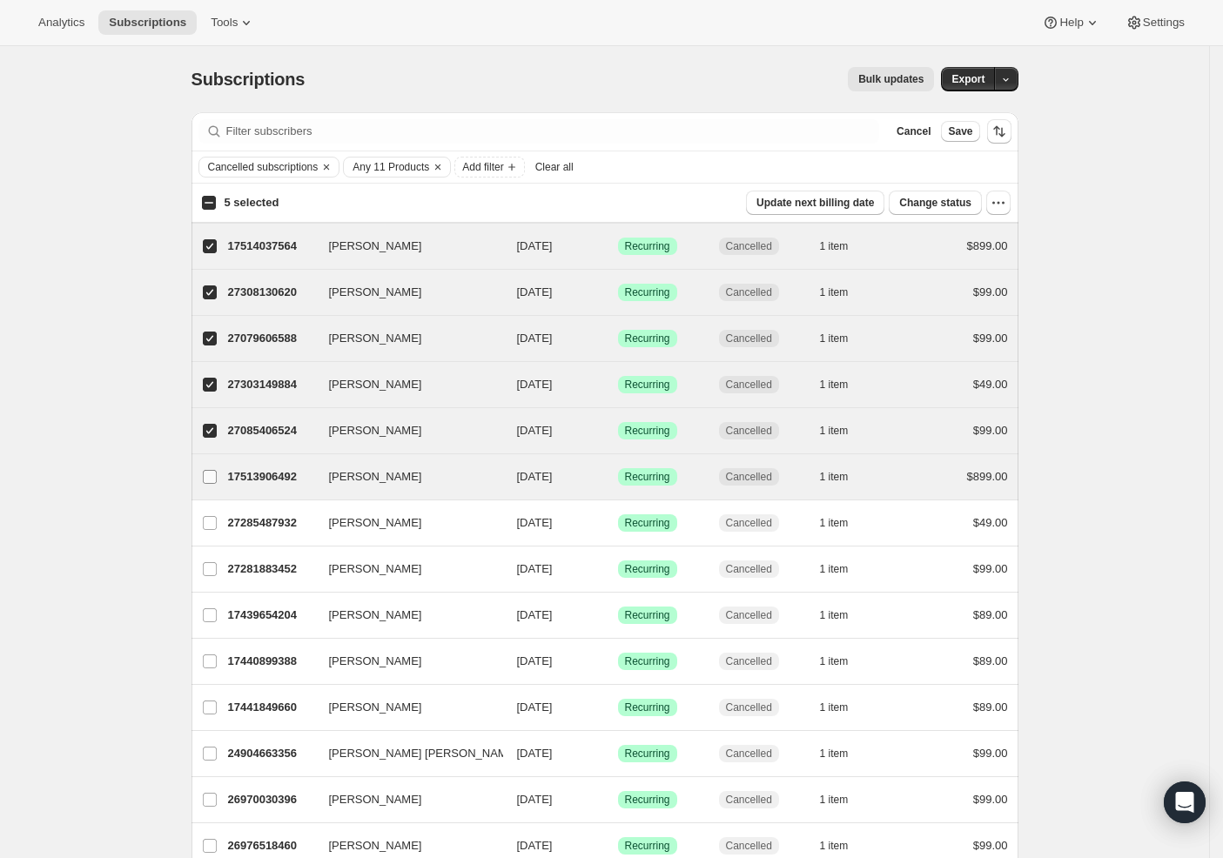
click at [218, 485] on label "Taylor Parnell" at bounding box center [209, 476] width 37 height 45
click at [217, 484] on input "Taylor Parnell" at bounding box center [210, 477] width 14 height 14
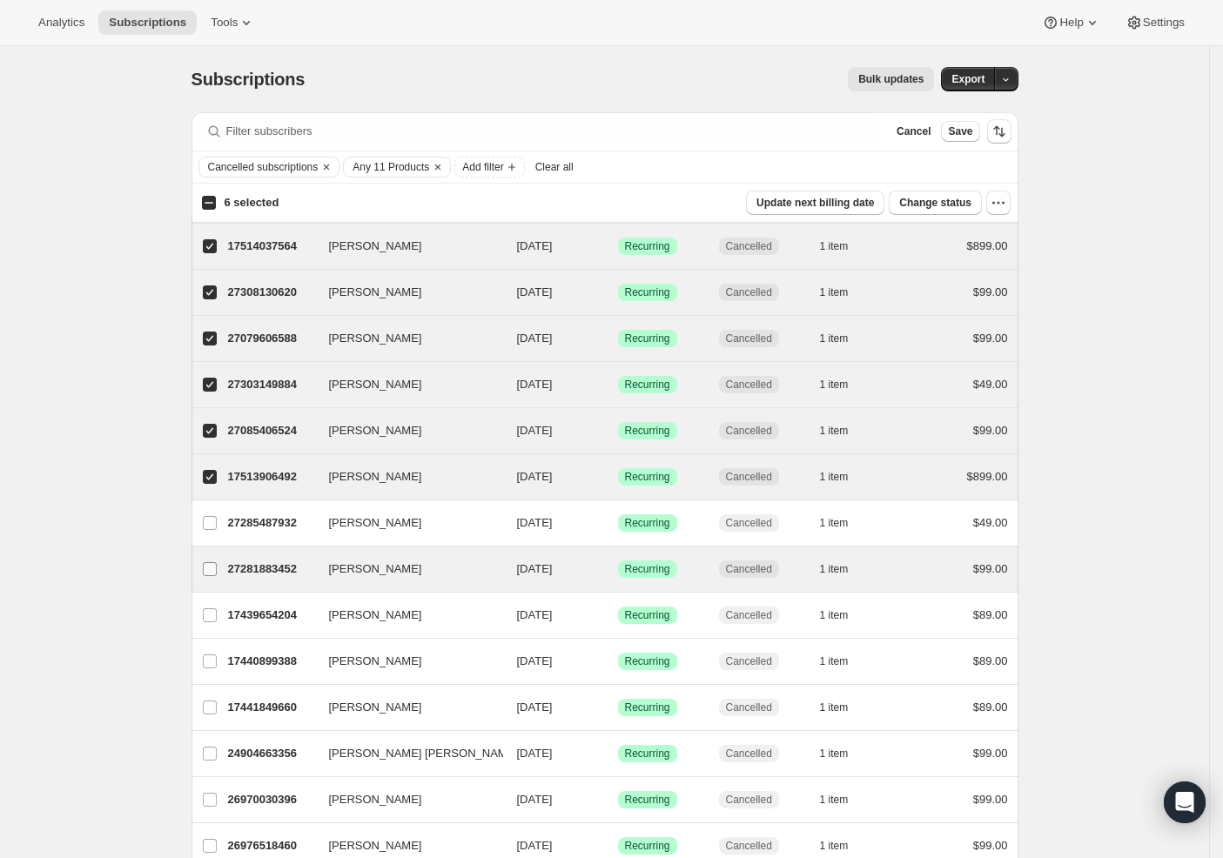
drag, startPoint x: 216, startPoint y: 527, endPoint x: 212, endPoint y: 562, distance: 36.0
click at [216, 527] on input "Jonathon Locke" at bounding box center [210, 523] width 14 height 14
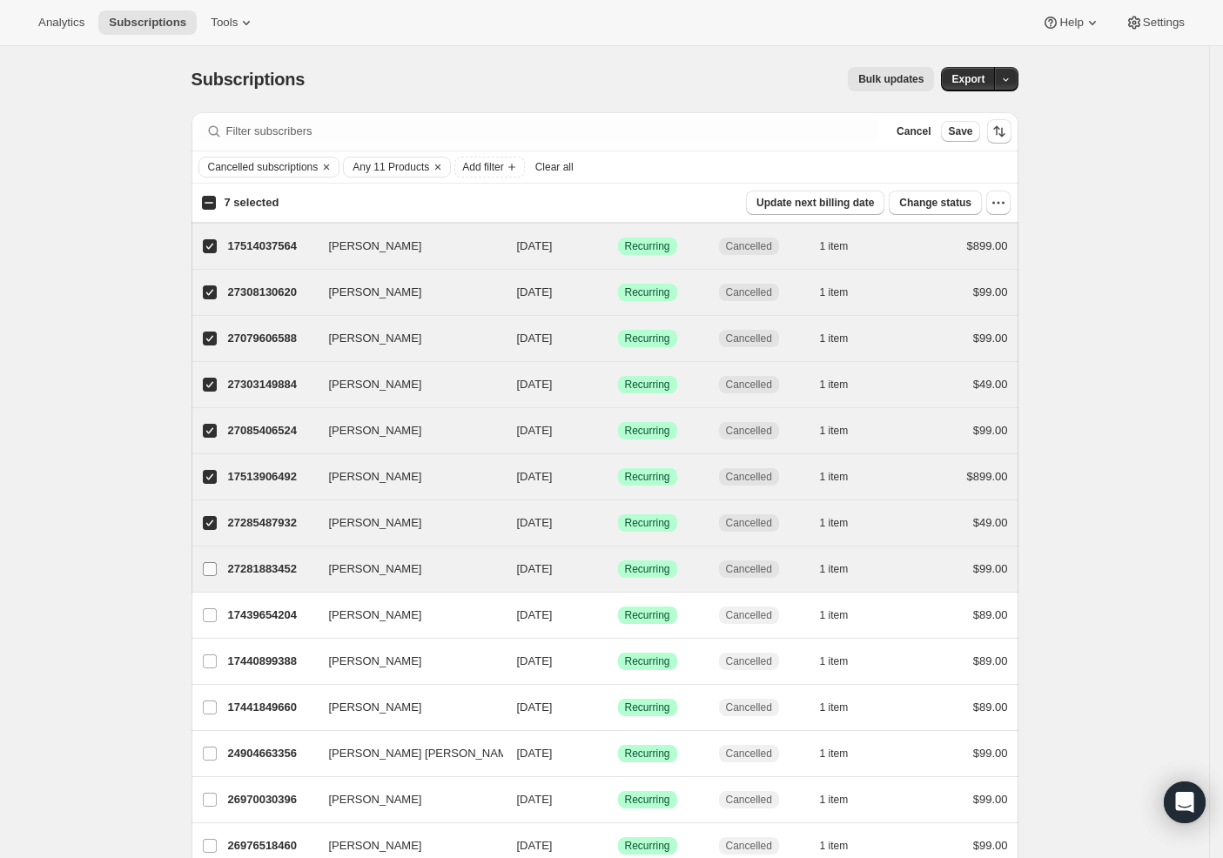
click at [212, 564] on input "Cory Daker" at bounding box center [210, 569] width 14 height 14
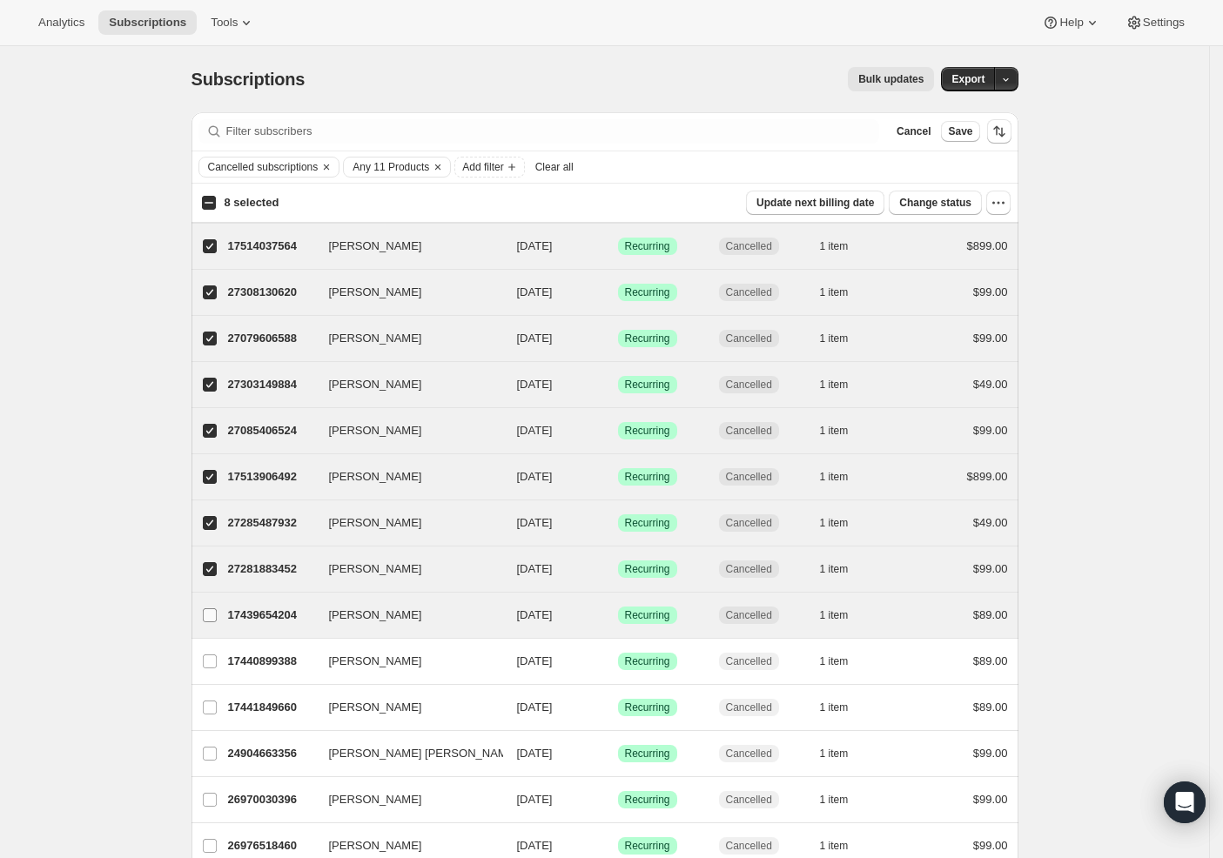
click at [215, 610] on input "Michael Hall" at bounding box center [210, 615] width 14 height 14
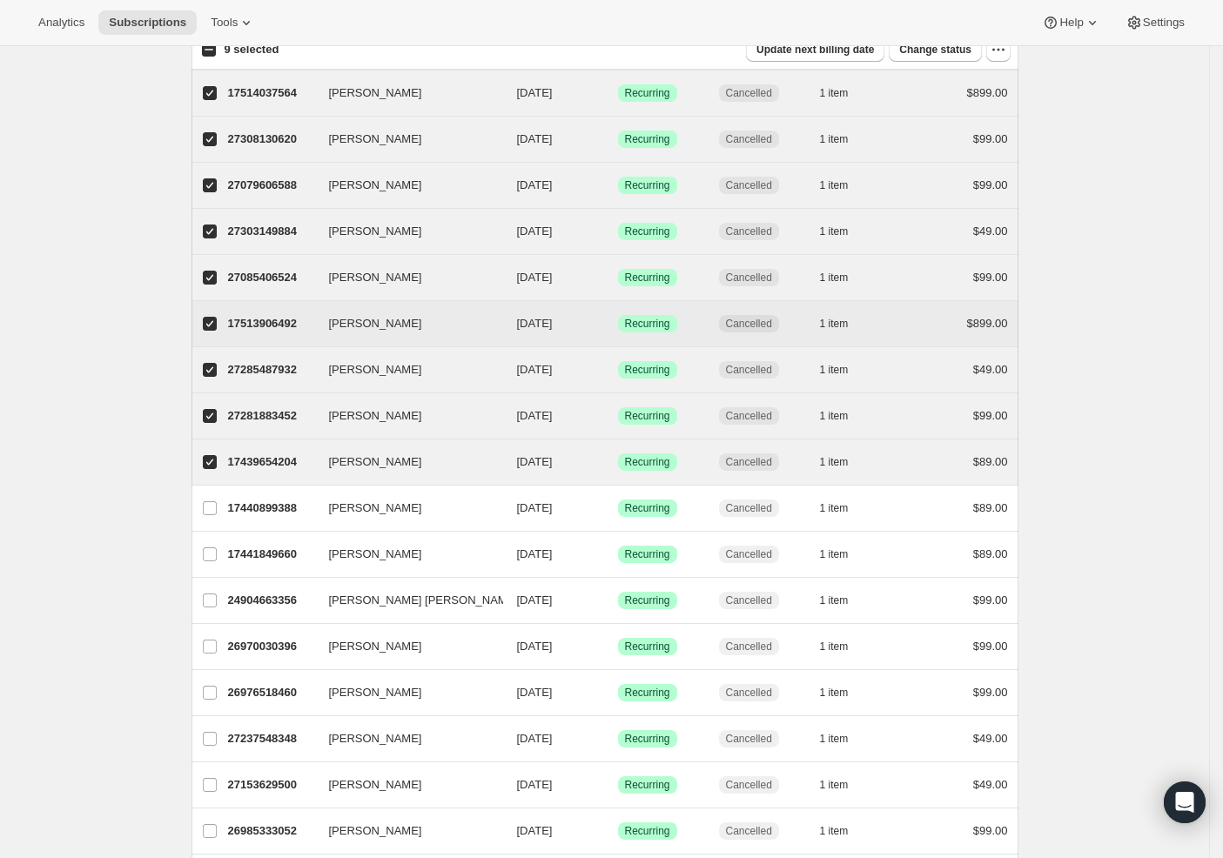
scroll to position [318, 0]
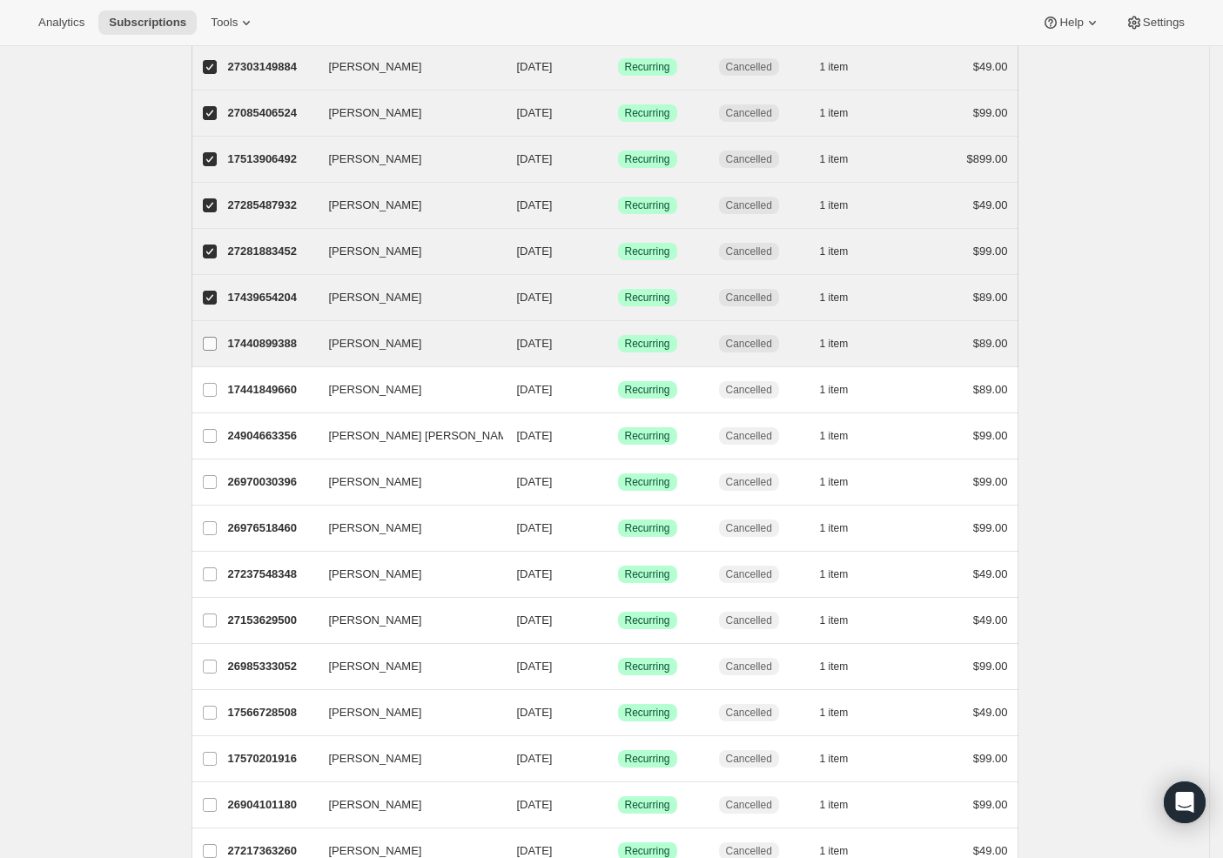
click at [222, 351] on label "Shane Brooks" at bounding box center [209, 343] width 37 height 45
click at [217, 351] on input "Shane Brooks" at bounding box center [210, 344] width 14 height 14
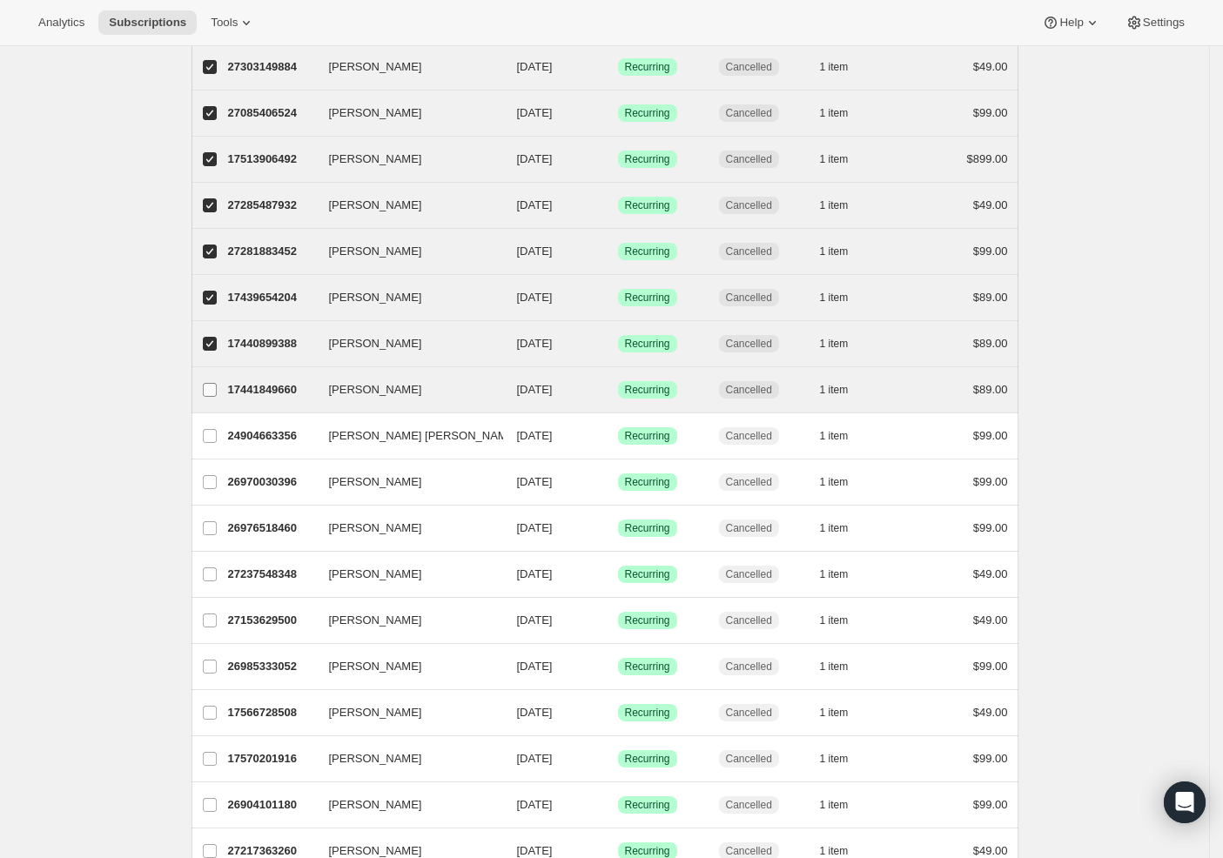
click at [212, 386] on input "Heather Kattan" at bounding box center [210, 390] width 14 height 14
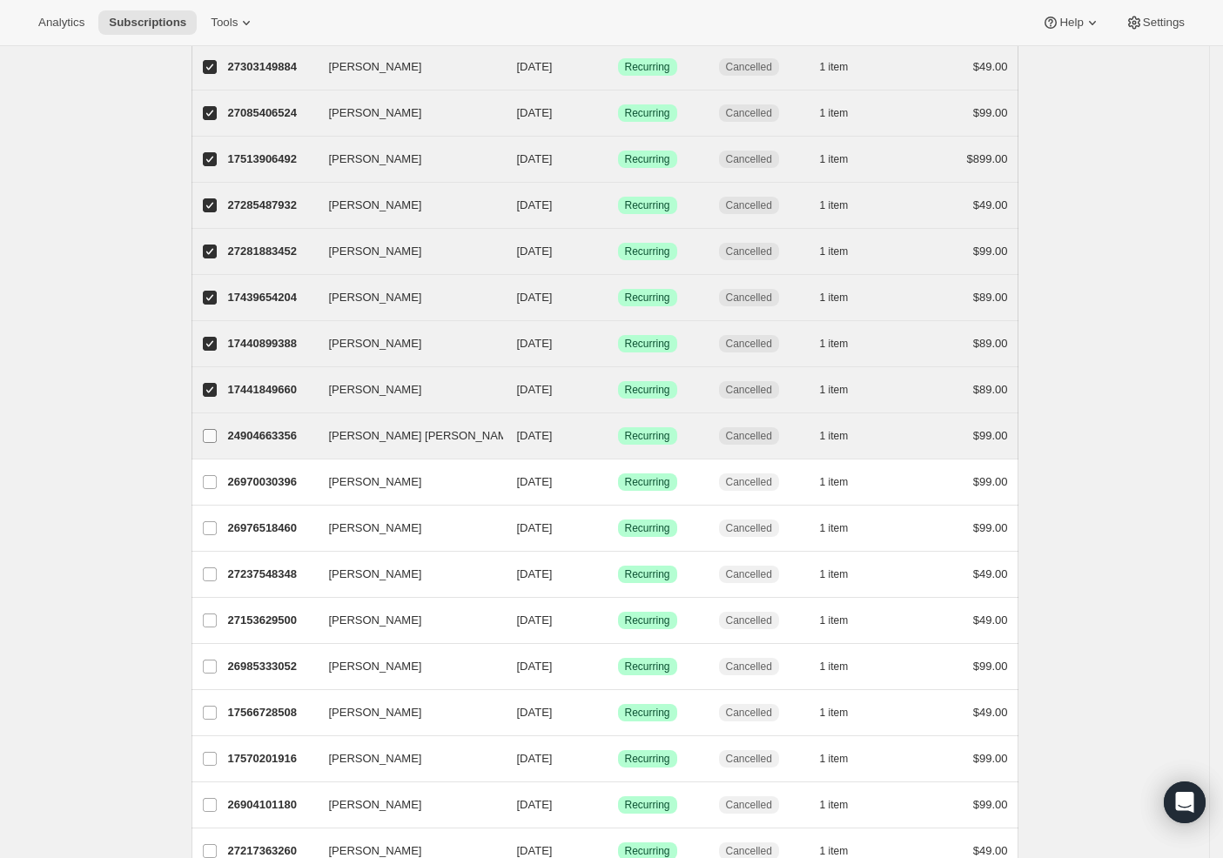
click at [215, 432] on input "Juan Carlos Rosa, Sr." at bounding box center [210, 436] width 14 height 14
drag, startPoint x: 211, startPoint y: 481, endPoint x: 230, endPoint y: 448, distance: 38.2
click at [212, 482] on input "Stacy Nowell" at bounding box center [210, 482] width 14 height 14
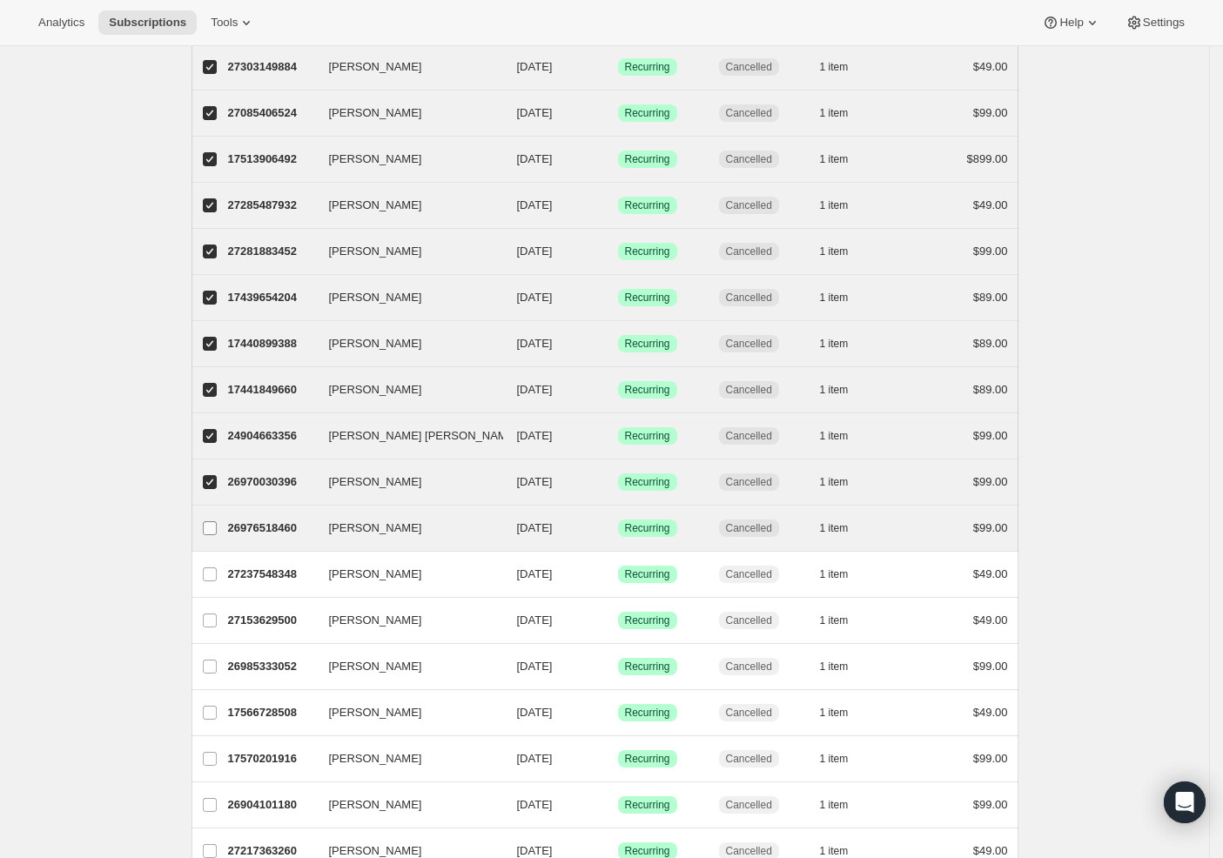
click at [218, 535] on span at bounding box center [210, 529] width 16 height 16
click at [217, 535] on input "Andre Carbo" at bounding box center [210, 528] width 14 height 14
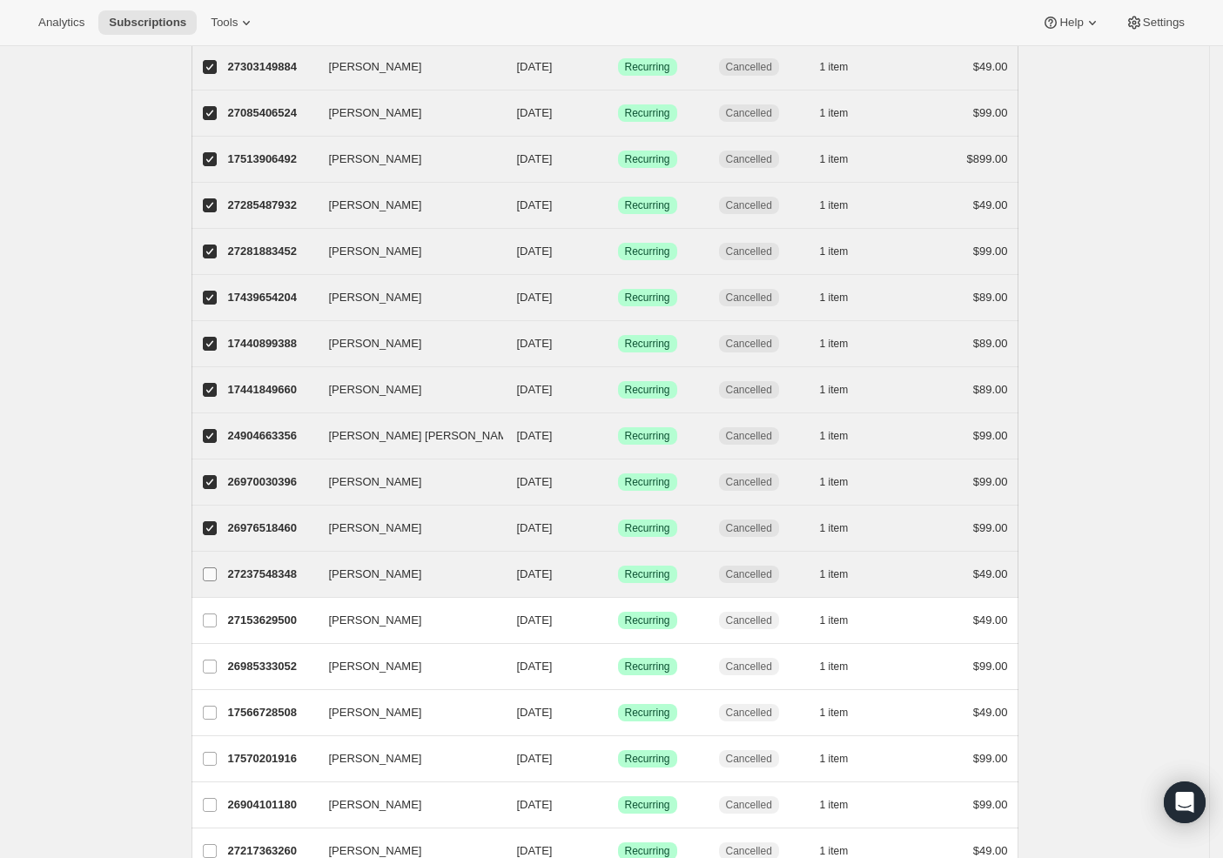
click at [215, 577] on input "Carrie Botkin" at bounding box center [210, 575] width 14 height 14
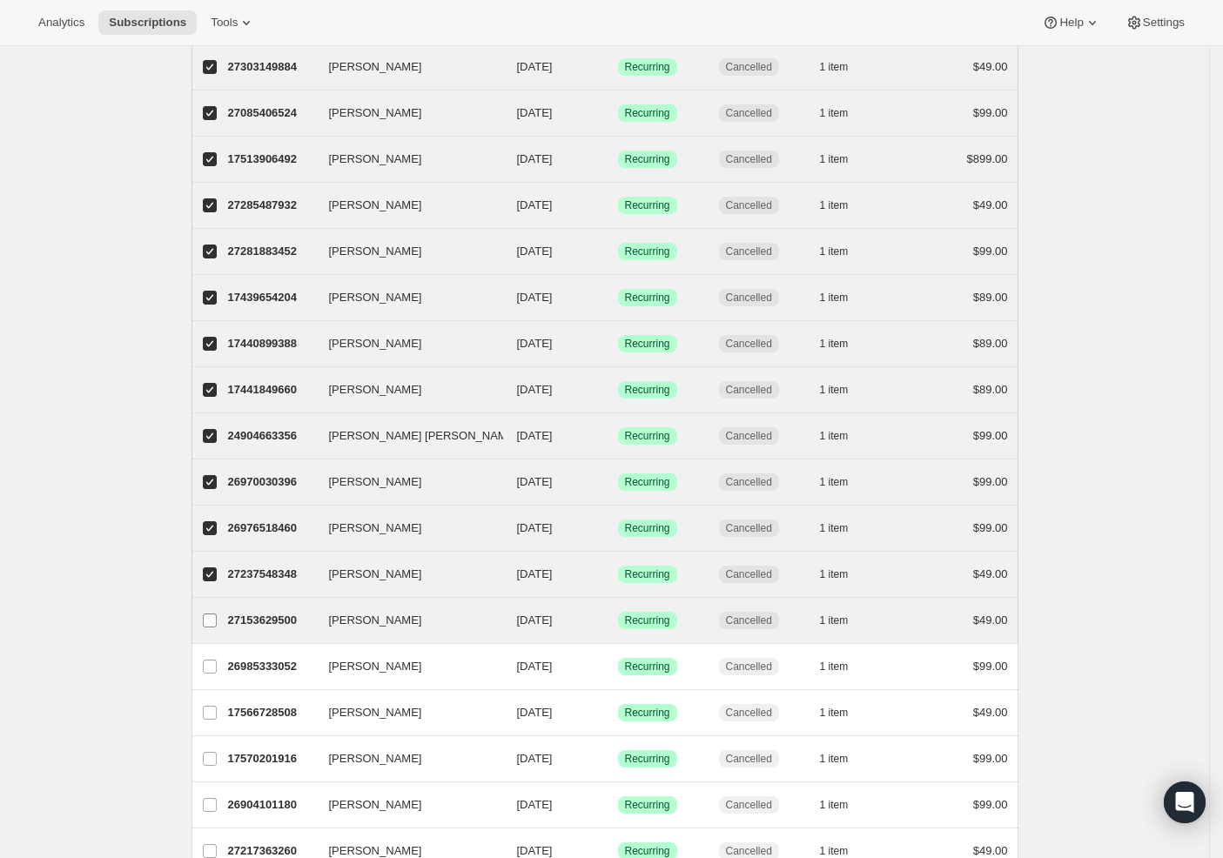
click at [217, 623] on input "Logan Rapp" at bounding box center [210, 621] width 14 height 14
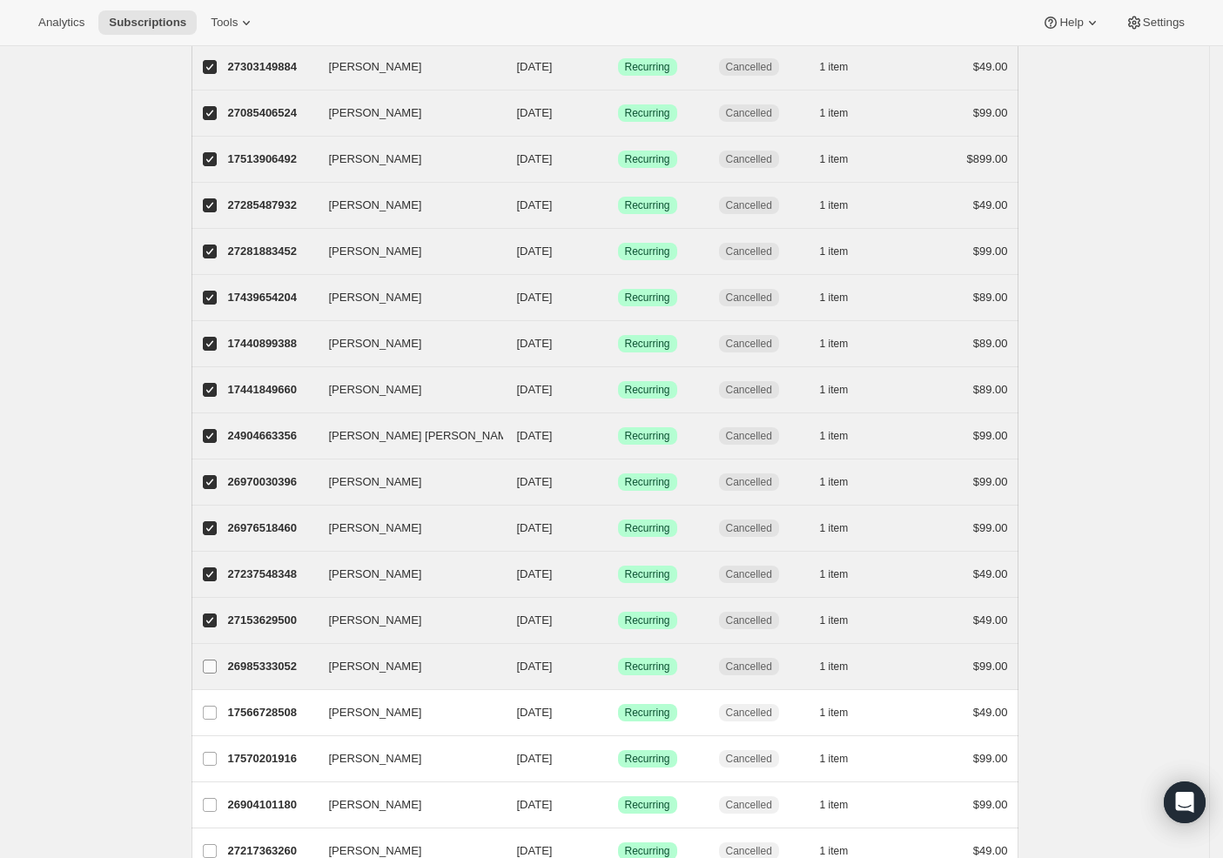
click at [212, 662] on input "David Payne" at bounding box center [210, 667] width 14 height 14
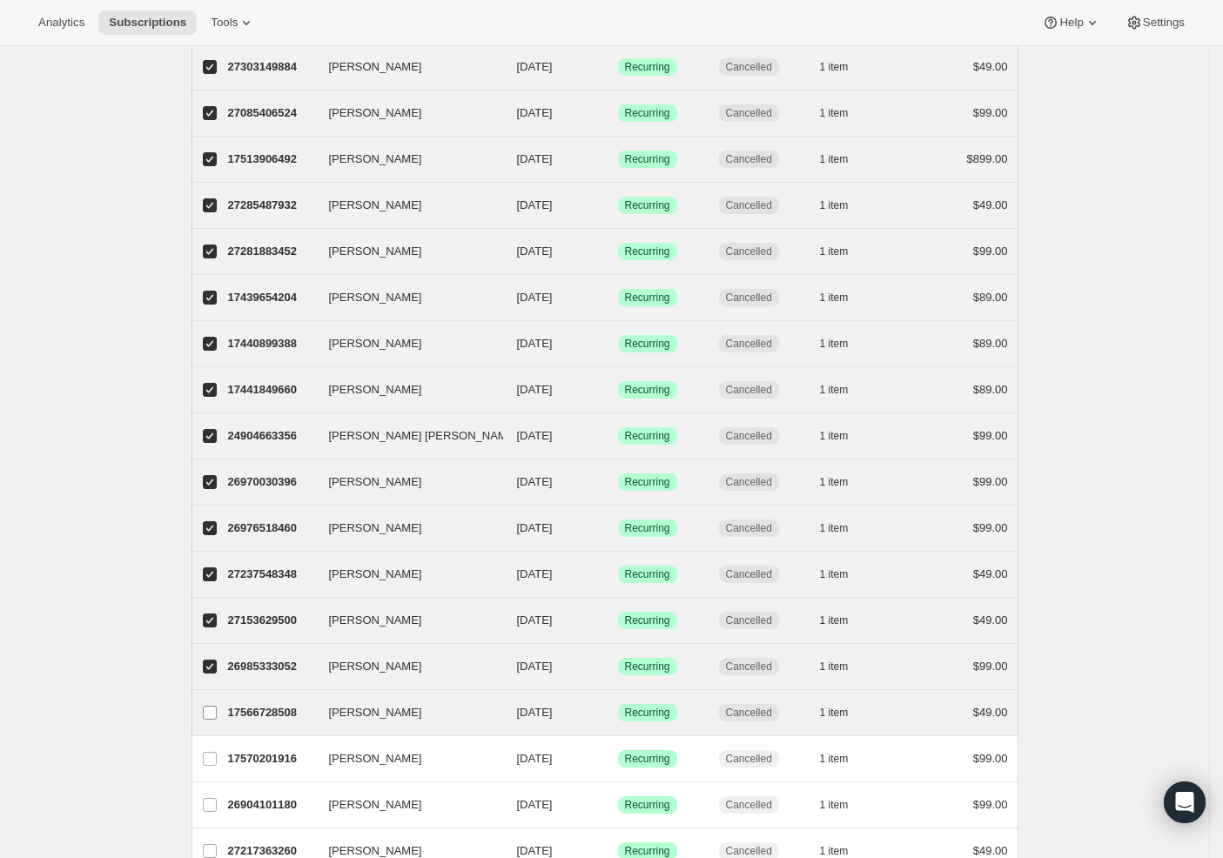
click at [218, 718] on span at bounding box center [210, 713] width 16 height 16
click at [217, 718] on input "Joshua Guerrero" at bounding box center [210, 713] width 14 height 14
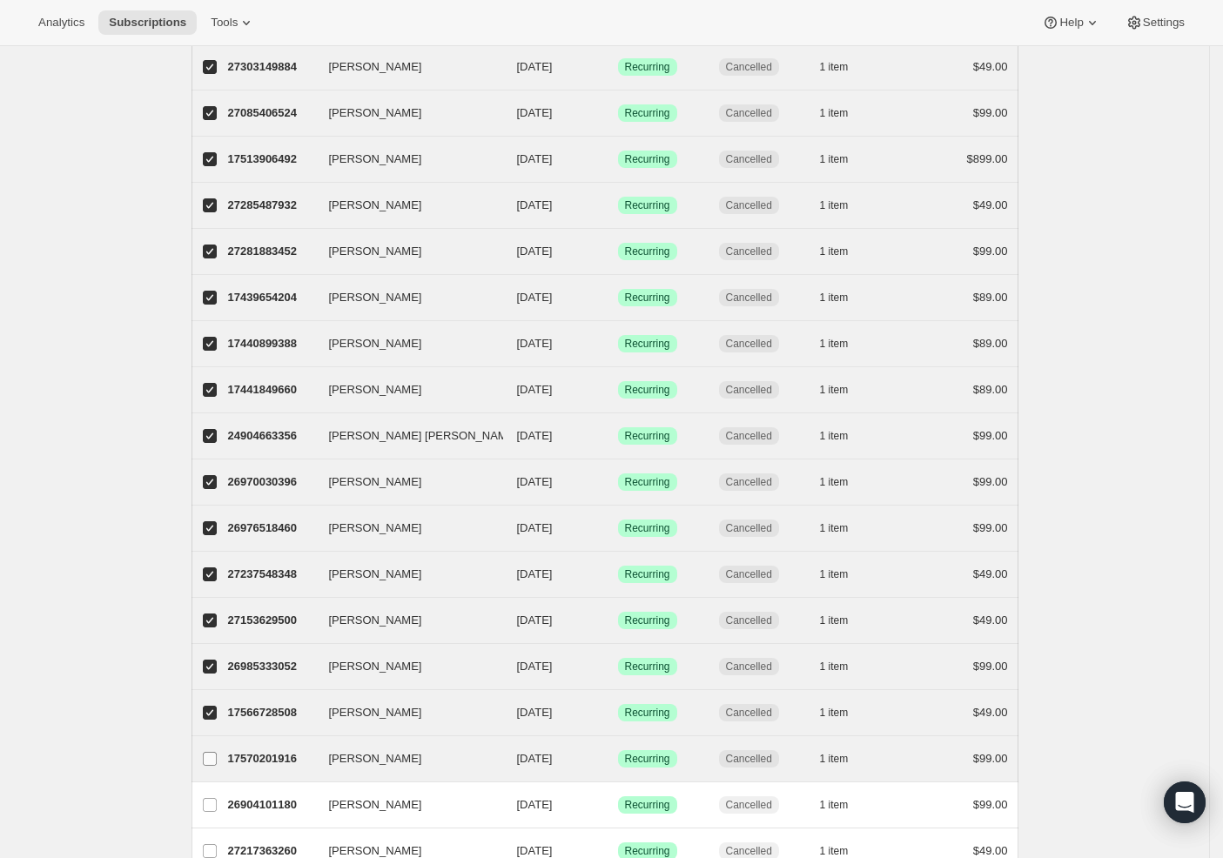
click at [217, 756] on input "Jonathan Riggi" at bounding box center [210, 759] width 14 height 14
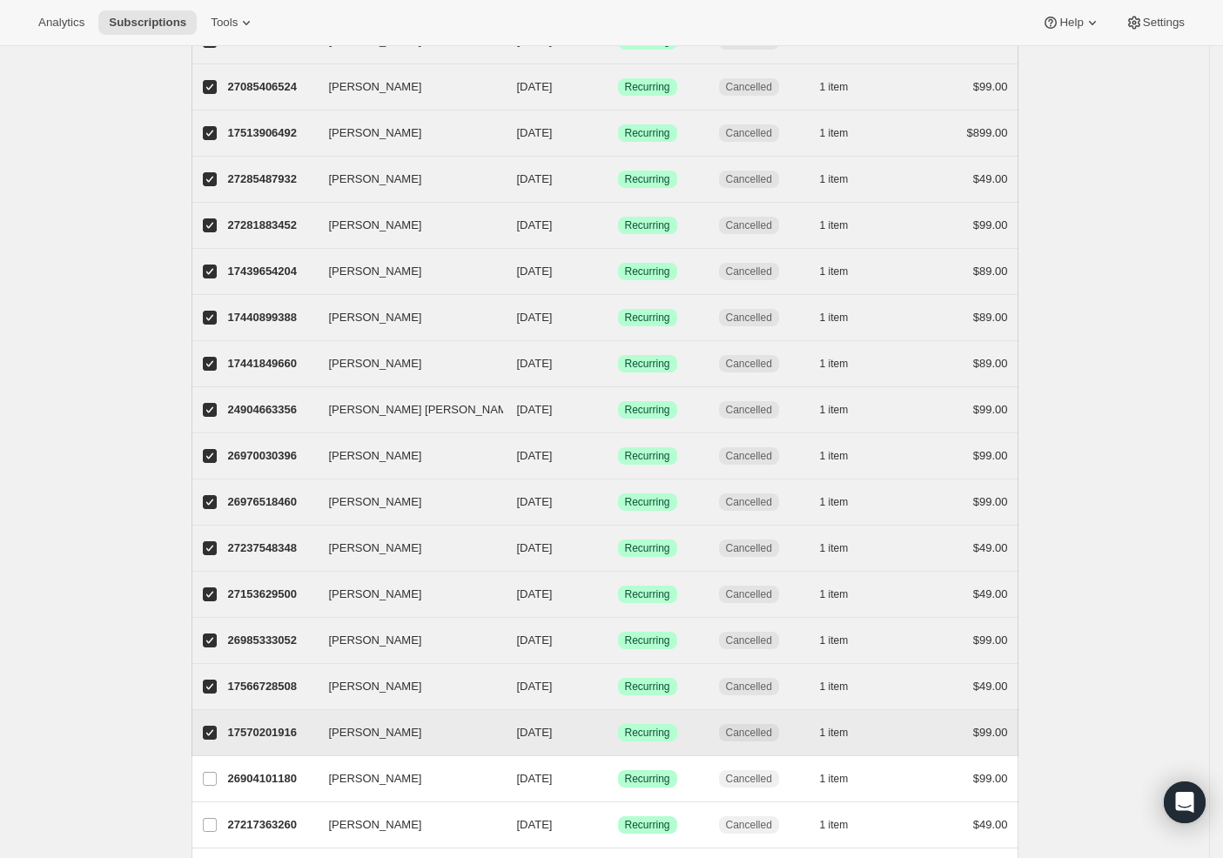
click at [217, 772] on input "lucas melo" at bounding box center [210, 779] width 14 height 14
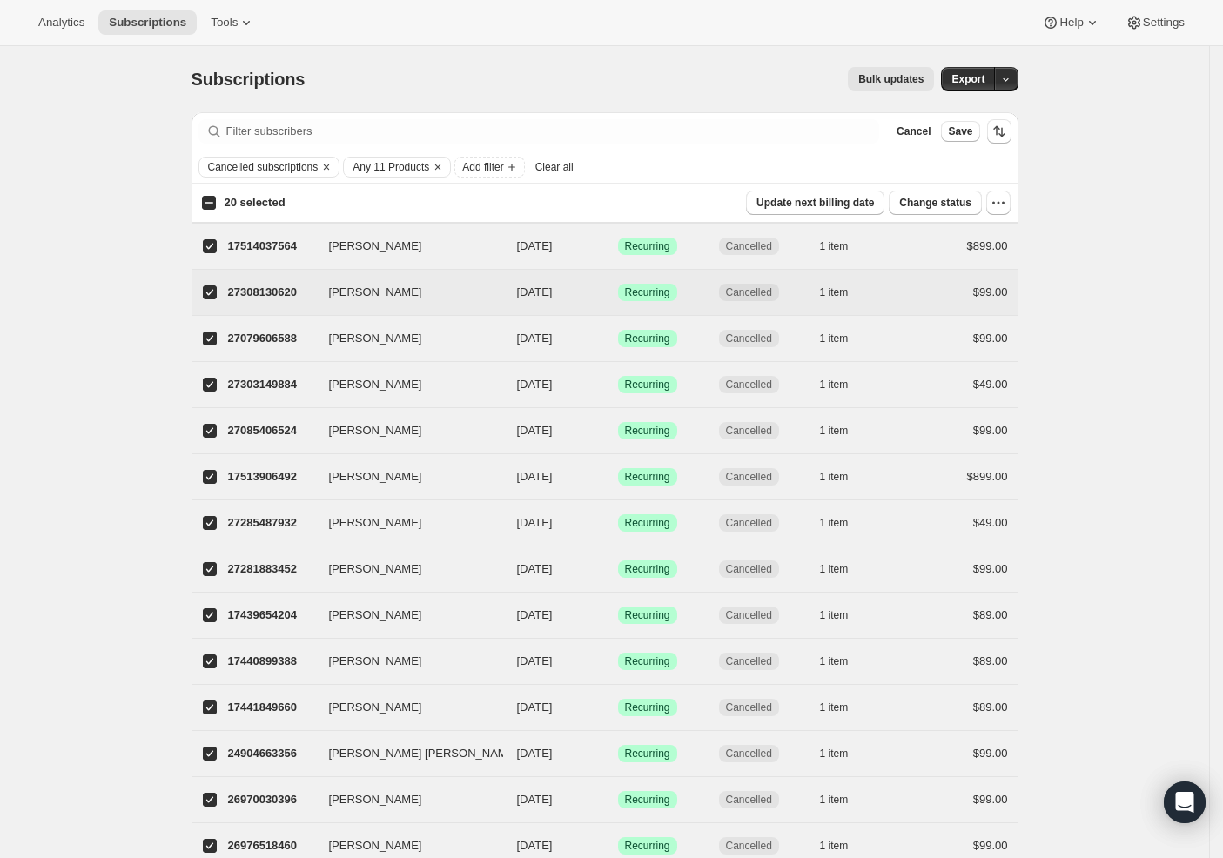
scroll to position [3, 0]
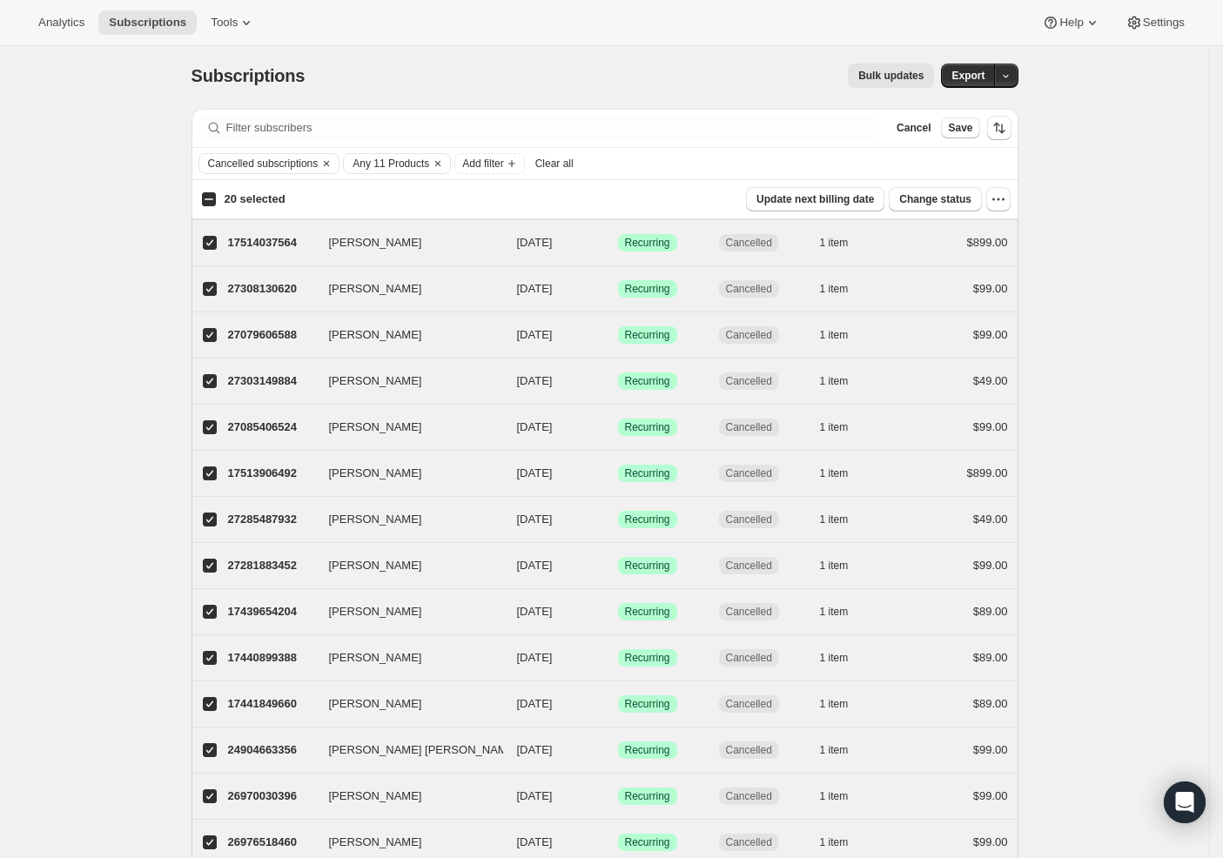
click at [212, 199] on input "20 selected" at bounding box center [209, 199] width 14 height 14
click at [215, 198] on input "50 selected" at bounding box center [209, 199] width 14 height 14
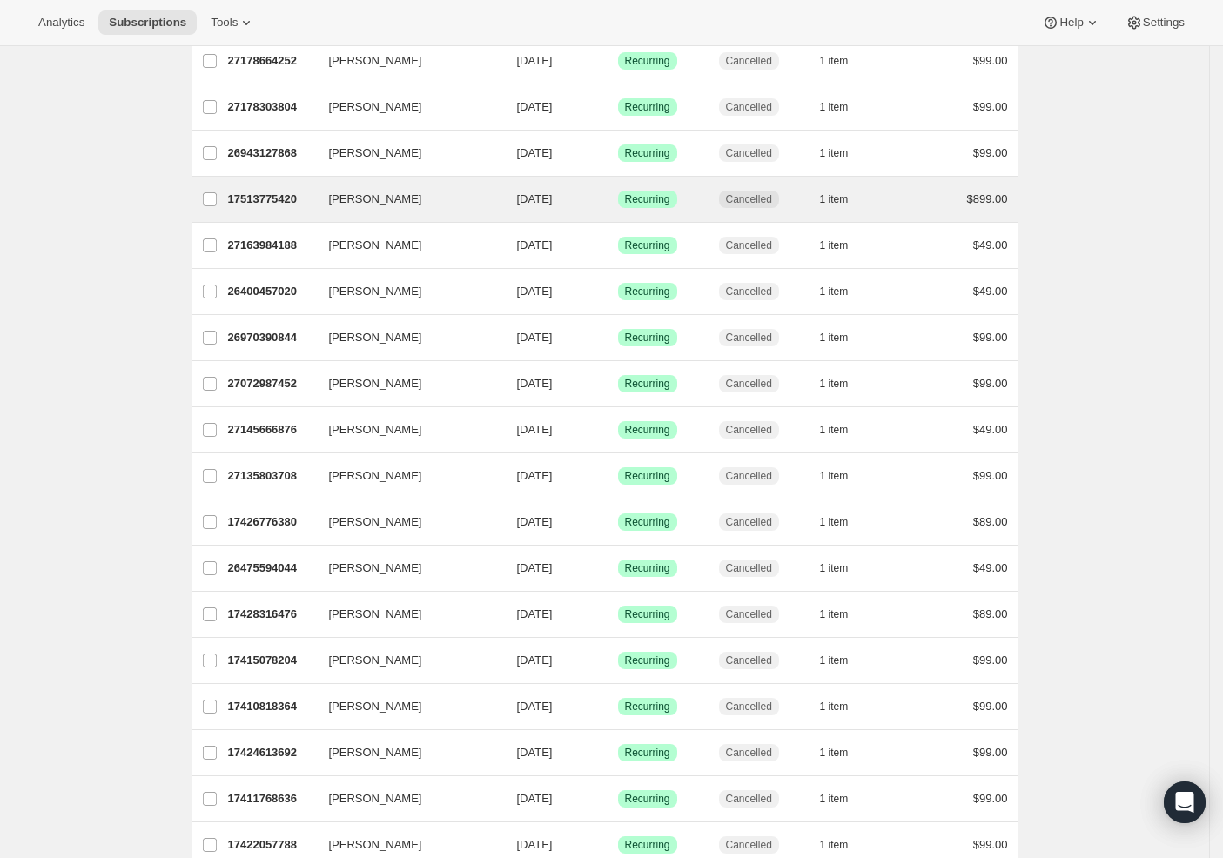
scroll to position [1781, 0]
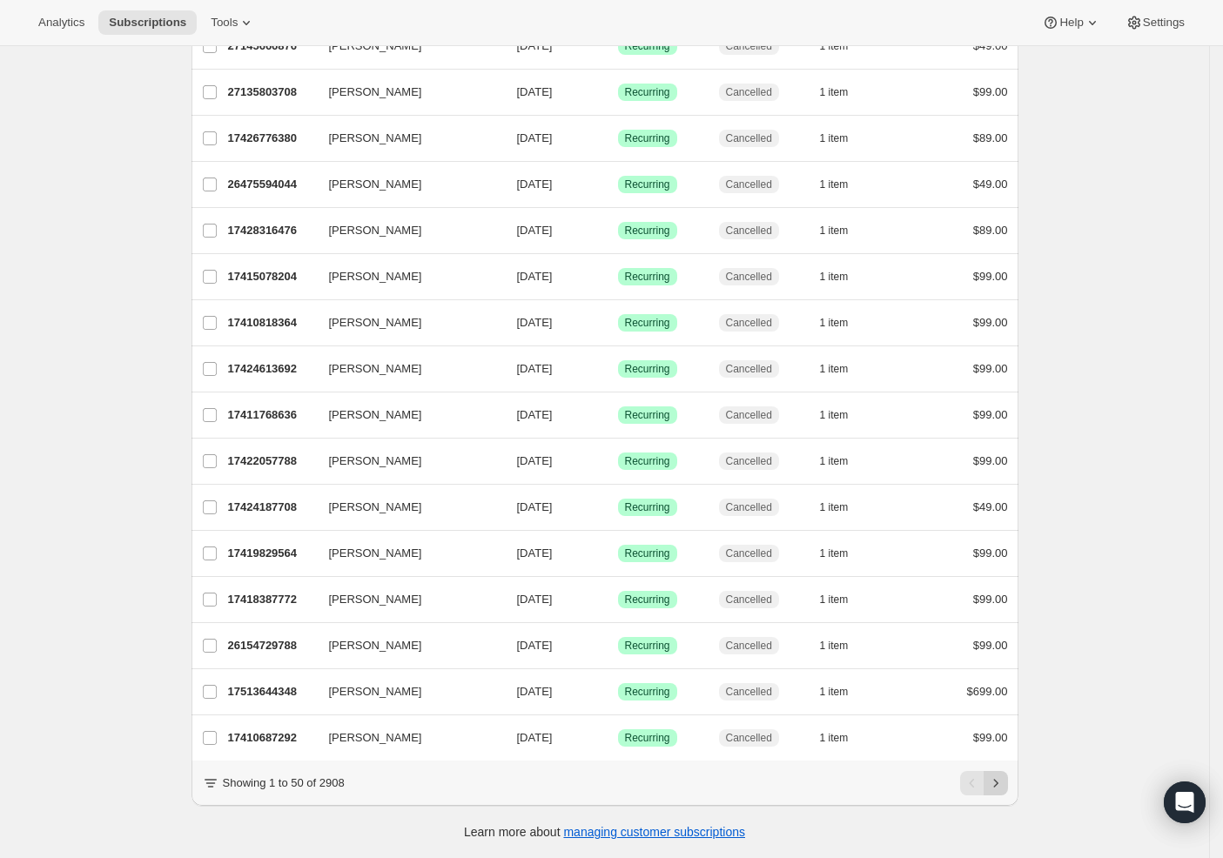
click at [997, 789] on icon "Next" at bounding box center [995, 783] width 17 height 17
click at [1004, 786] on icon "Next" at bounding box center [995, 783] width 17 height 17
click at [1004, 787] on icon "Next" at bounding box center [995, 783] width 17 height 17
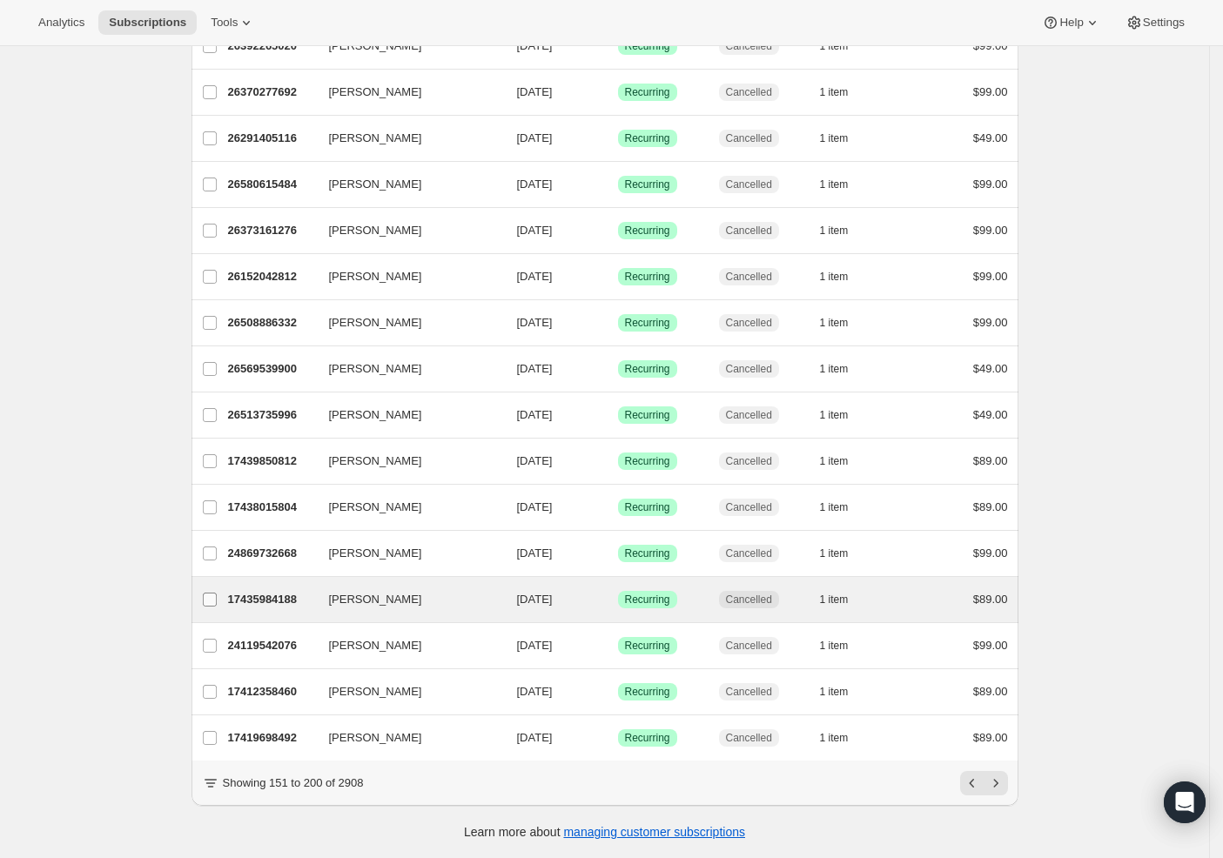
click at [217, 593] on input "Josh Hileman" at bounding box center [210, 600] width 14 height 14
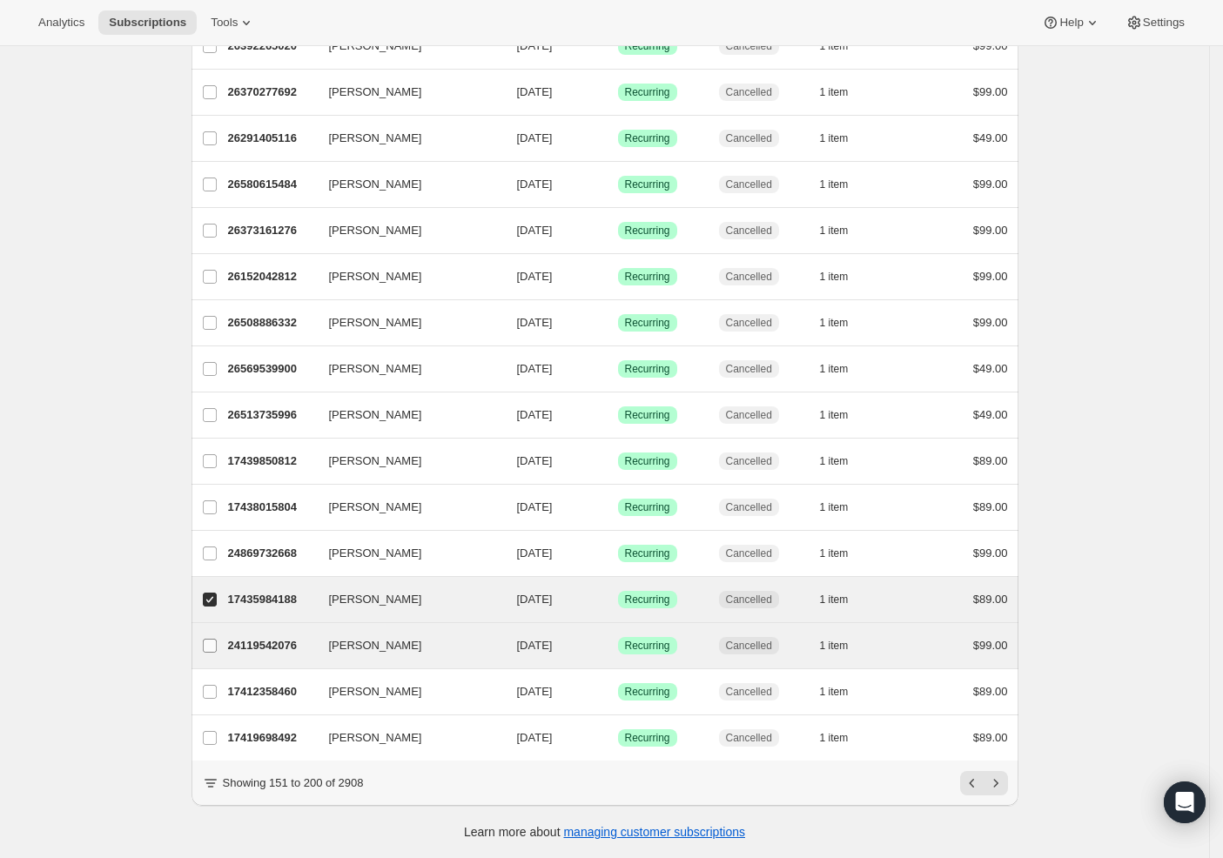
click at [217, 639] on input "Joel Vargas" at bounding box center [210, 646] width 14 height 14
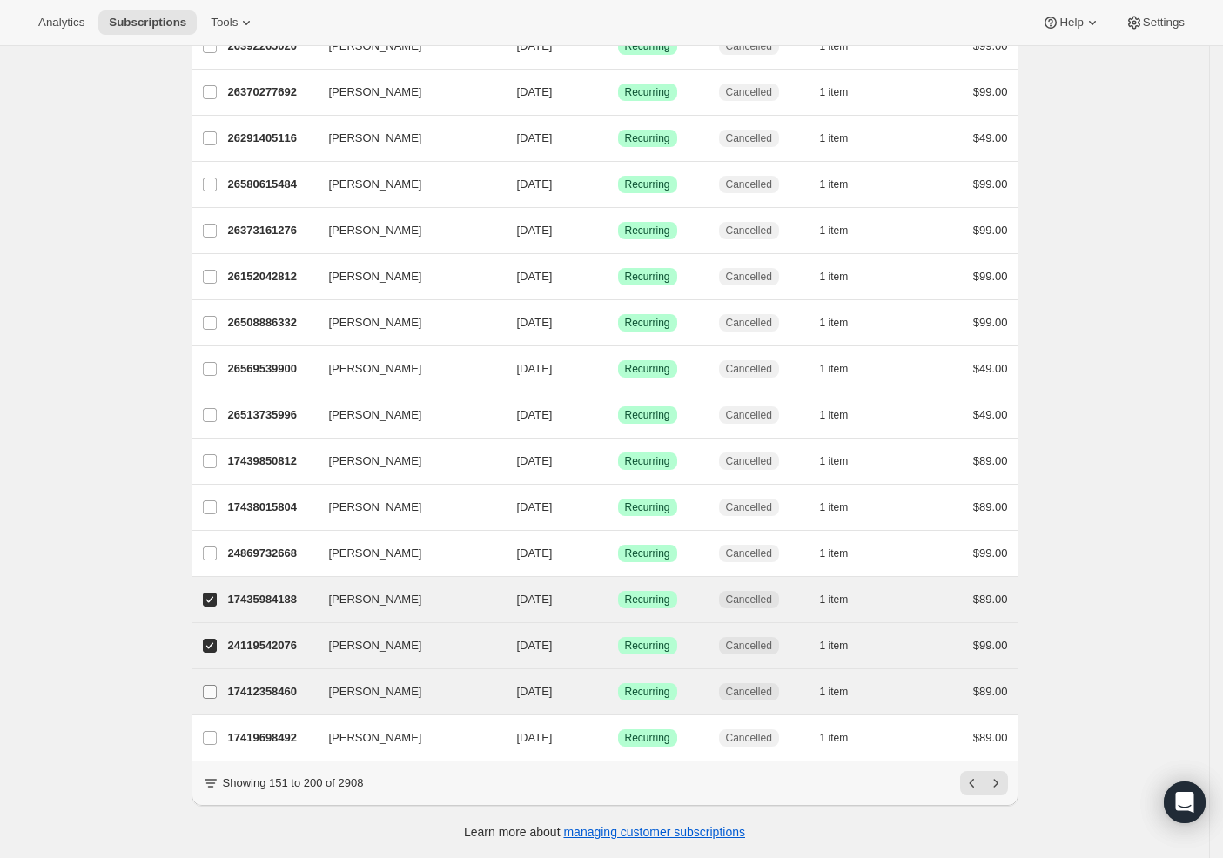
click at [217, 669] on label "Dan Turner" at bounding box center [209, 691] width 37 height 45
click at [217, 685] on input "Dan Turner" at bounding box center [210, 692] width 14 height 14
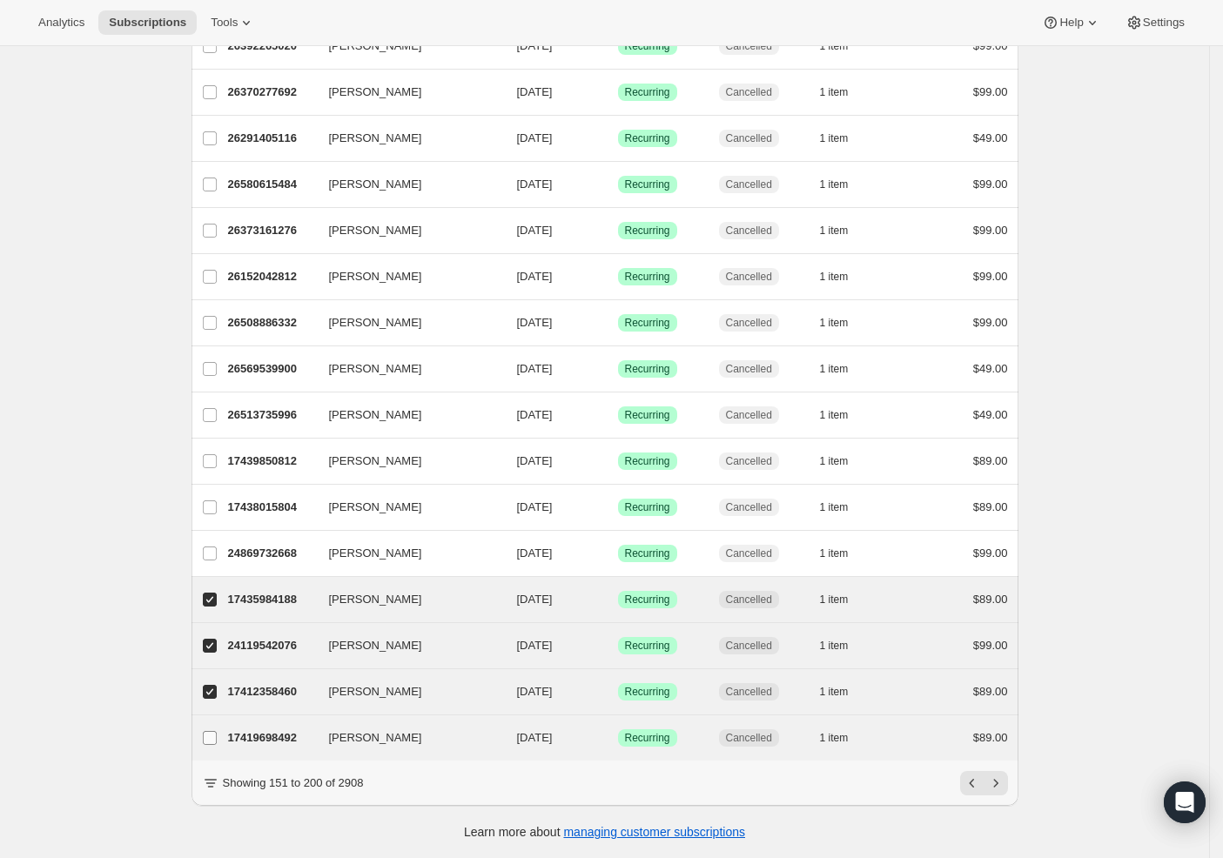
click at [209, 731] on input "Deborah Scott" at bounding box center [210, 738] width 14 height 14
